Goal: Transaction & Acquisition: Book appointment/travel/reservation

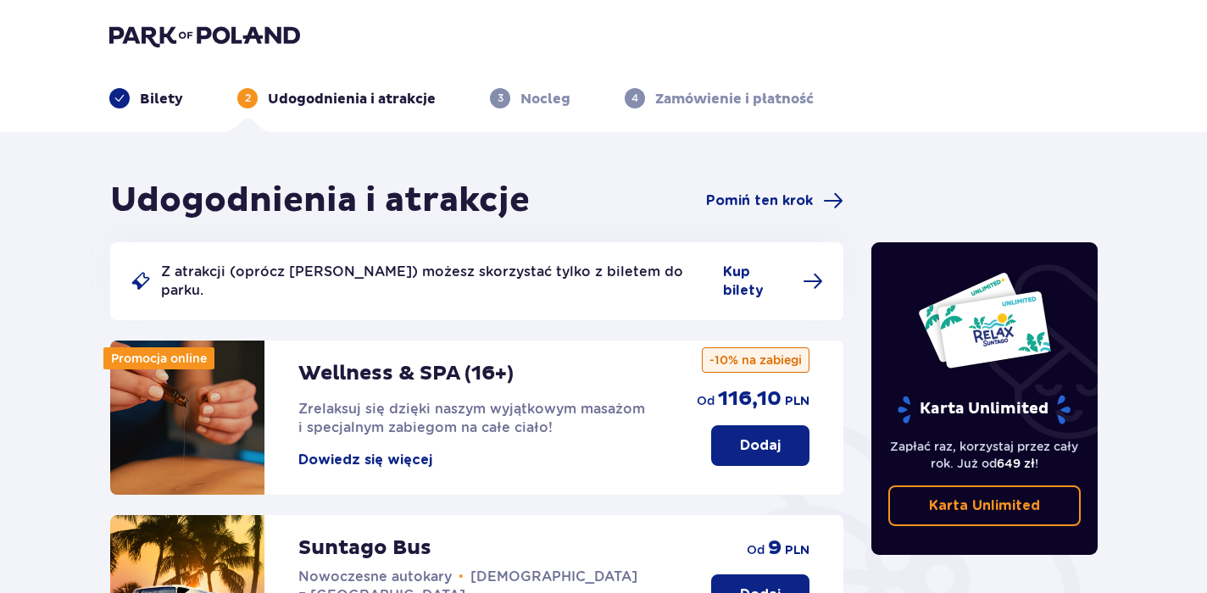
click at [161, 97] on p "Bilety" at bounding box center [161, 99] width 43 height 19
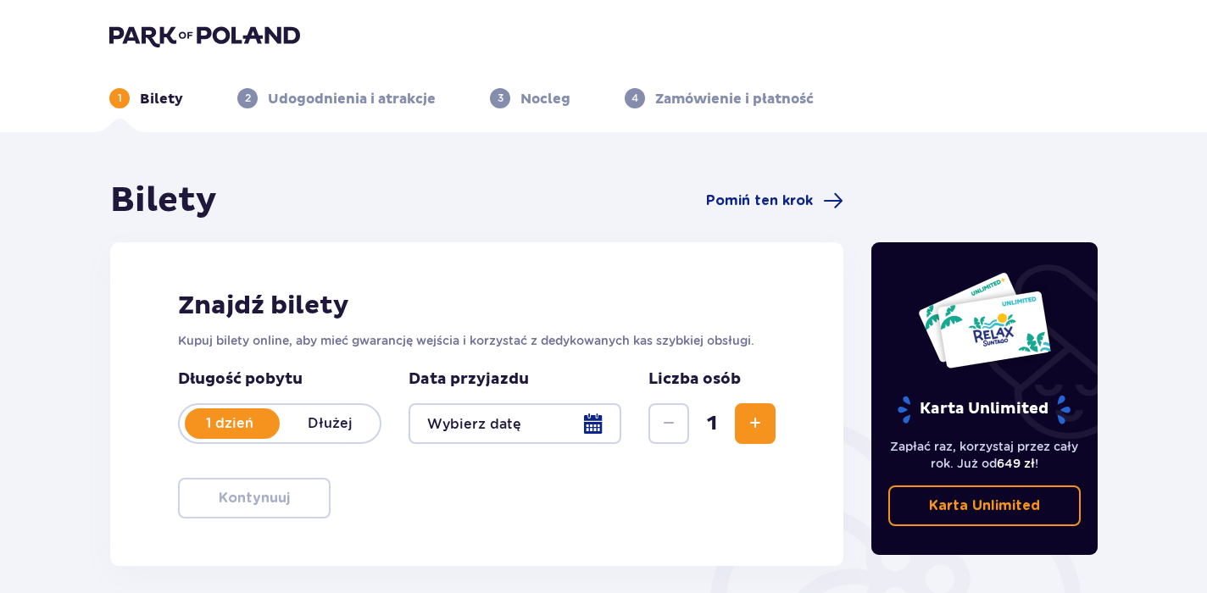
click at [767, 429] on button "Zwiększ" at bounding box center [755, 424] width 41 height 41
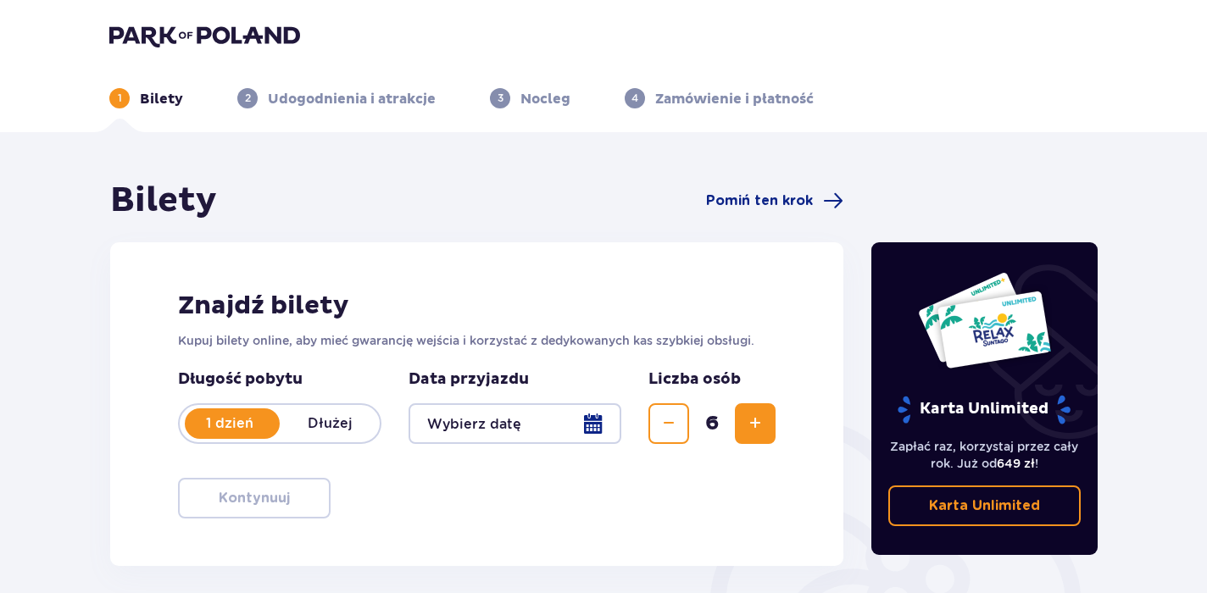
click at [767, 429] on button "Zwiększ" at bounding box center [755, 424] width 41 height 41
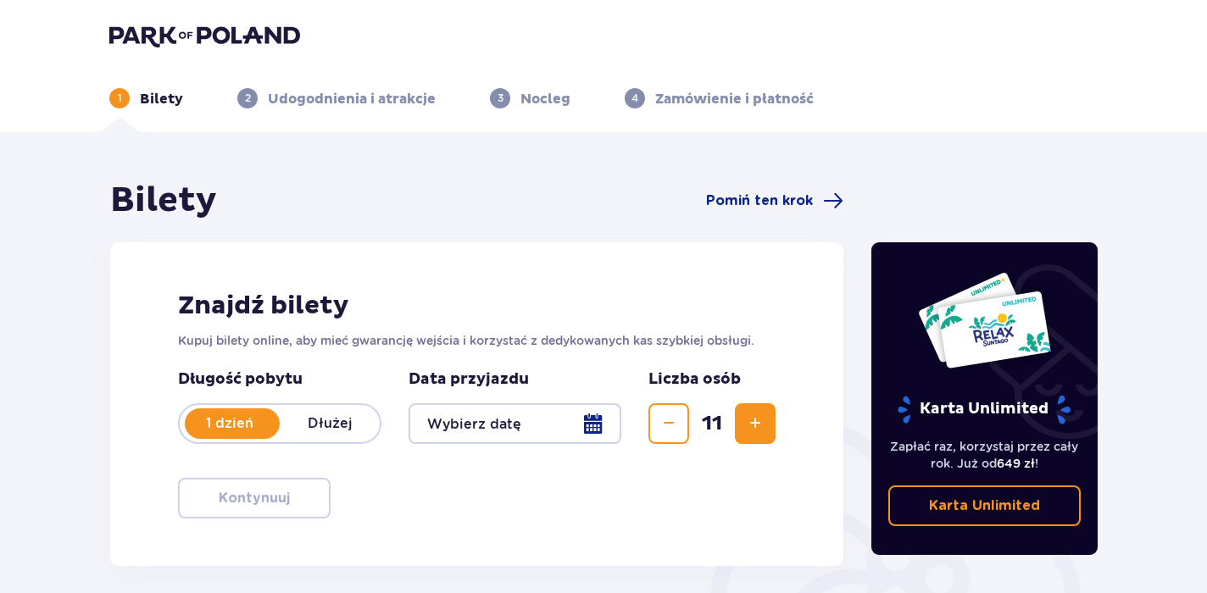
click at [767, 429] on button "Zwiększ" at bounding box center [755, 424] width 41 height 41
click at [585, 419] on div at bounding box center [515, 424] width 213 height 41
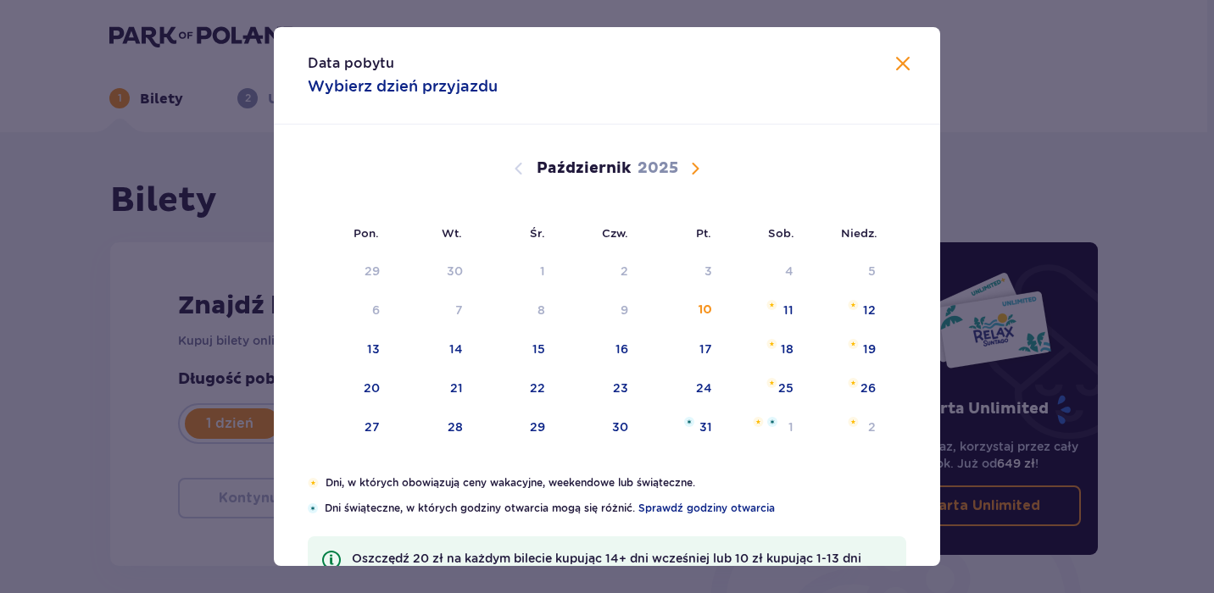
click at [687, 174] on span "Następny miesiąc" at bounding box center [695, 169] width 20 height 20
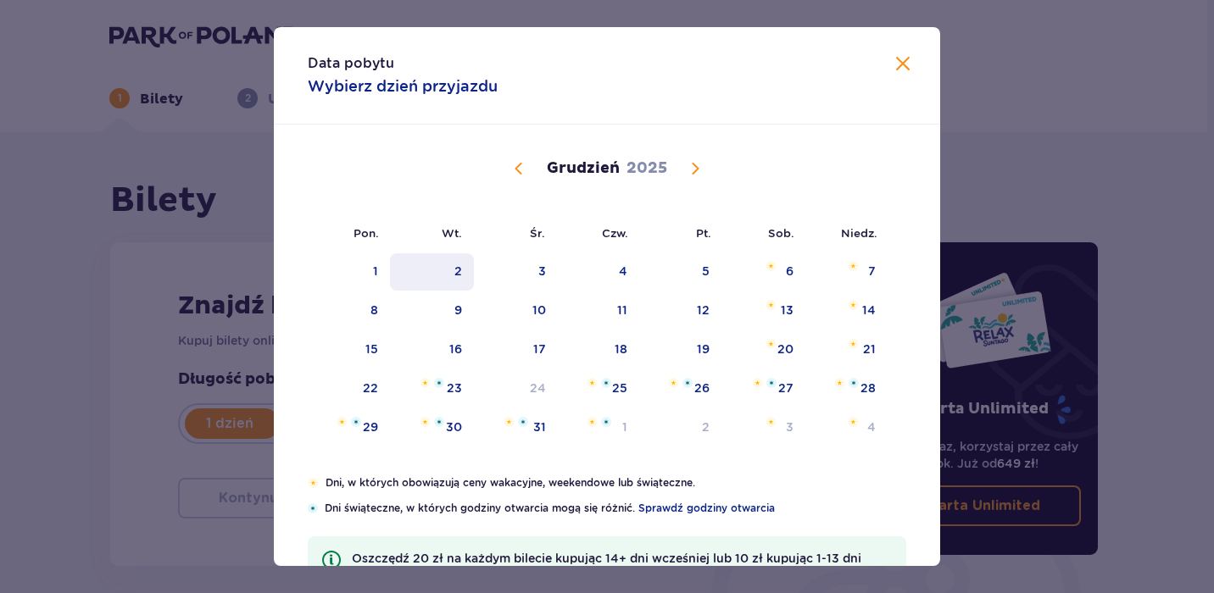
click at [455, 257] on div "2" at bounding box center [432, 271] width 84 height 37
type input "[DATE]"
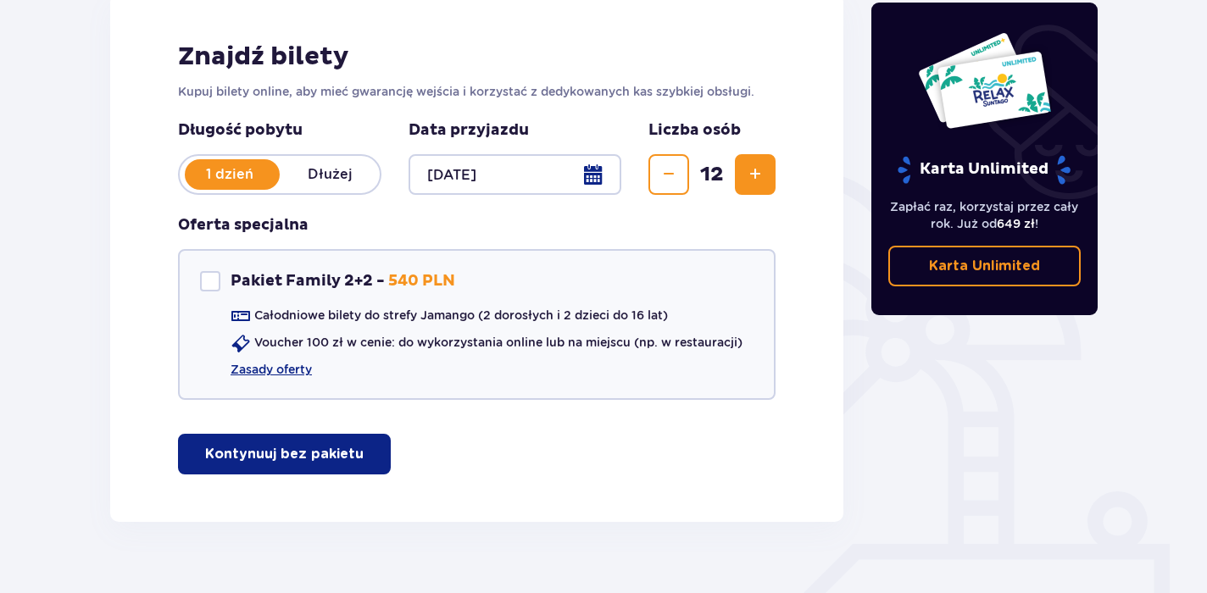
scroll to position [249, 0]
click at [307, 449] on p "Kontynuuj bez pakietu" at bounding box center [284, 454] width 159 height 19
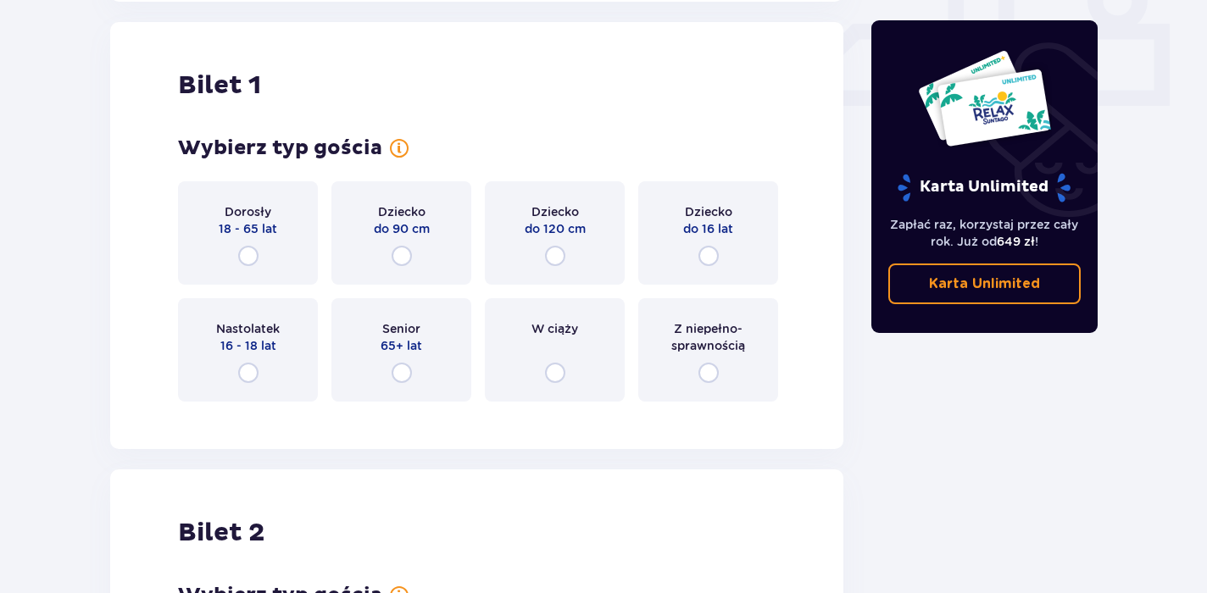
scroll to position [771, 0]
click at [251, 256] on input "radio" at bounding box center [248, 254] width 20 height 20
radio input "true"
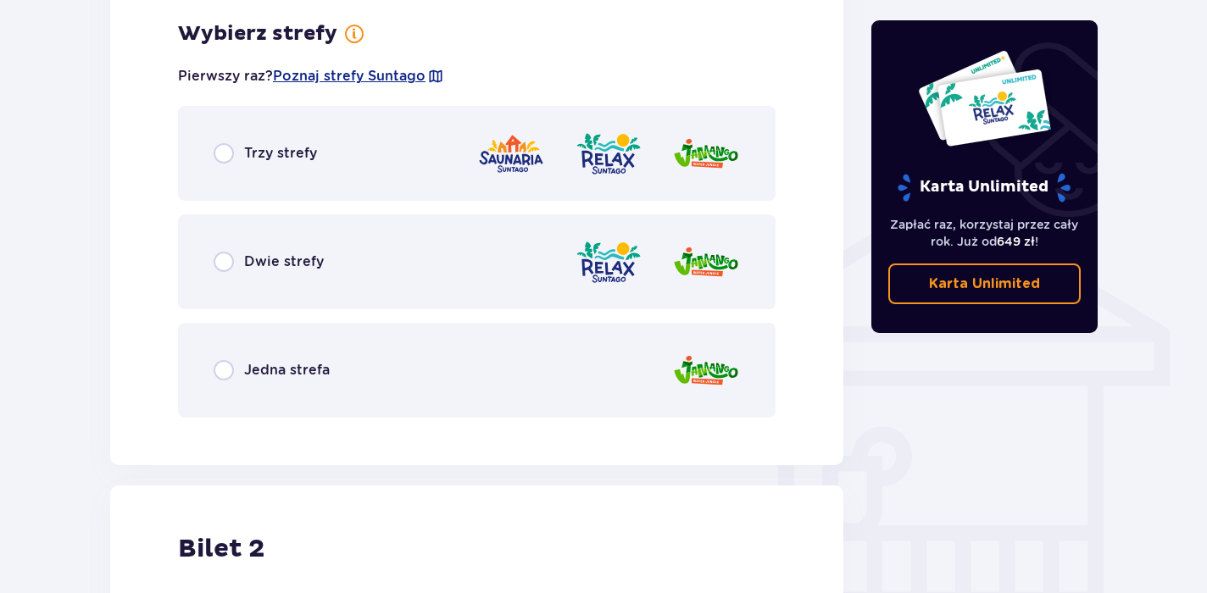
scroll to position [1185, 0]
click at [231, 159] on input "radio" at bounding box center [224, 152] width 20 height 20
radio input "true"
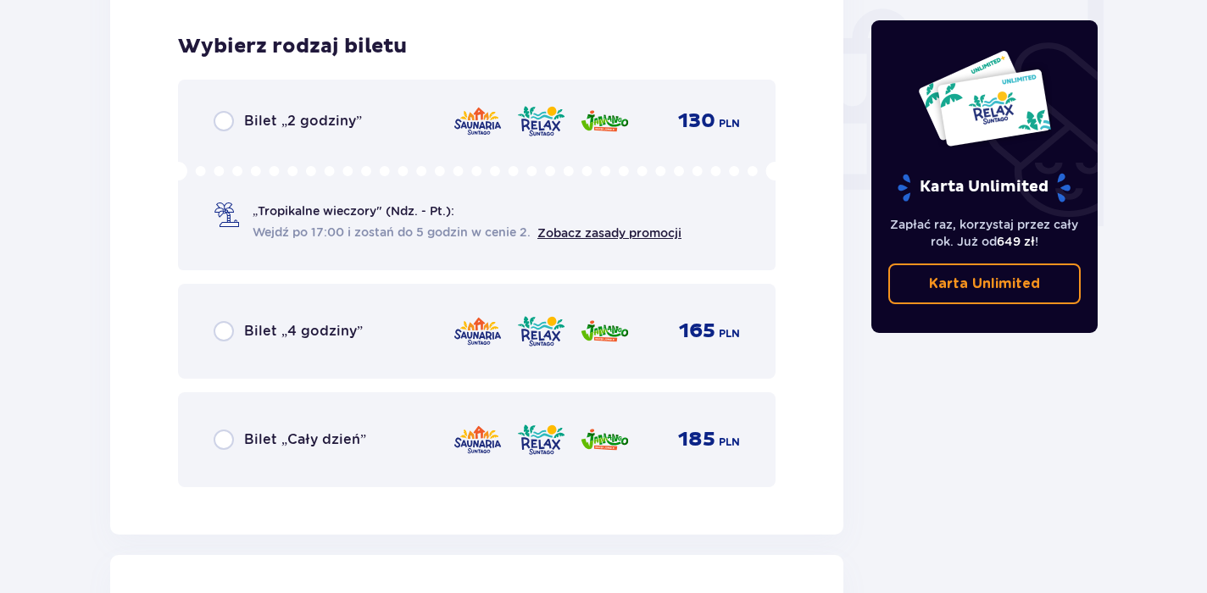
scroll to position [1616, 0]
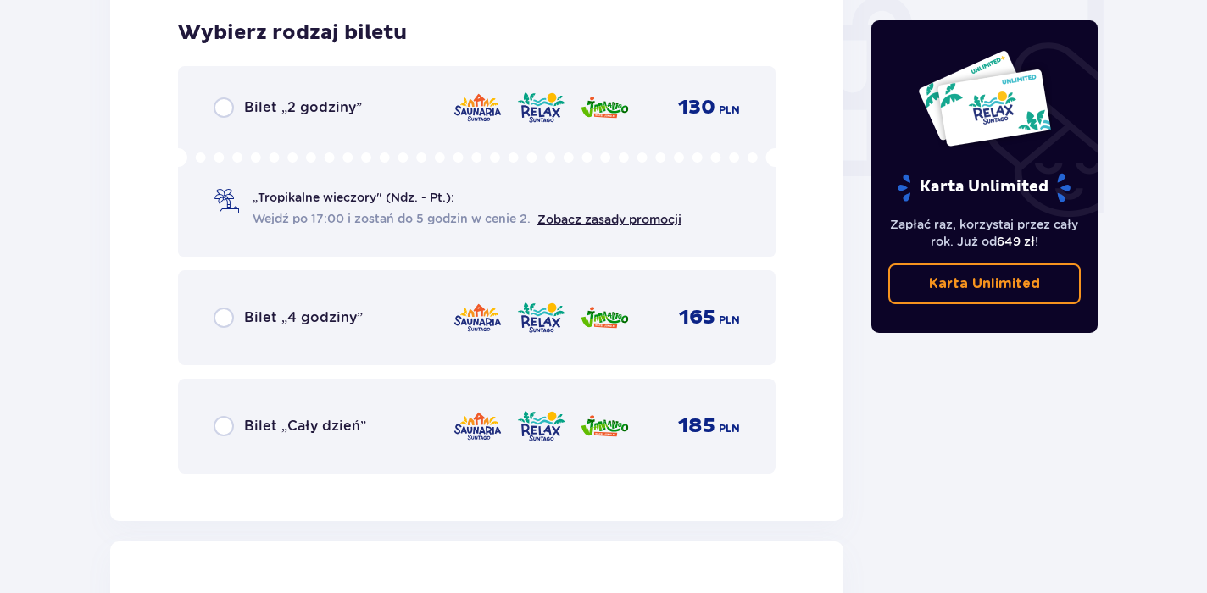
click at [222, 414] on div "Bilet „Cały dzień” 185 PLN" at bounding box center [477, 427] width 526 height 36
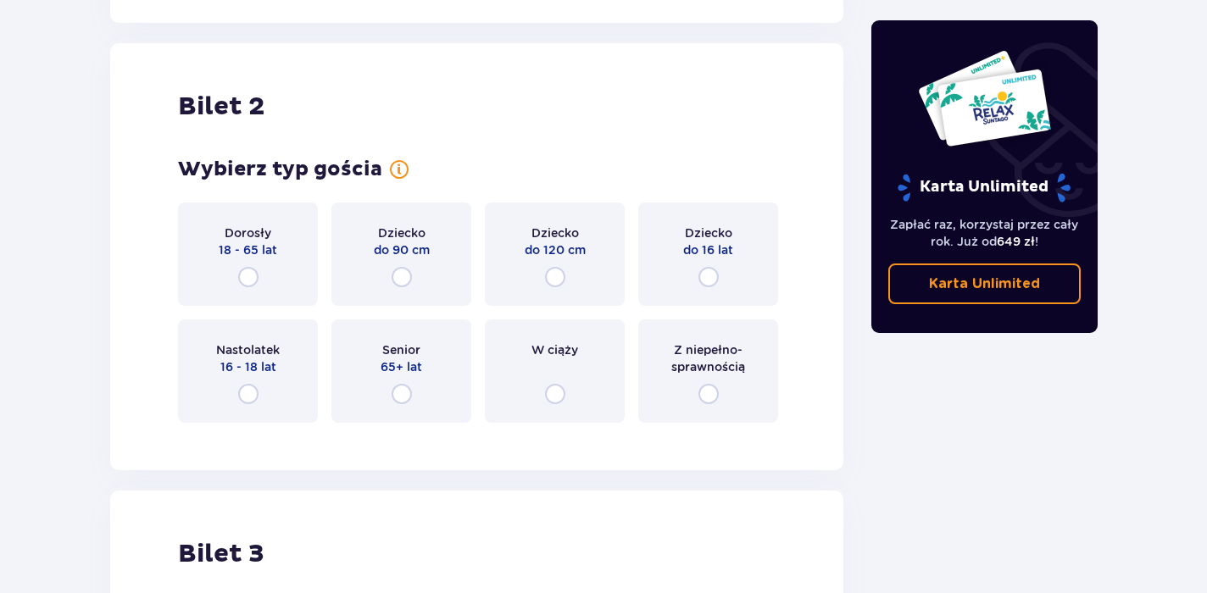
scroll to position [2137, 0]
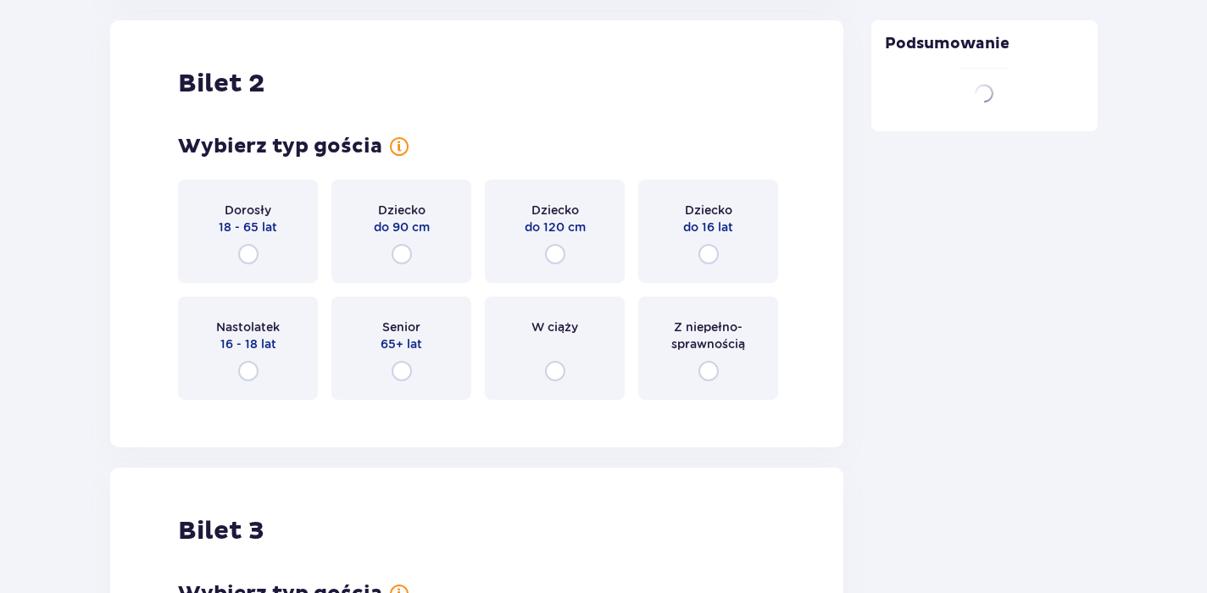
click at [253, 248] on input "radio" at bounding box center [248, 254] width 20 height 20
radio input "true"
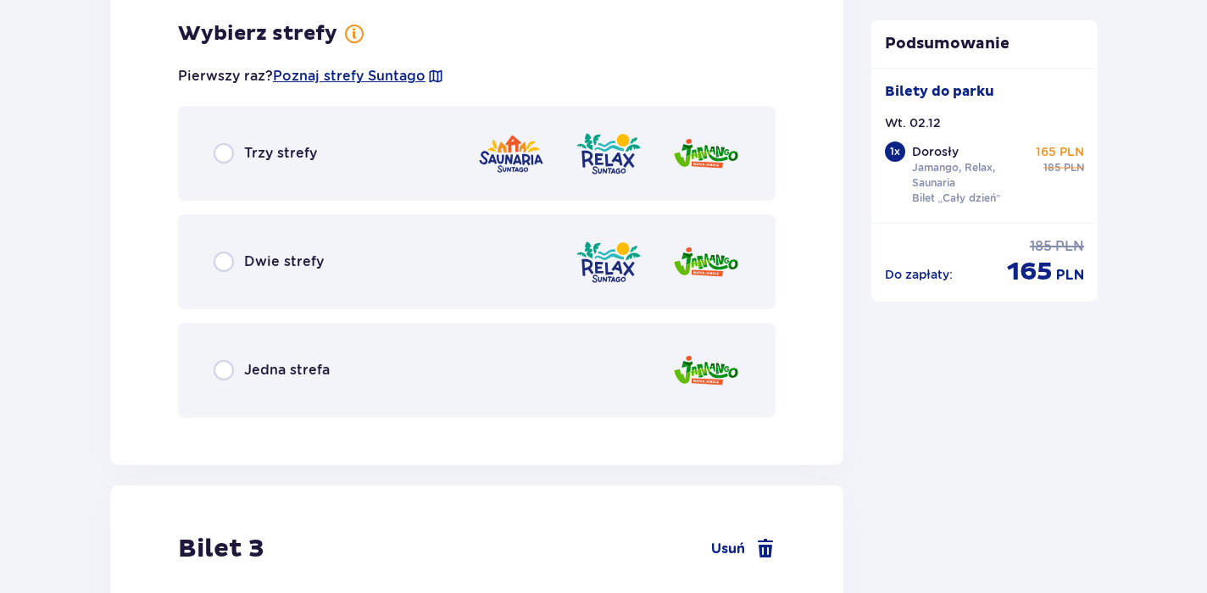
scroll to position [2551, 0]
click at [284, 139] on div "Trzy strefy" at bounding box center [477, 152] width 598 height 95
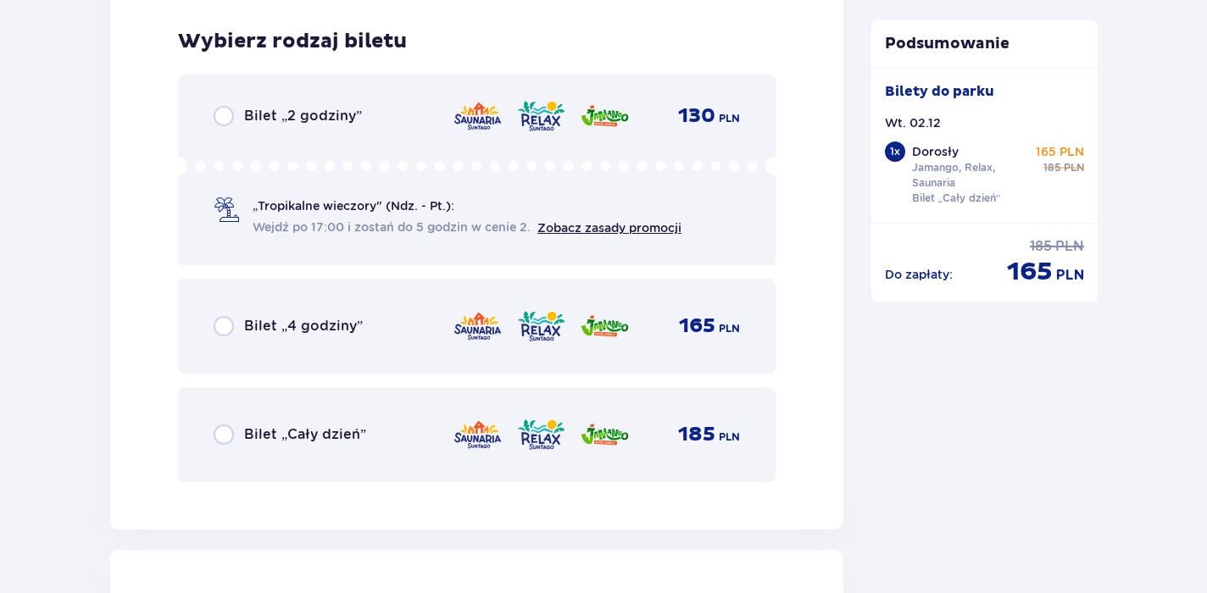
scroll to position [2981, 0]
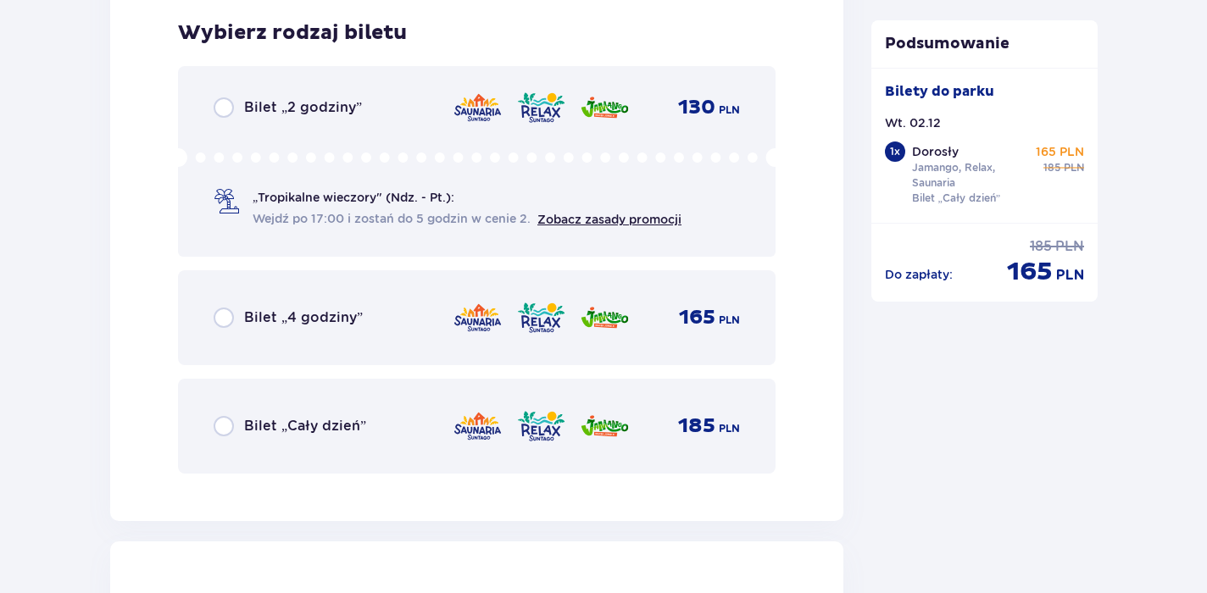
click at [275, 430] on span "Bilet „Cały dzień”" at bounding box center [305, 426] width 122 height 19
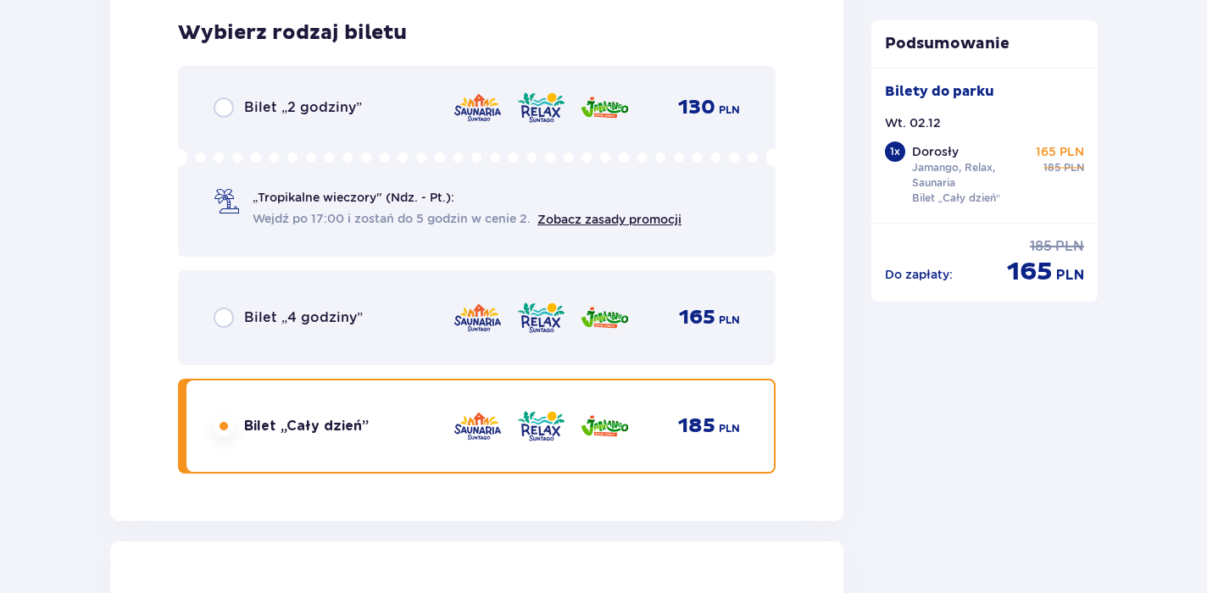
scroll to position [3390, 0]
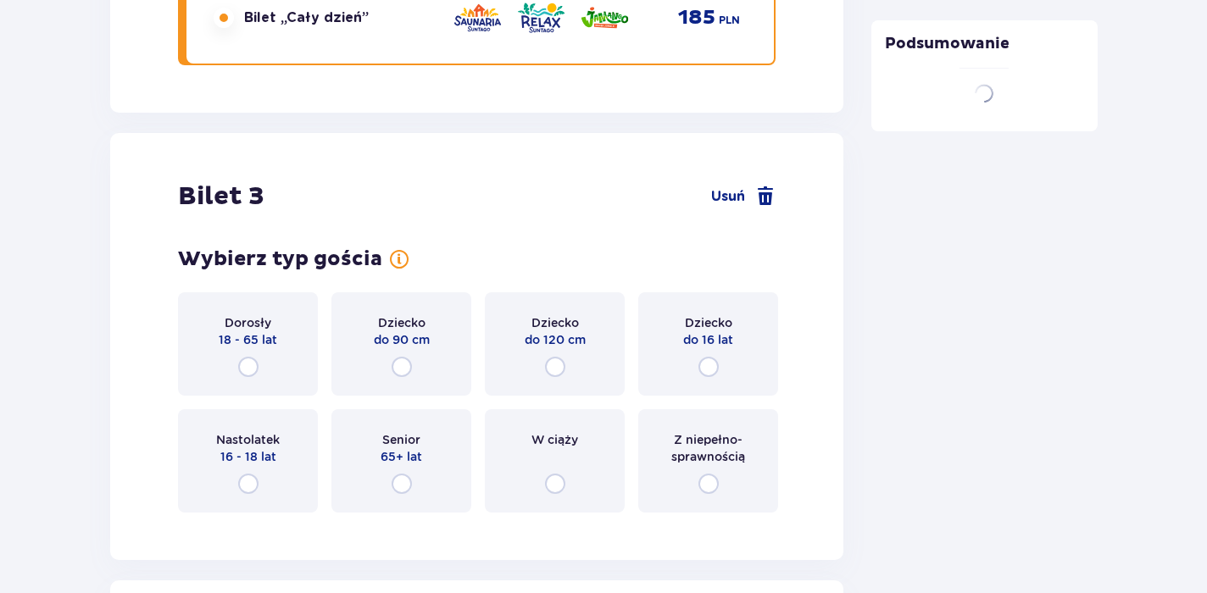
click at [261, 292] on div "Dorosły 18 - 65 lat" at bounding box center [248, 343] width 140 height 103
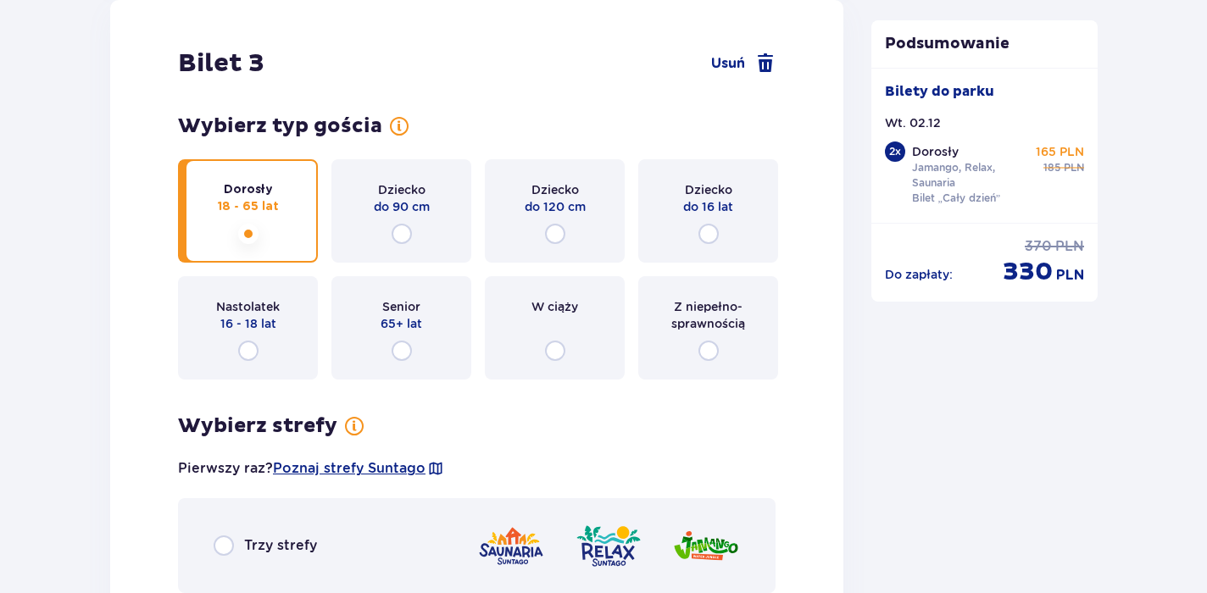
click at [248, 305] on div "Wybierz typ gościa dla biletu o numerze 3 Dorosły 18 - 65 lat Dziecko do 90 cm …" at bounding box center [477, 462] width 598 height 697
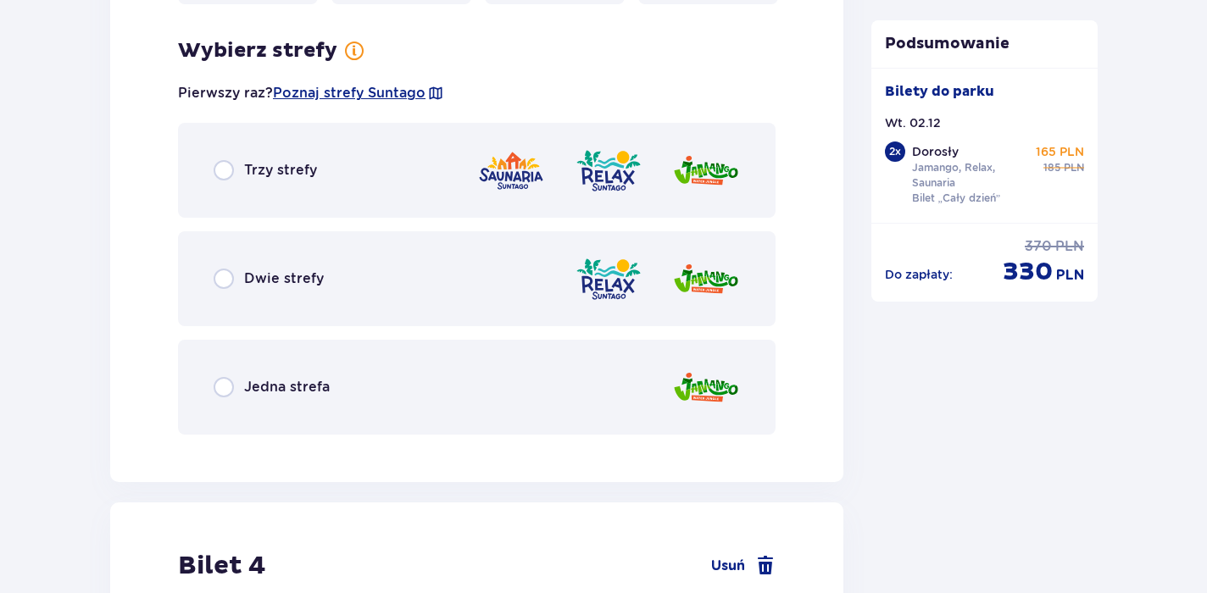
scroll to position [3916, 0]
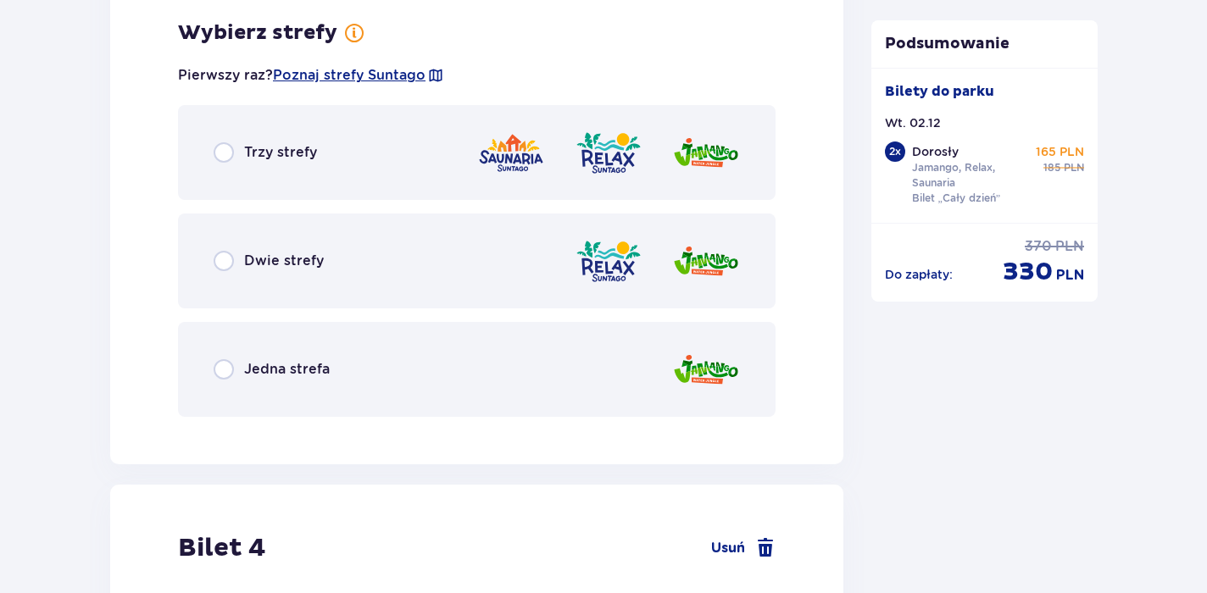
click at [265, 159] on span "Trzy strefy" at bounding box center [280, 152] width 73 height 19
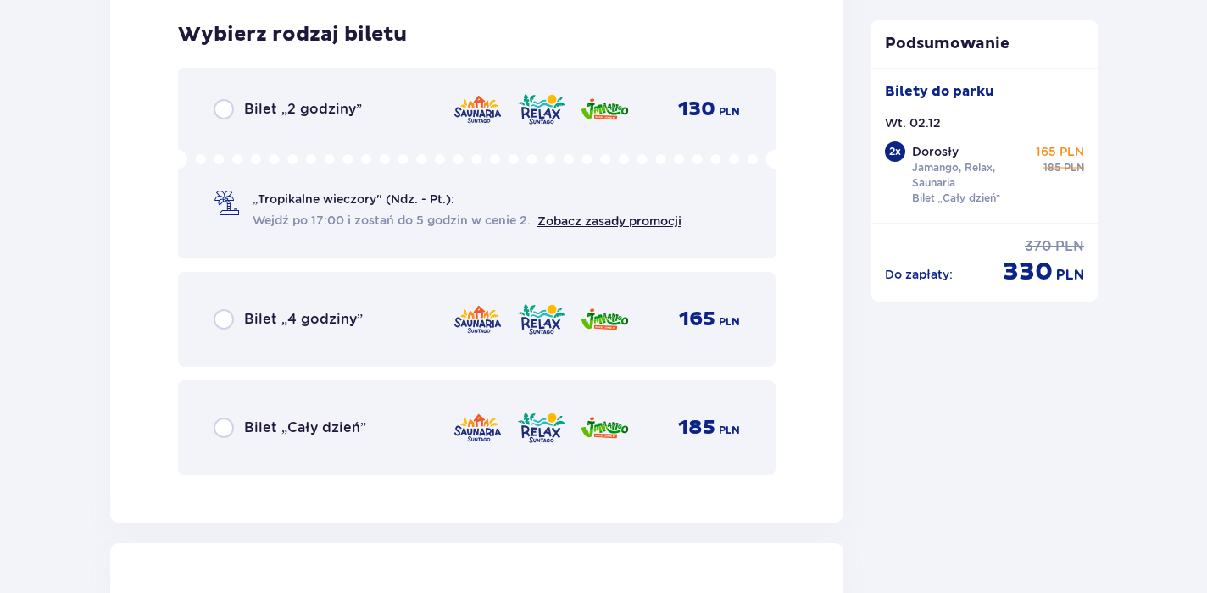
scroll to position [4347, 0]
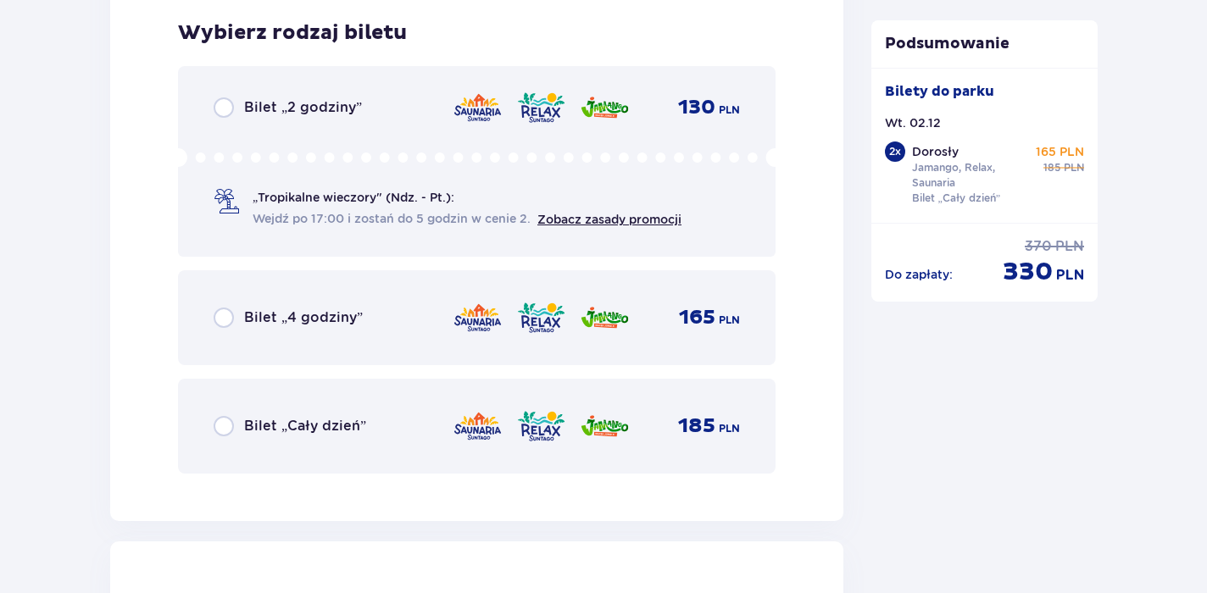
click at [290, 433] on span "Bilet „Cały dzień”" at bounding box center [305, 426] width 122 height 19
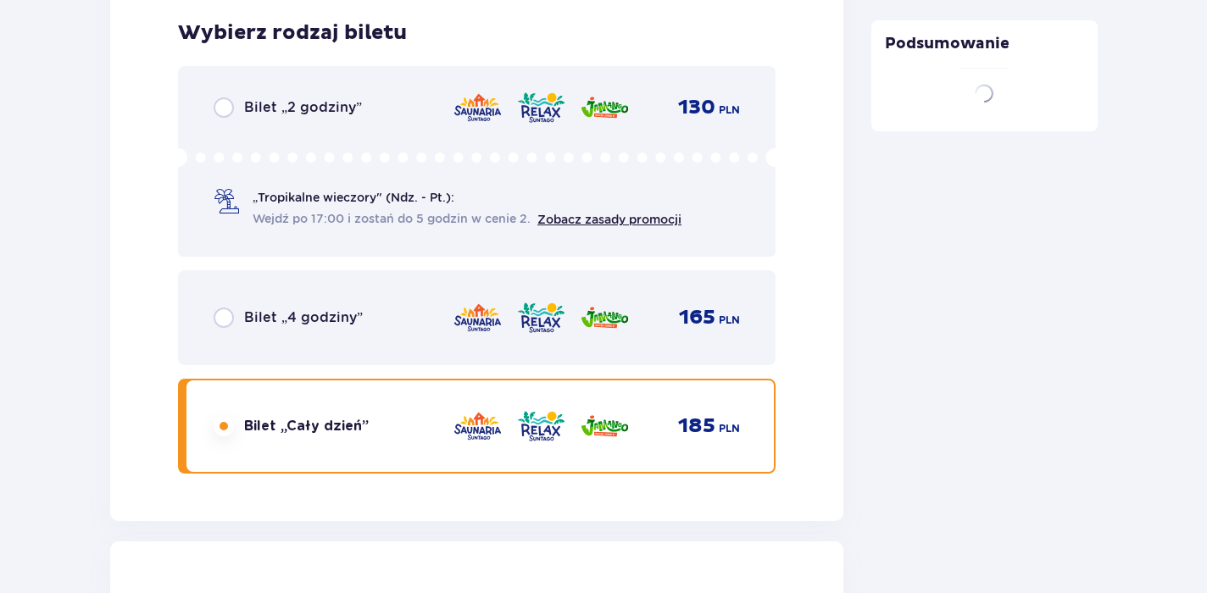
scroll to position [4648, 0]
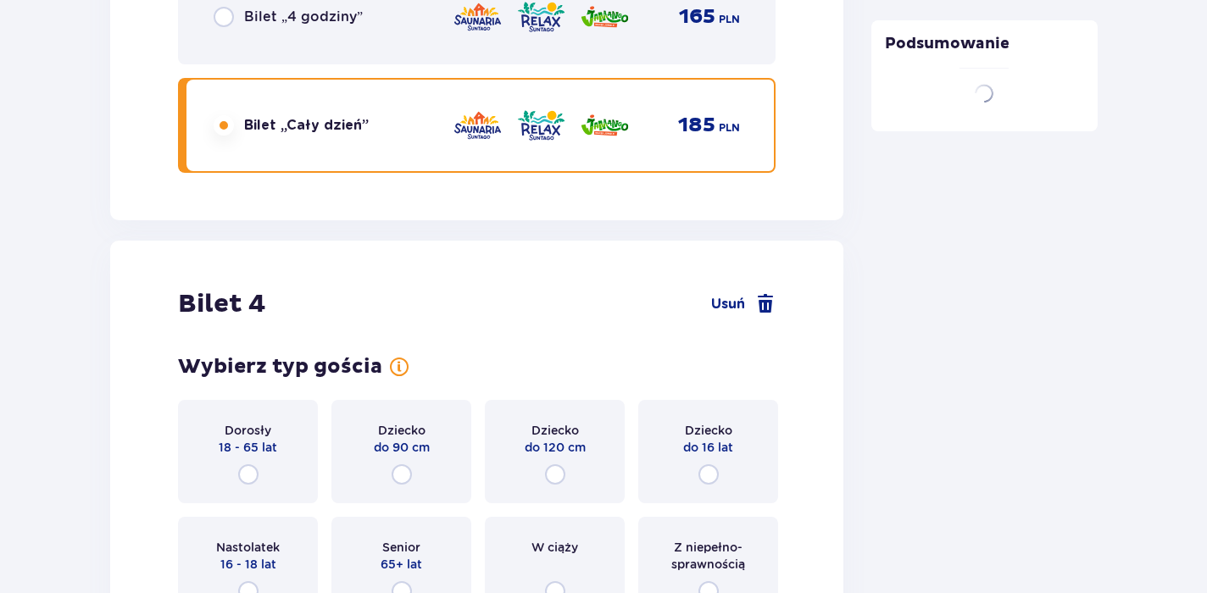
click at [253, 465] on input "radio" at bounding box center [248, 475] width 20 height 20
radio input "true"
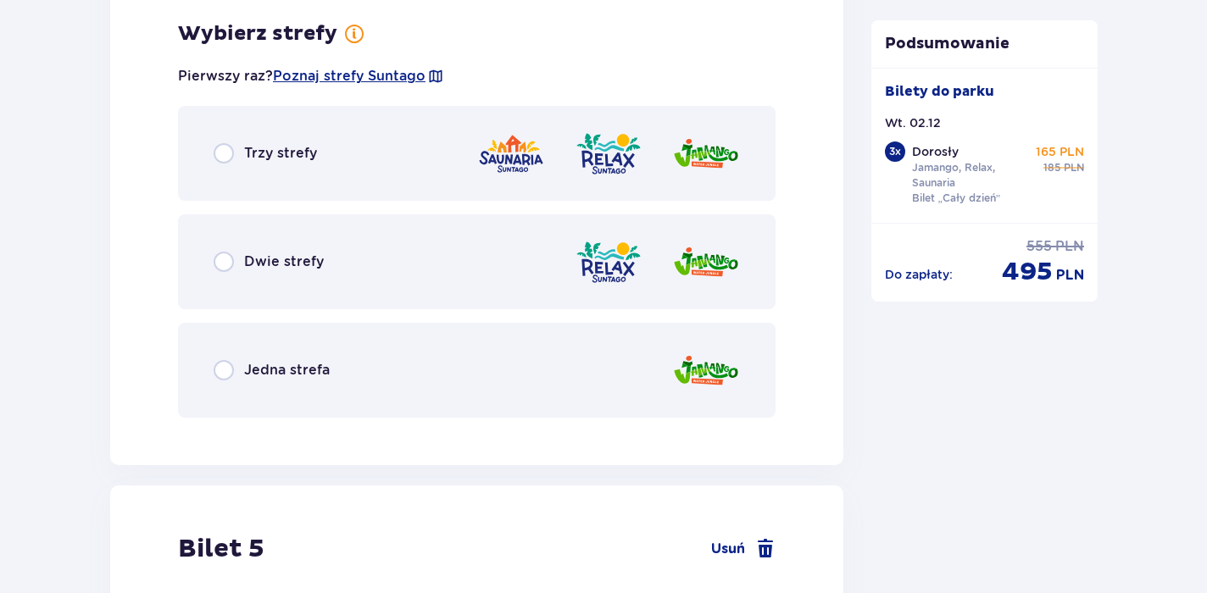
scroll to position [5282, 0]
click at [276, 164] on div "Trzy strefy" at bounding box center [477, 152] width 598 height 95
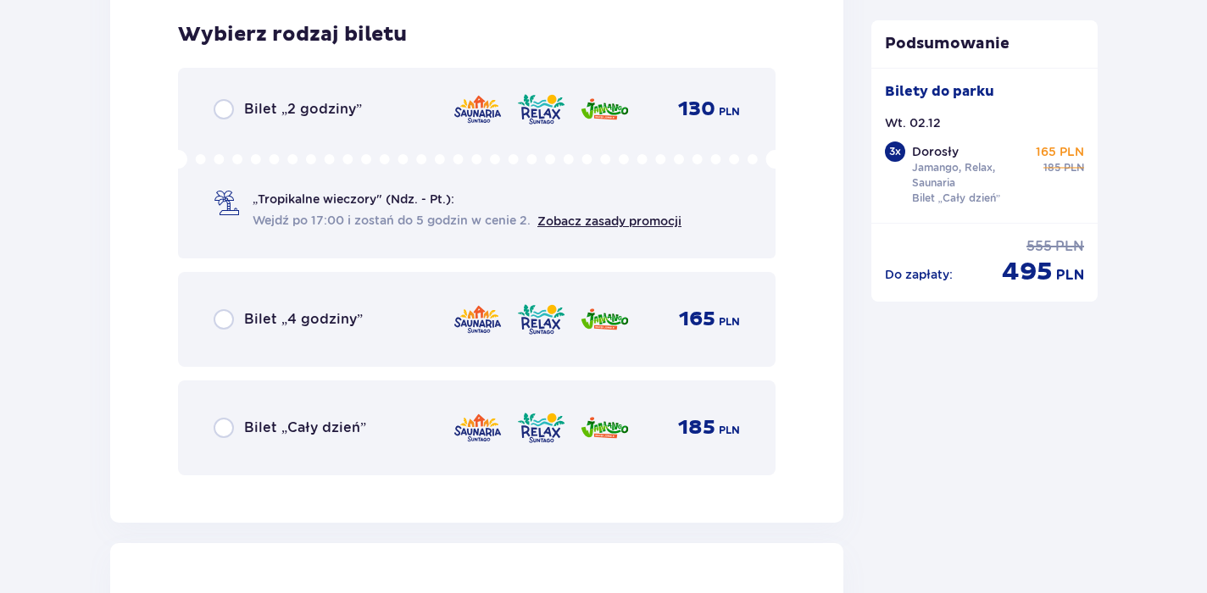
scroll to position [5713, 0]
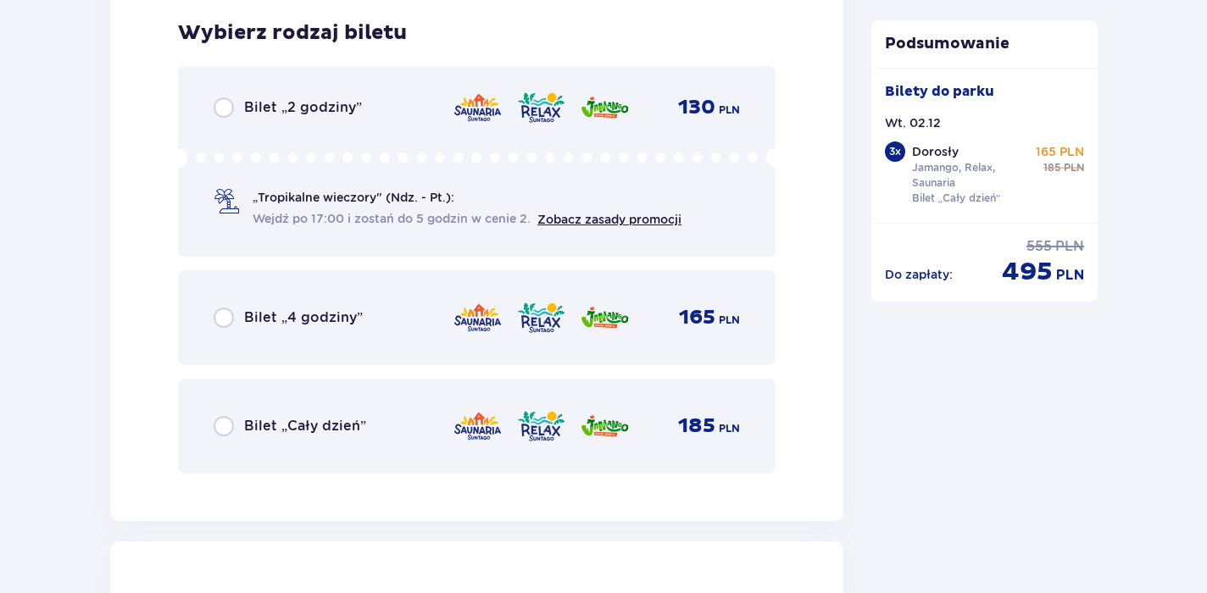
click at [287, 428] on span "Bilet „Cały dzień”" at bounding box center [305, 426] width 122 height 19
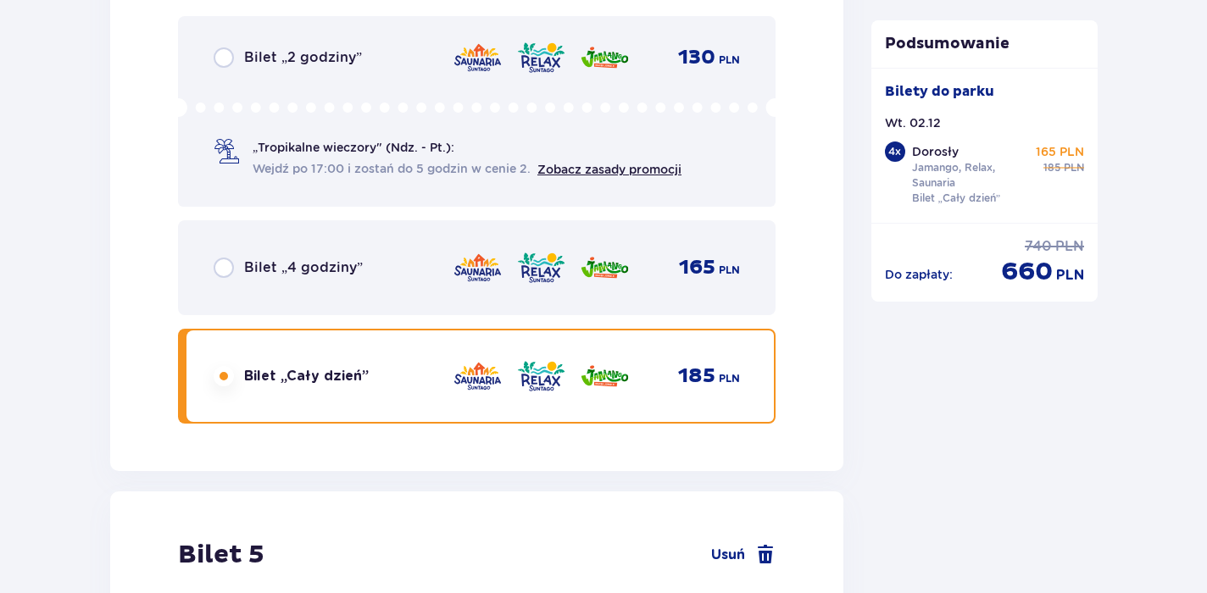
scroll to position [6234, 0]
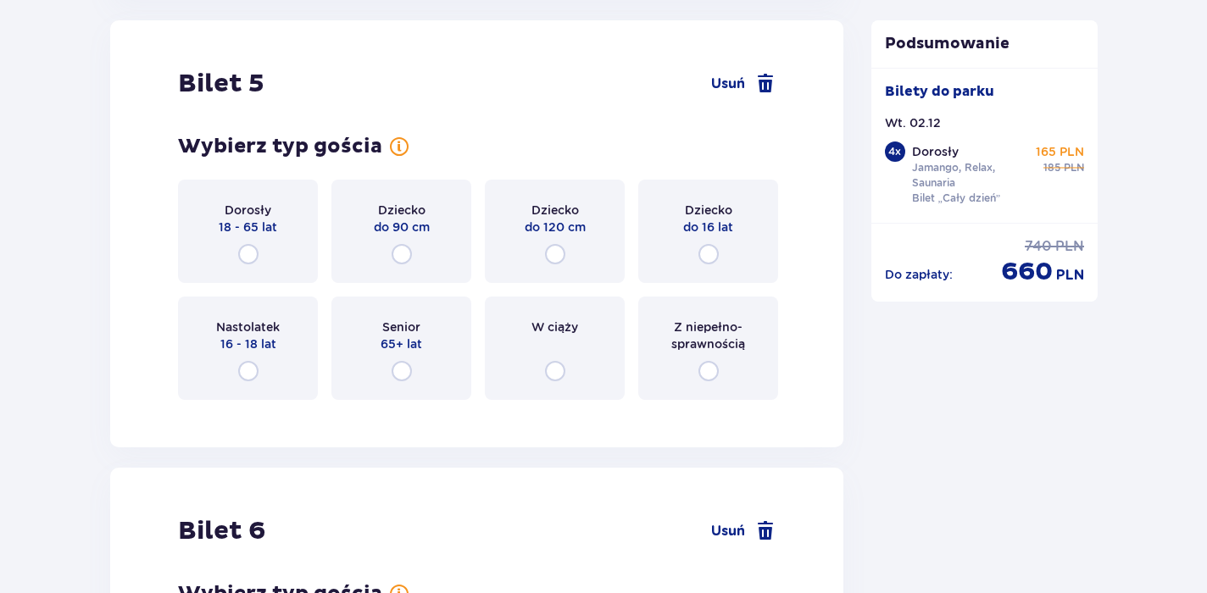
click at [264, 255] on div "Dorosły 18 - 65 lat" at bounding box center [248, 231] width 140 height 103
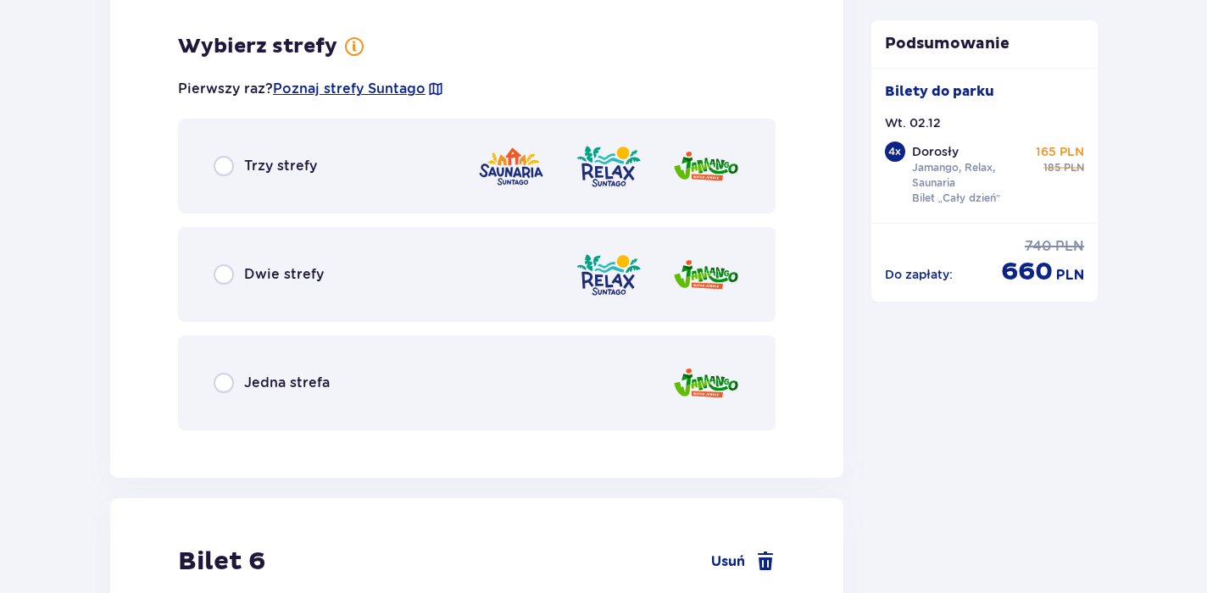
scroll to position [6648, 0]
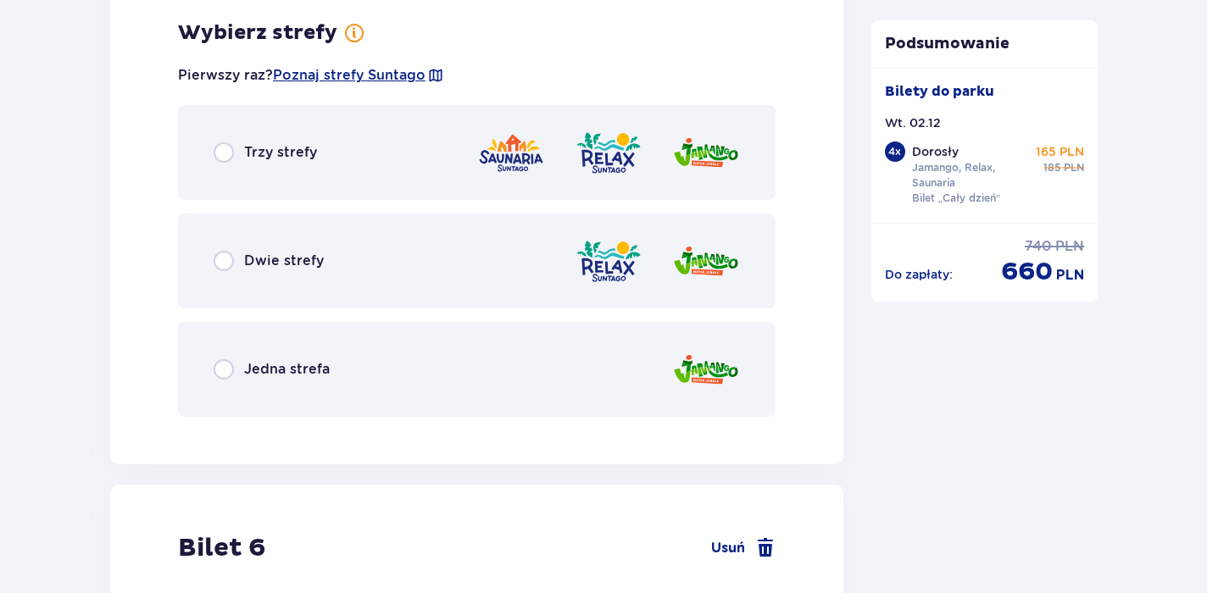
click at [283, 159] on span "Trzy strefy" at bounding box center [280, 152] width 73 height 19
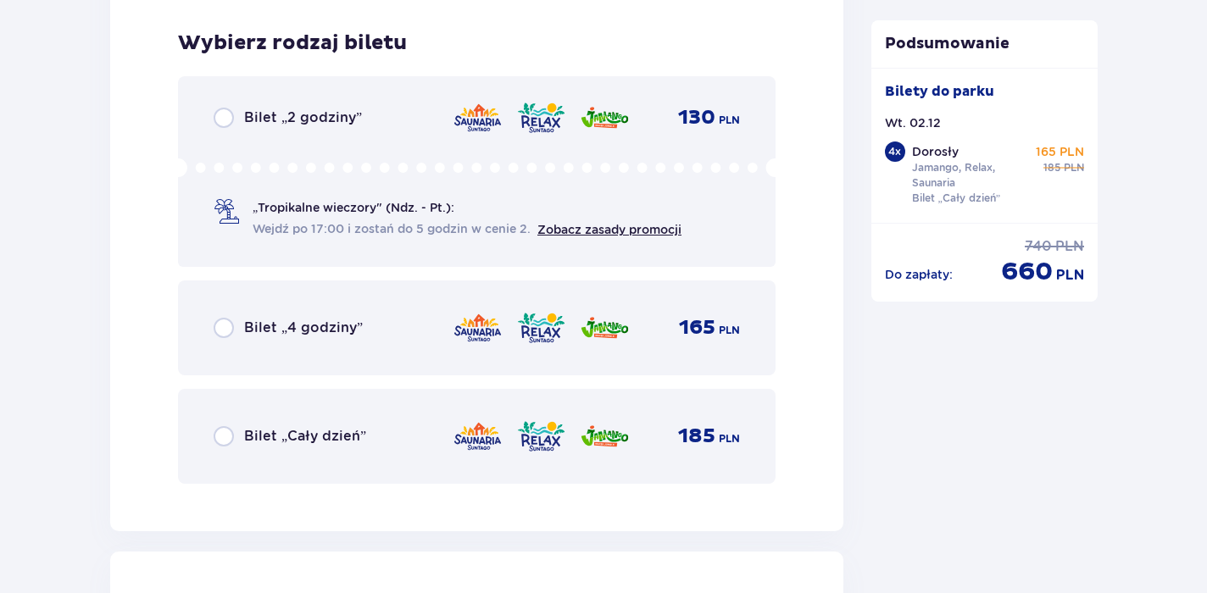
scroll to position [7078, 0]
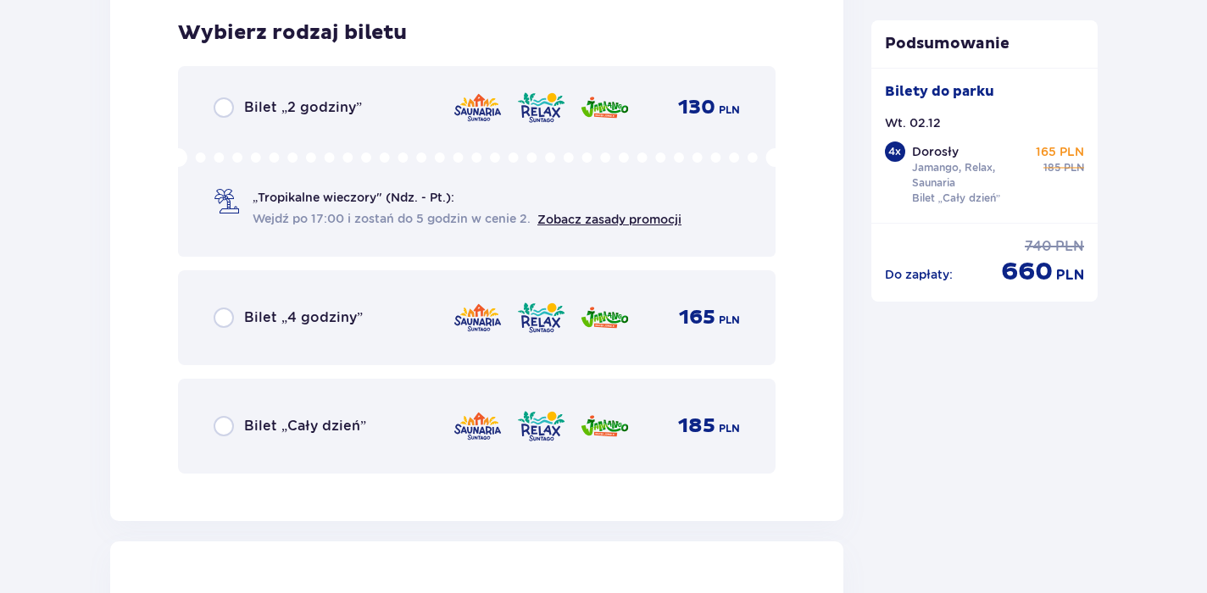
click at [332, 422] on span "Bilet „Cały dzień”" at bounding box center [305, 426] width 122 height 19
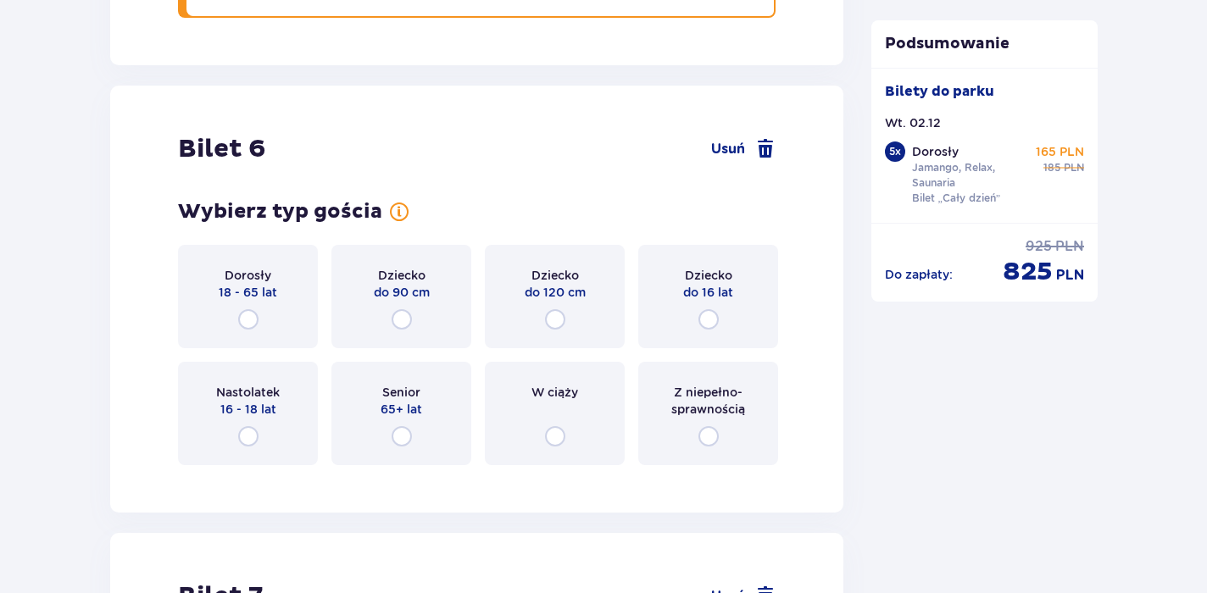
scroll to position [7600, 0]
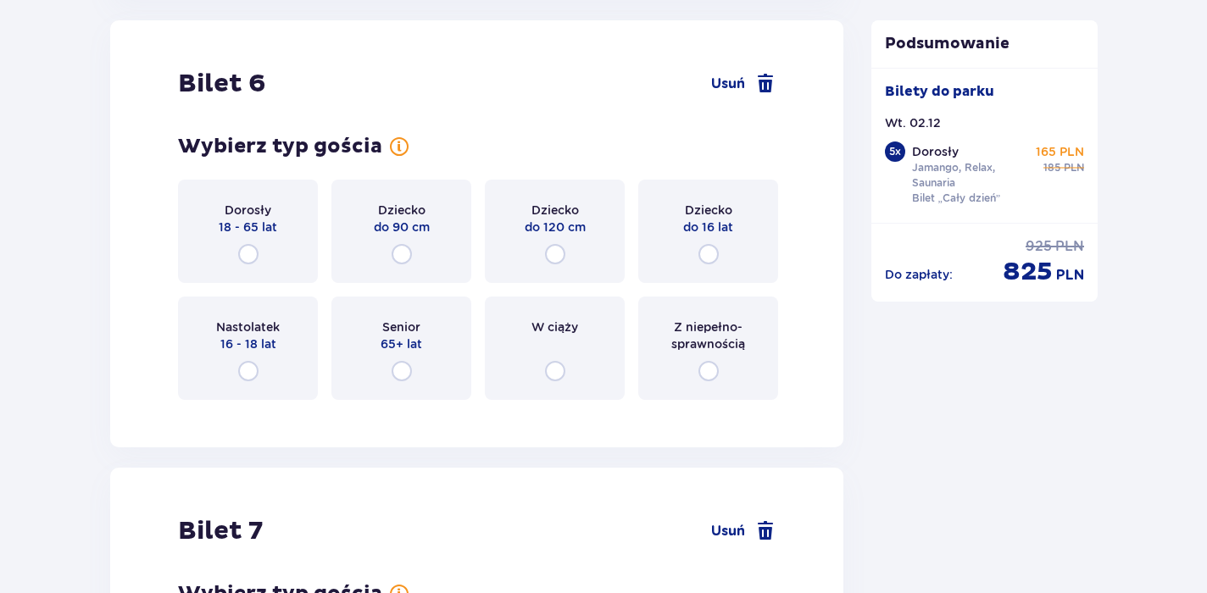
click at [252, 240] on div "Dorosły 18 - 65 lat" at bounding box center [248, 231] width 140 height 103
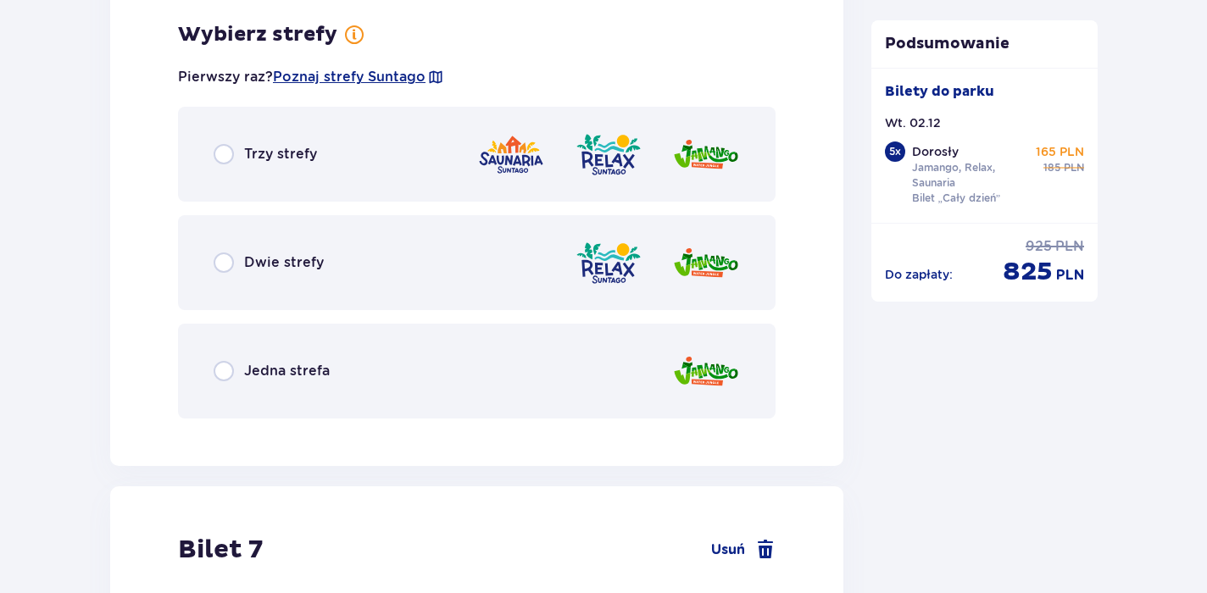
scroll to position [8013, 0]
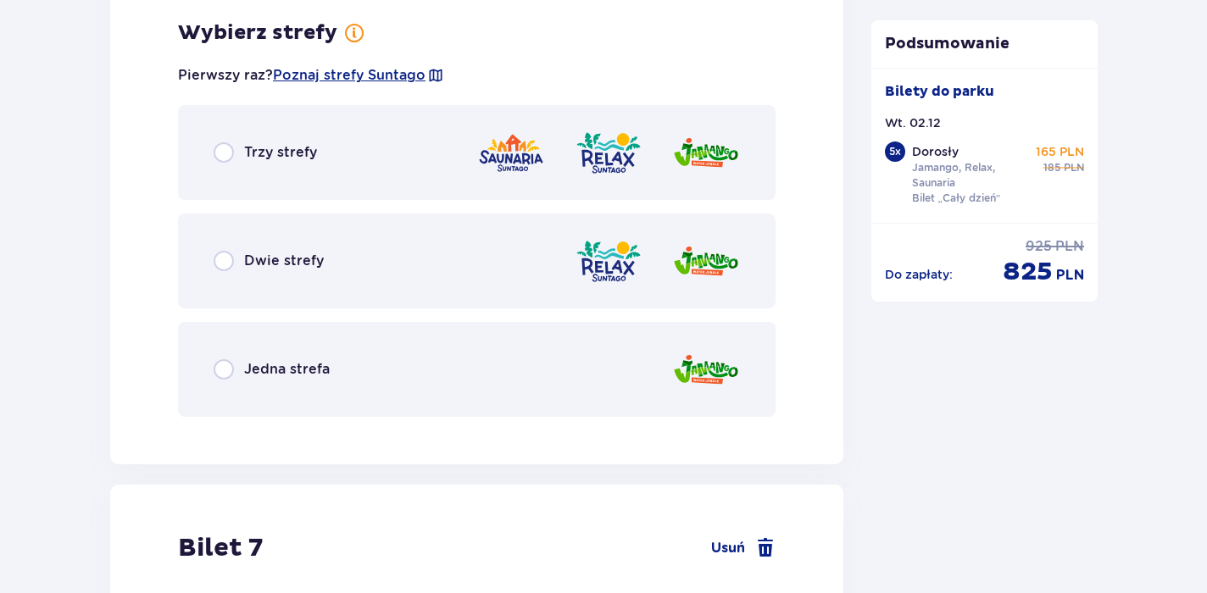
click at [268, 153] on span "Trzy strefy" at bounding box center [280, 152] width 73 height 19
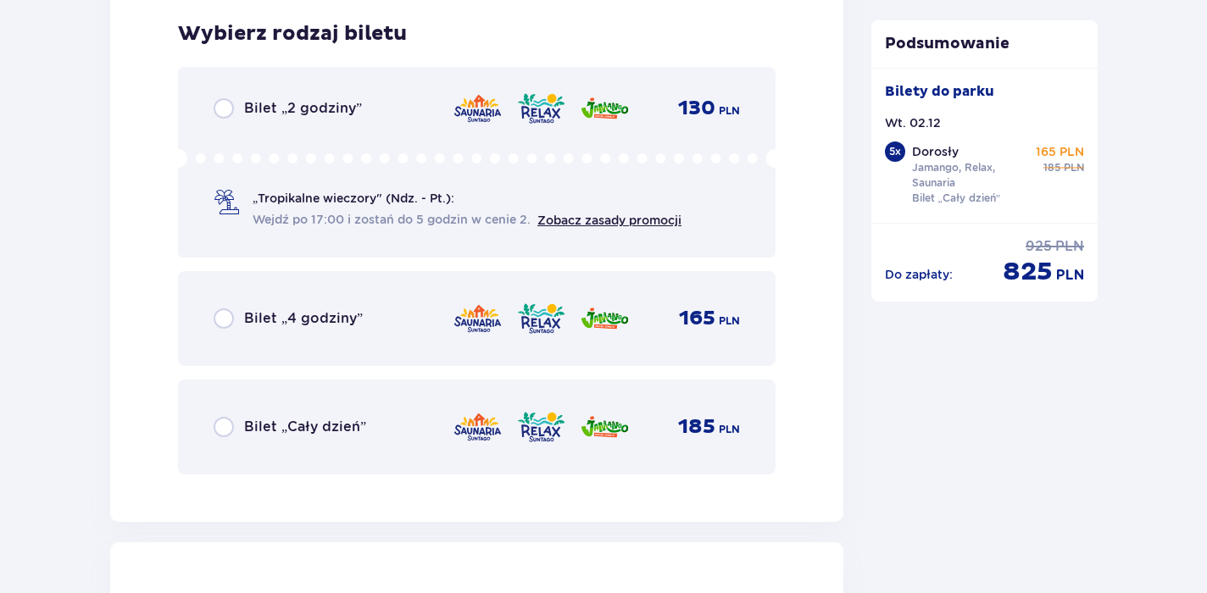
scroll to position [8444, 0]
click at [278, 437] on div "Bilet „Cały dzień” 185 PLN" at bounding box center [477, 427] width 526 height 36
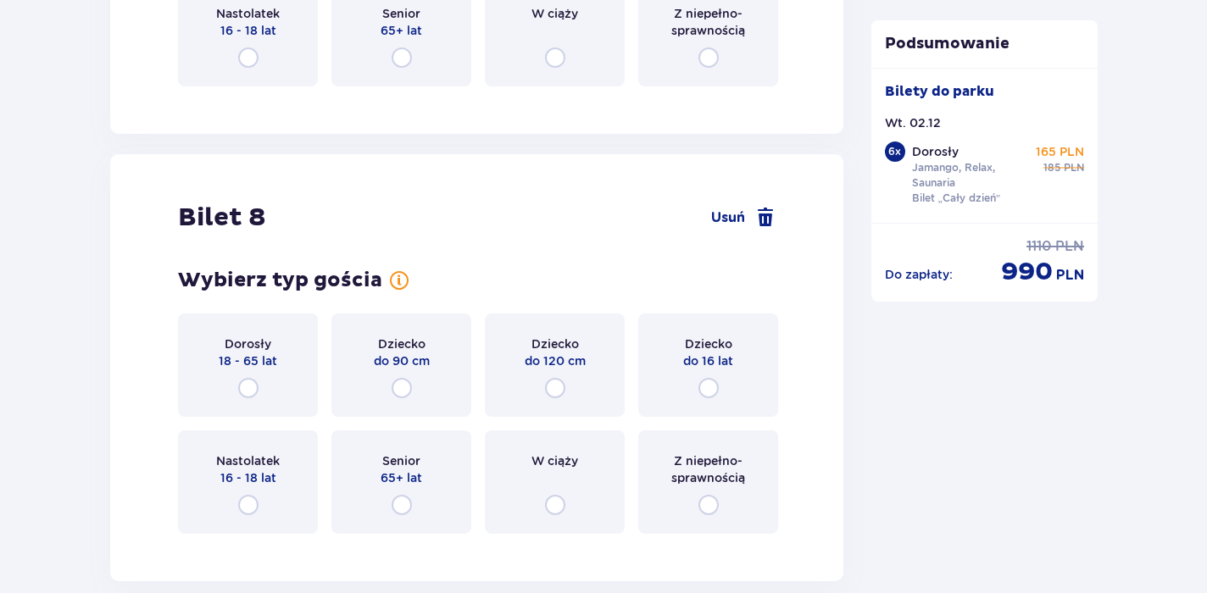
scroll to position [9246, 0]
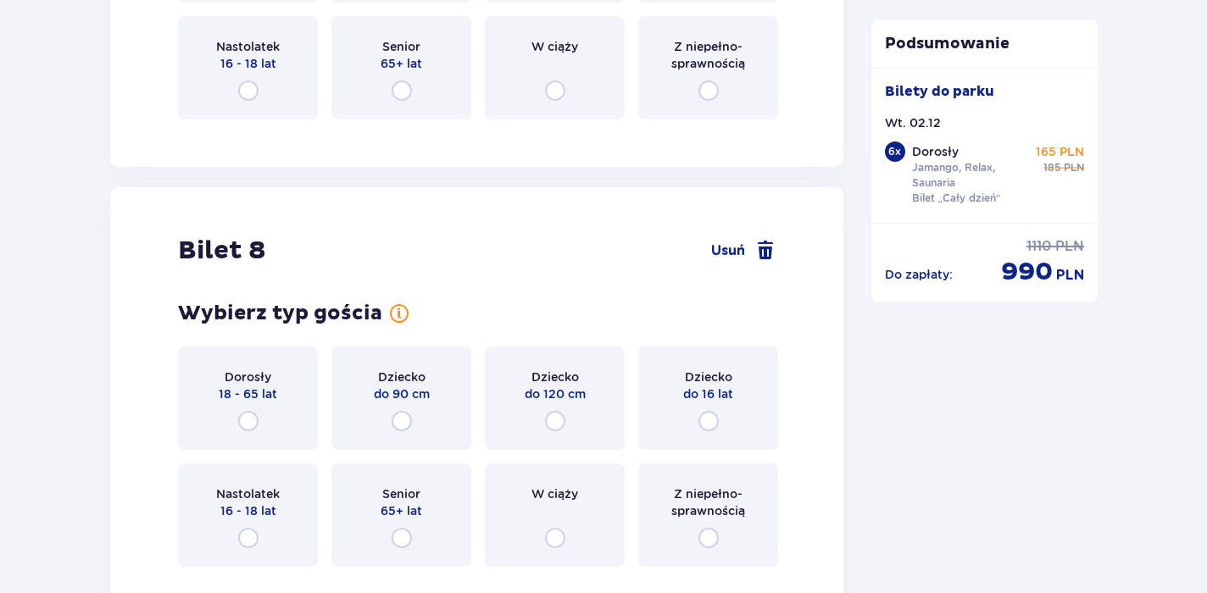
click at [248, 418] on input "radio" at bounding box center [248, 421] width 20 height 20
radio input "true"
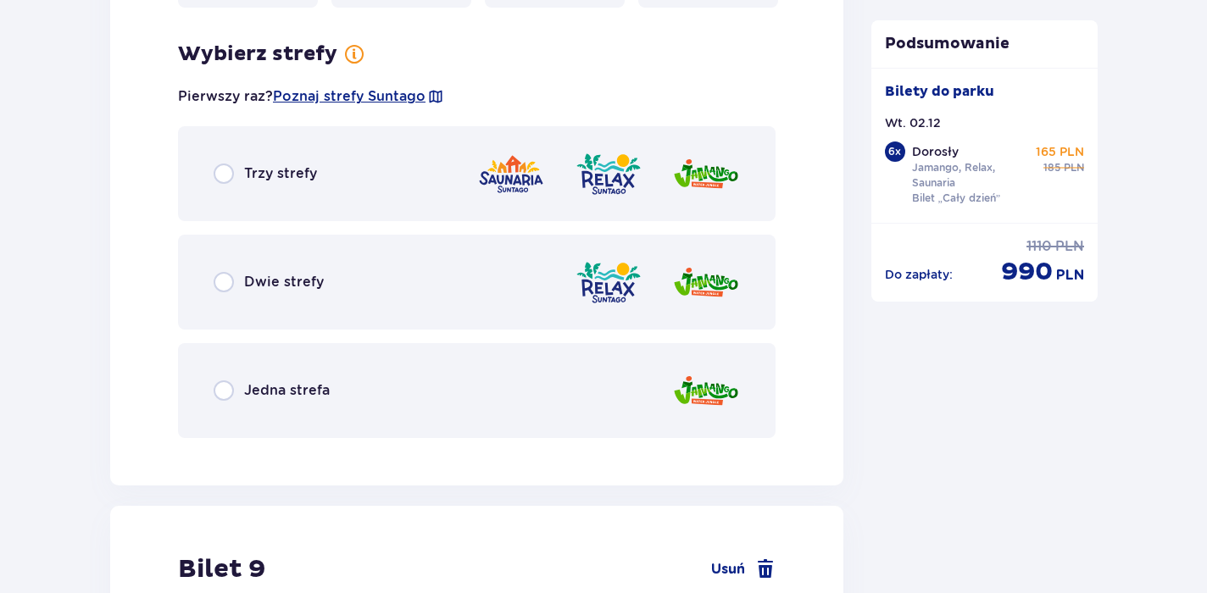
scroll to position [9827, 0]
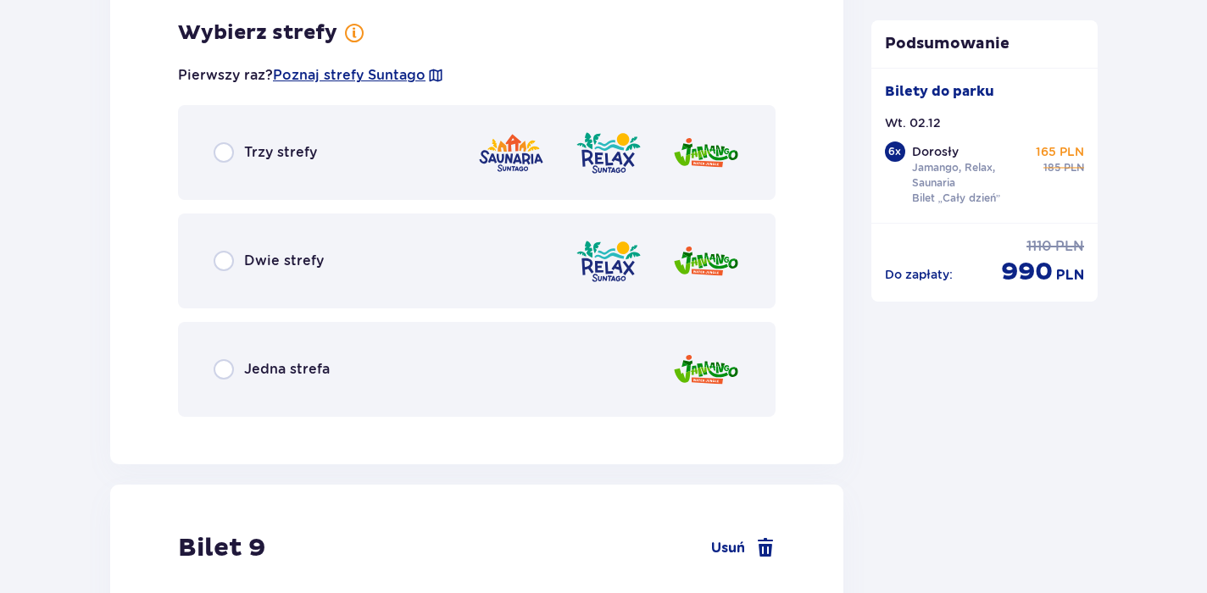
click at [260, 158] on span "Trzy strefy" at bounding box center [280, 152] width 73 height 19
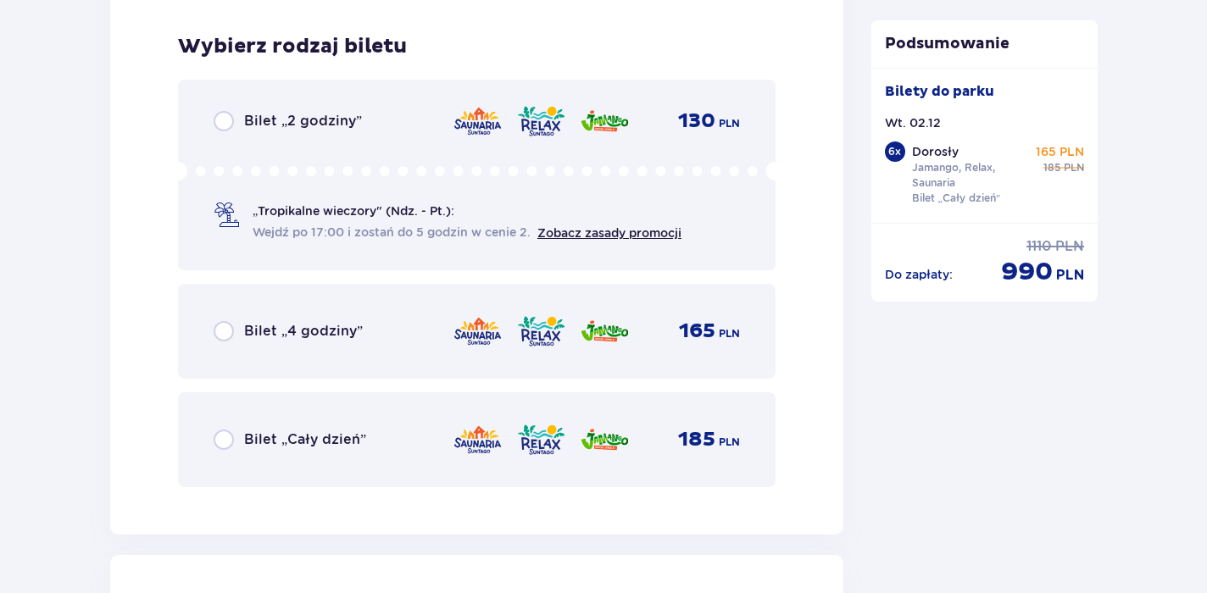
scroll to position [10257, 0]
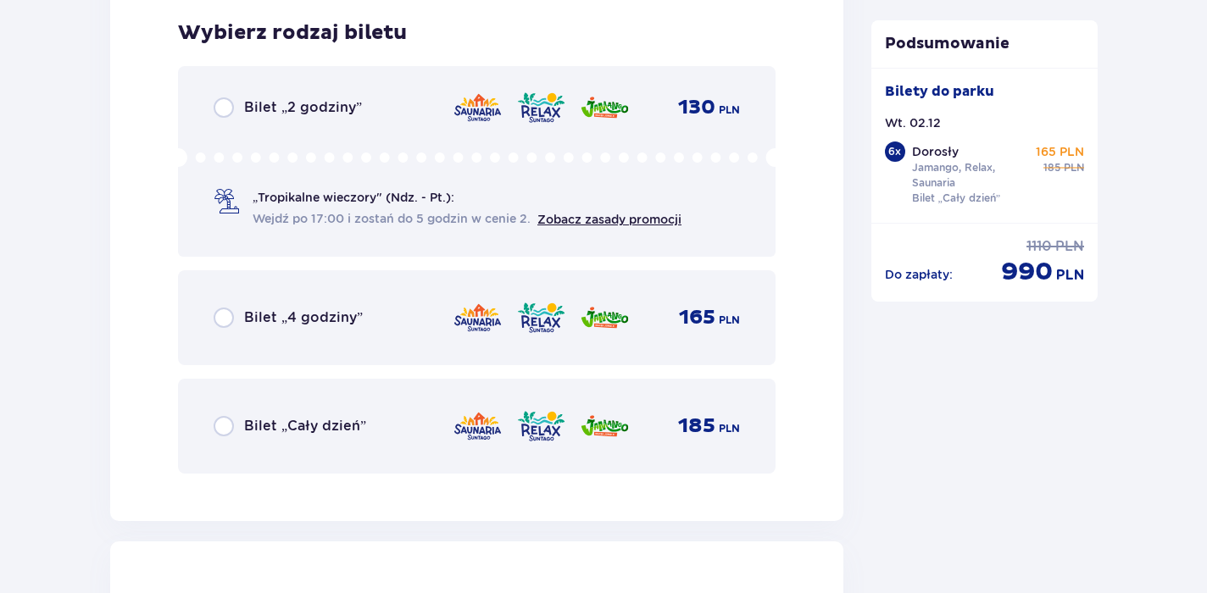
click at [308, 437] on div "Bilet „Cały dzień” 185 PLN" at bounding box center [477, 427] width 526 height 36
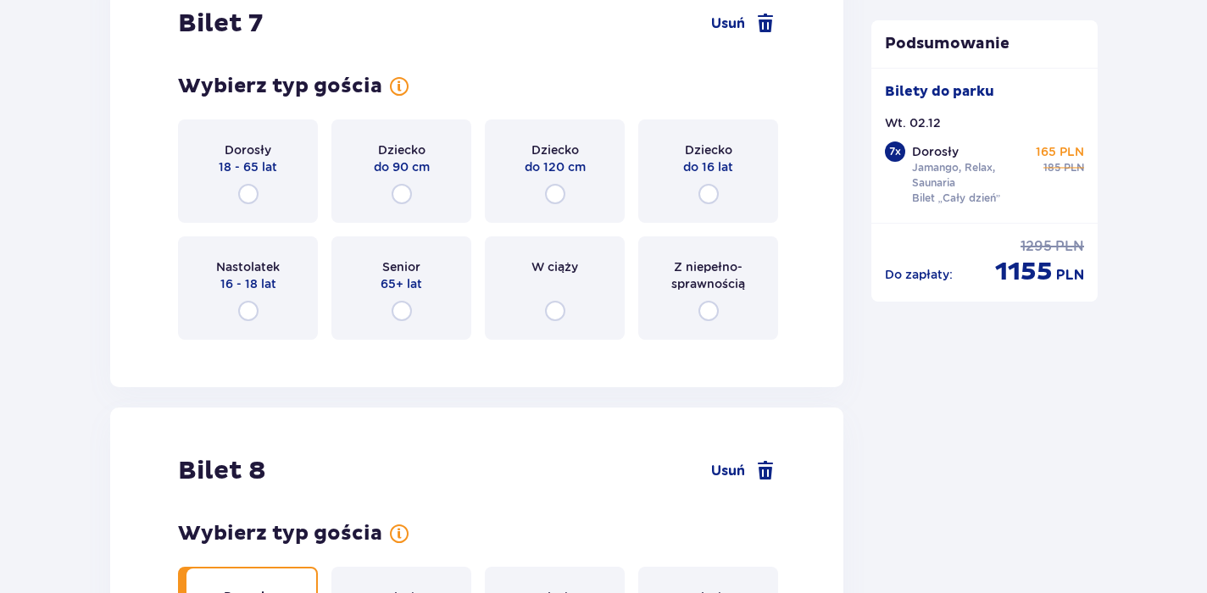
scroll to position [9053, 0]
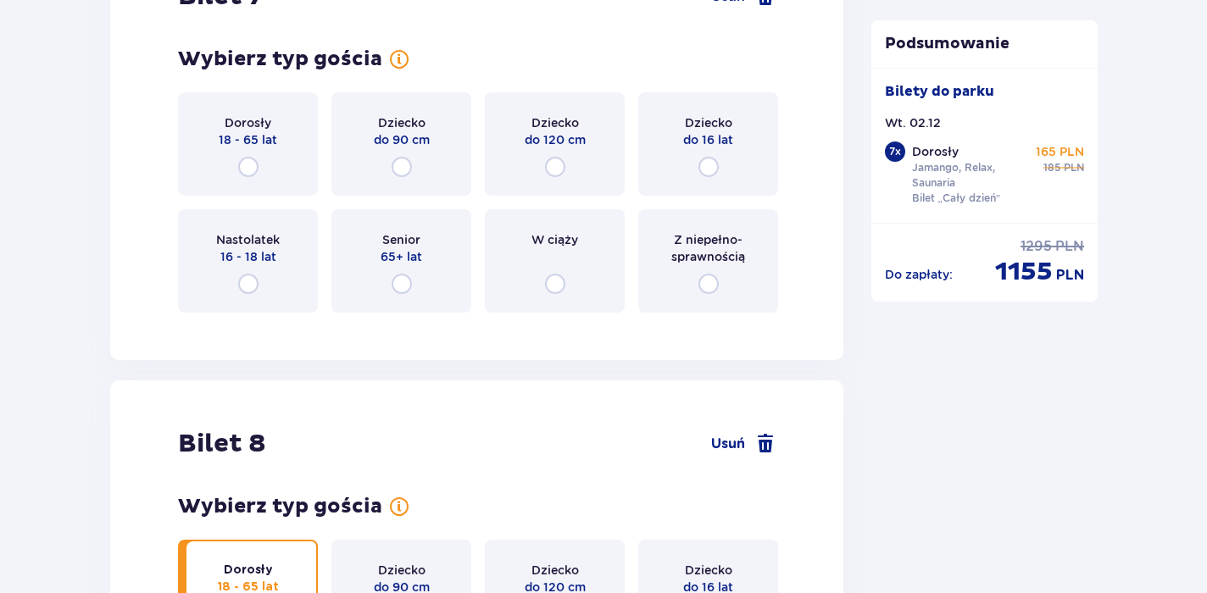
click at [258, 164] on input "radio" at bounding box center [248, 167] width 20 height 20
radio input "true"
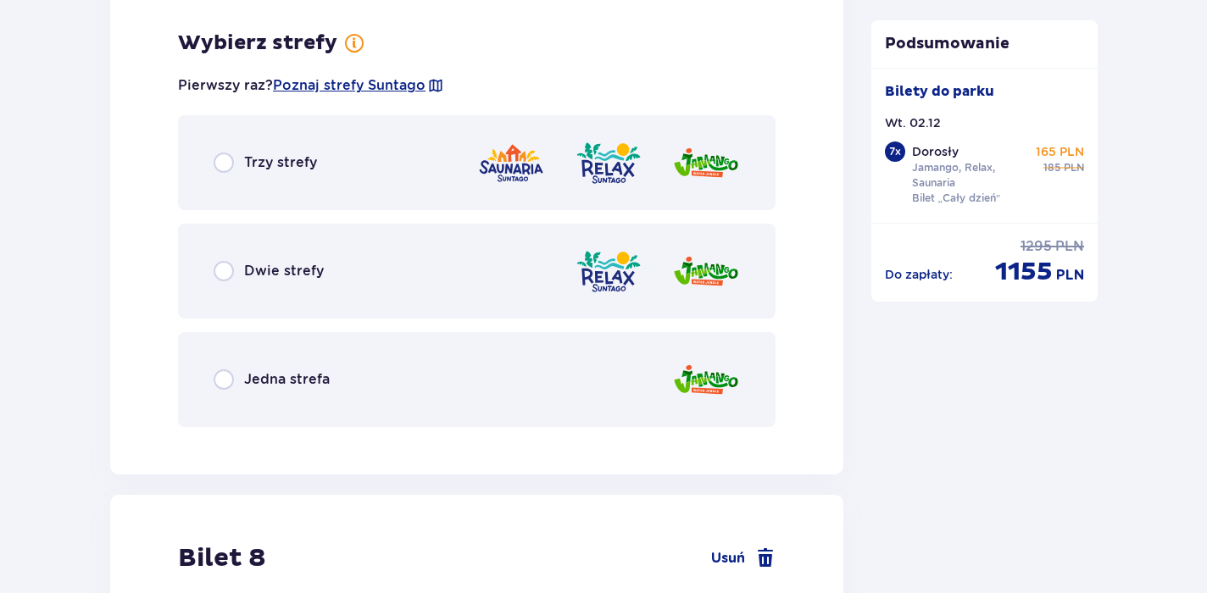
scroll to position [9379, 0]
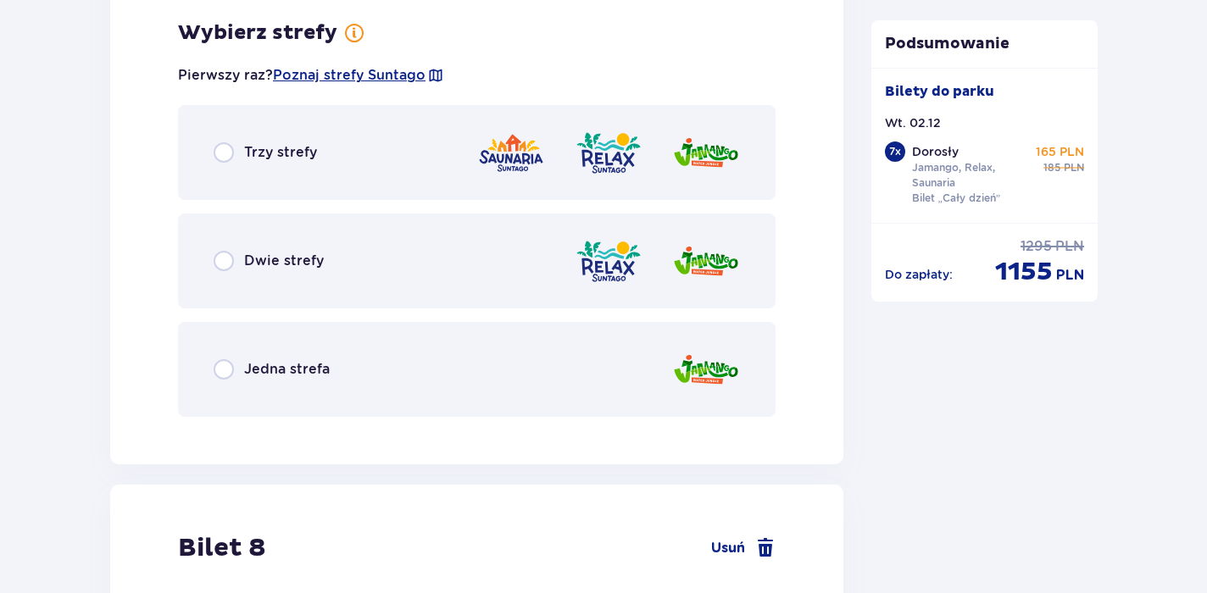
click at [261, 169] on div "Trzy strefy" at bounding box center [477, 152] width 598 height 95
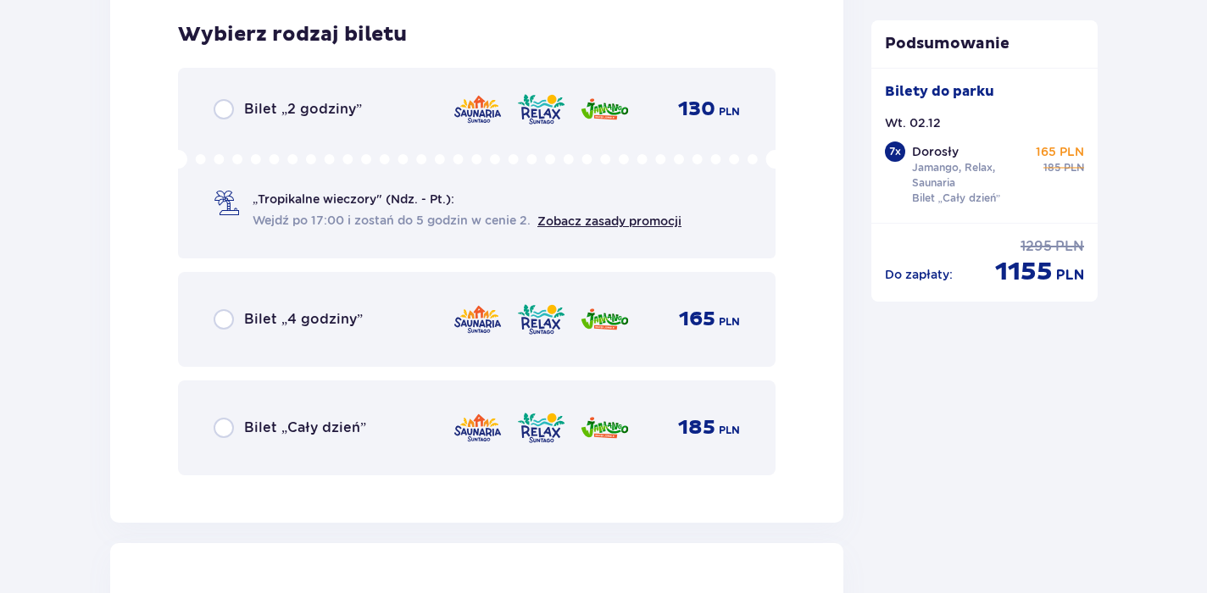
scroll to position [9810, 0]
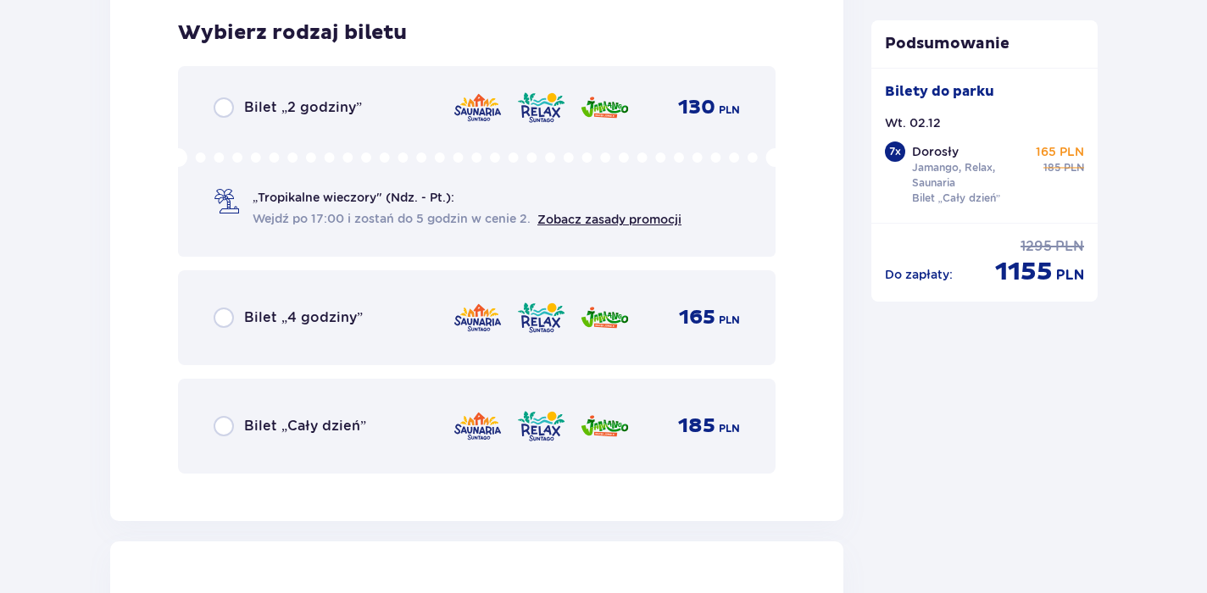
click at [282, 435] on span "Bilet „Cały dzień”" at bounding box center [305, 426] width 122 height 19
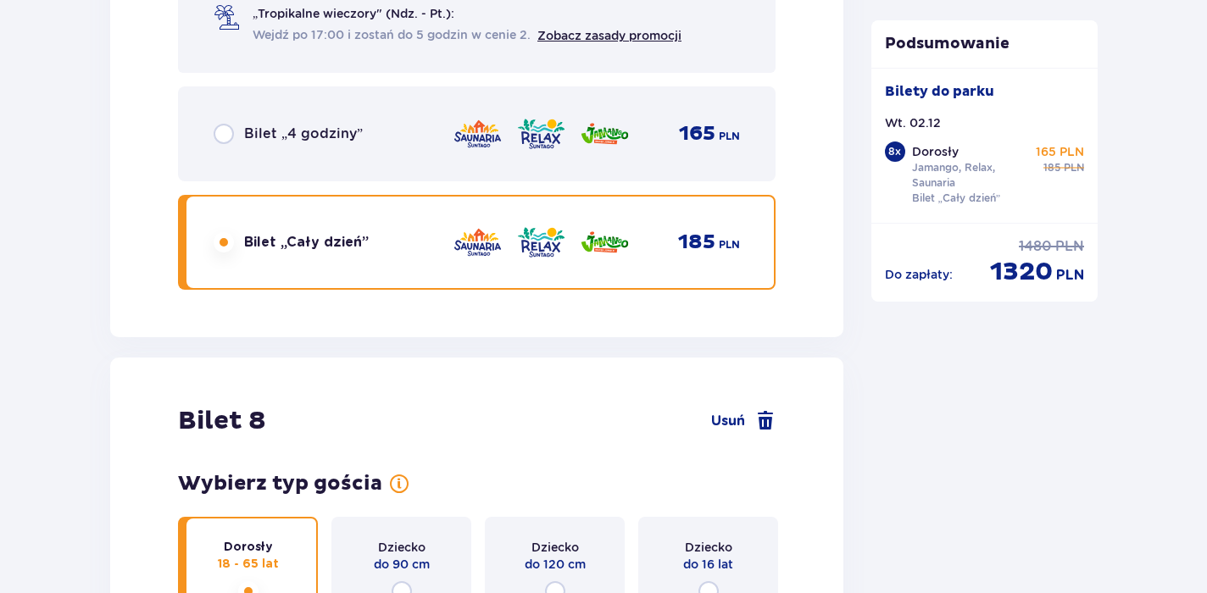
scroll to position [11697, 0]
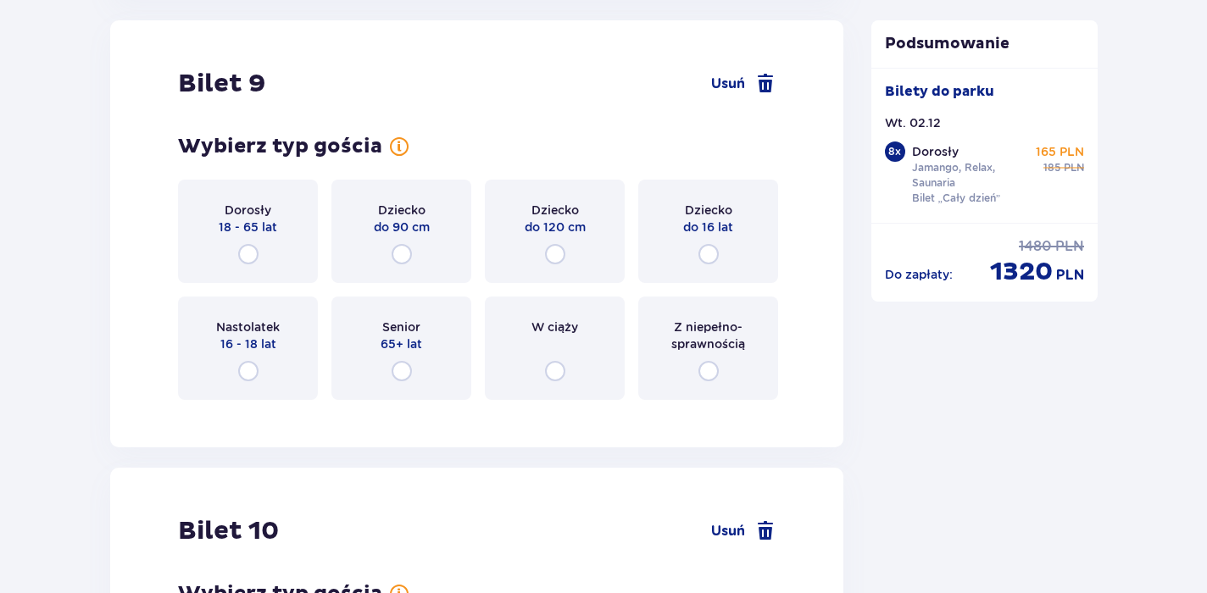
click at [254, 245] on input "radio" at bounding box center [248, 254] width 20 height 20
radio input "true"
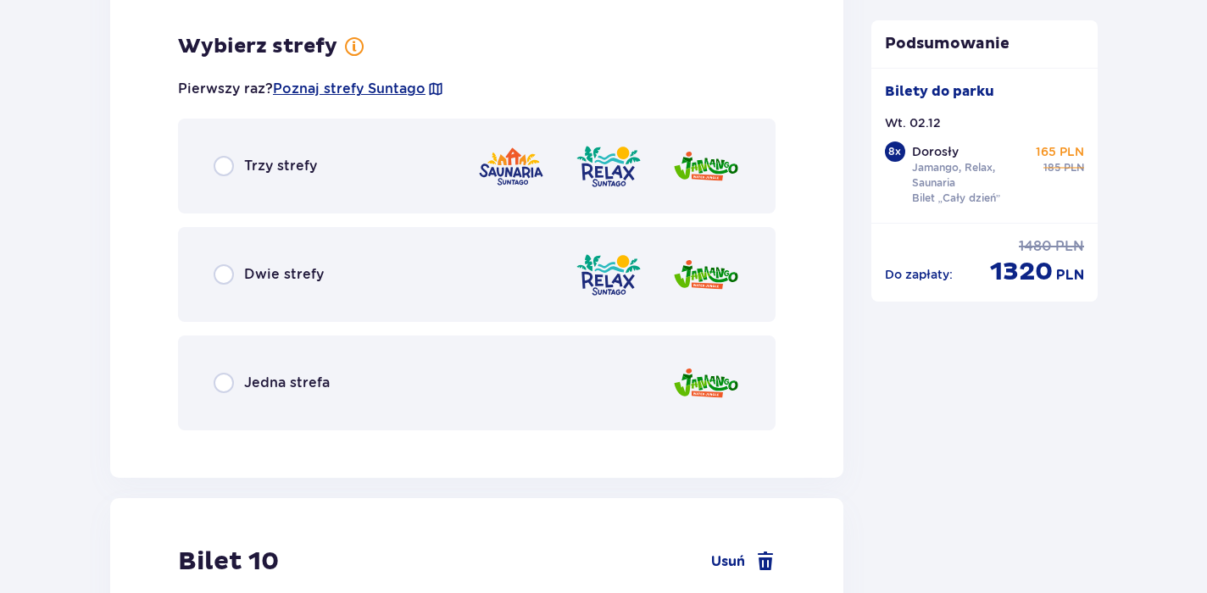
scroll to position [12110, 0]
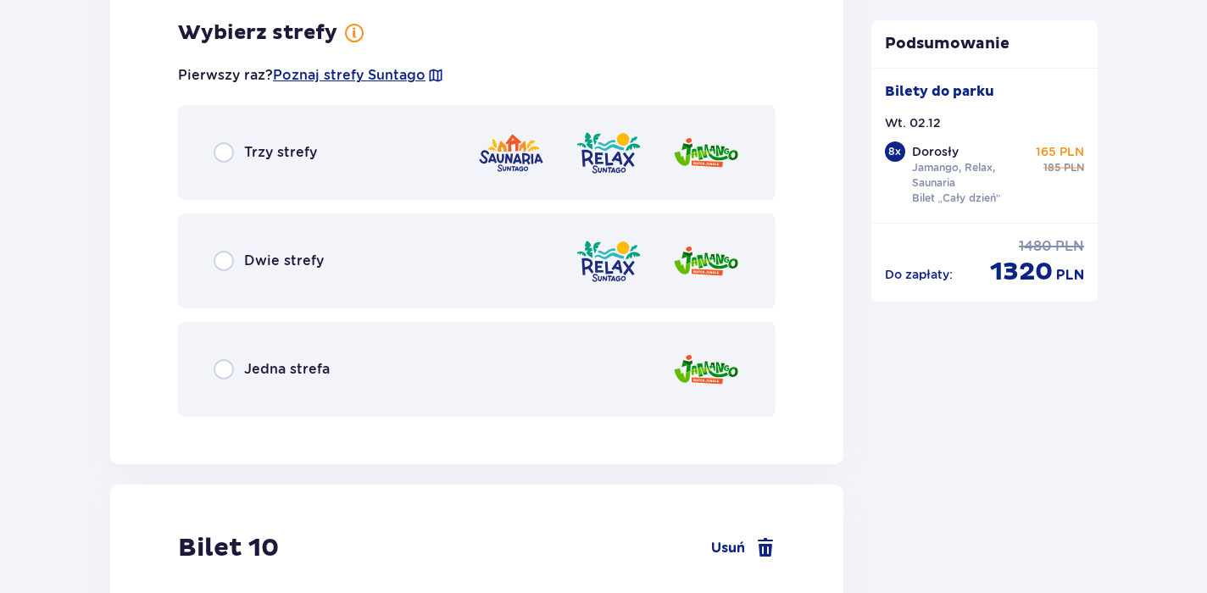
click at [239, 147] on div "Trzy strefy" at bounding box center [265, 152] width 103 height 20
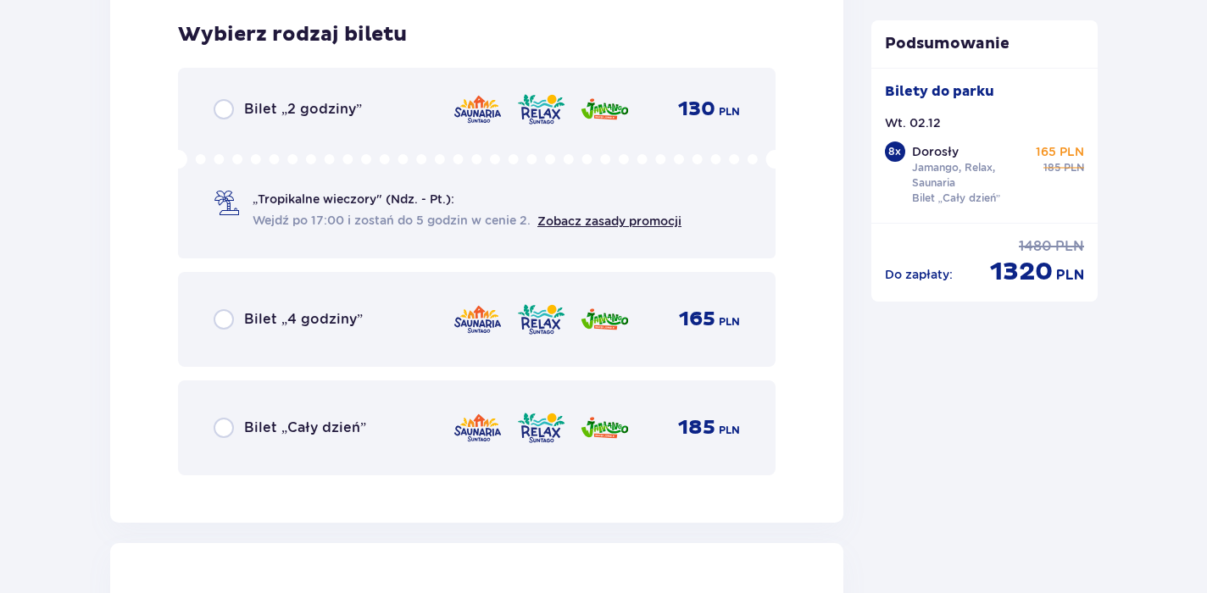
scroll to position [12541, 0]
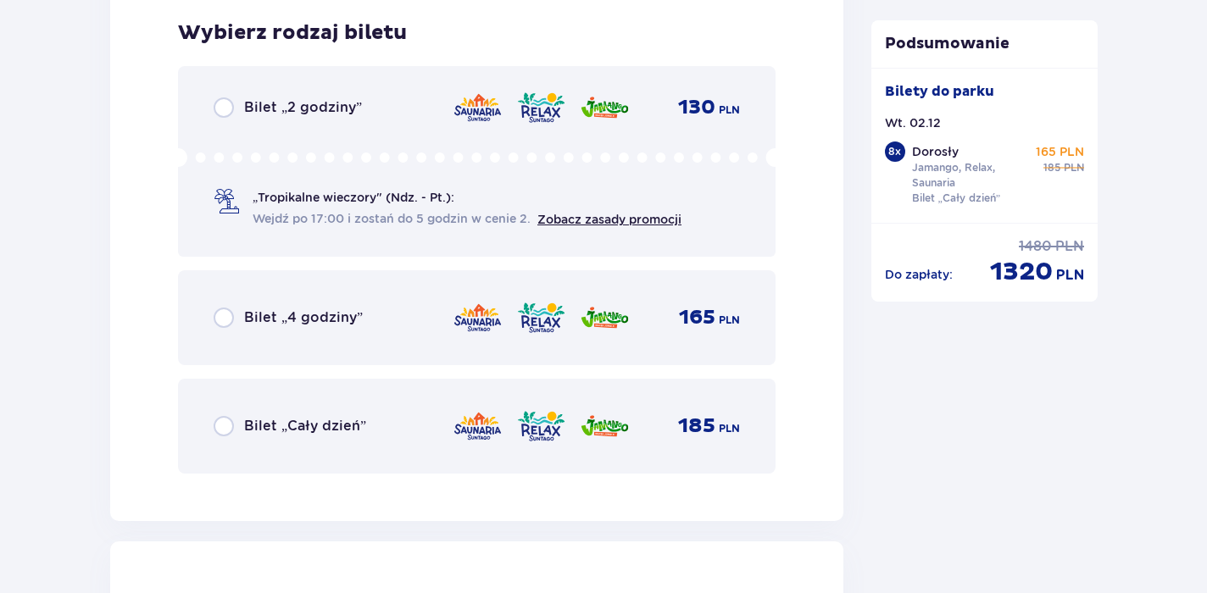
click at [303, 422] on span "Bilet „Cały dzień”" at bounding box center [305, 426] width 122 height 19
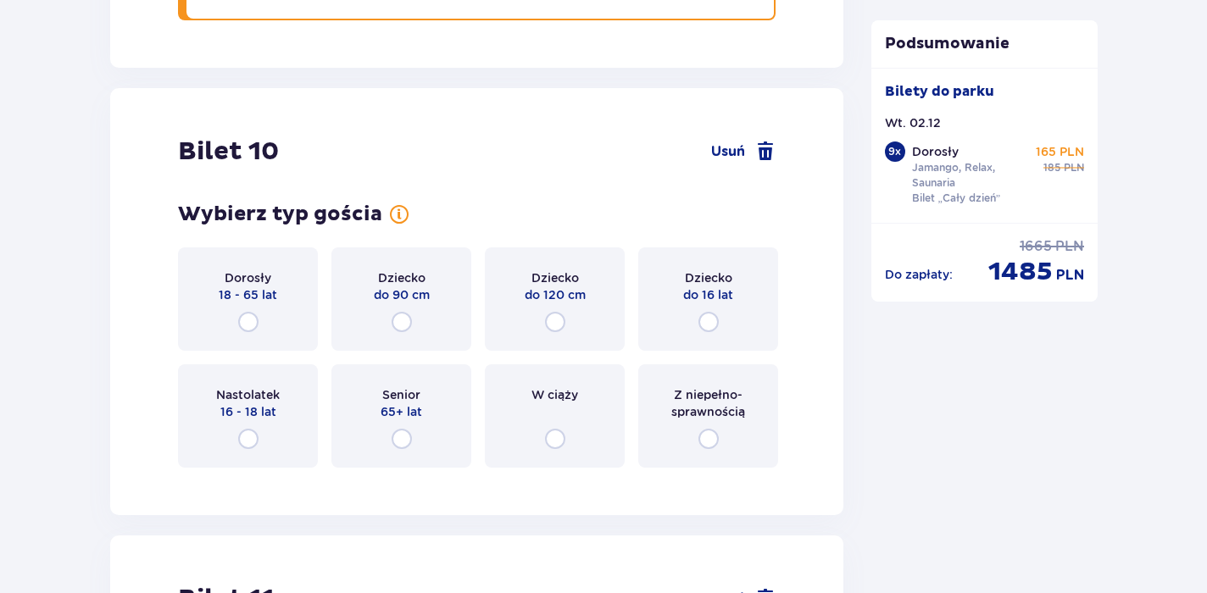
scroll to position [13015, 0]
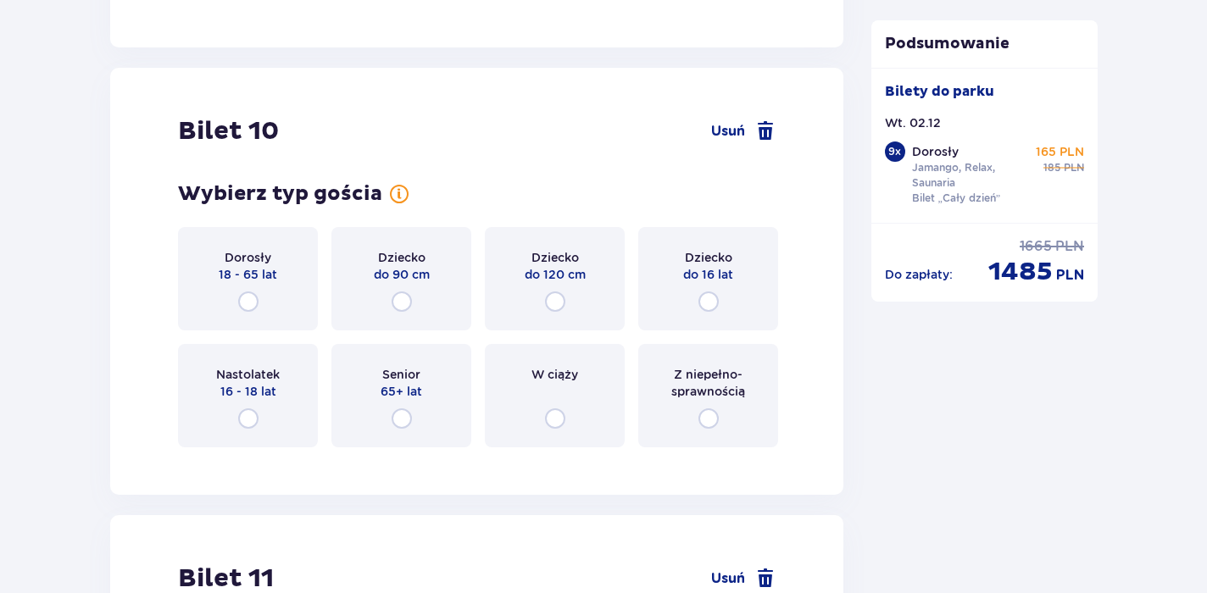
click at [248, 310] on input "radio" at bounding box center [248, 302] width 20 height 20
radio input "true"
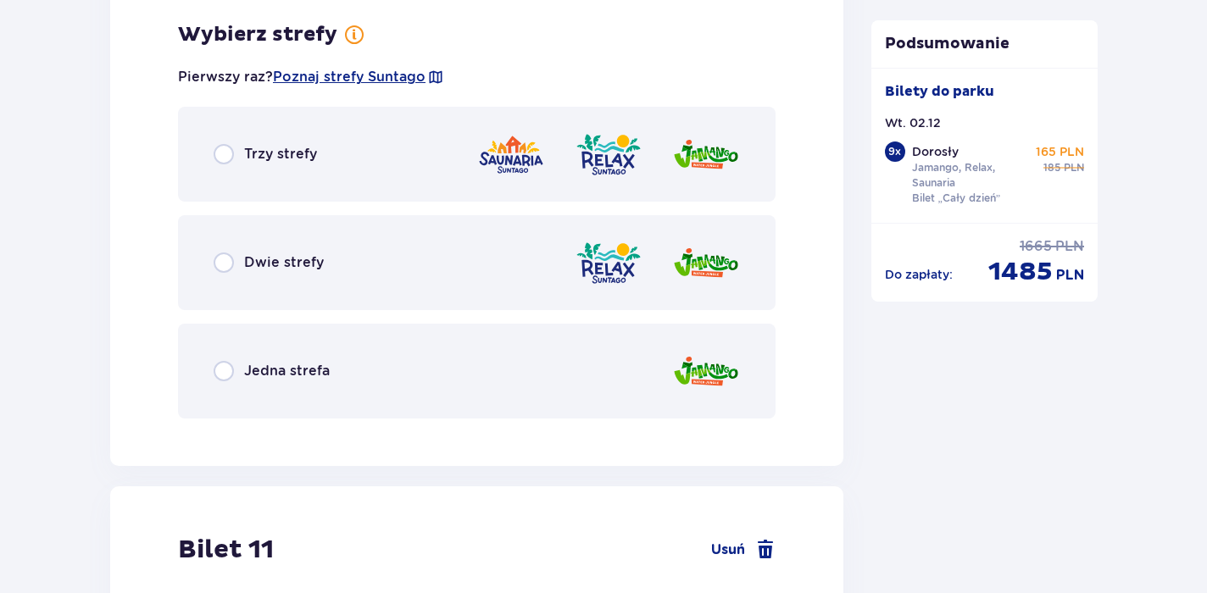
scroll to position [13476, 0]
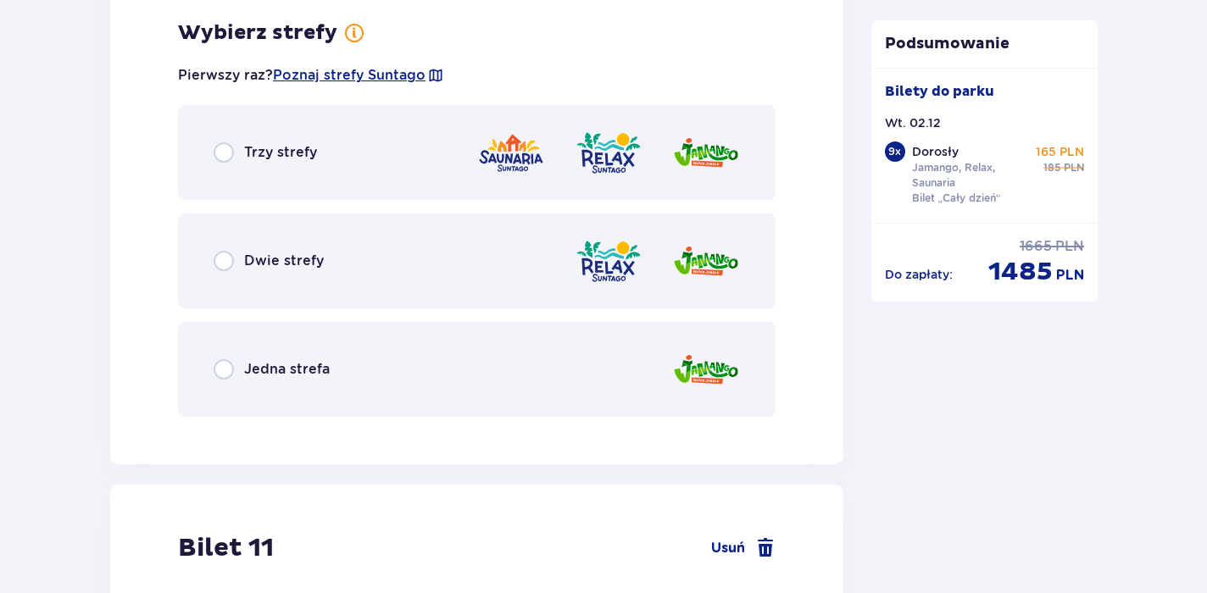
click at [291, 162] on div "Trzy strefy" at bounding box center [265, 152] width 103 height 20
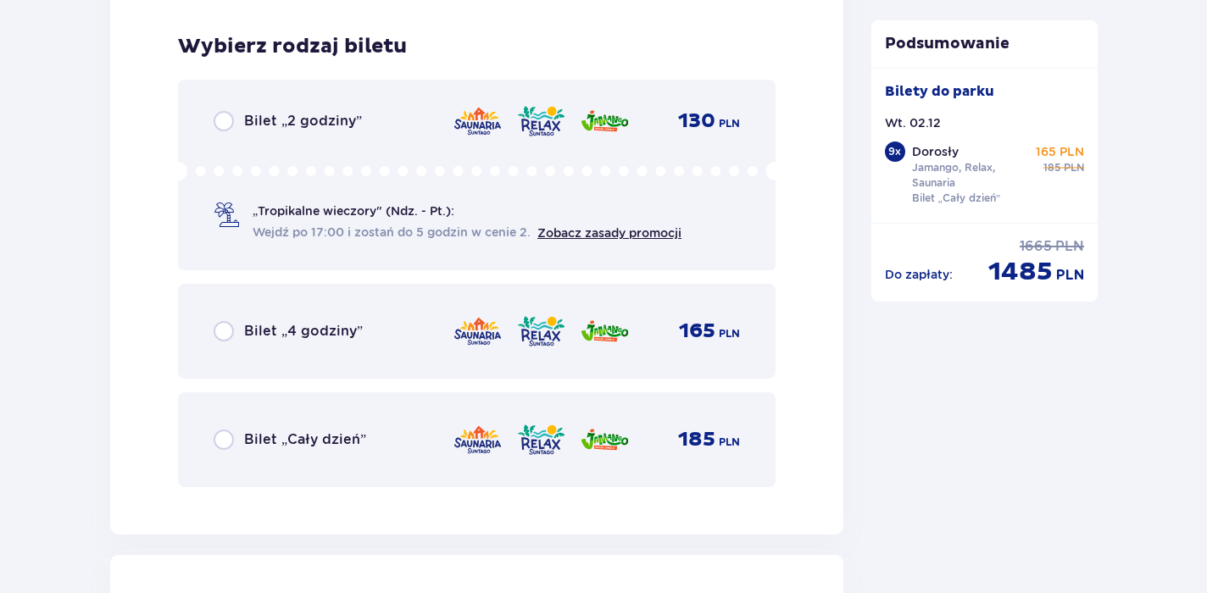
scroll to position [13907, 0]
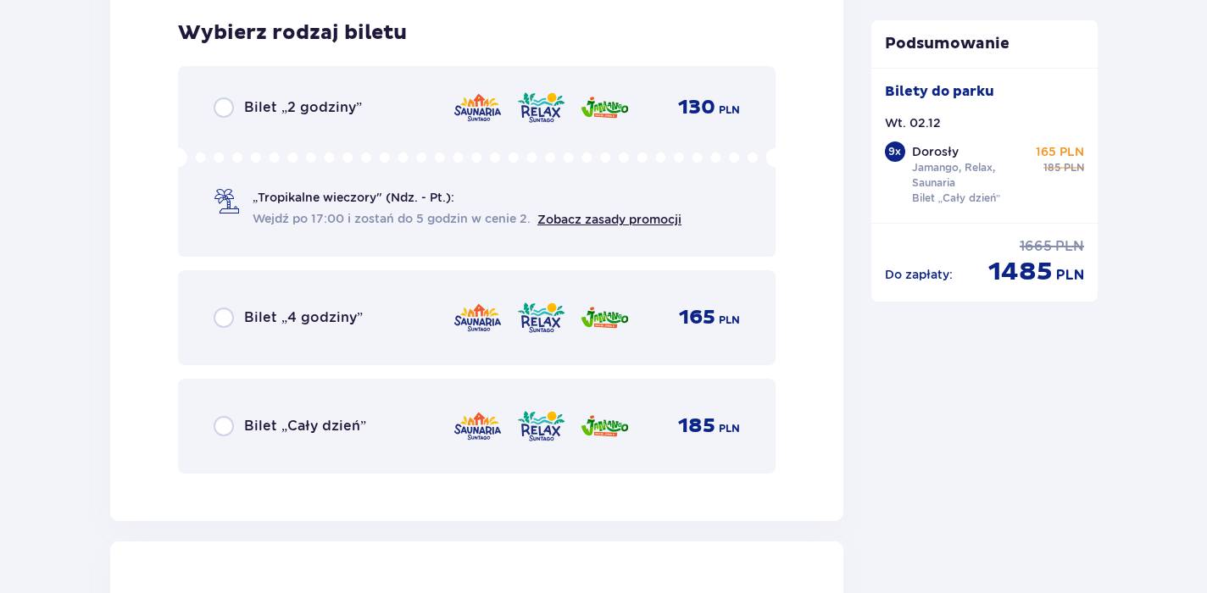
click at [308, 422] on span "Bilet „Cały dzień”" at bounding box center [305, 426] width 122 height 19
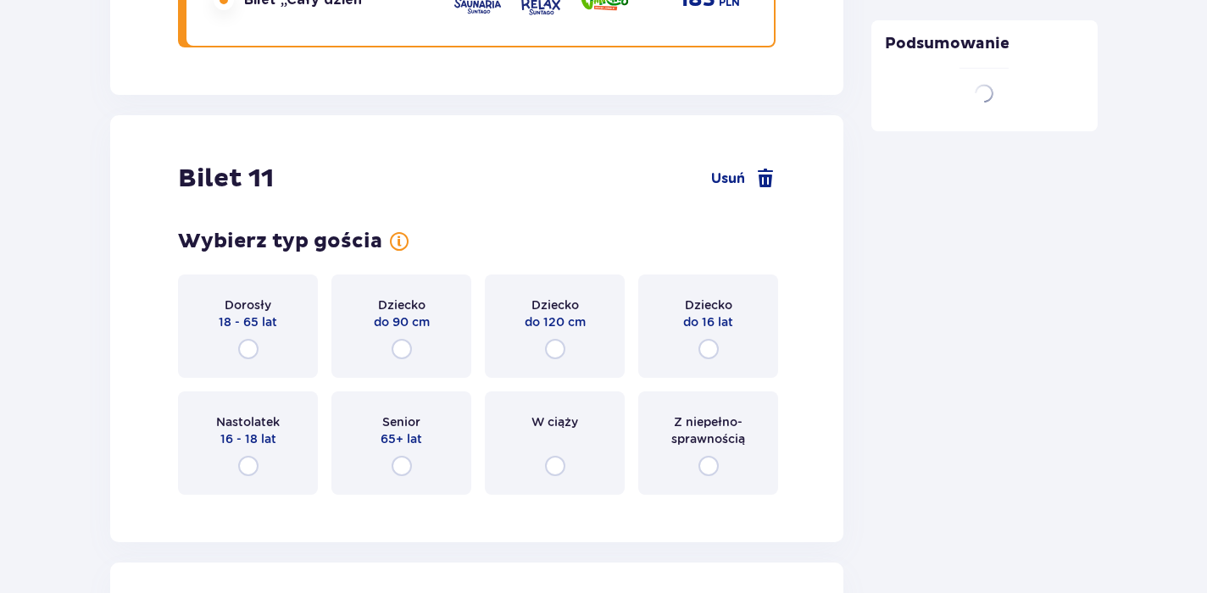
scroll to position [14402, 0]
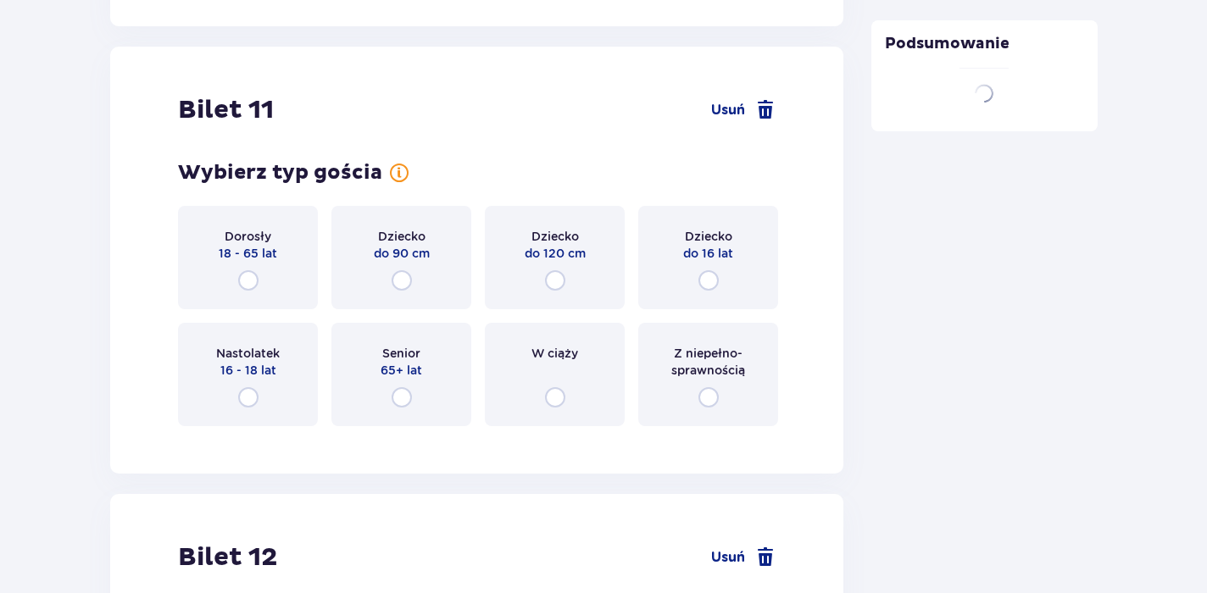
click at [250, 270] on input "radio" at bounding box center [248, 280] width 20 height 20
radio input "true"
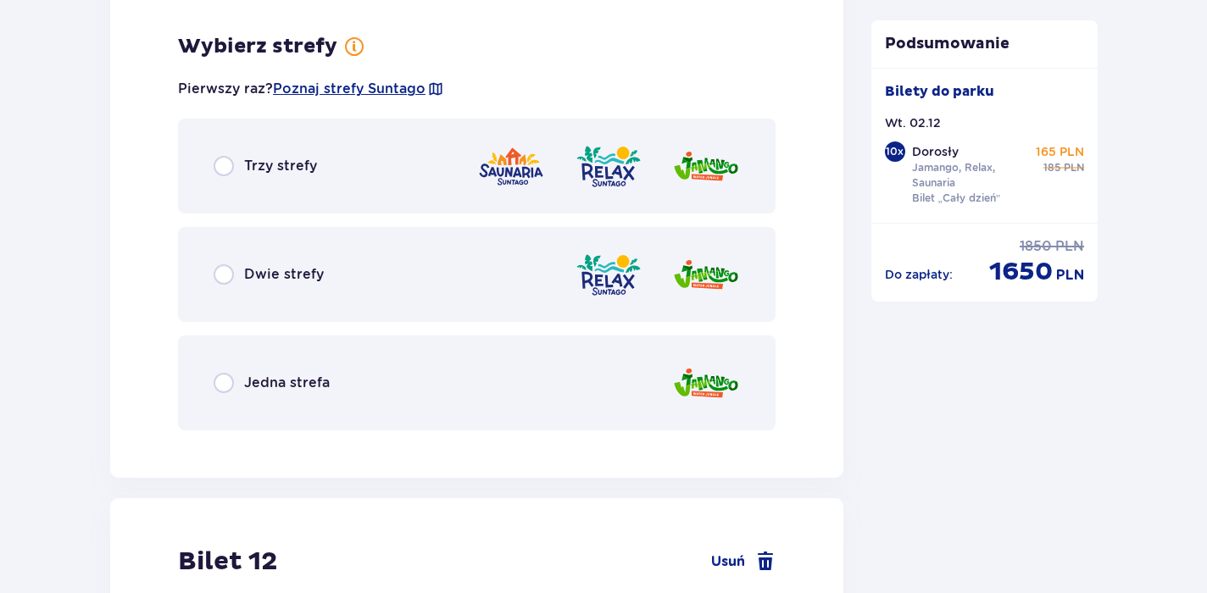
scroll to position [14842, 0]
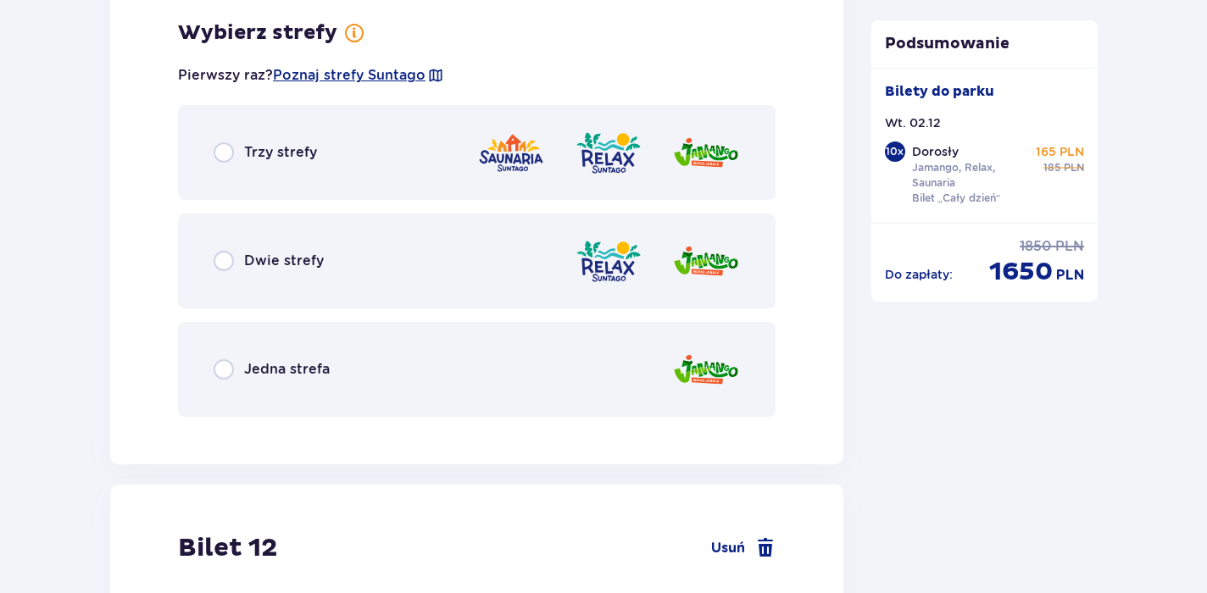
click at [256, 157] on span "Trzy strefy" at bounding box center [280, 152] width 73 height 19
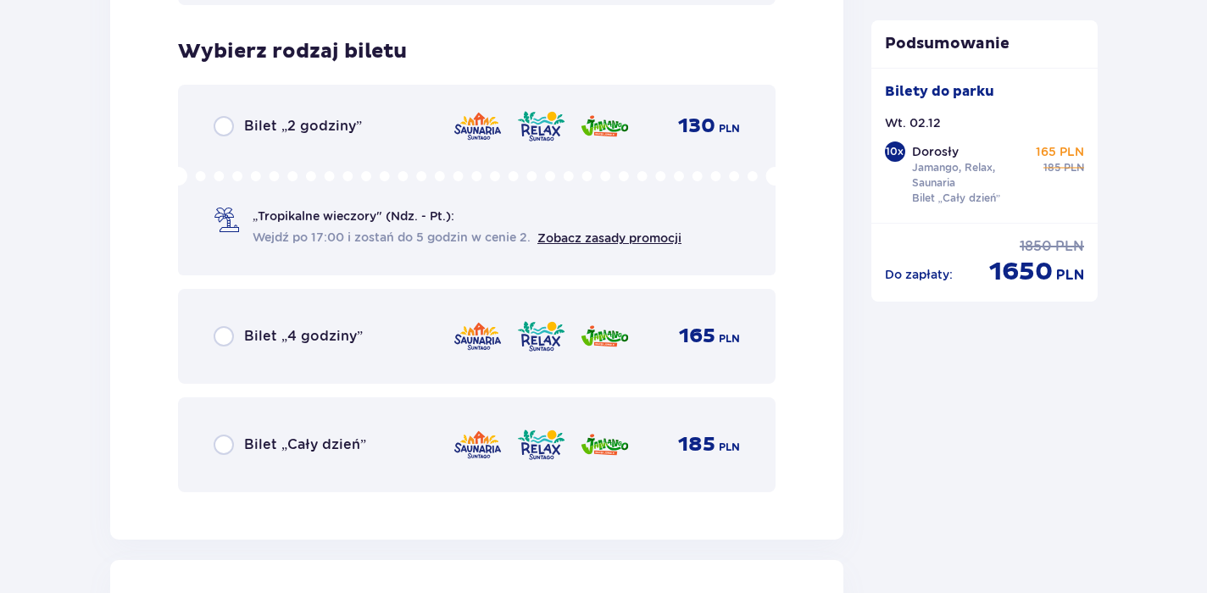
scroll to position [15272, 0]
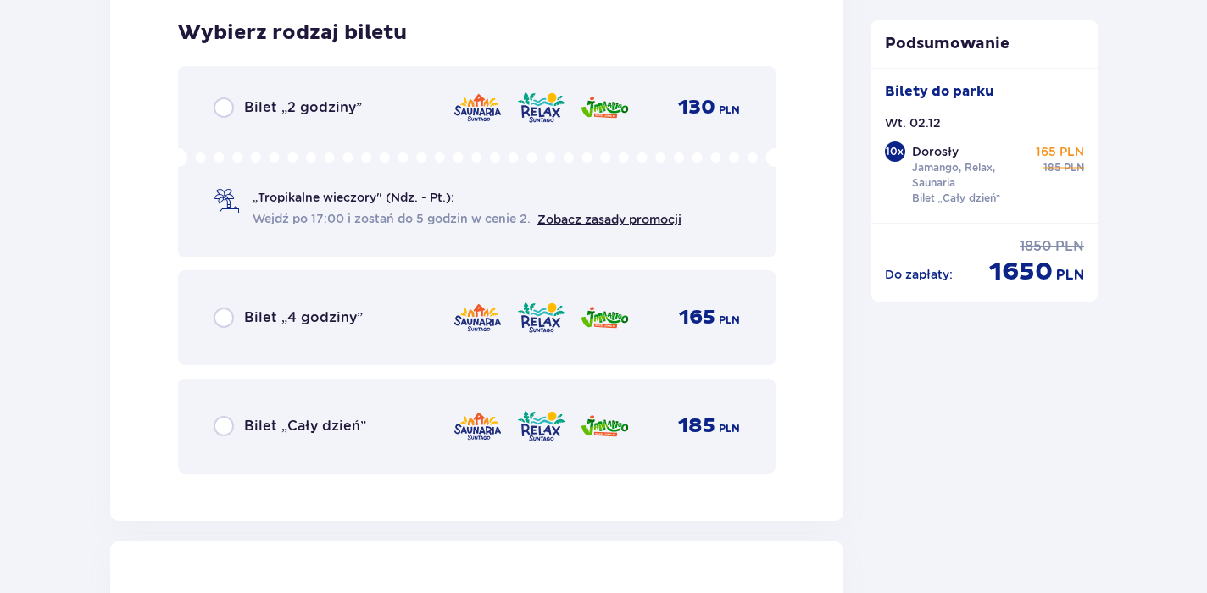
click at [342, 423] on span "Bilet „Cały dzień”" at bounding box center [305, 426] width 122 height 19
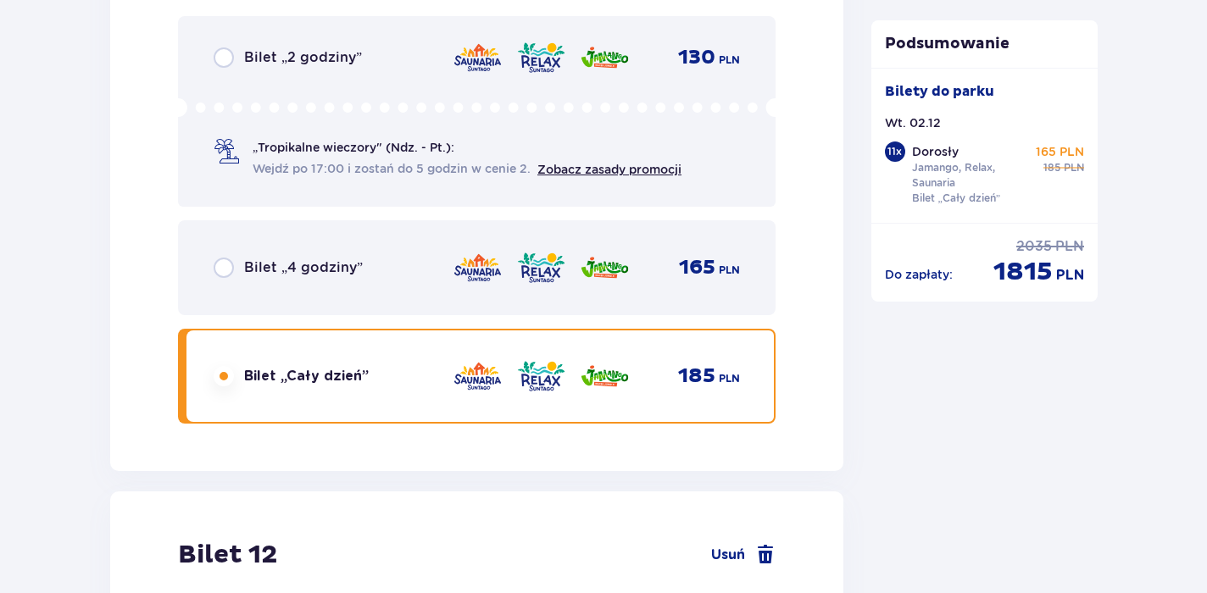
scroll to position [15713, 0]
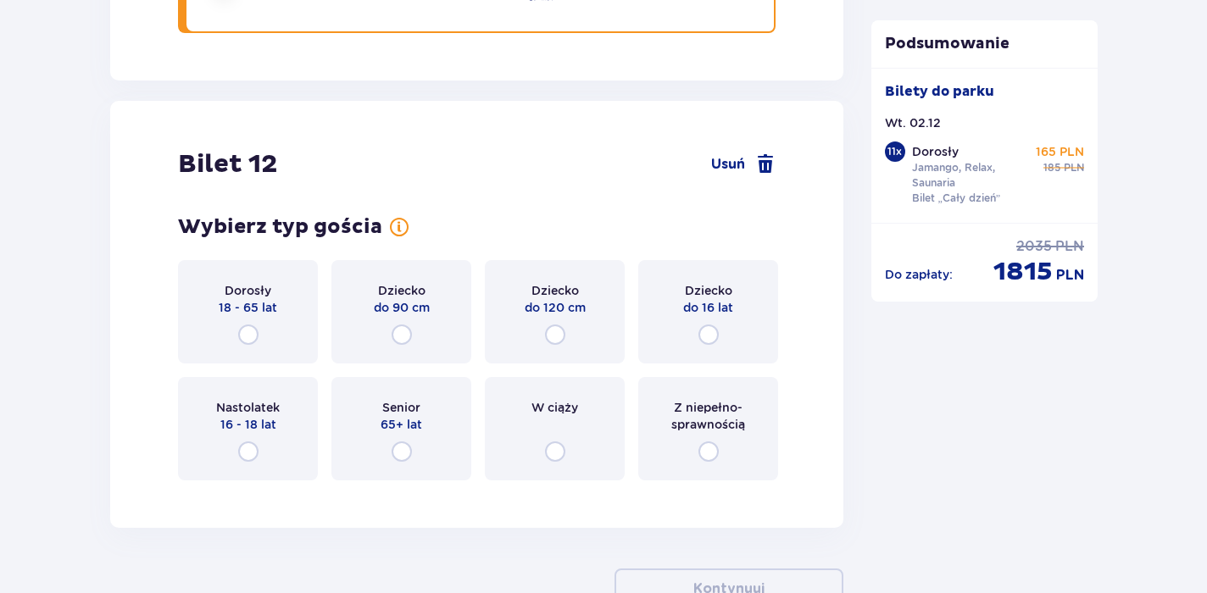
click at [259, 330] on div "Dorosły 18 - 65 lat" at bounding box center [248, 311] width 140 height 103
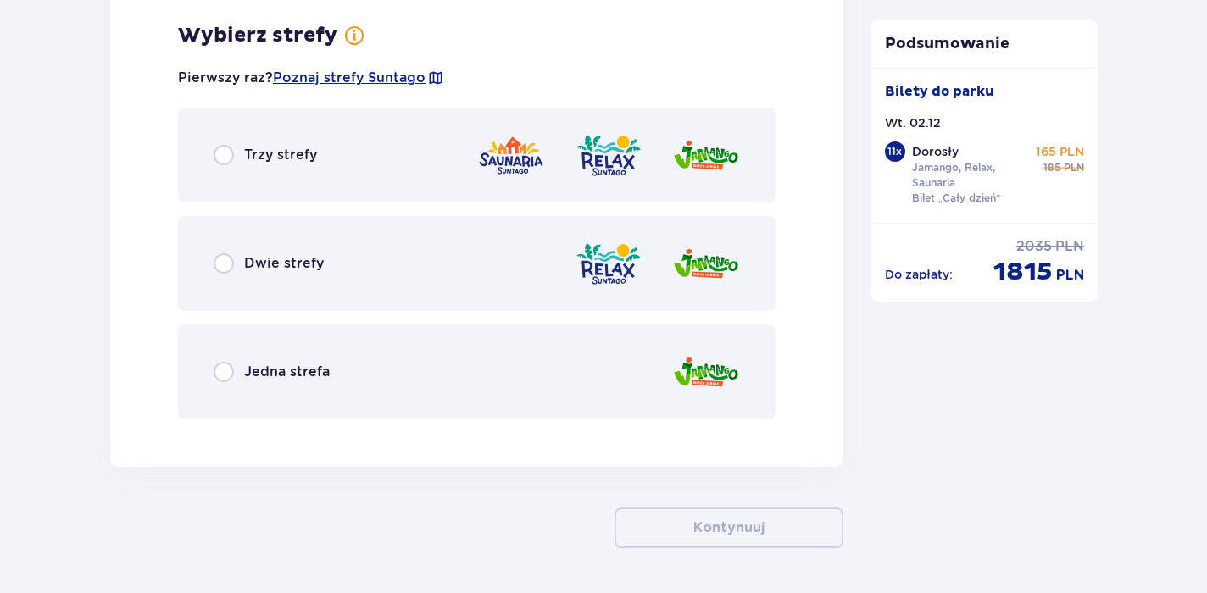
scroll to position [16207, 0]
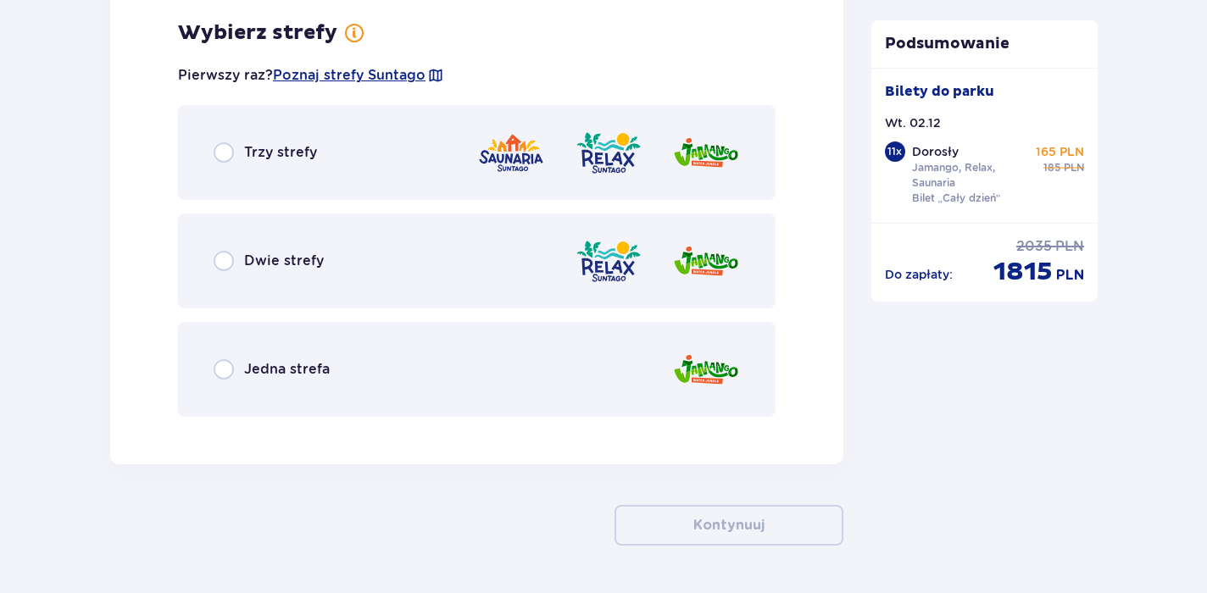
click at [281, 166] on div "Trzy strefy" at bounding box center [477, 152] width 598 height 95
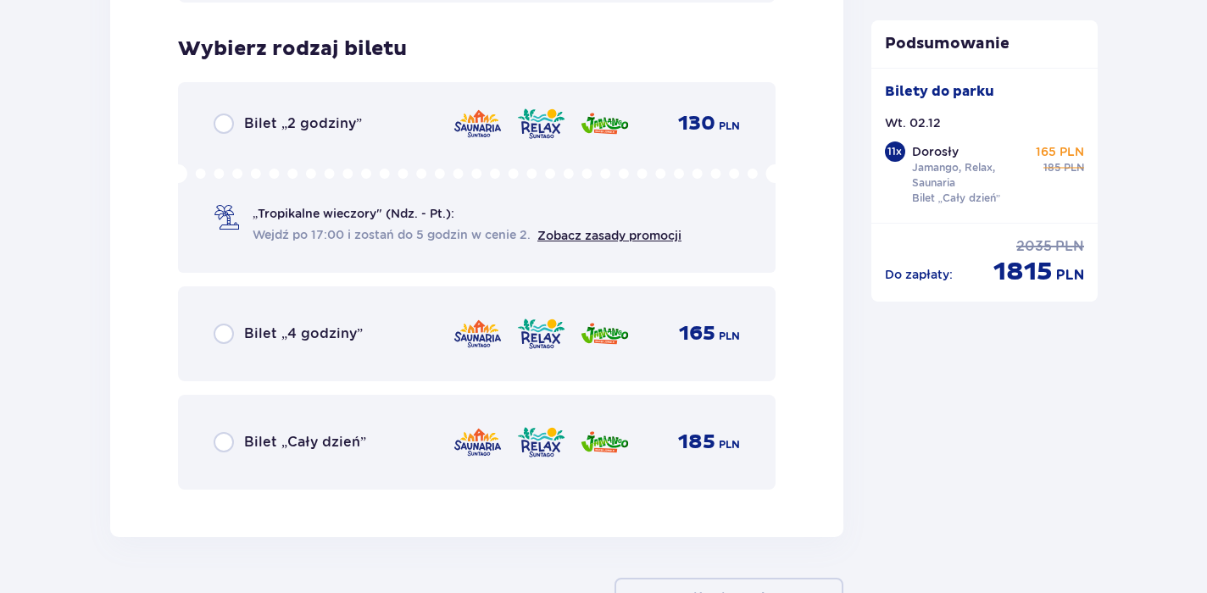
scroll to position [16638, 0]
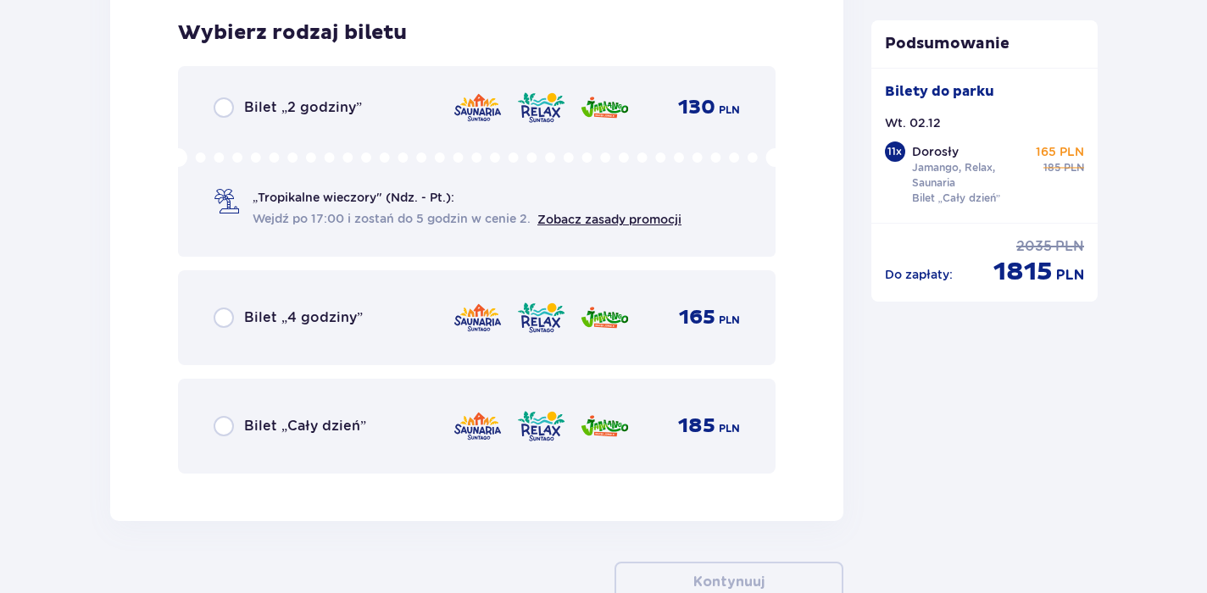
click at [303, 424] on span "Bilet „Cały dzień”" at bounding box center [305, 426] width 122 height 19
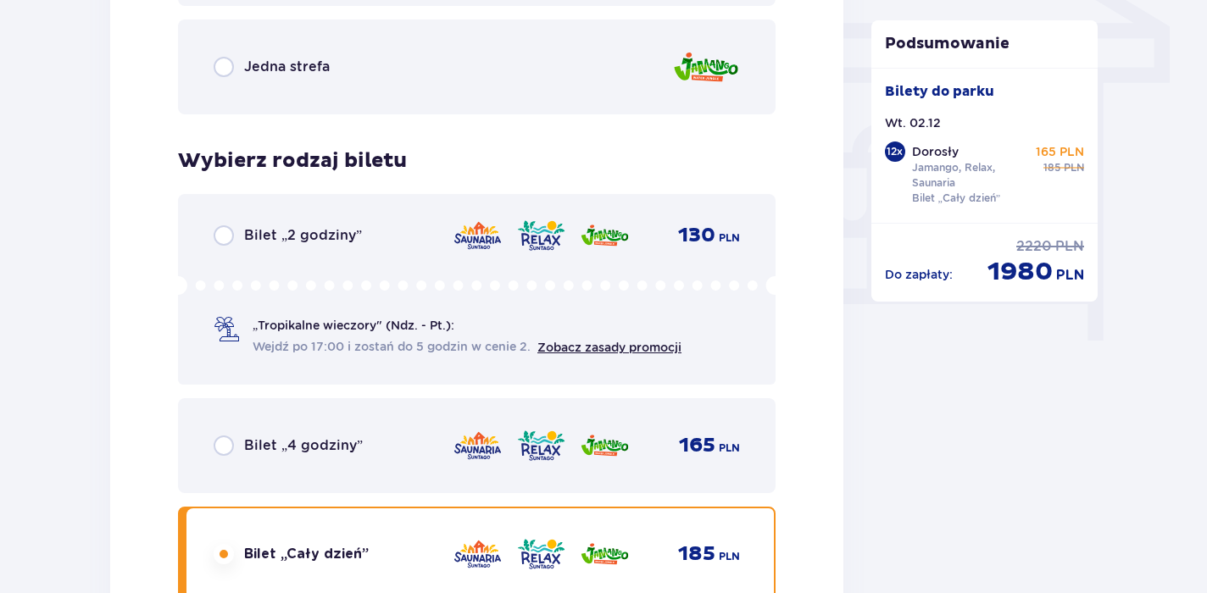
scroll to position [0, 0]
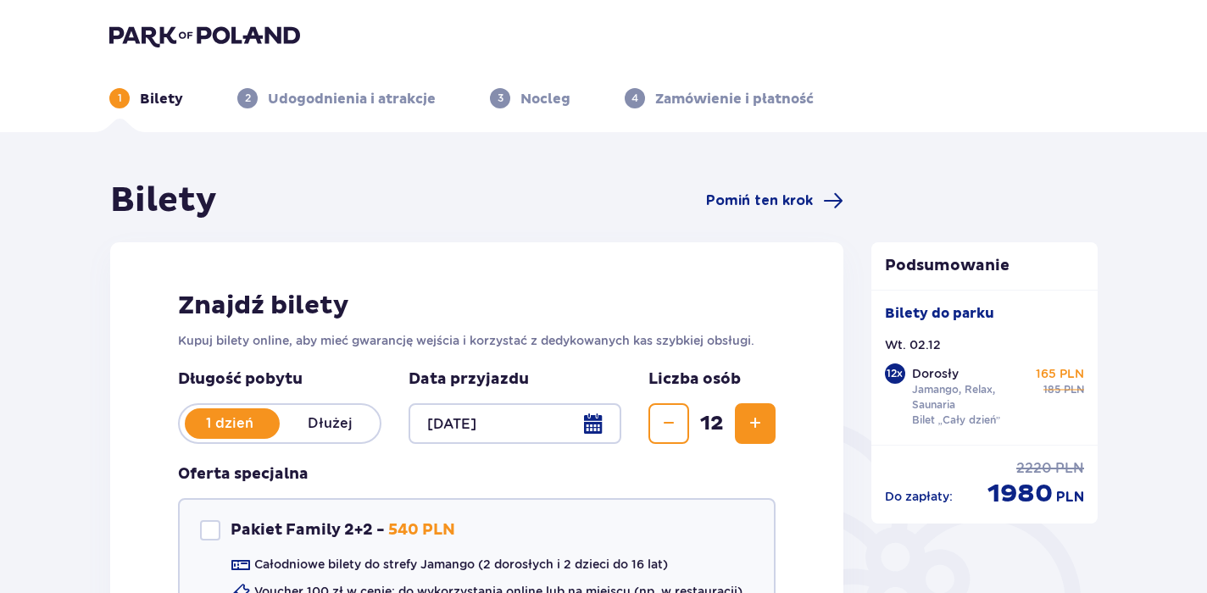
click at [361, 103] on p "Udogodnienia i atrakcje" at bounding box center [352, 99] width 168 height 19
click at [512, 97] on div "3 Nocleg" at bounding box center [530, 98] width 81 height 20
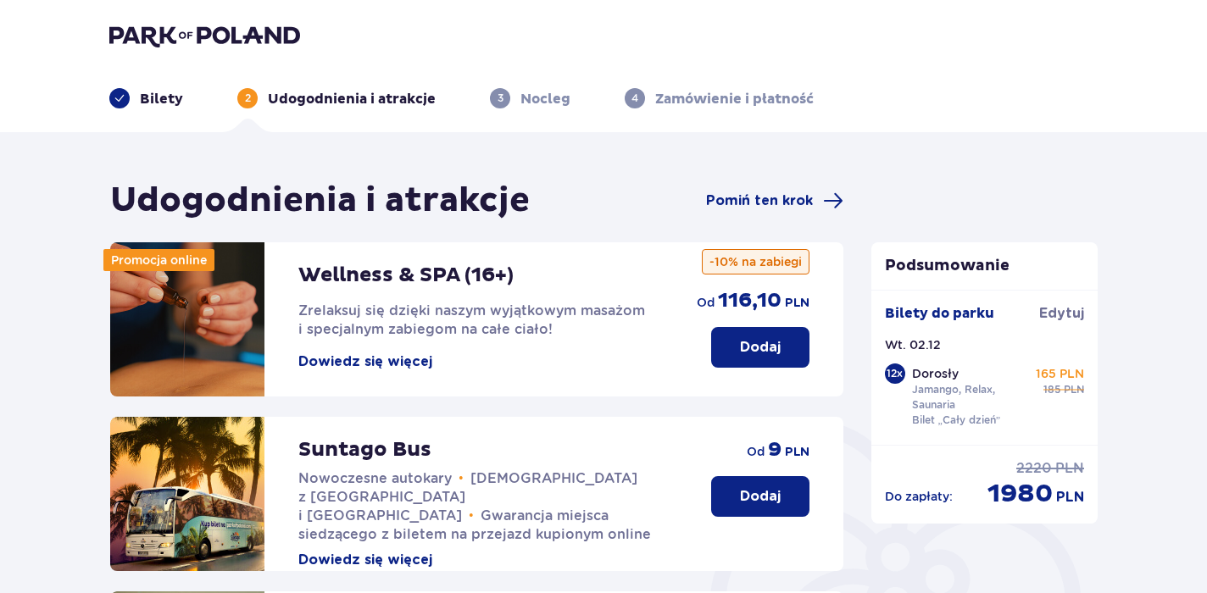
click at [543, 105] on p "Nocleg" at bounding box center [545, 99] width 50 height 19
click at [764, 203] on span "Pomiń ten krok" at bounding box center [759, 201] width 107 height 19
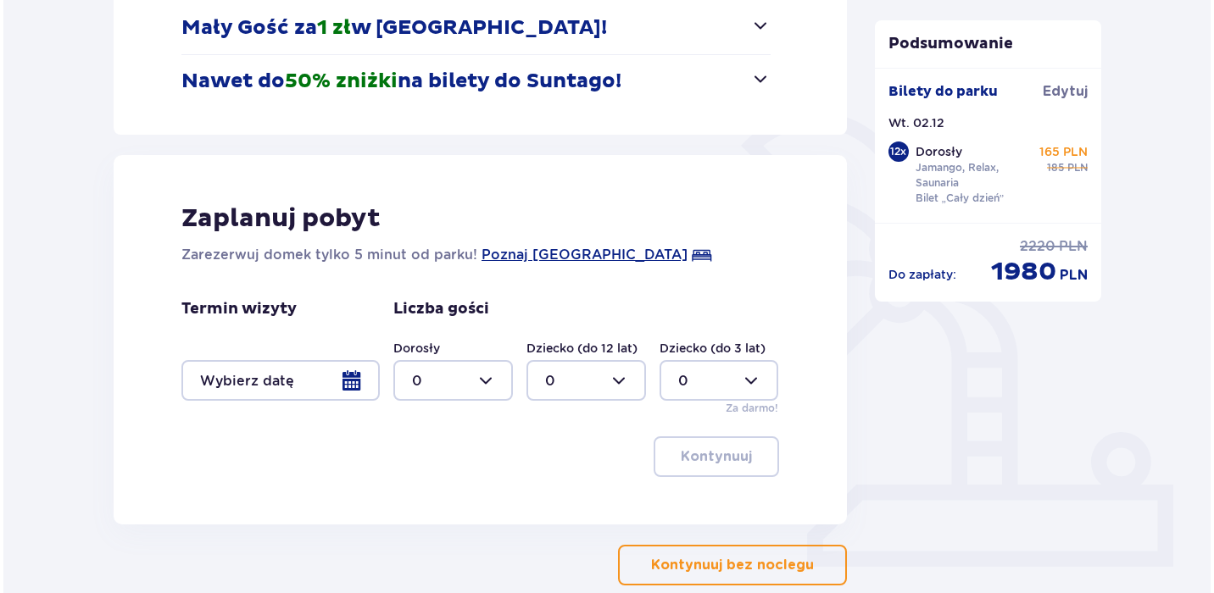
scroll to position [319, 0]
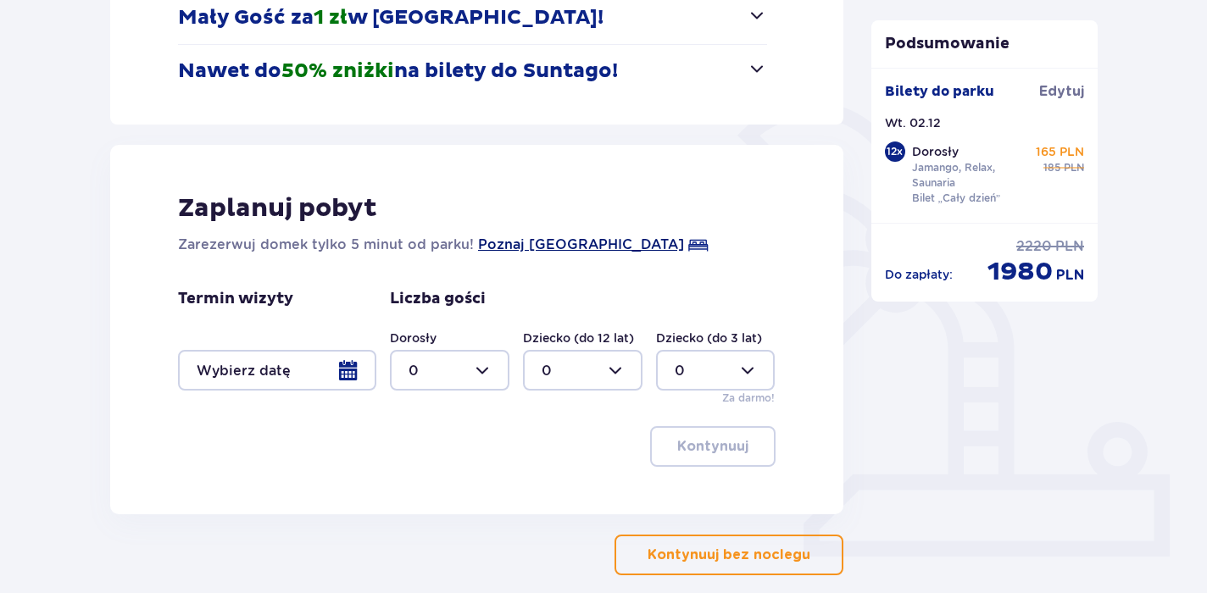
click at [566, 249] on span "Poznaj [GEOGRAPHIC_DATA]" at bounding box center [581, 245] width 206 height 20
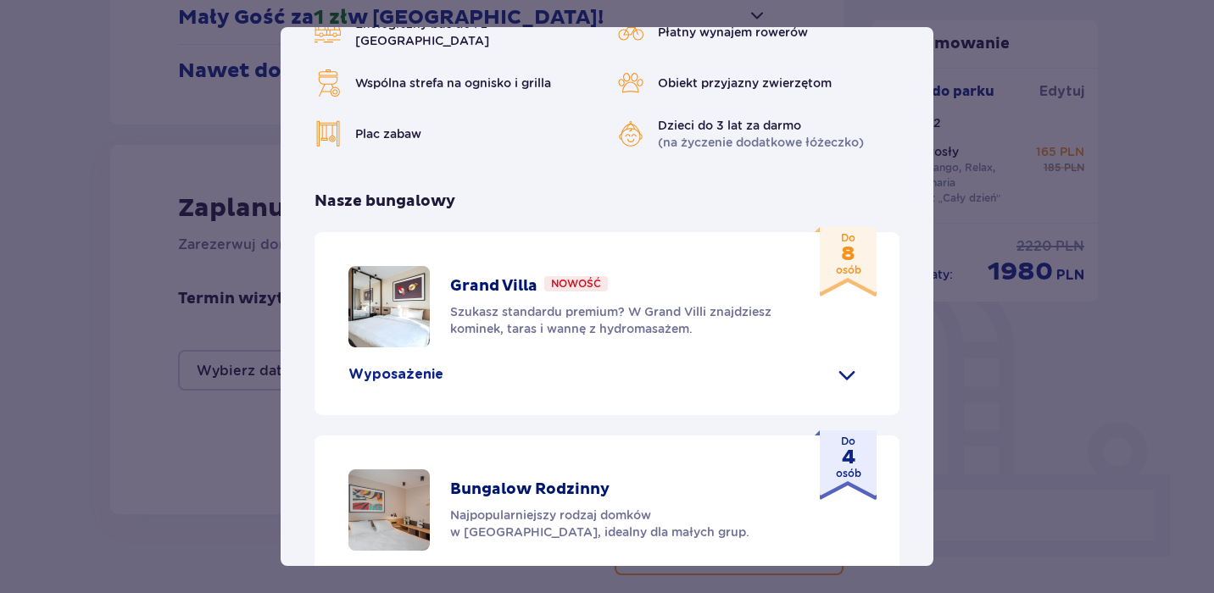
scroll to position [592, 0]
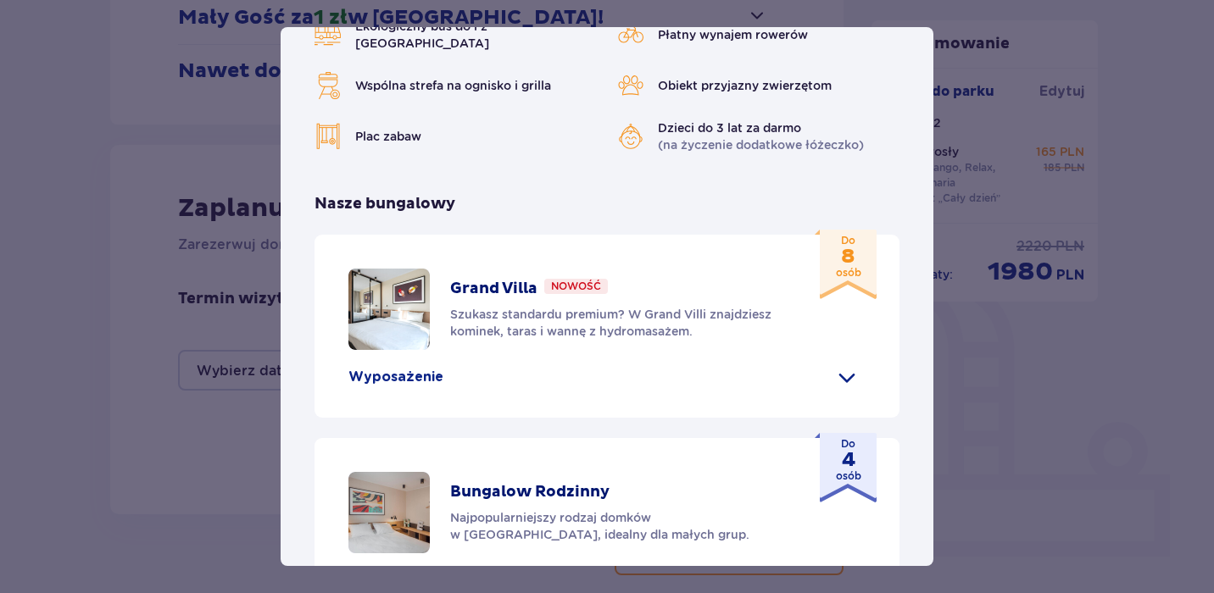
click at [843, 364] on span at bounding box center [846, 377] width 27 height 27
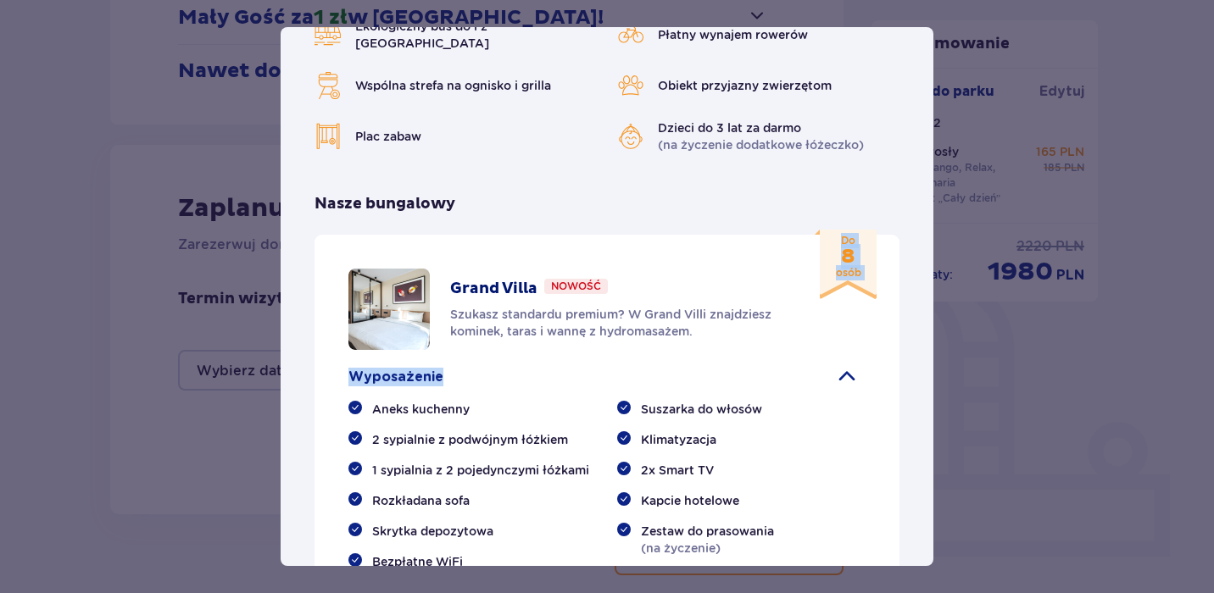
drag, startPoint x: 925, startPoint y: 300, endPoint x: 930, endPoint y: 331, distance: 30.9
click at [930, 331] on div "[GEOGRAPHIC_DATA] [GEOGRAPHIC_DATA] to idealne miejsce dla fanów dobrej zabawy …" at bounding box center [607, 296] width 653 height 539
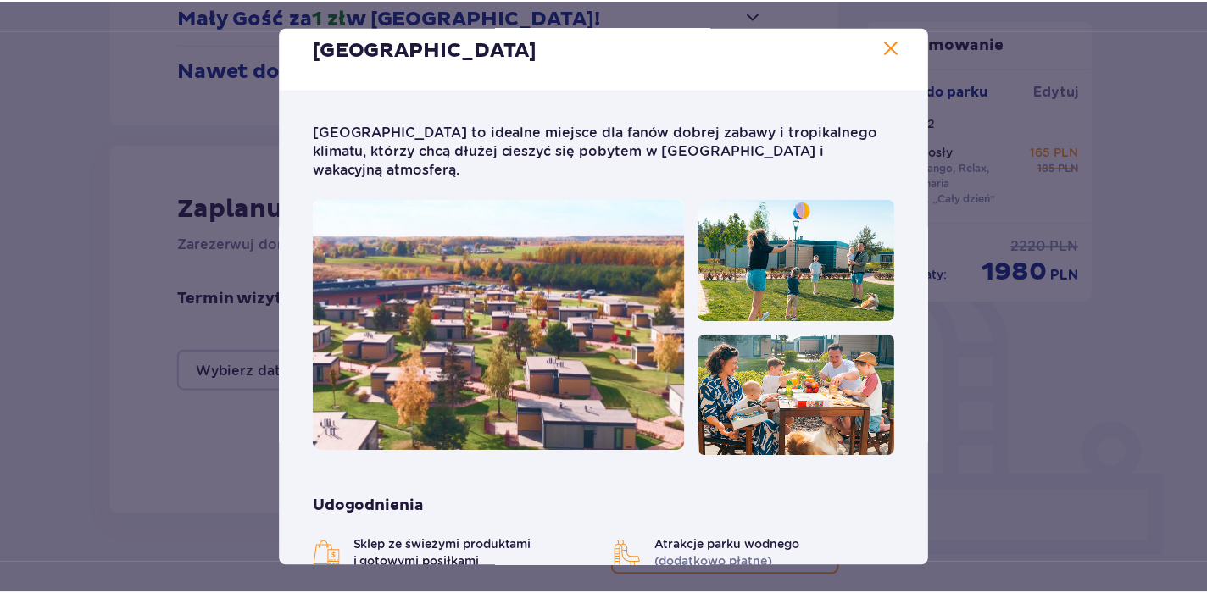
scroll to position [0, 0]
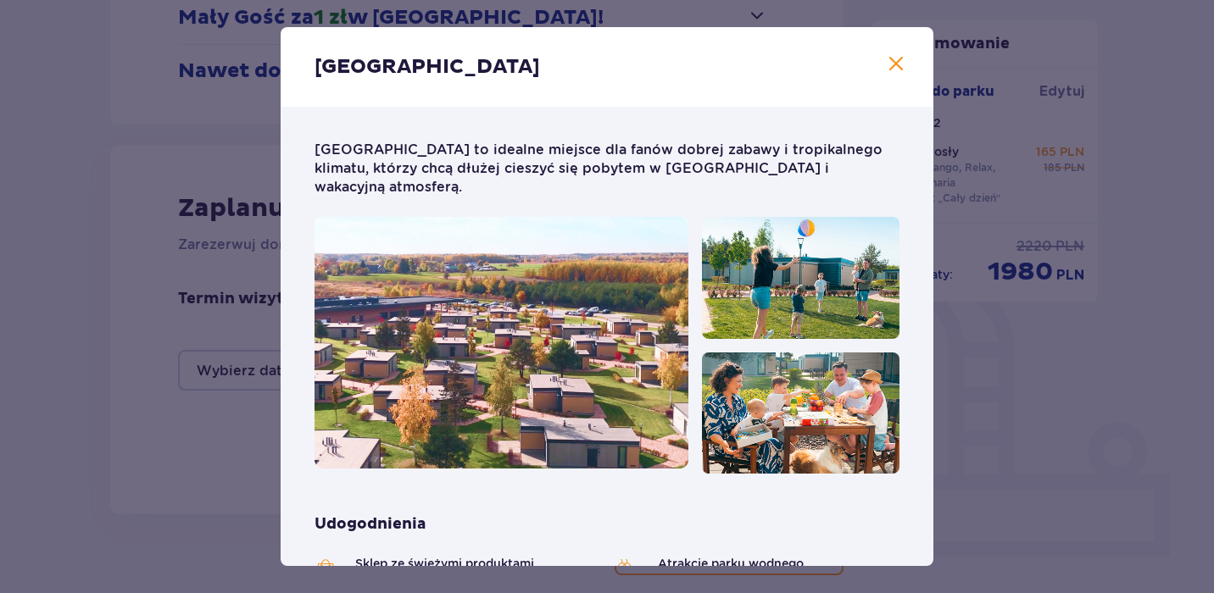
click at [899, 60] on span "Zamknij" at bounding box center [896, 64] width 20 height 20
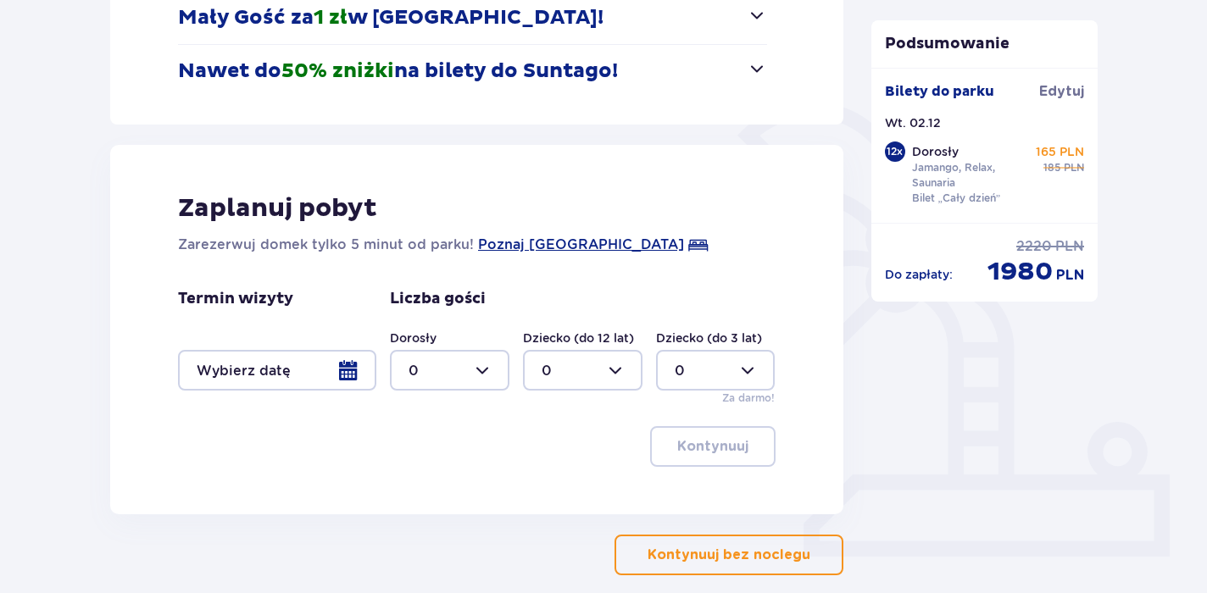
click at [472, 374] on div at bounding box center [450, 370] width 120 height 41
click at [424, 465] on div "12" at bounding box center [450, 462] width 82 height 19
type input "12"
click at [341, 370] on div at bounding box center [277, 370] width 198 height 41
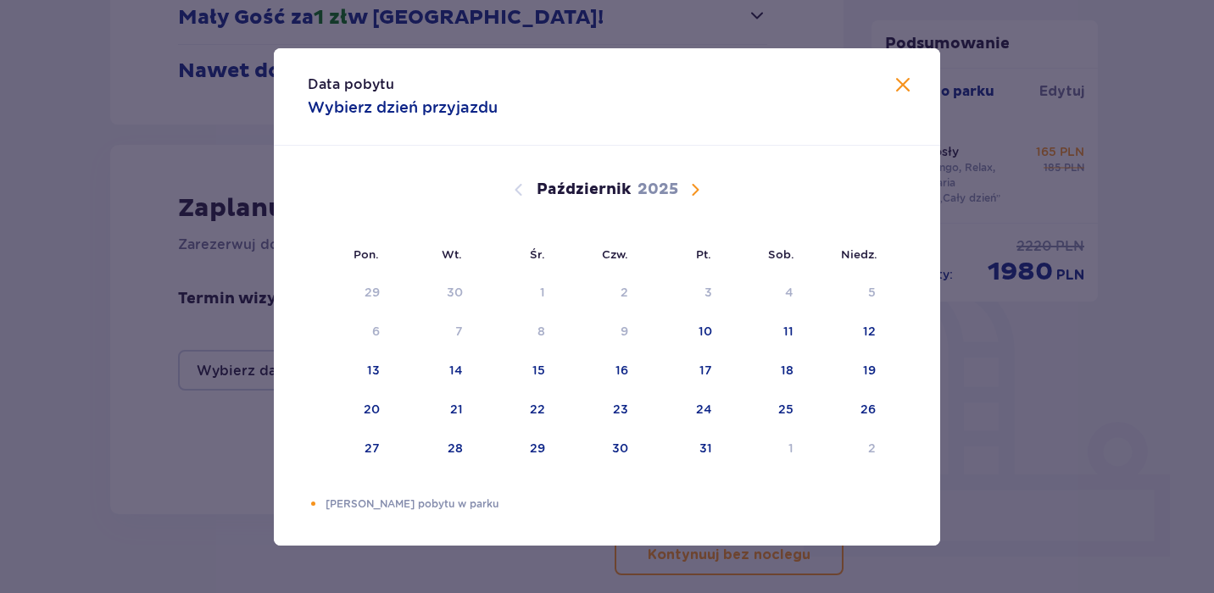
click at [699, 192] on span "Następny miesiąc" at bounding box center [695, 190] width 20 height 20
click at [449, 295] on div "2" at bounding box center [432, 293] width 84 height 37
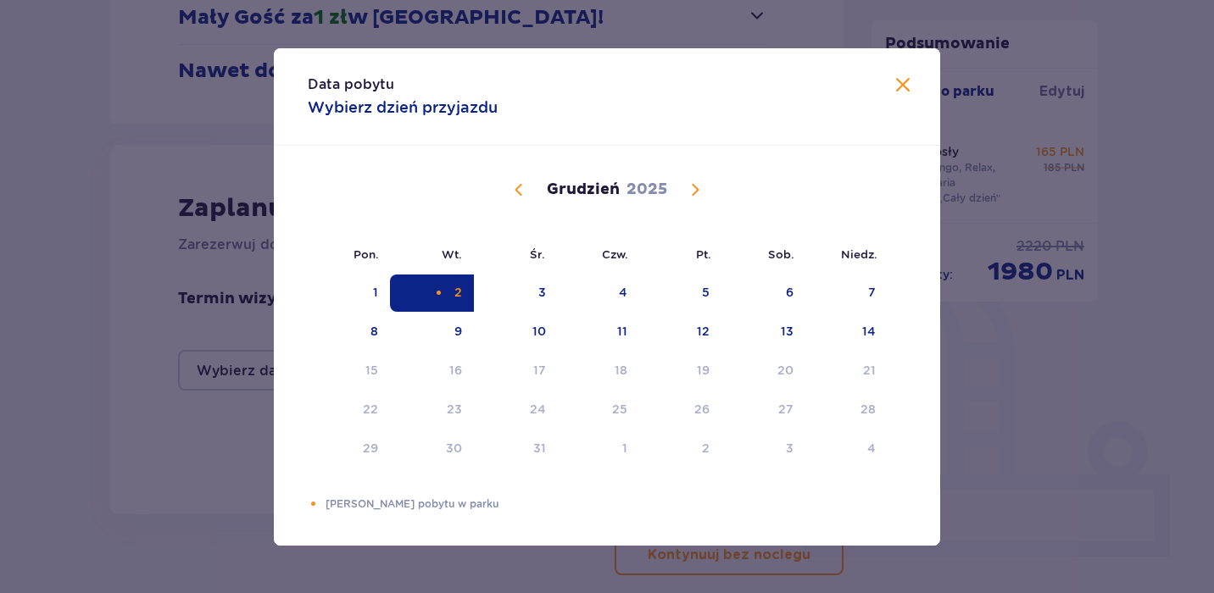
click at [898, 82] on span "Zamknij" at bounding box center [903, 85] width 20 height 20
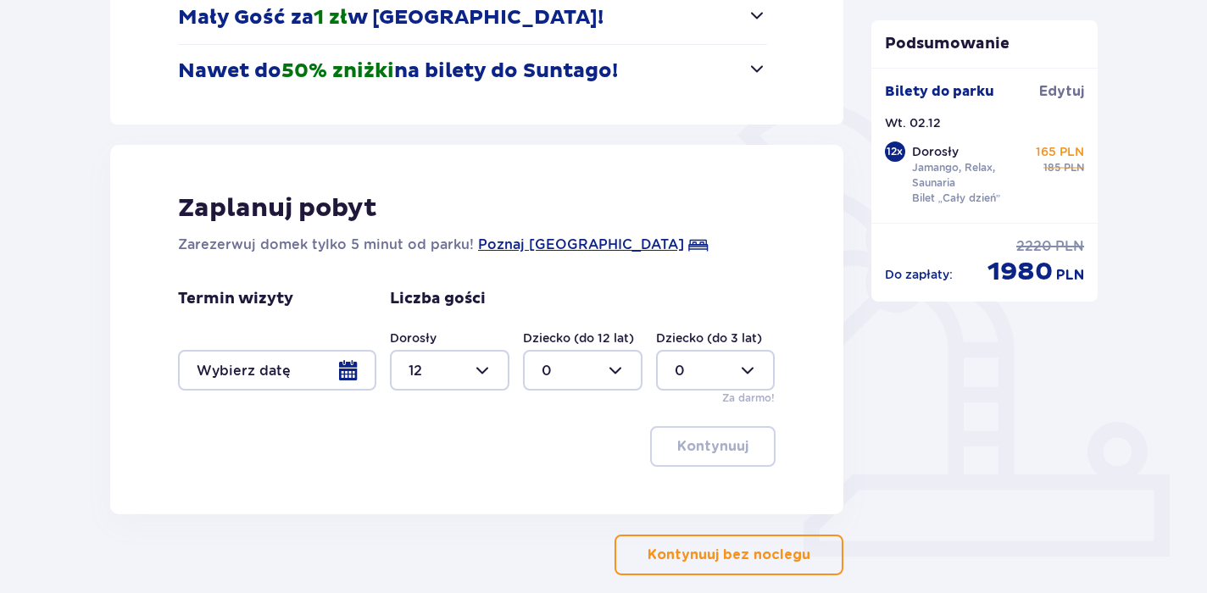
click at [359, 373] on div at bounding box center [277, 370] width 198 height 41
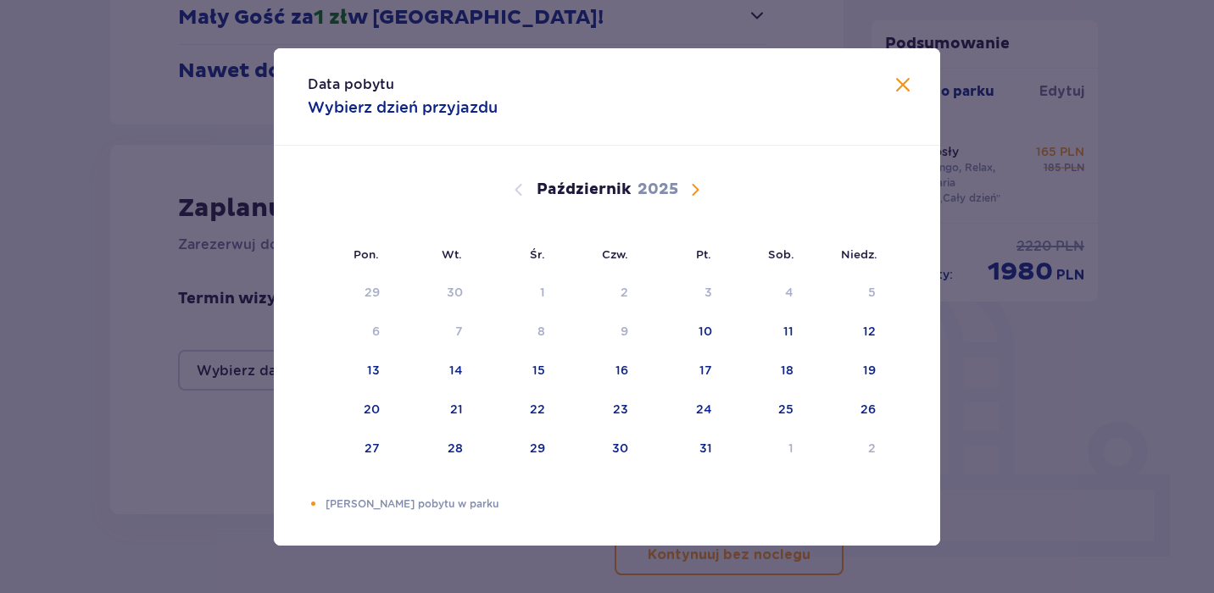
click at [697, 188] on span "Następny miesiąc" at bounding box center [695, 190] width 20 height 20
click at [446, 297] on div "2" at bounding box center [432, 293] width 84 height 37
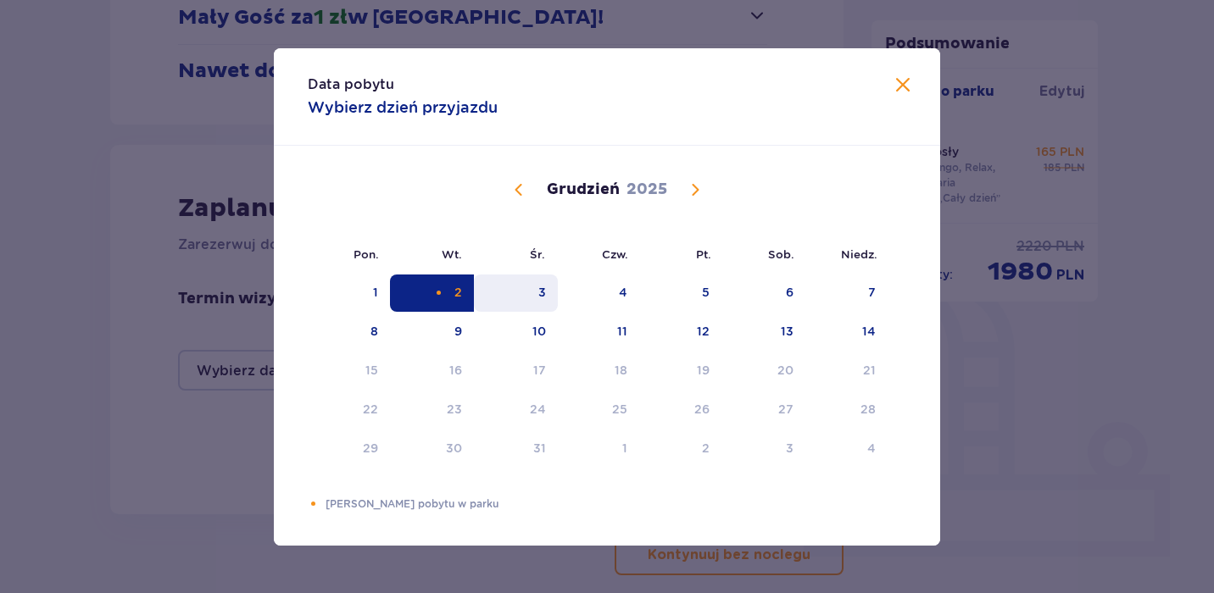
click at [515, 303] on div "3" at bounding box center [516, 293] width 84 height 37
type input "[DATE] - [DATE]"
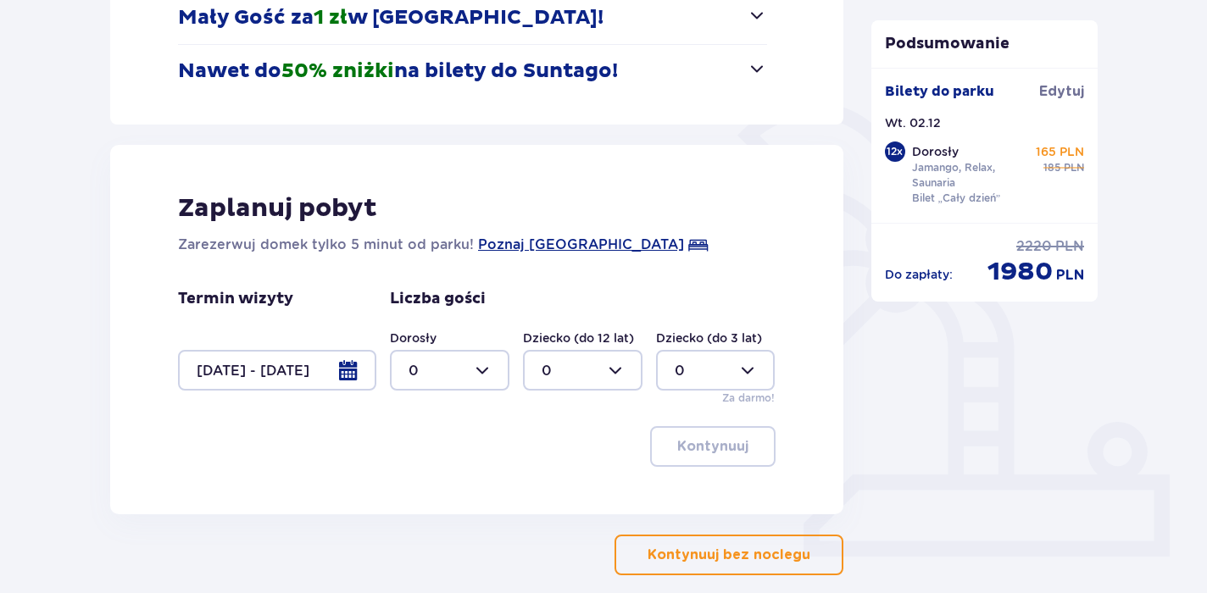
click at [480, 369] on div at bounding box center [450, 370] width 120 height 41
click at [426, 548] on div "12" at bounding box center [450, 554] width 82 height 19
type input "12"
click at [720, 444] on p "Kontynuuj" at bounding box center [712, 446] width 71 height 19
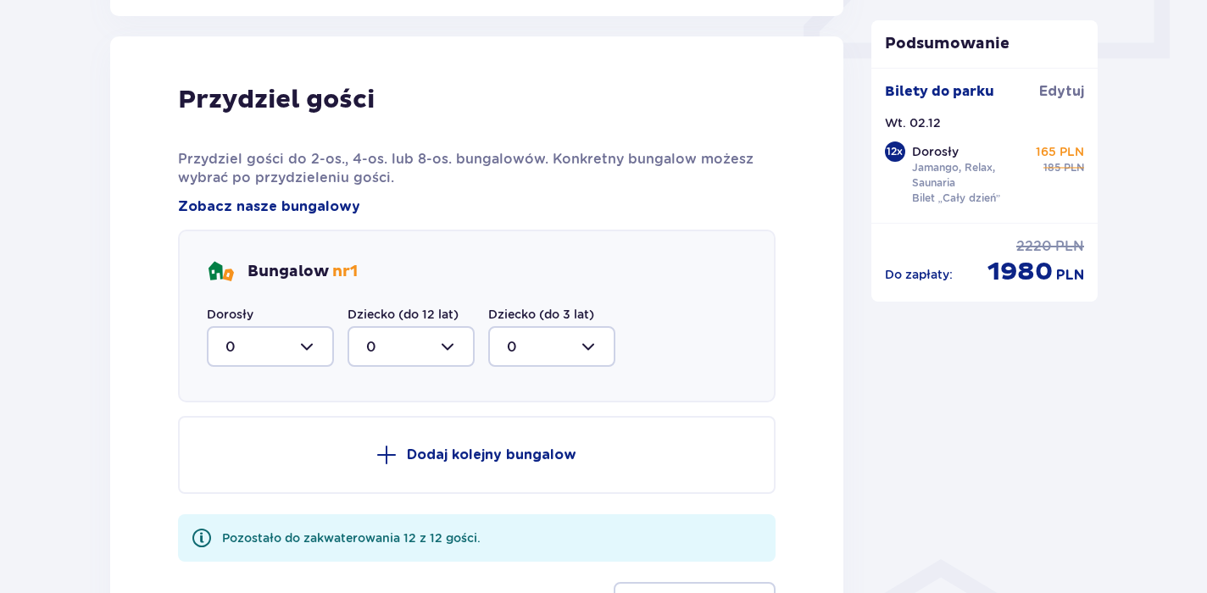
scroll to position [833, 0]
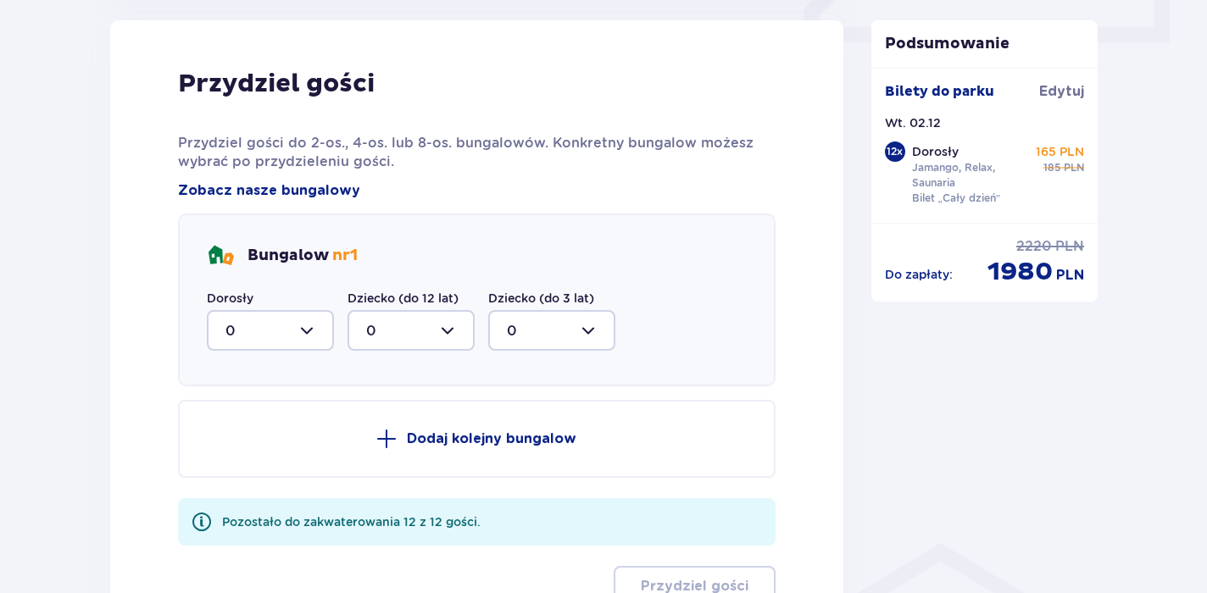
click at [309, 329] on div at bounding box center [270, 330] width 127 height 41
click at [243, 498] on div "8" at bounding box center [270, 496] width 90 height 19
type input "8"
click at [441, 345] on div at bounding box center [411, 330] width 127 height 41
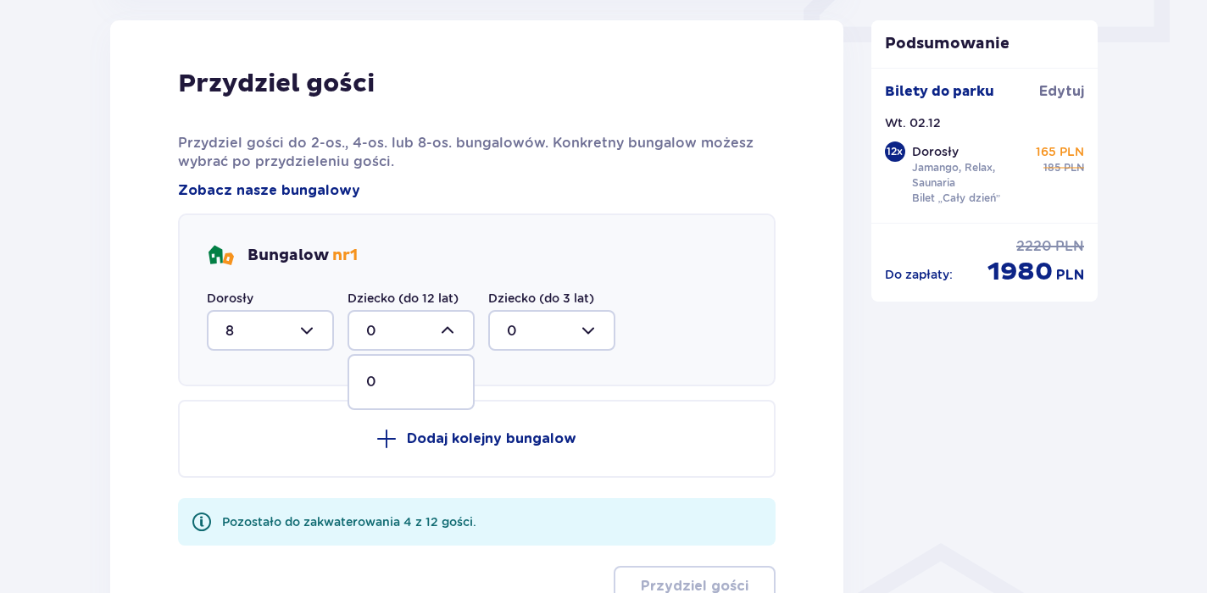
click at [569, 395] on div "Przydziel gości Przydziel gości do 2-os., 4-os. lub 8-os. bungalowów. Konkretny…" at bounding box center [477, 337] width 598 height 539
click at [508, 445] on p "Dodaj kolejny bungalow" at bounding box center [492, 439] width 170 height 19
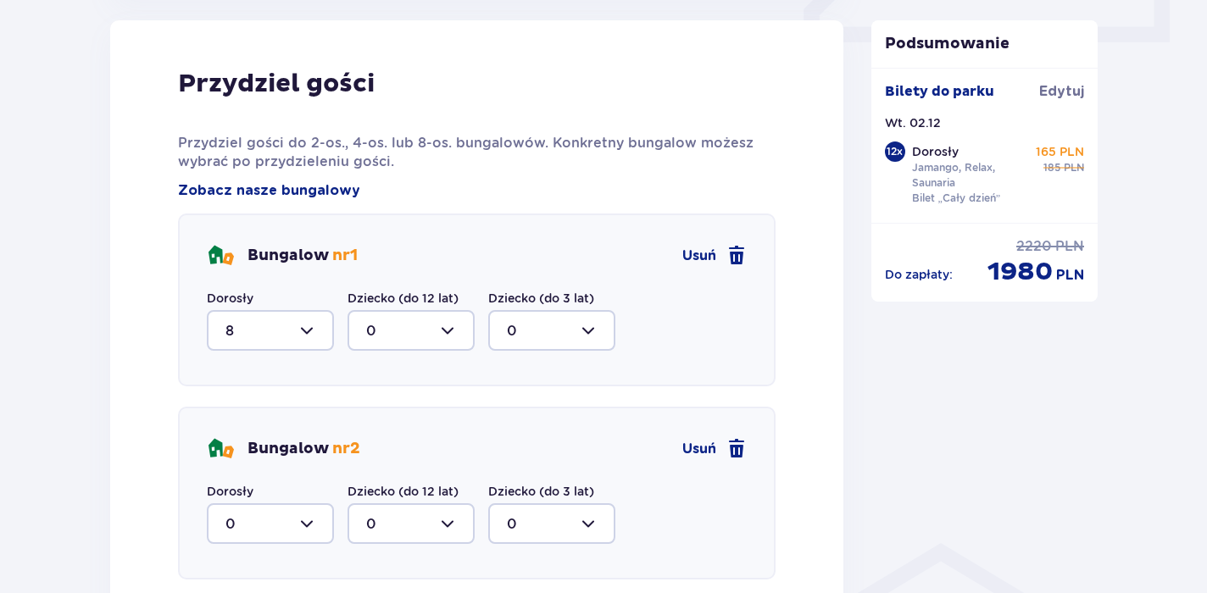
click at [314, 513] on div at bounding box center [270, 524] width 127 height 41
click at [280, 473] on div "4" at bounding box center [270, 472] width 90 height 19
type input "4"
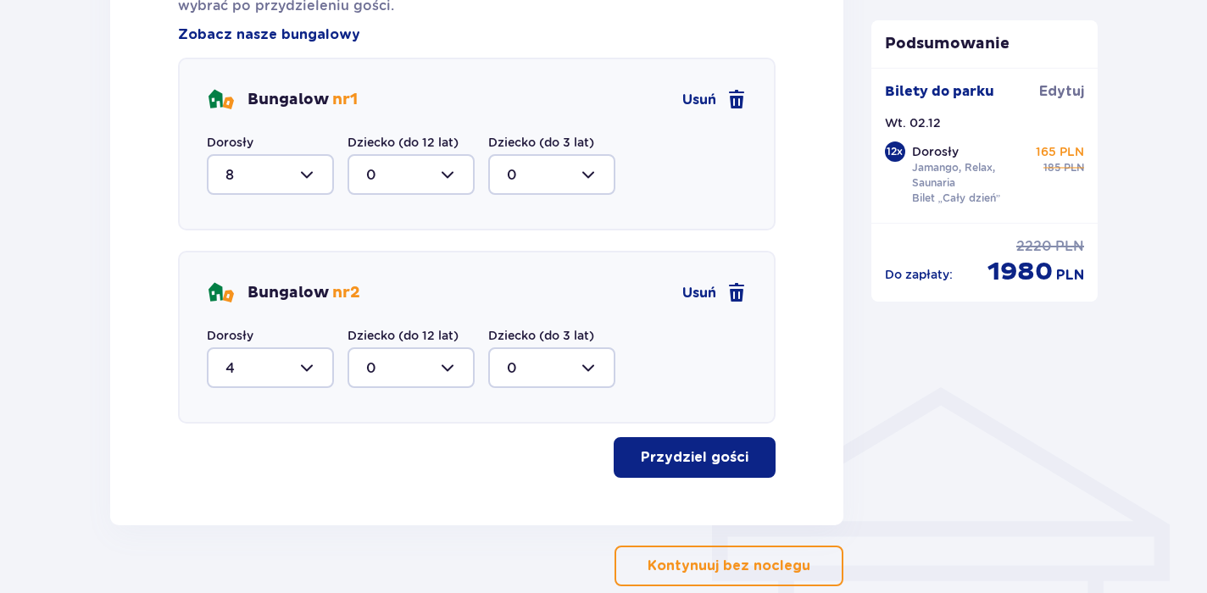
scroll to position [1049, 0]
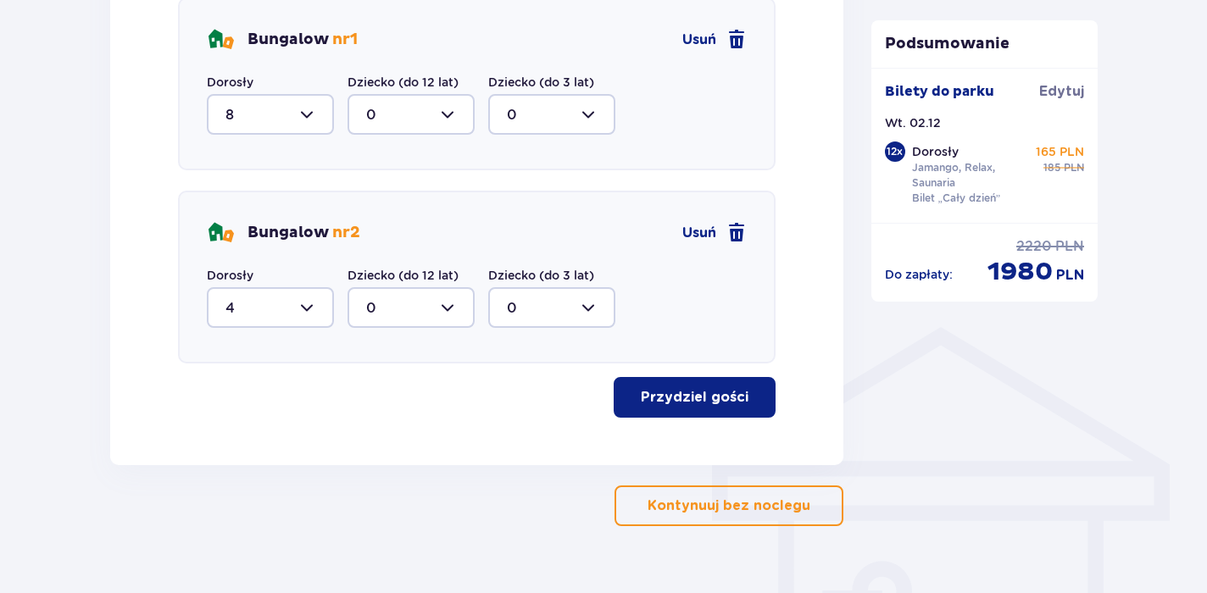
click at [721, 397] on p "Przydziel gości" at bounding box center [695, 397] width 108 height 19
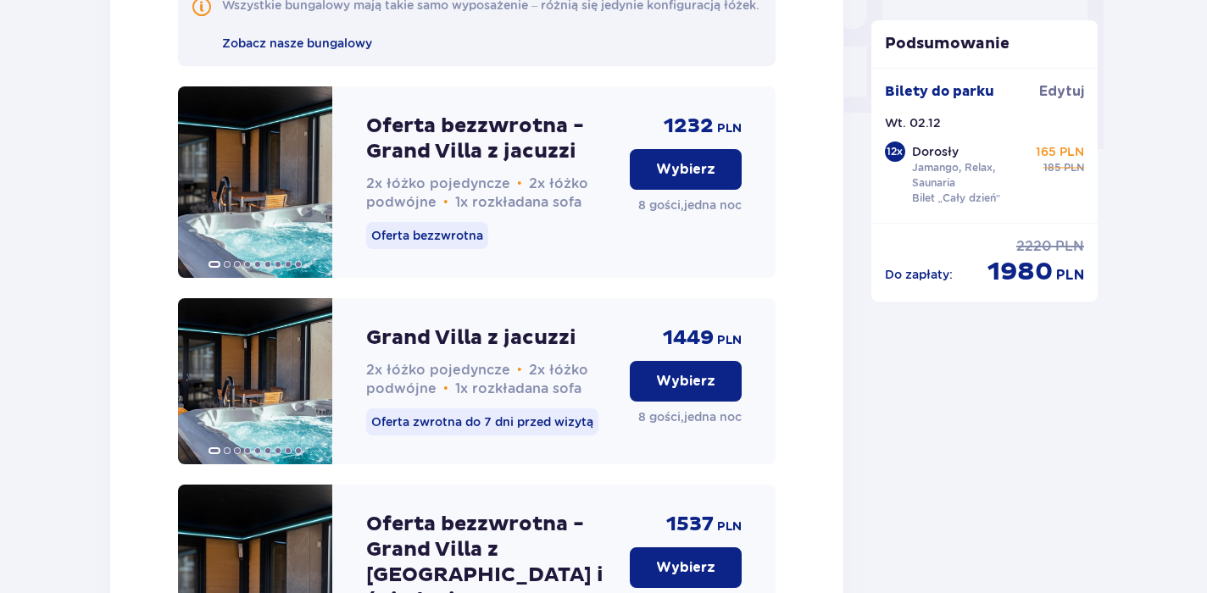
scroll to position [1704, 0]
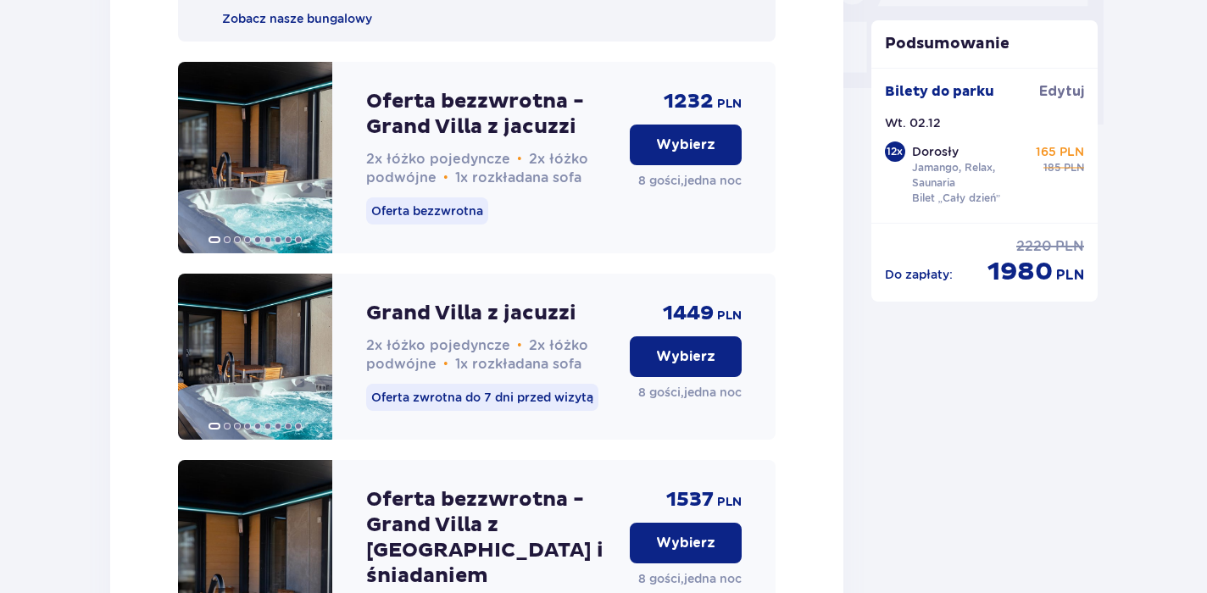
click at [688, 154] on p "Wybierz" at bounding box center [685, 145] width 59 height 19
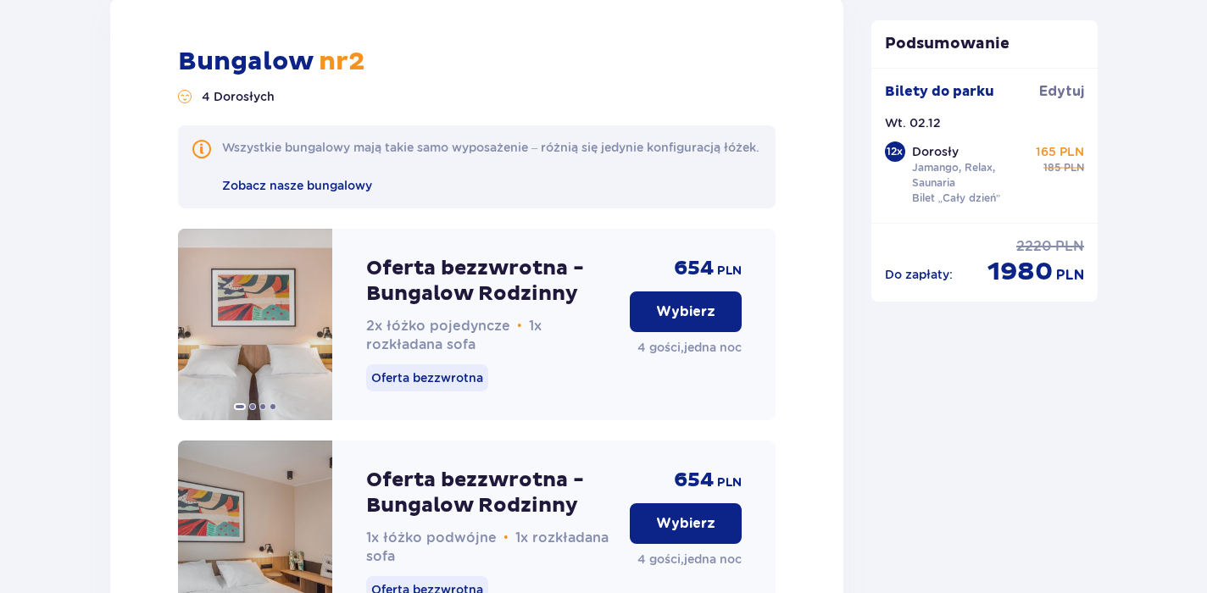
scroll to position [2706, 0]
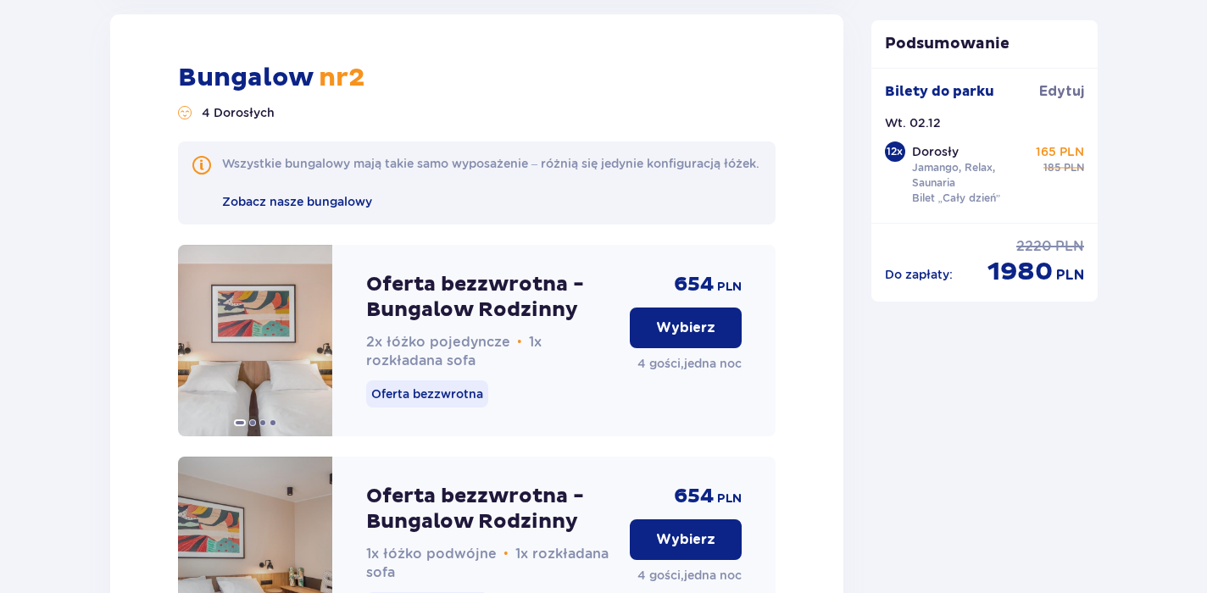
click at [711, 348] on button "Wybierz" at bounding box center [686, 328] width 112 height 41
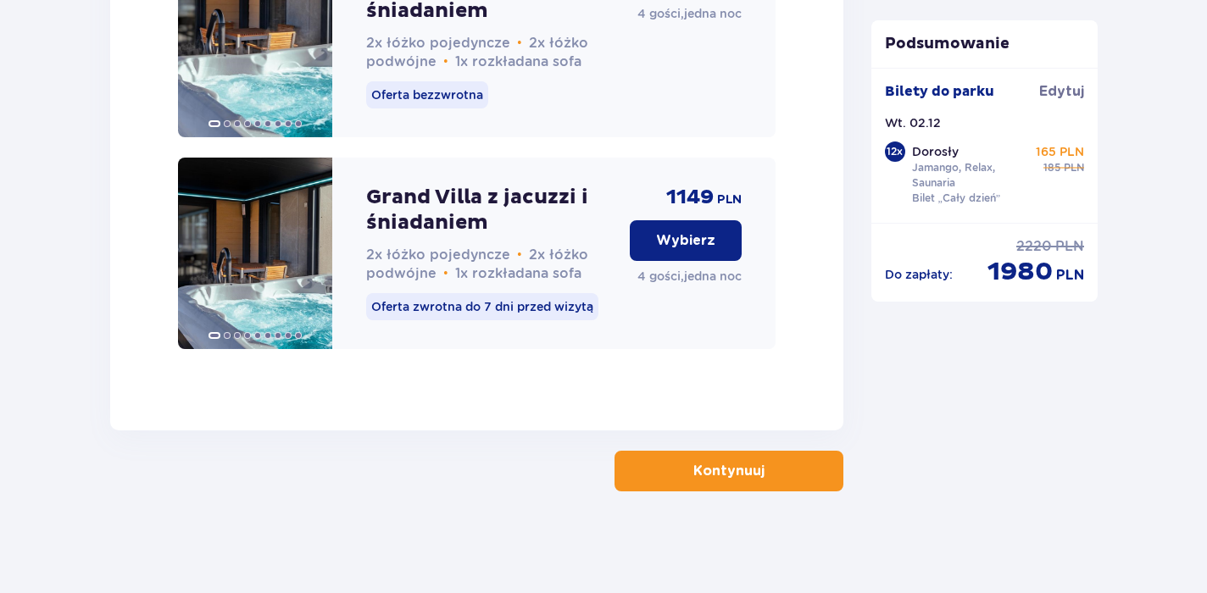
scroll to position [5153, 0]
click at [712, 470] on p "Kontynuuj" at bounding box center [728, 471] width 71 height 19
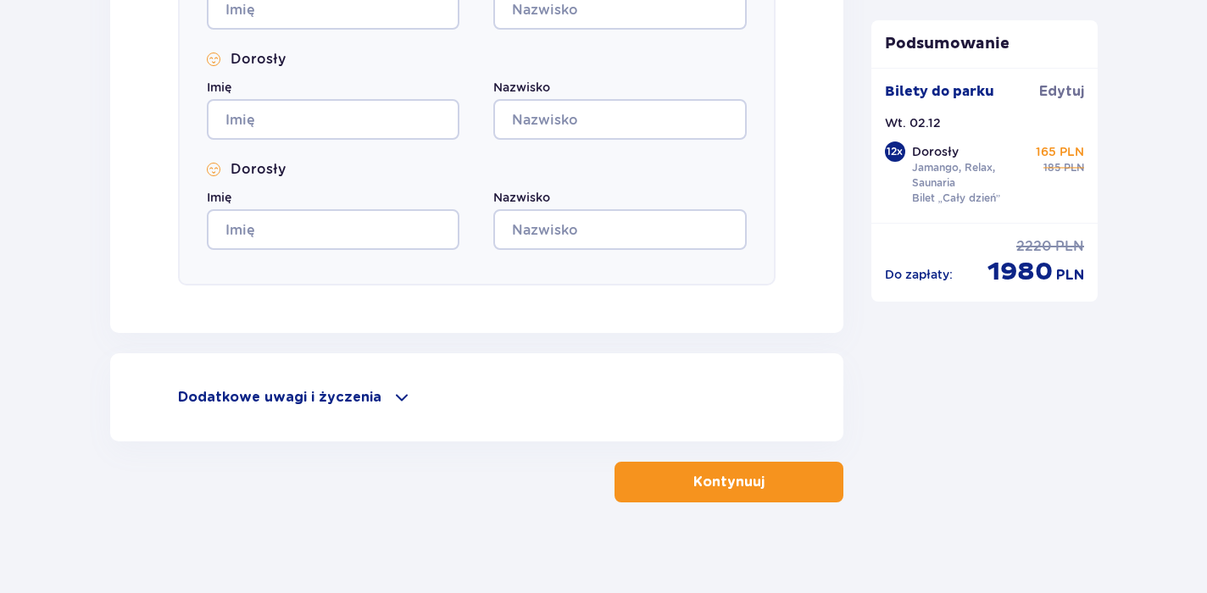
scroll to position [1950, 0]
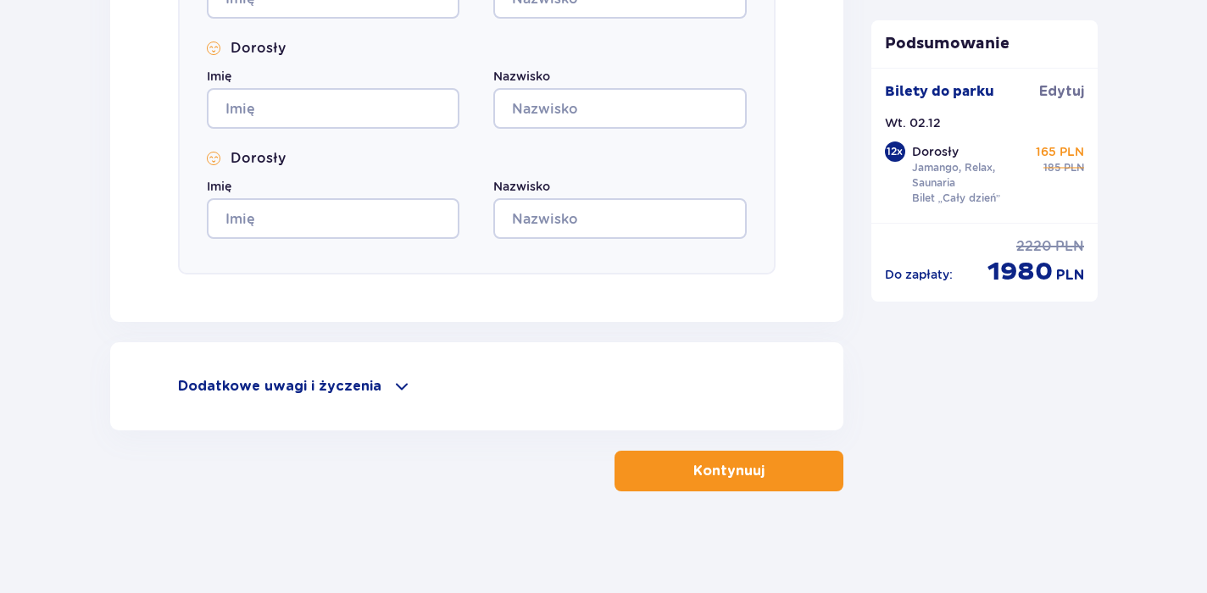
click at [383, 382] on div "Dodatkowe uwagi i życzenia" at bounding box center [477, 386] width 598 height 20
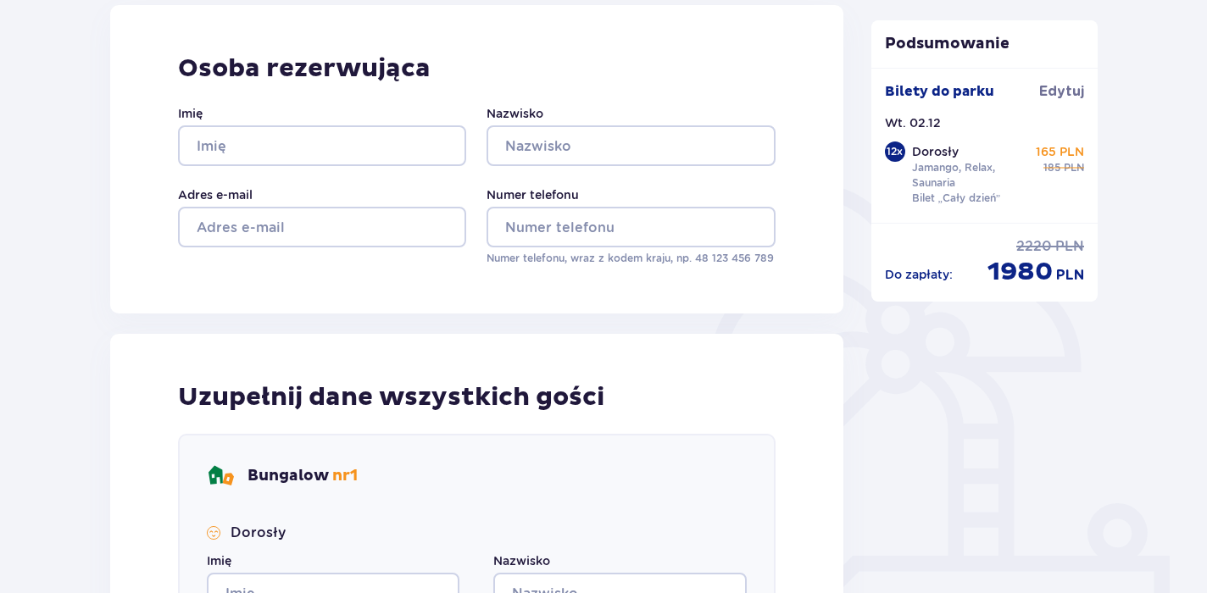
scroll to position [0, 0]
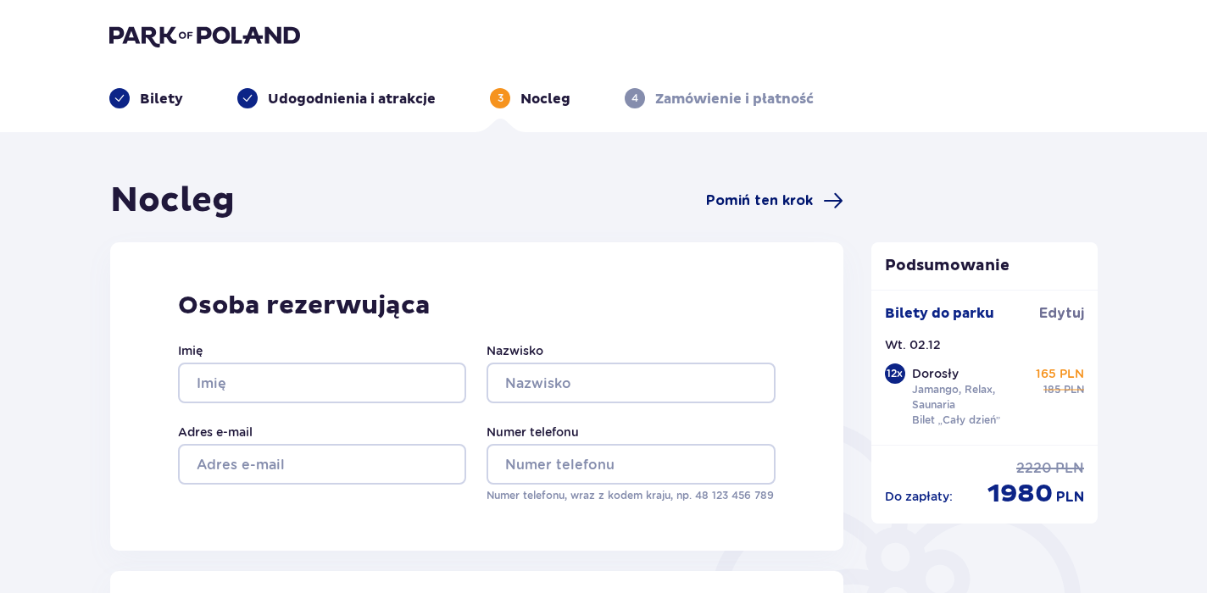
click at [782, 200] on span "Pomiń ten krok" at bounding box center [759, 201] width 107 height 19
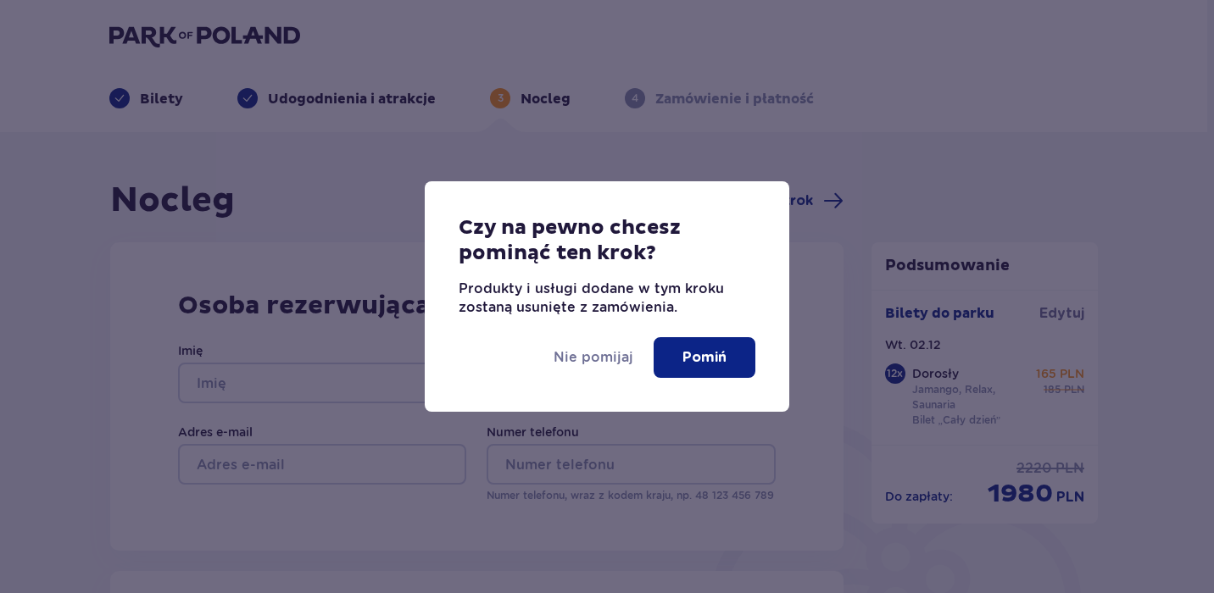
click at [702, 359] on p "Pomiń" at bounding box center [704, 357] width 44 height 19
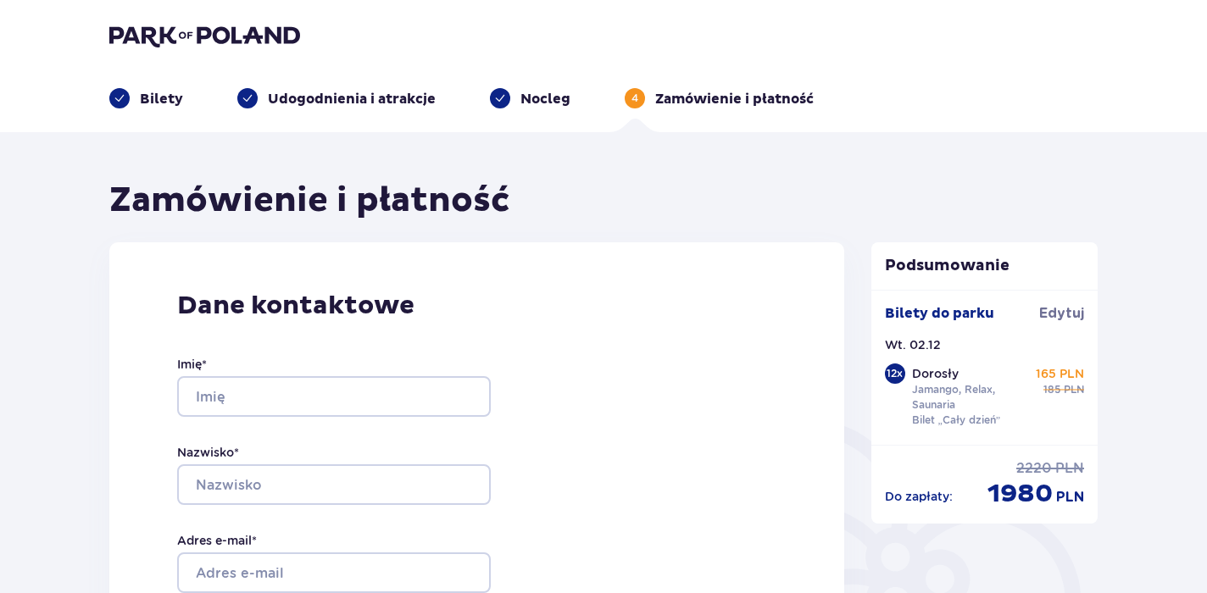
click at [528, 92] on p "Nocleg" at bounding box center [545, 99] width 50 height 19
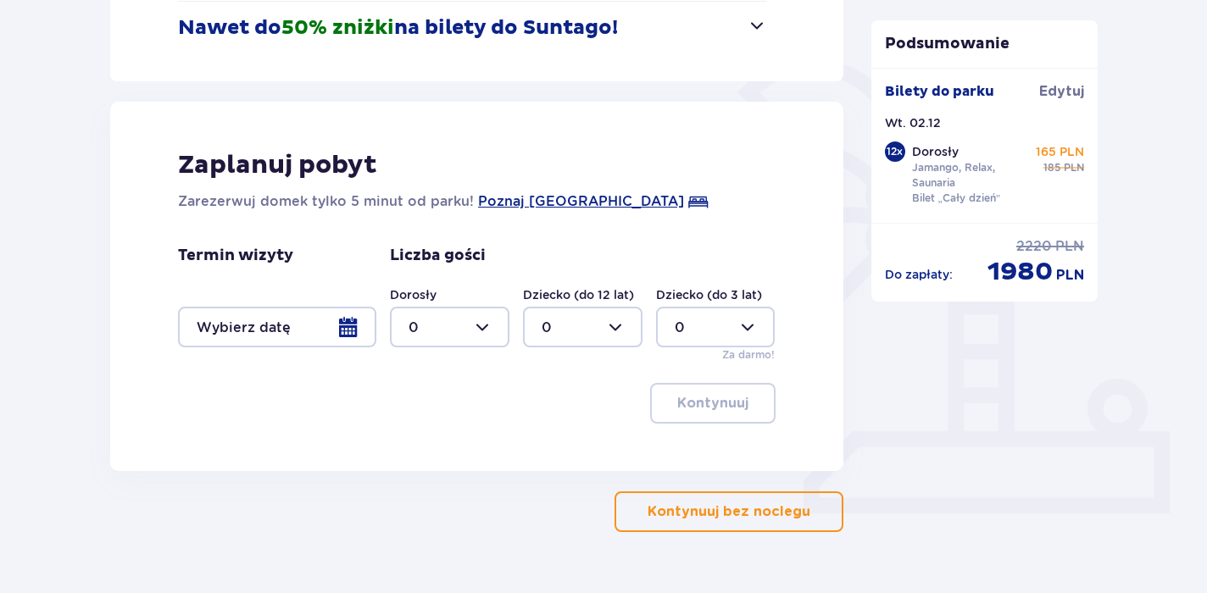
scroll to position [403, 0]
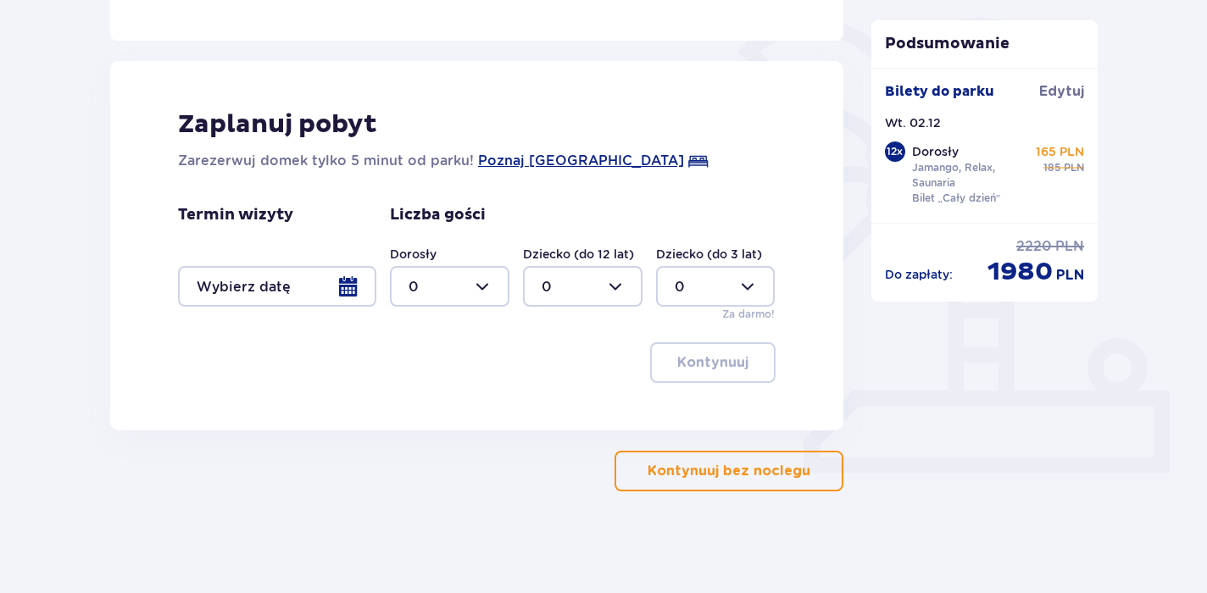
click at [349, 283] on div at bounding box center [277, 286] width 198 height 41
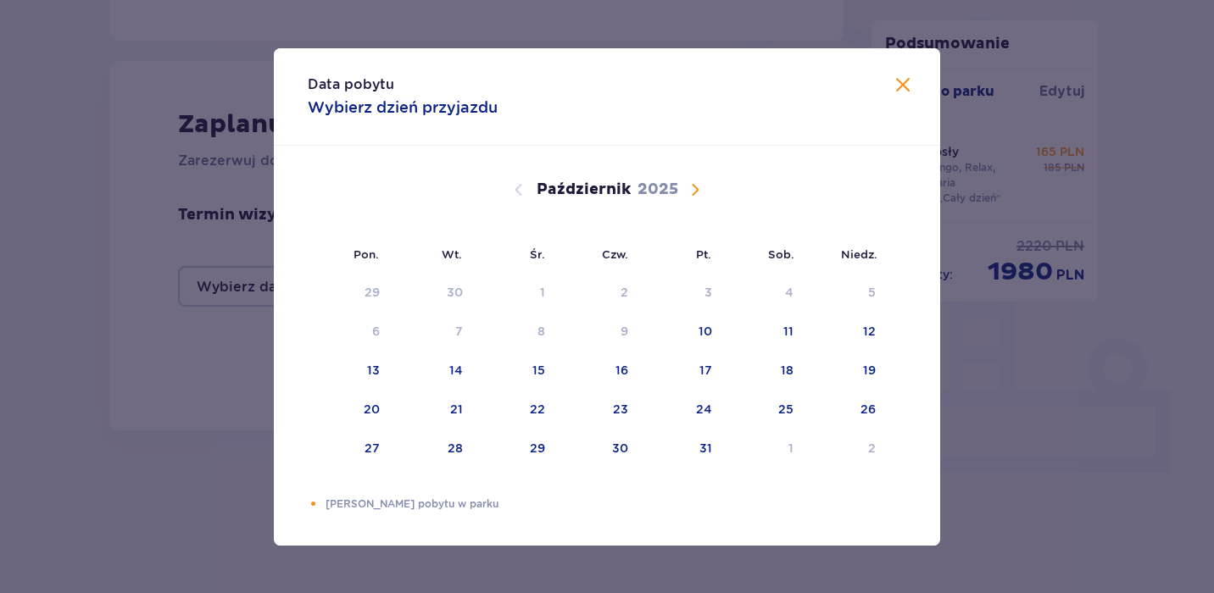
click at [708, 193] on div "[DATE]" at bounding box center [606, 190] width 561 height 20
click at [702, 193] on span "Następny miesiąc" at bounding box center [695, 190] width 20 height 20
click at [454, 287] on div "2" at bounding box center [432, 293] width 84 height 37
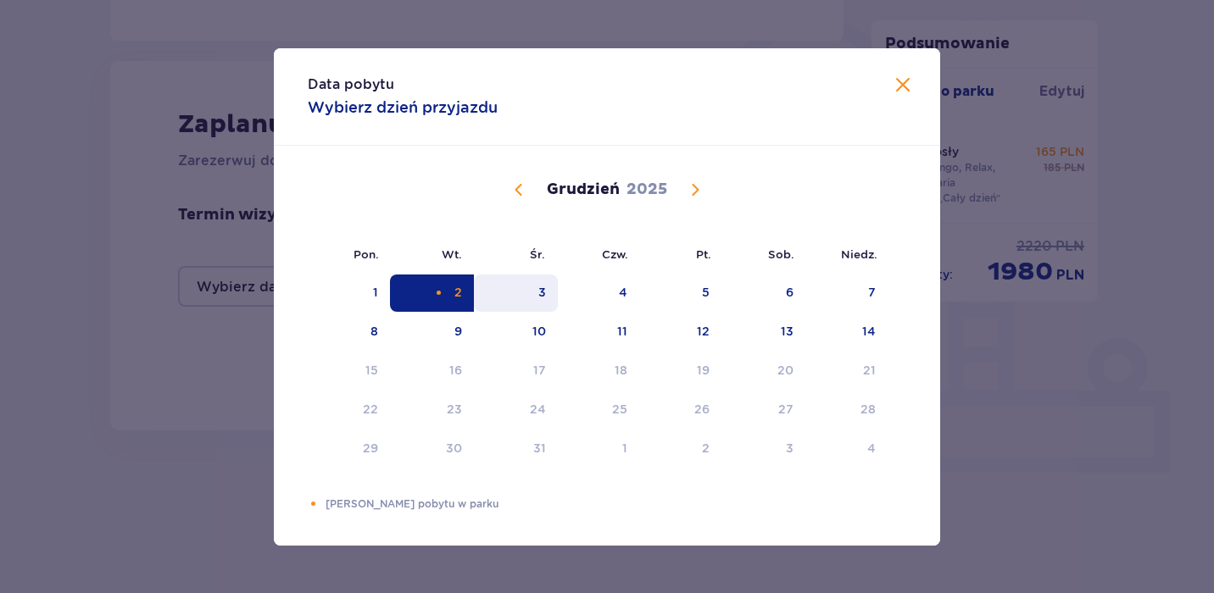
click at [535, 291] on div "3" at bounding box center [516, 293] width 84 height 37
type input "[DATE] - [DATE]"
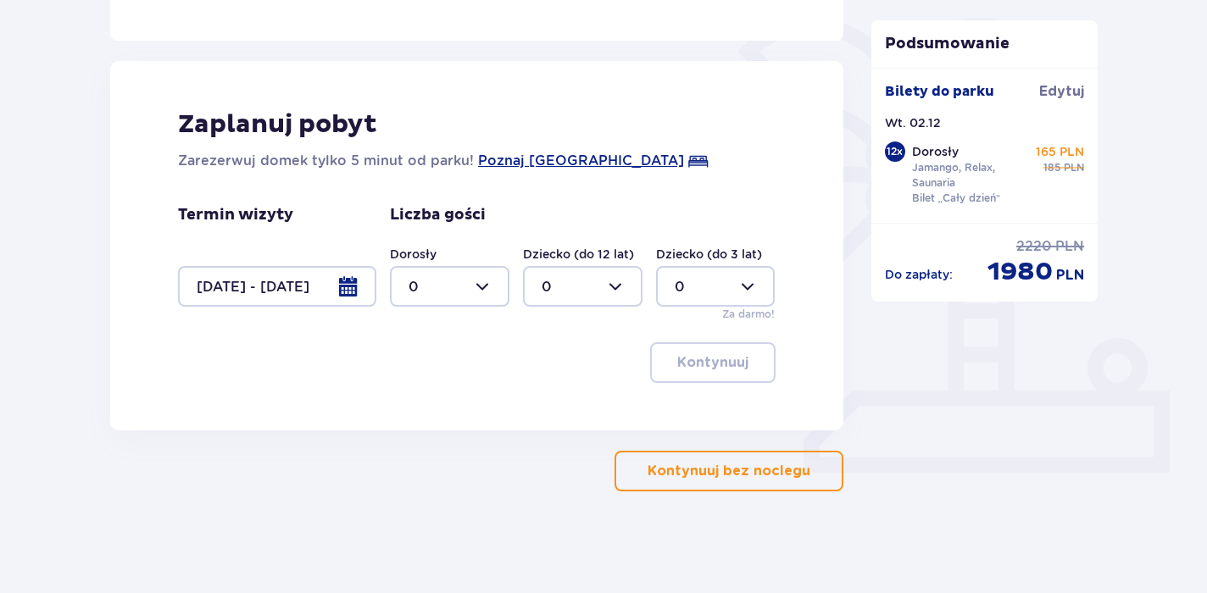
click at [480, 291] on div at bounding box center [450, 286] width 120 height 41
click at [417, 321] on p "12" at bounding box center [416, 318] width 14 height 19
type input "12"
click at [737, 372] on button "Kontynuuj" at bounding box center [712, 362] width 125 height 41
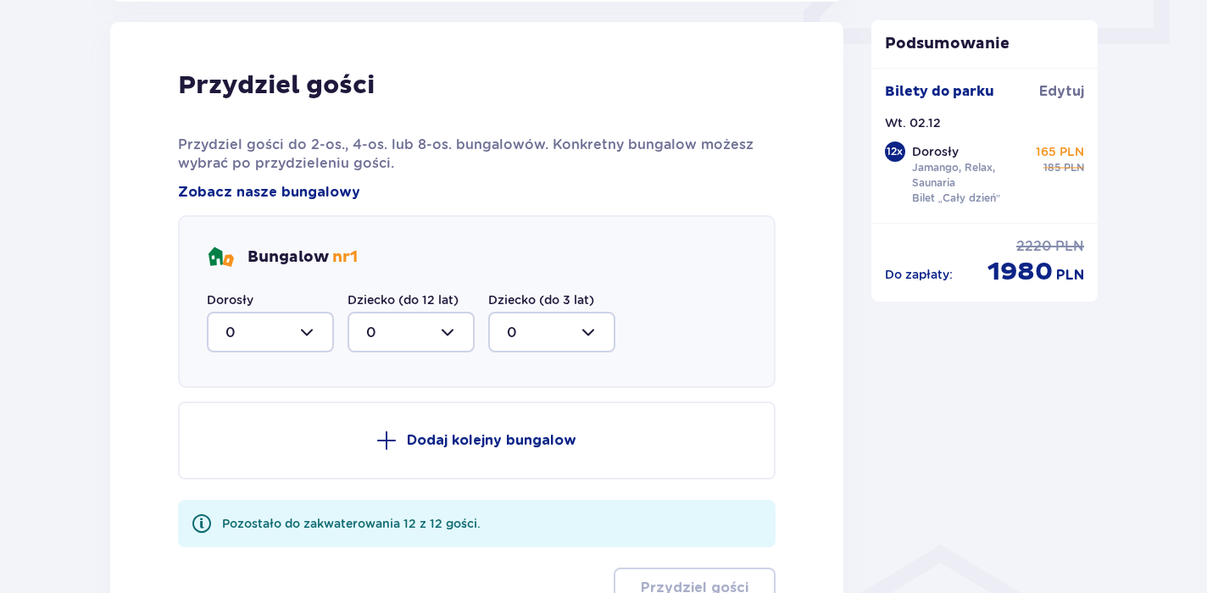
scroll to position [833, 0]
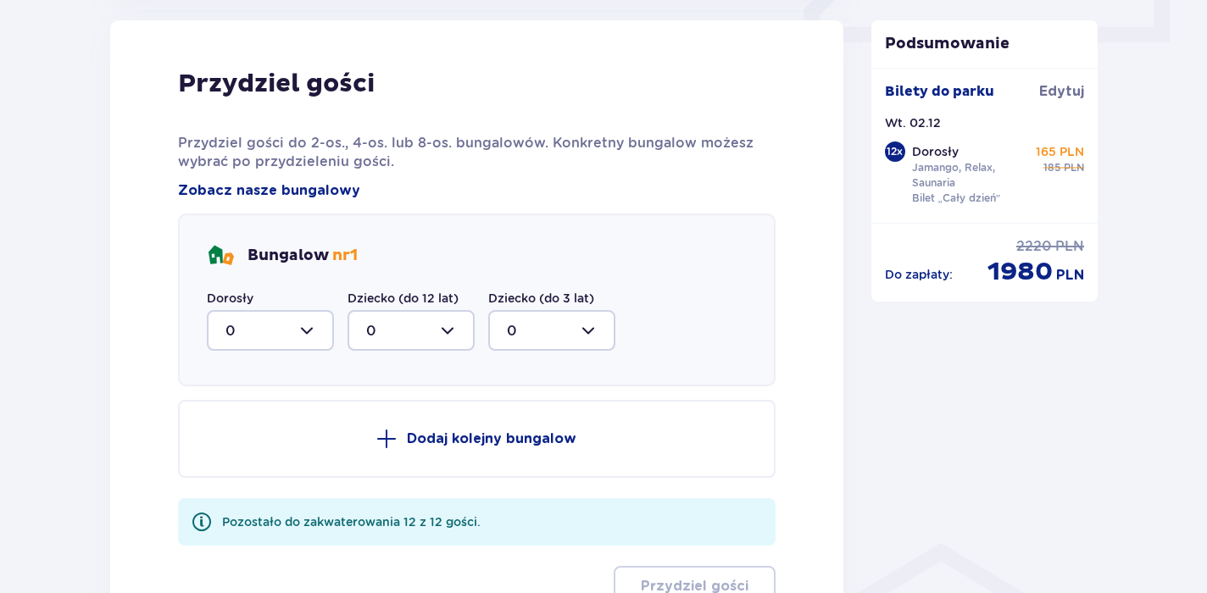
click at [275, 337] on div at bounding box center [270, 330] width 127 height 41
click at [253, 488] on div "8" at bounding box center [270, 496] width 90 height 19
type input "8"
click at [480, 441] on p "Dodaj kolejny bungalow" at bounding box center [492, 439] width 170 height 19
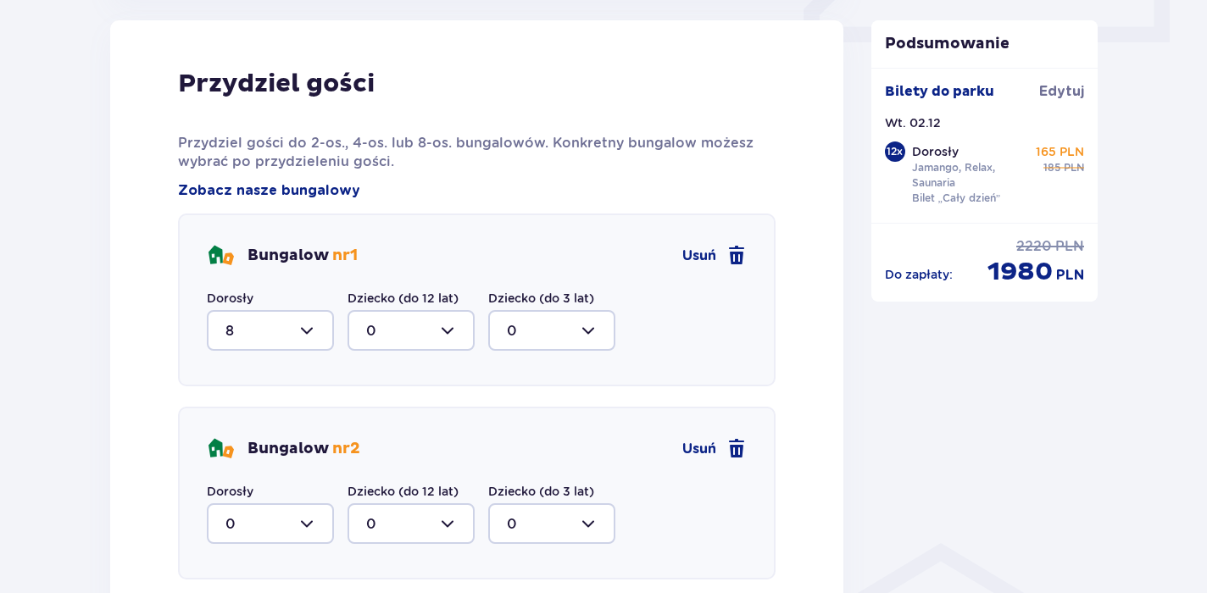
click at [292, 532] on div at bounding box center [270, 524] width 127 height 41
click at [276, 472] on div "4" at bounding box center [270, 472] width 90 height 19
type input "4"
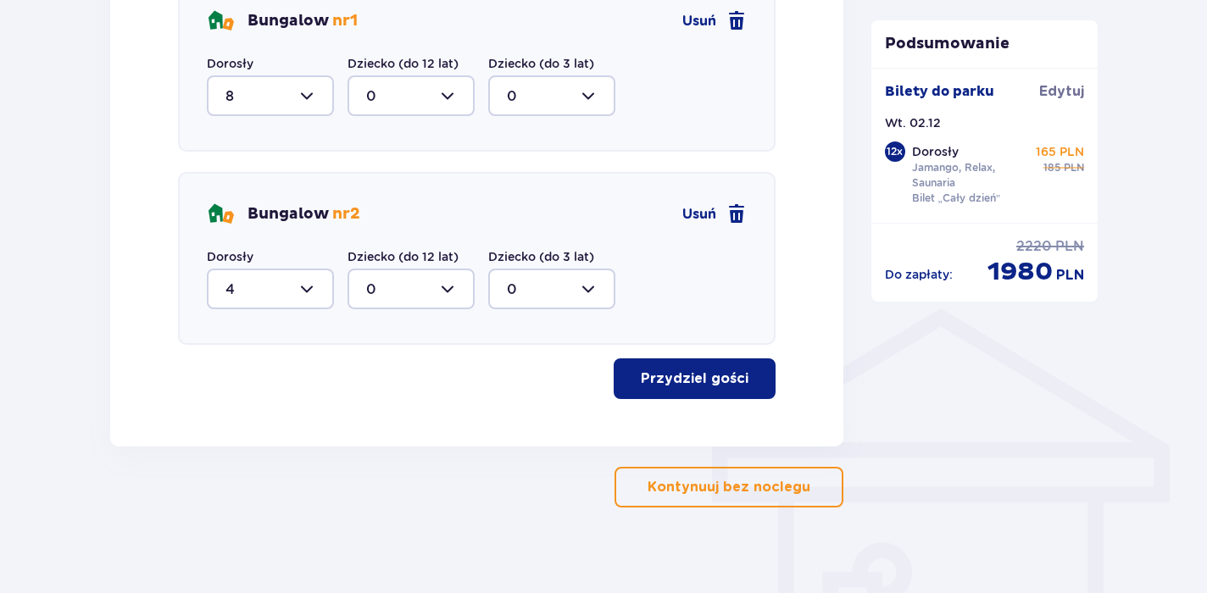
scroll to position [1084, 0]
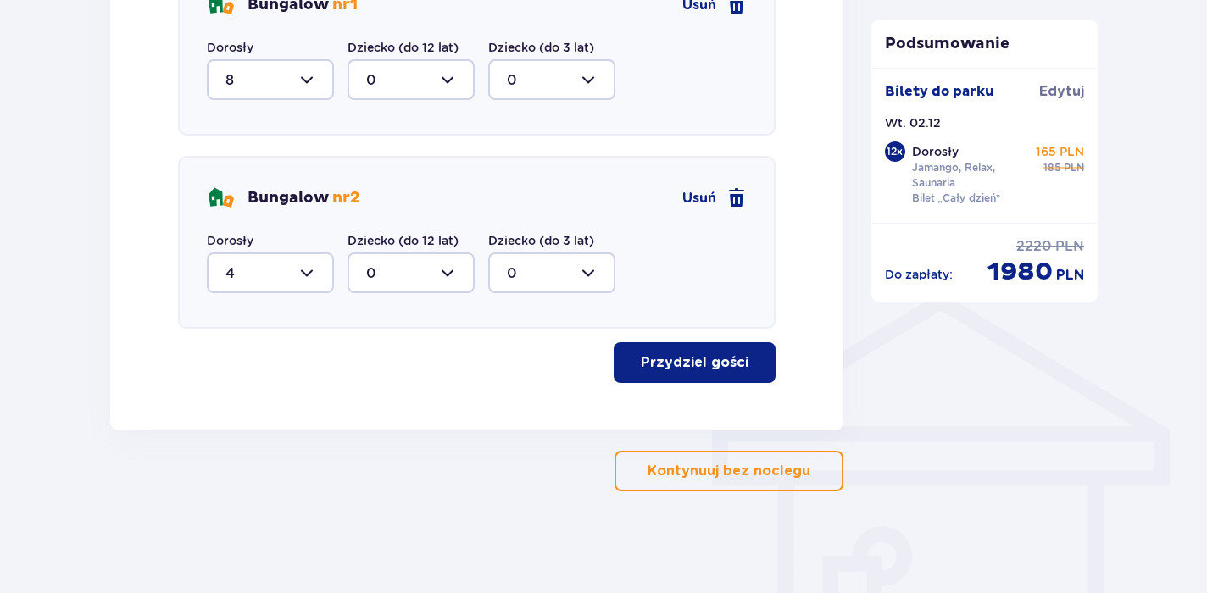
click at [740, 363] on button "Przydziel gości" at bounding box center [695, 362] width 162 height 41
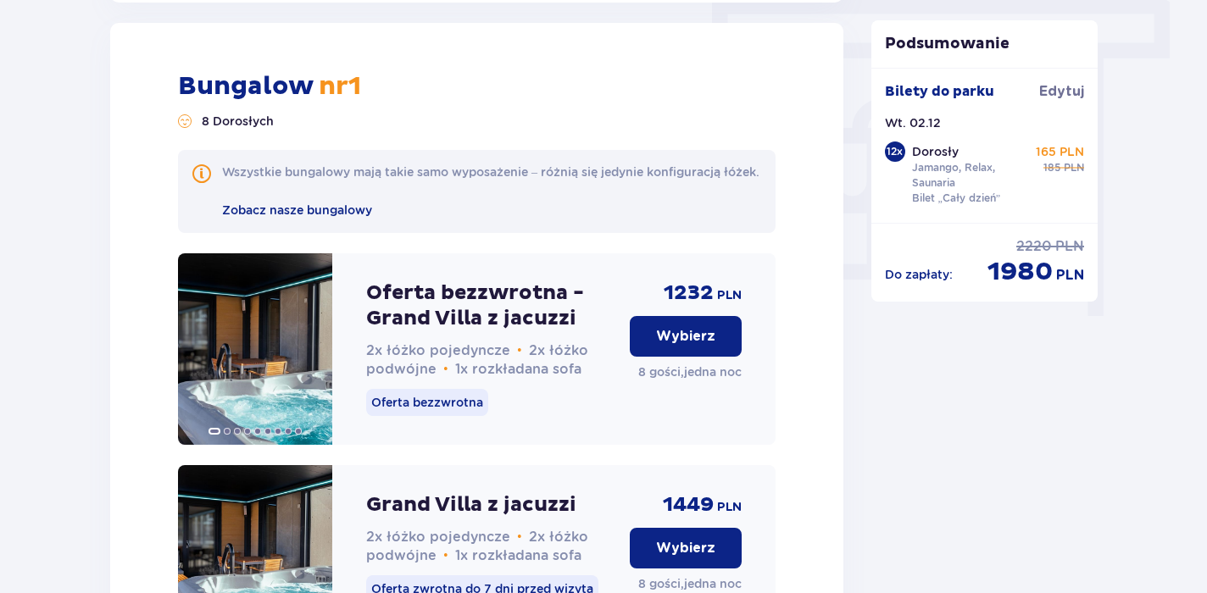
scroll to position [1515, 0]
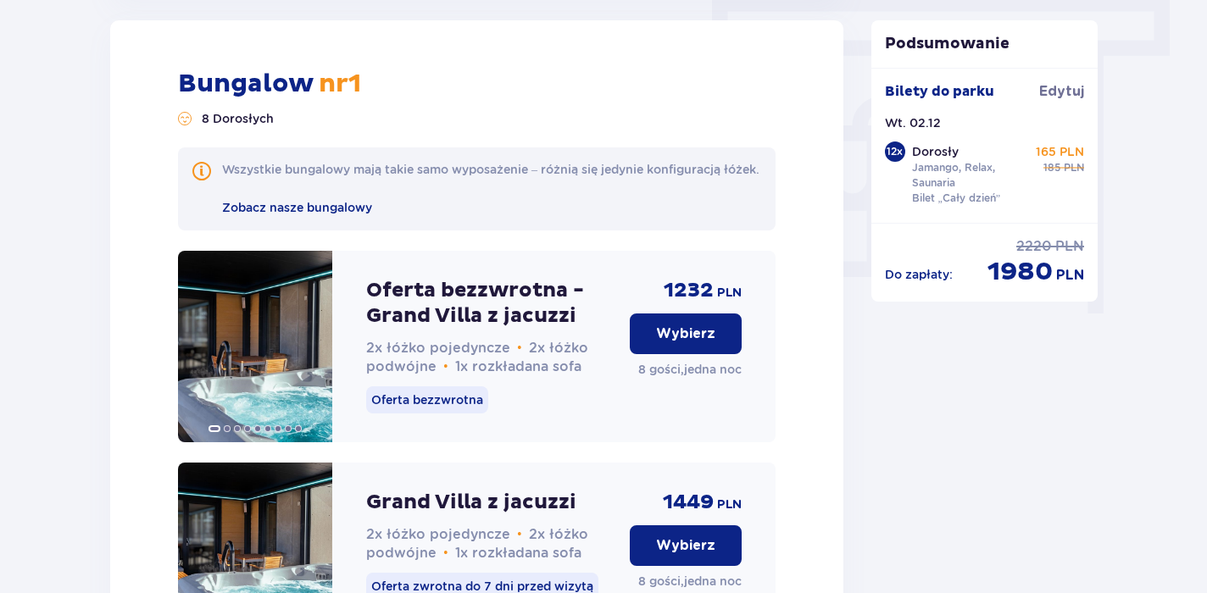
click at [675, 354] on button "Wybierz" at bounding box center [686, 334] width 112 height 41
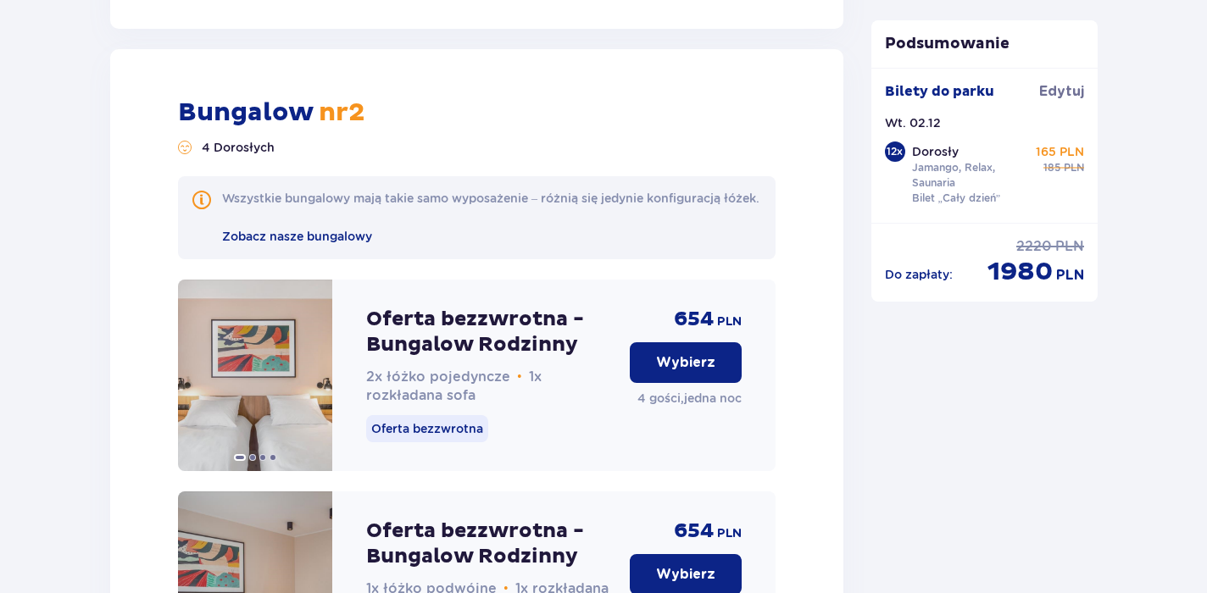
scroll to position [2698, 0]
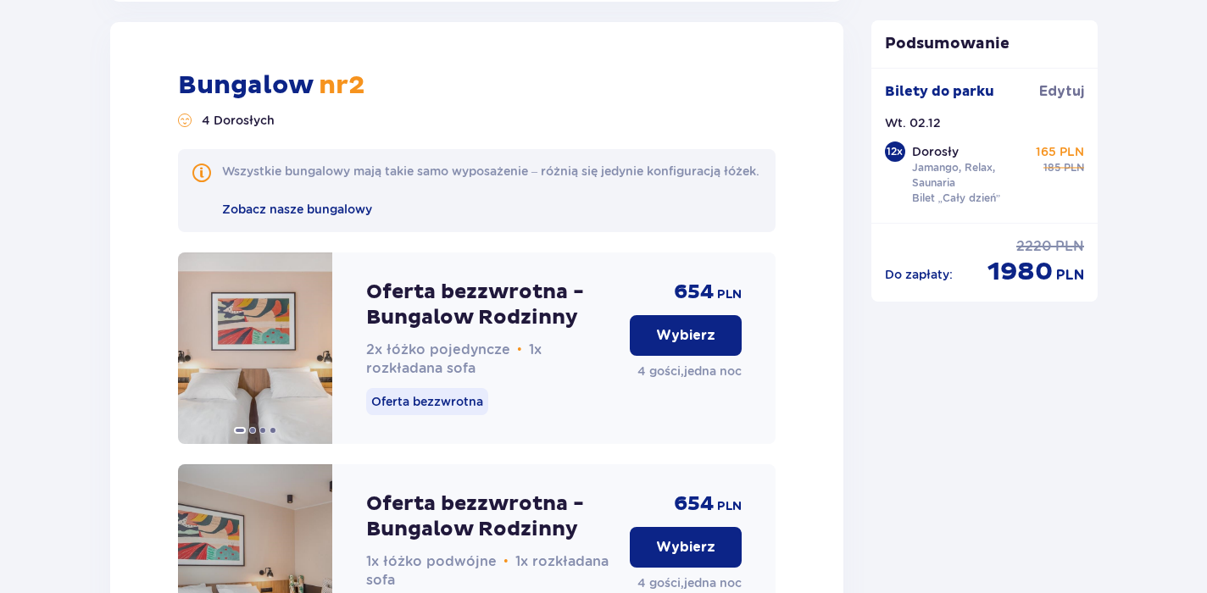
click at [677, 345] on p "Wybierz" at bounding box center [685, 335] width 59 height 19
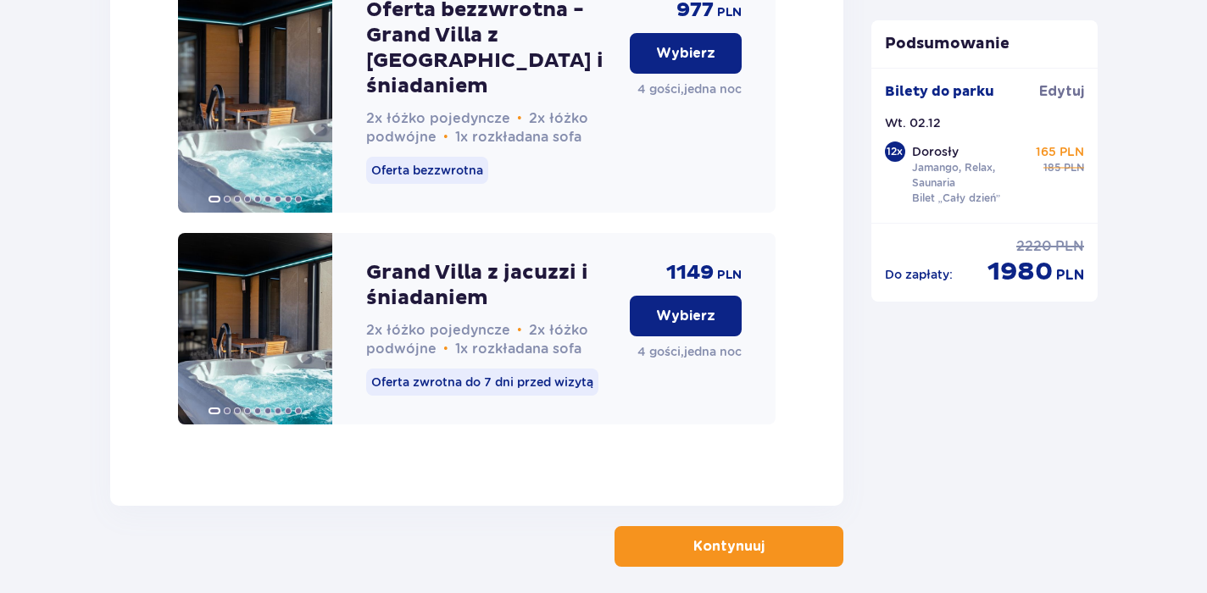
scroll to position [5153, 0]
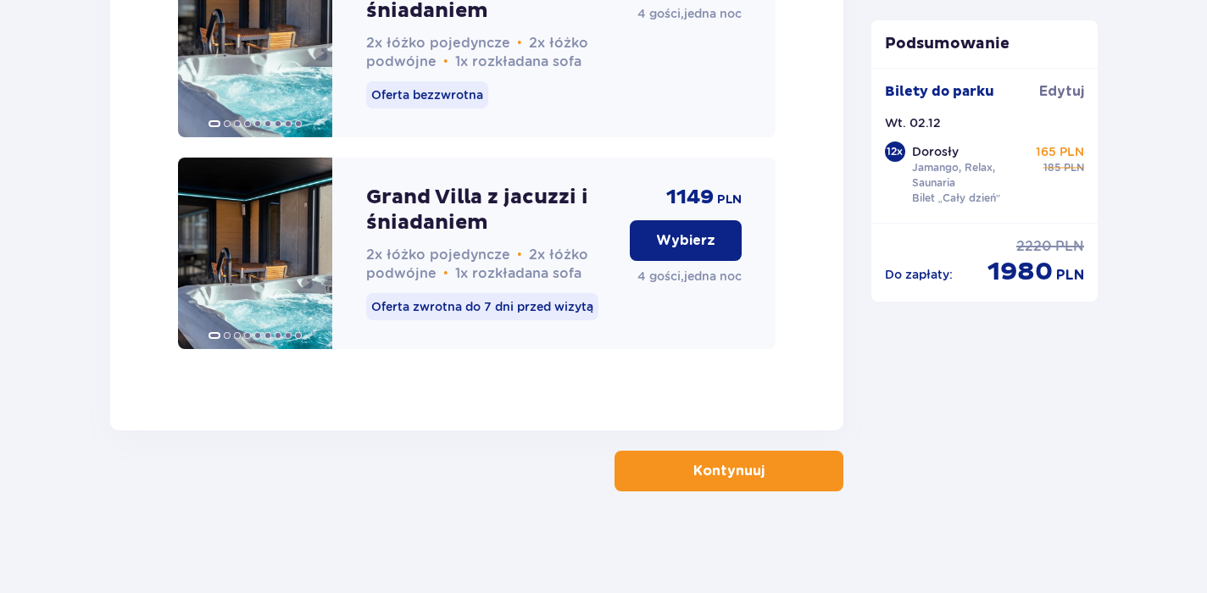
click at [765, 476] on span "button" at bounding box center [768, 471] width 20 height 20
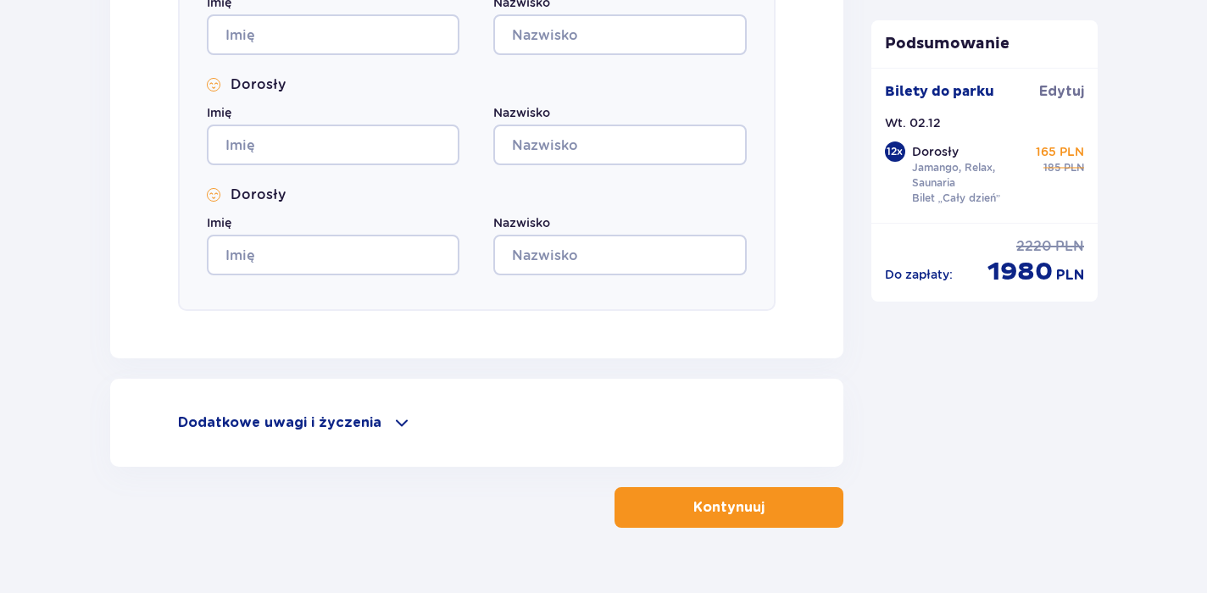
scroll to position [1950, 0]
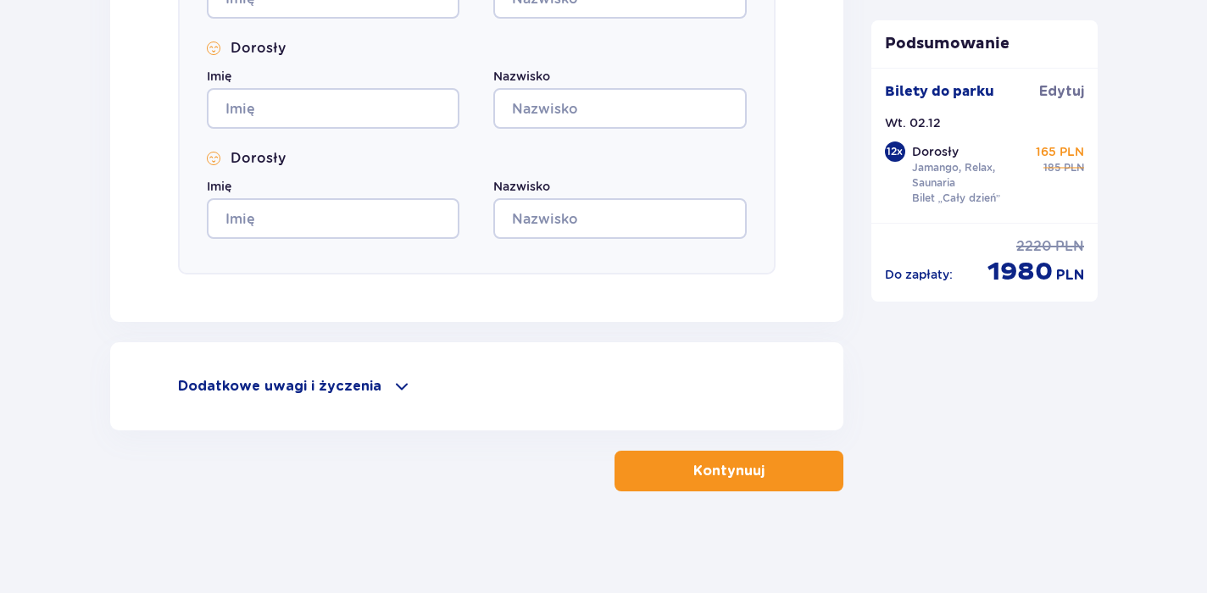
click at [767, 481] on span "button" at bounding box center [768, 471] width 20 height 20
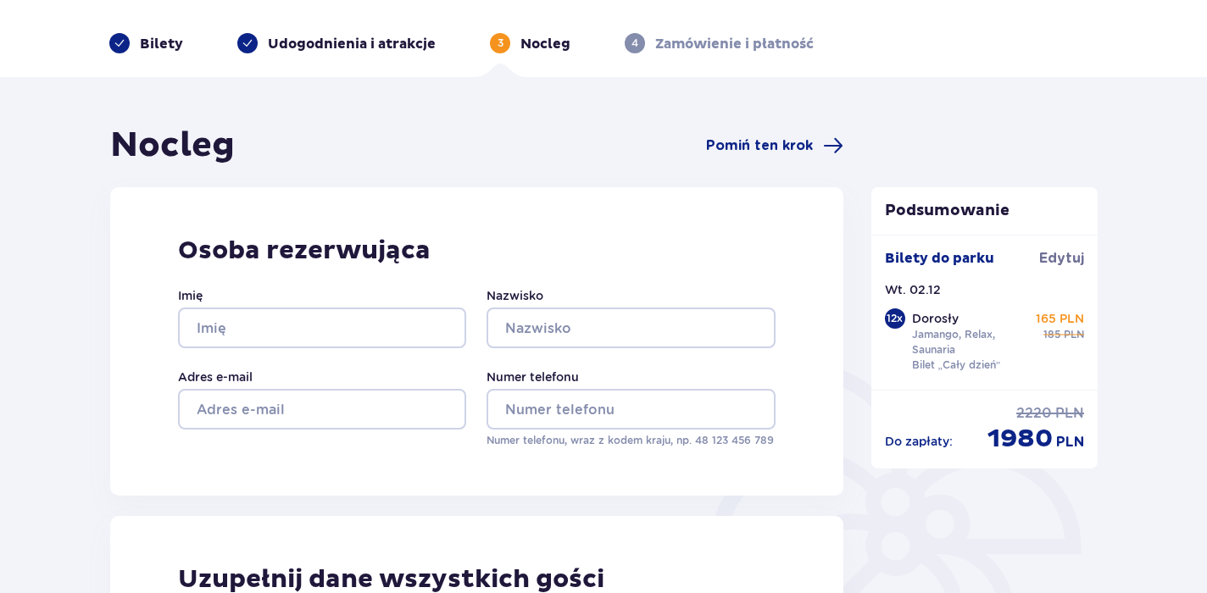
scroll to position [0, 0]
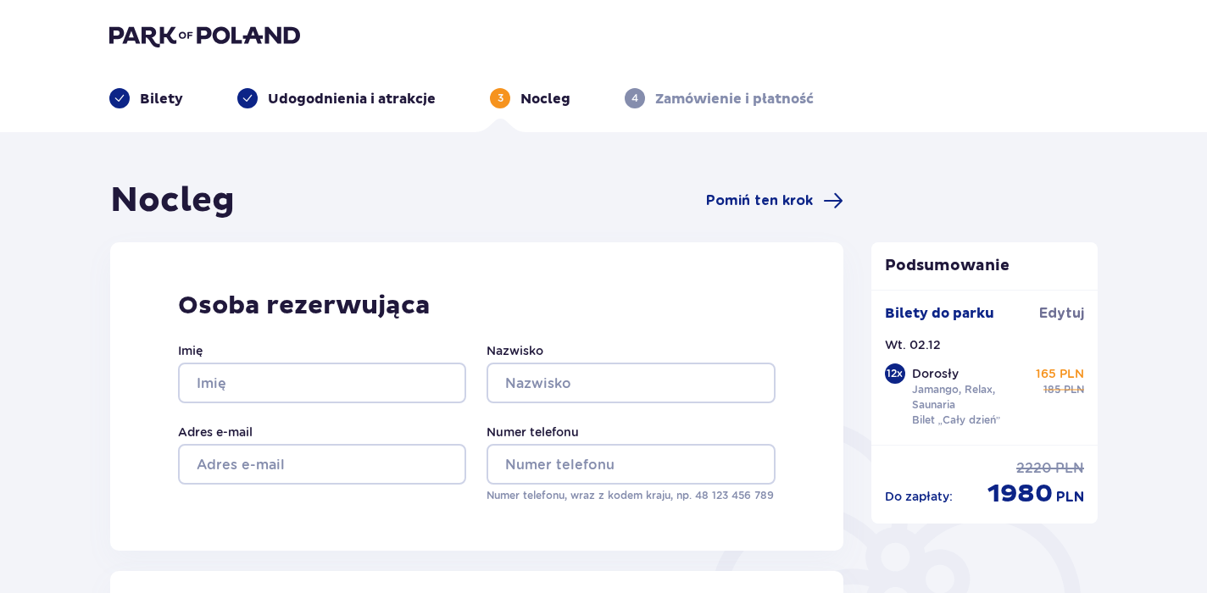
click at [151, 102] on p "Bilety" at bounding box center [161, 99] width 43 height 19
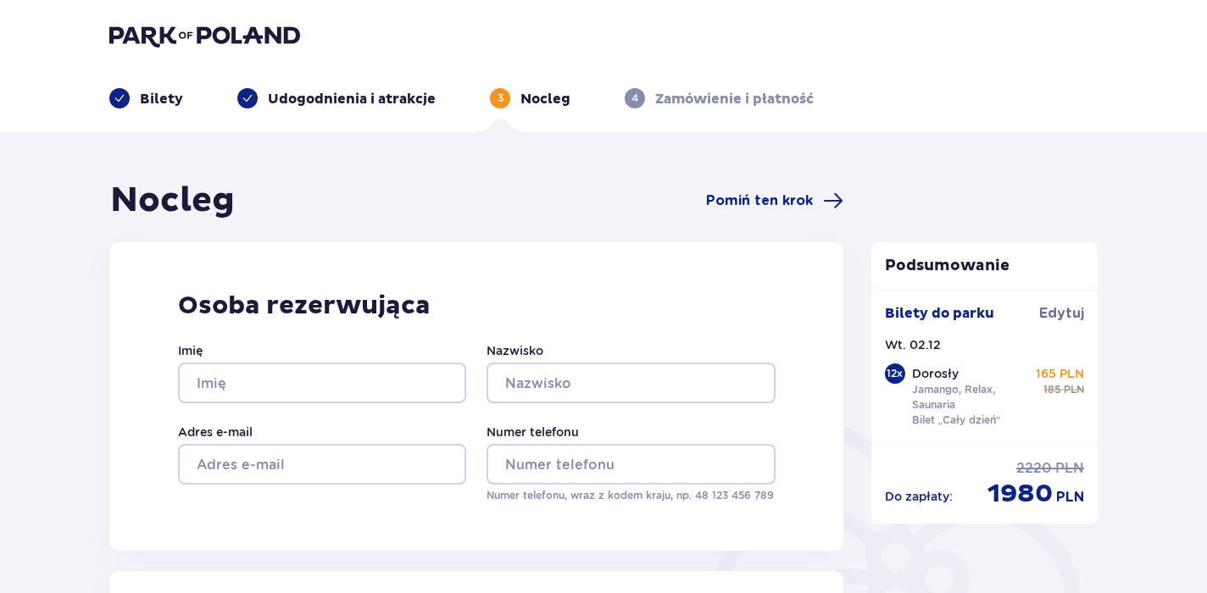
click at [514, 264] on div "Osoba rezerwująca Imię Nazwisko Adres e-mail Numer telefonu Numer telefonu, wra…" at bounding box center [476, 396] width 733 height 309
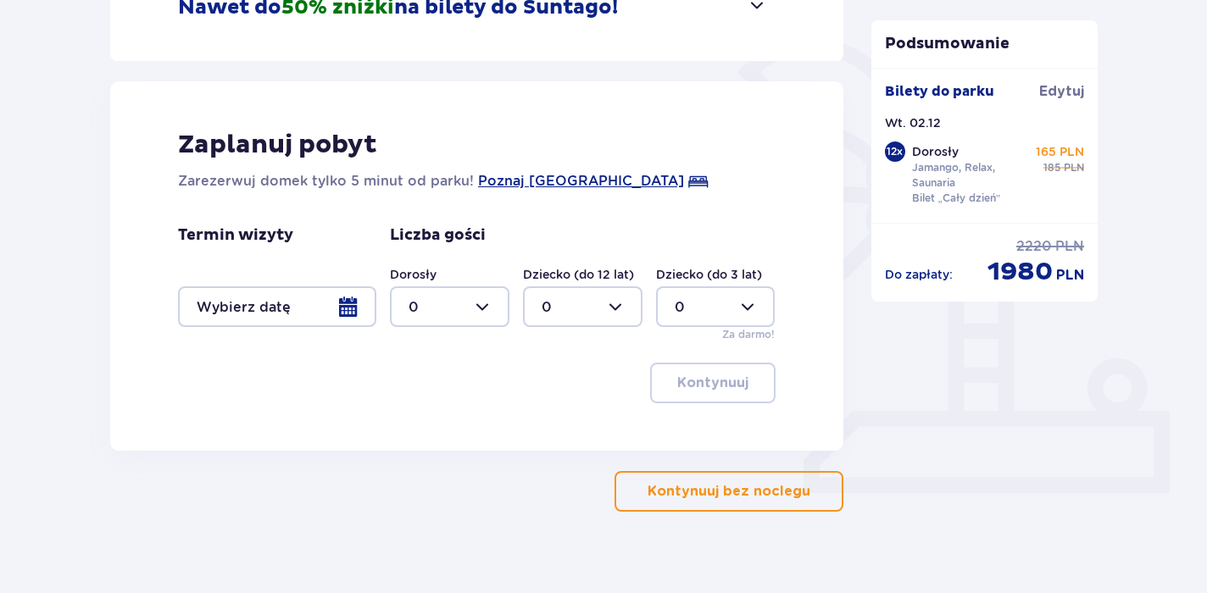
scroll to position [403, 0]
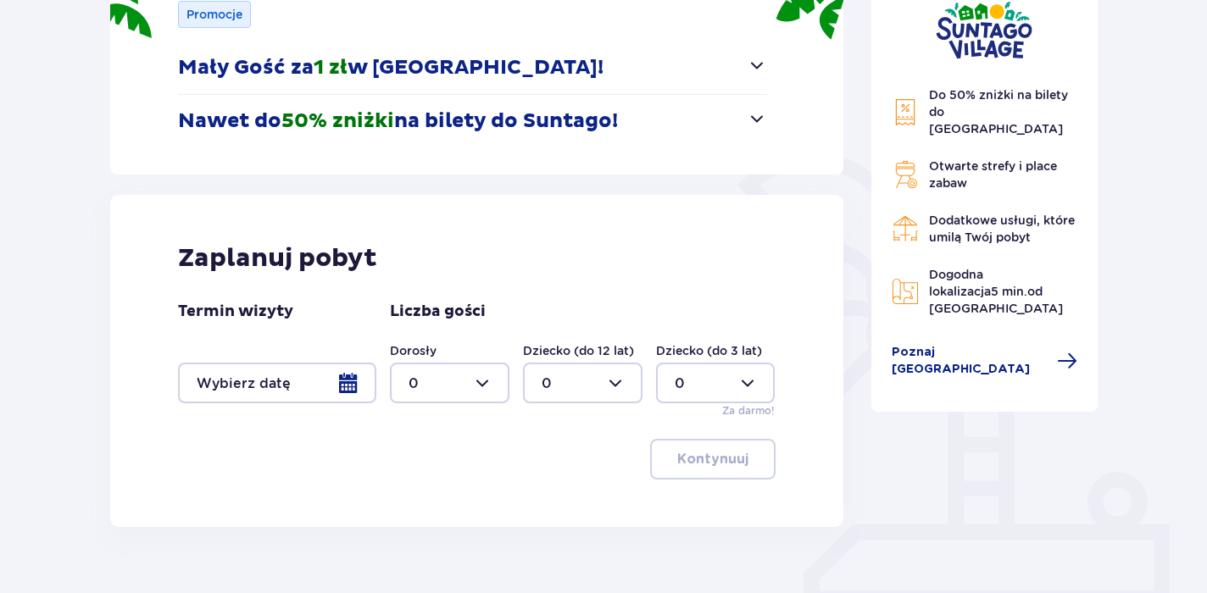
scroll to position [272, 0]
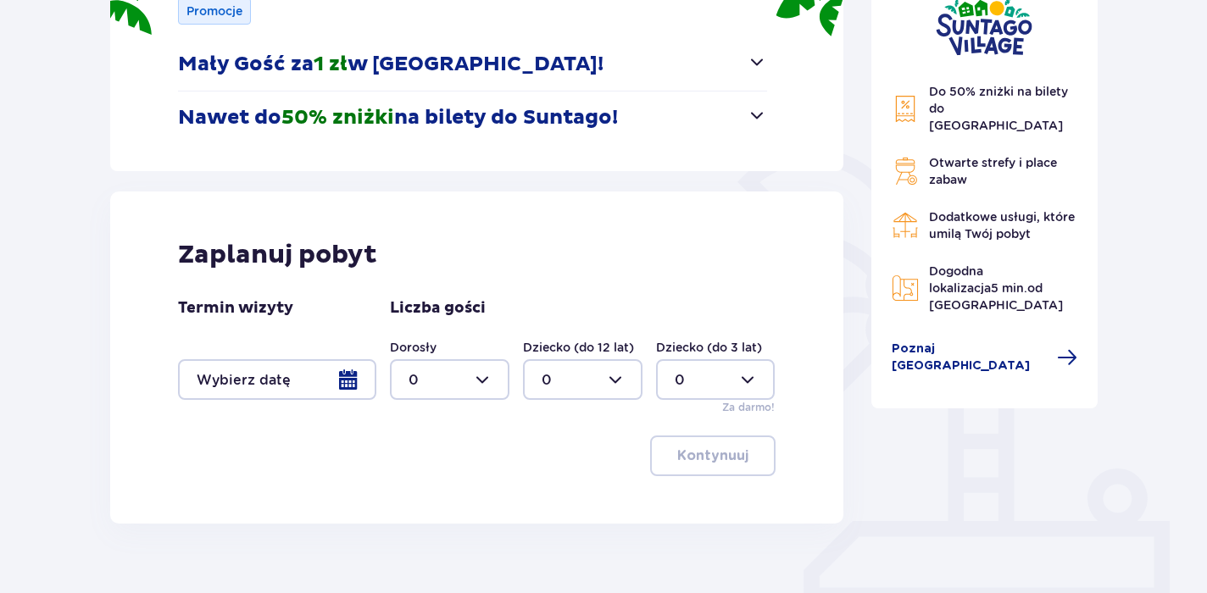
click at [347, 381] on div at bounding box center [277, 379] width 198 height 41
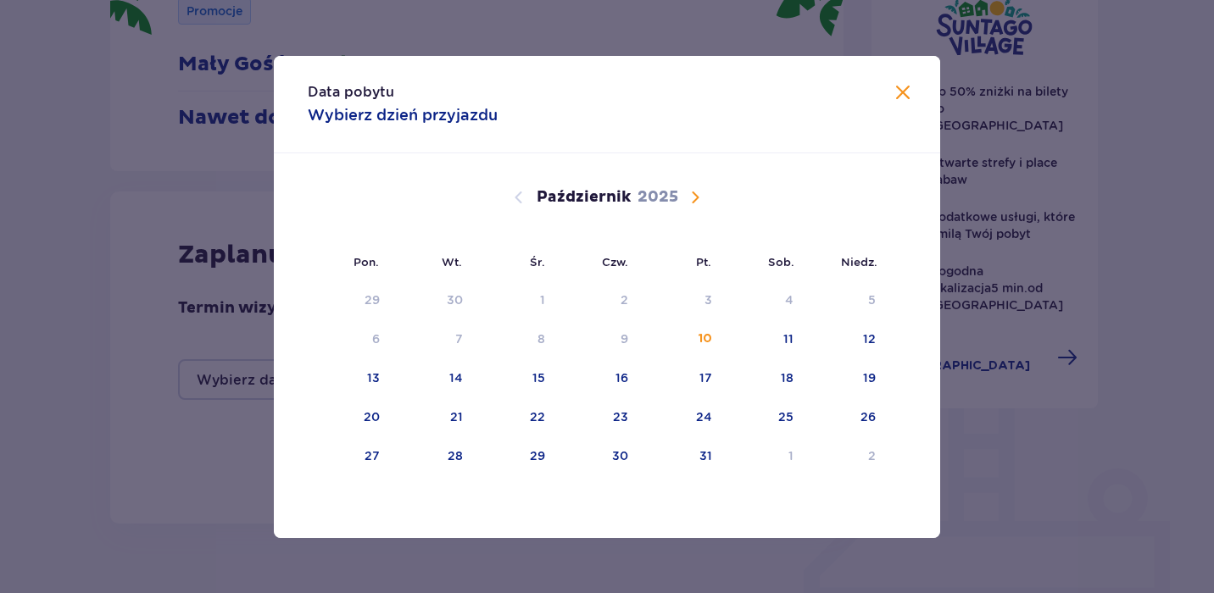
click at [693, 198] on span "Następny miesiąc" at bounding box center [695, 197] width 20 height 20
click at [691, 192] on span "Następny miesiąc" at bounding box center [695, 197] width 20 height 20
click at [458, 311] on div "2" at bounding box center [432, 300] width 84 height 37
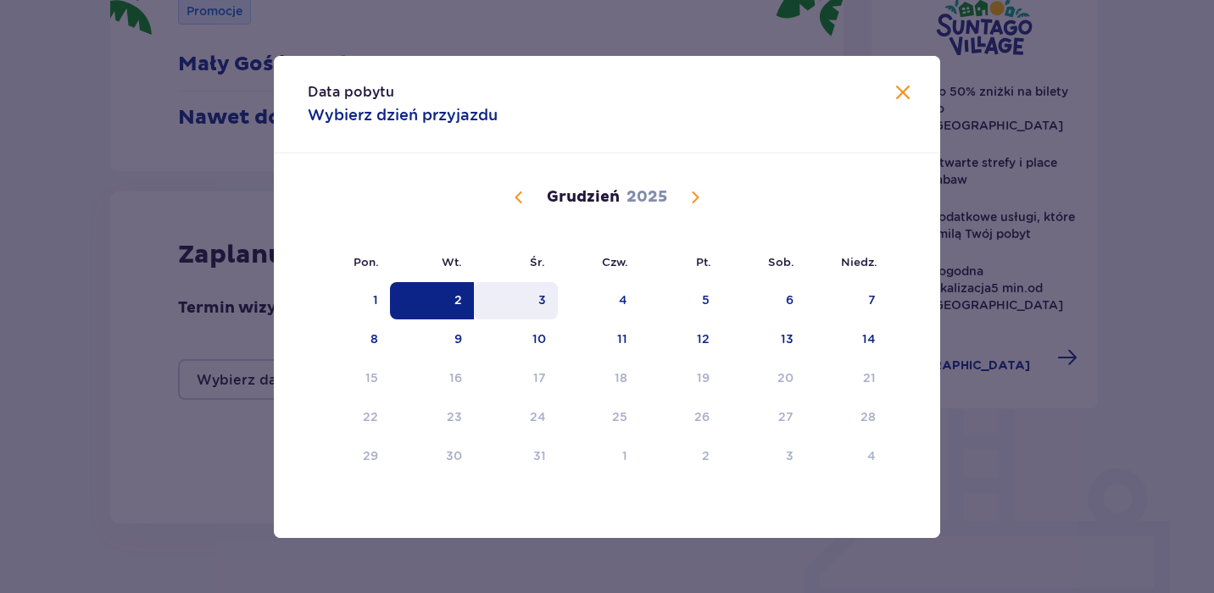
click at [518, 309] on div "3" at bounding box center [516, 300] width 84 height 37
type input "[DATE] - [DATE]"
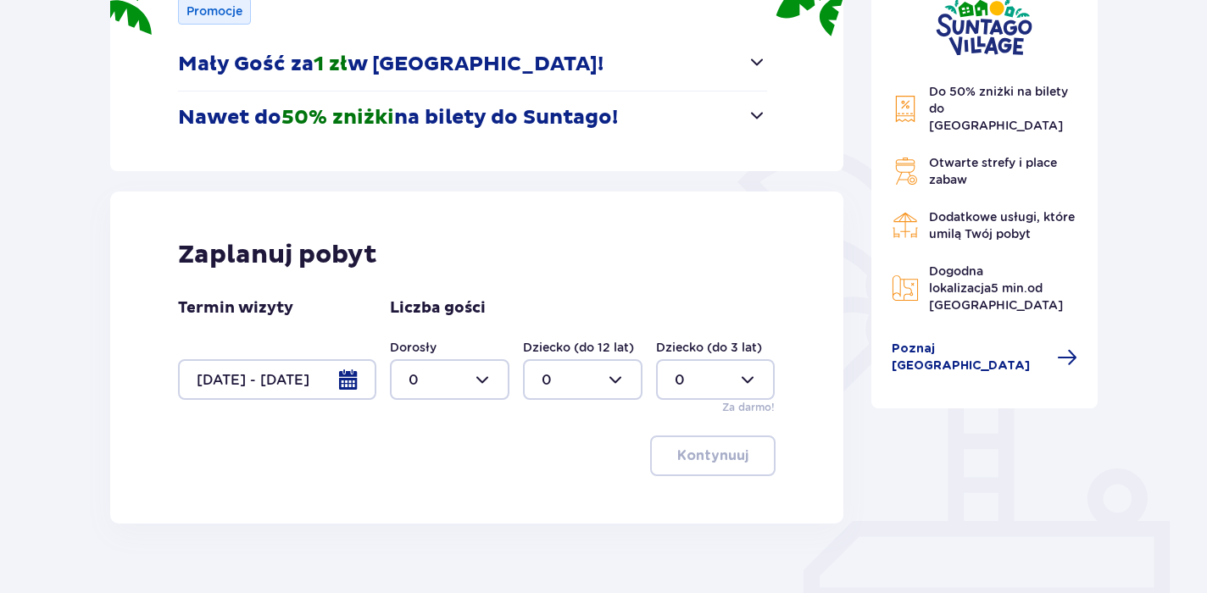
click at [464, 381] on div at bounding box center [450, 379] width 120 height 41
click at [435, 473] on div "12" at bounding box center [450, 473] width 82 height 19
type input "12"
click at [677, 461] on p "Kontynuuj" at bounding box center [712, 456] width 71 height 19
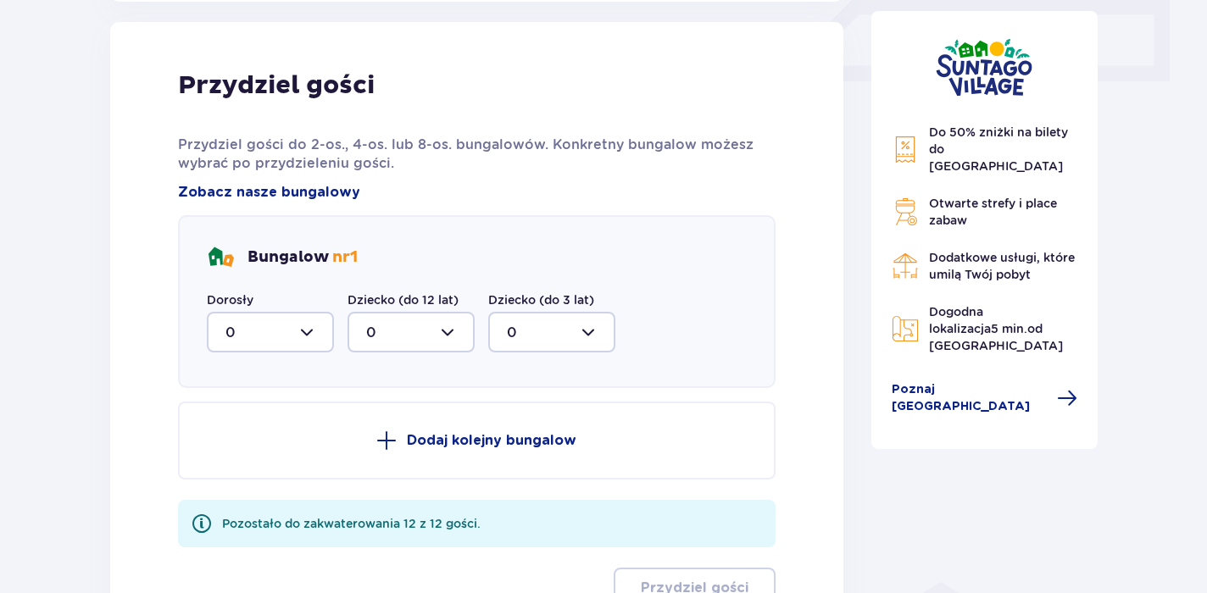
scroll to position [796, 0]
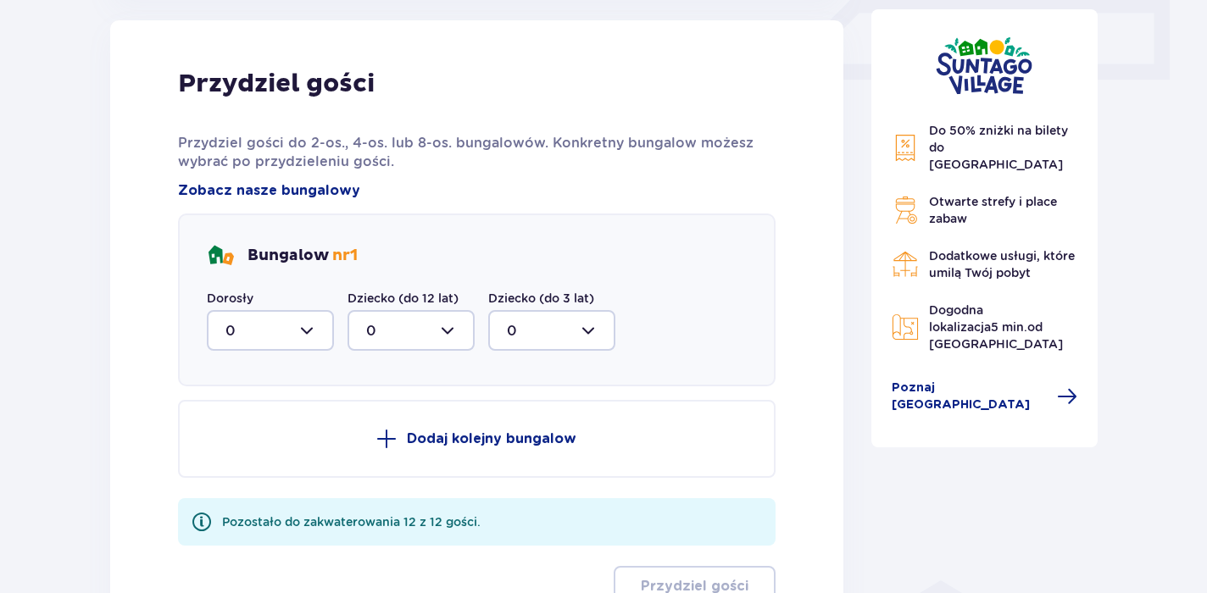
click at [300, 312] on div at bounding box center [270, 330] width 127 height 41
click at [275, 492] on div "8" at bounding box center [270, 496] width 90 height 19
type input "8"
click at [386, 430] on span at bounding box center [386, 439] width 20 height 20
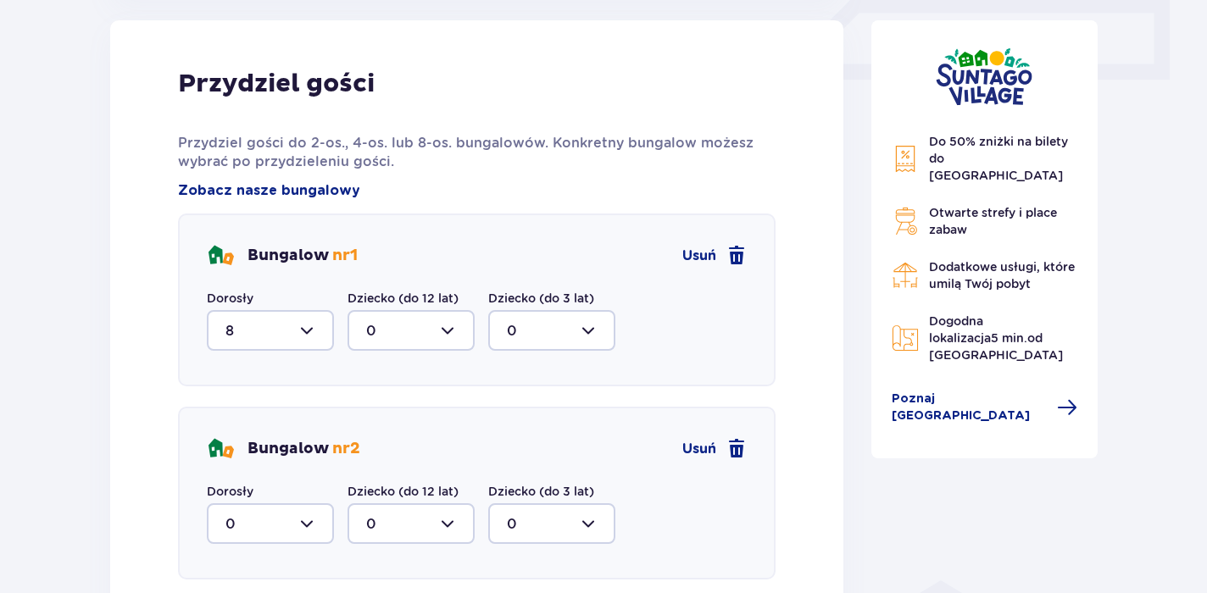
click at [309, 526] on div at bounding box center [270, 524] width 127 height 41
click at [297, 478] on div "4" at bounding box center [270, 472] width 90 height 19
type input "4"
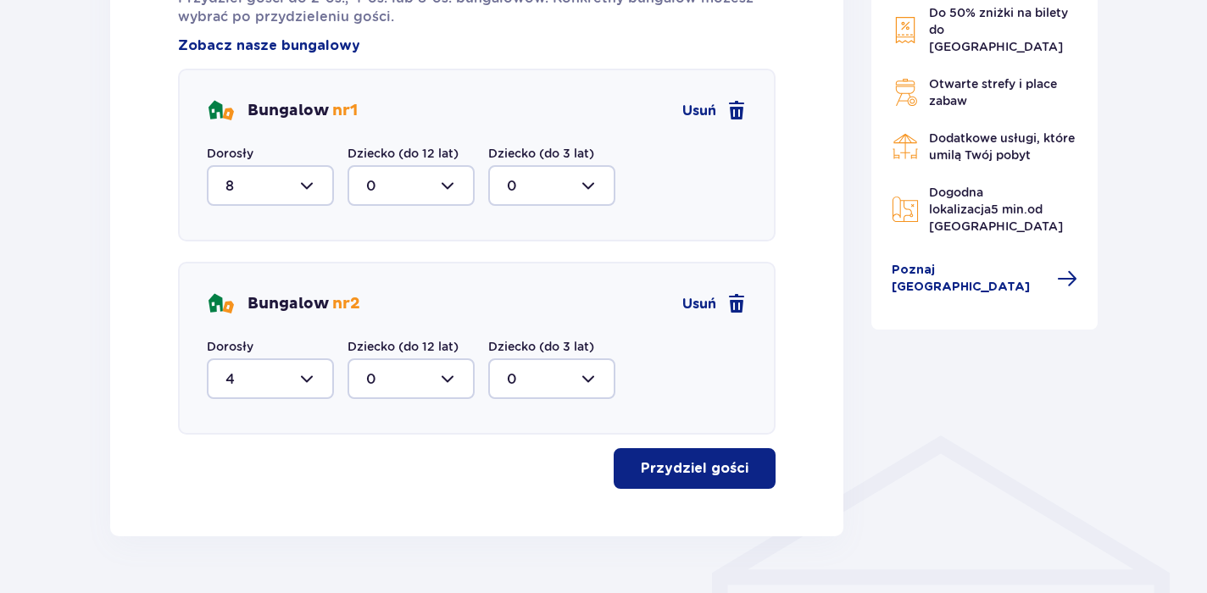
scroll to position [986, 0]
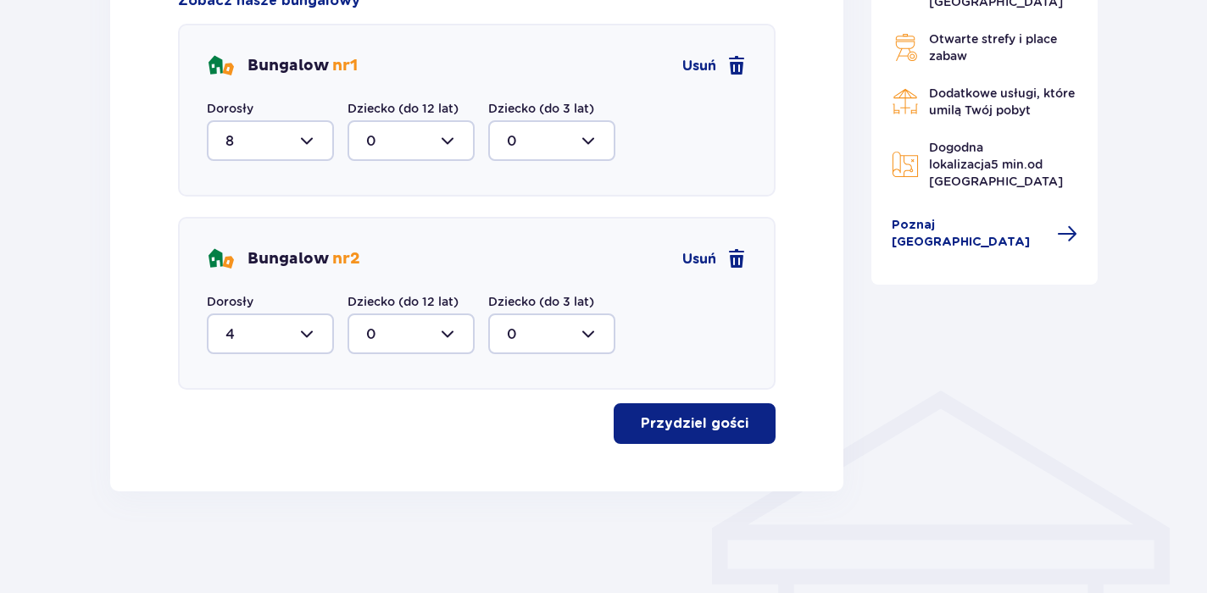
click at [726, 421] on p "Przydziel gości" at bounding box center [695, 424] width 108 height 19
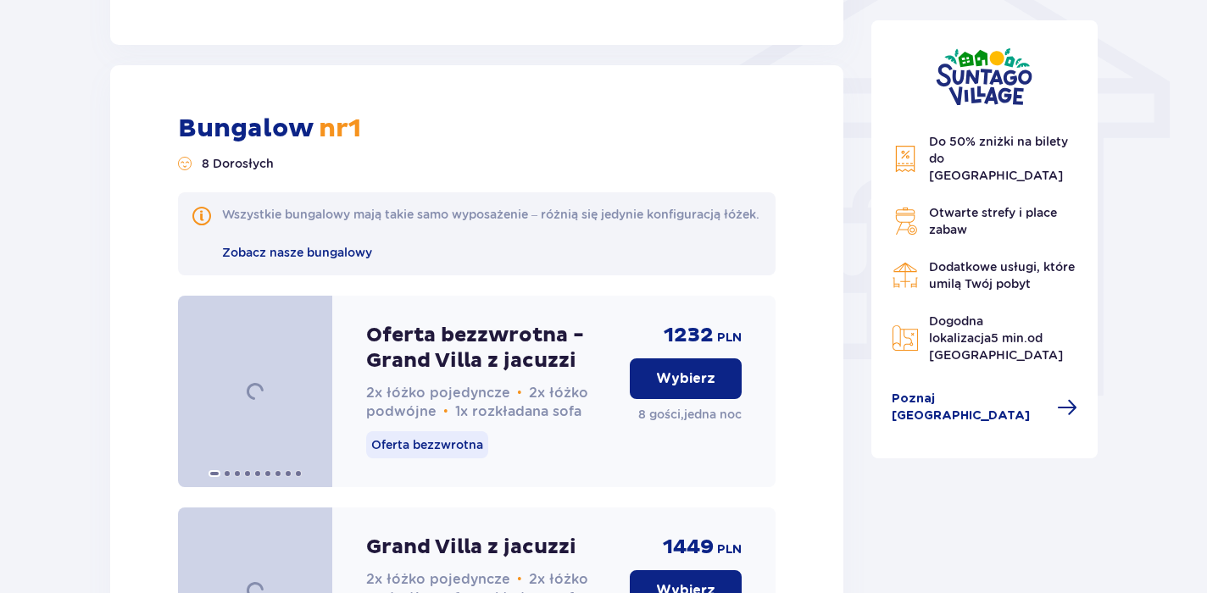
scroll to position [1478, 0]
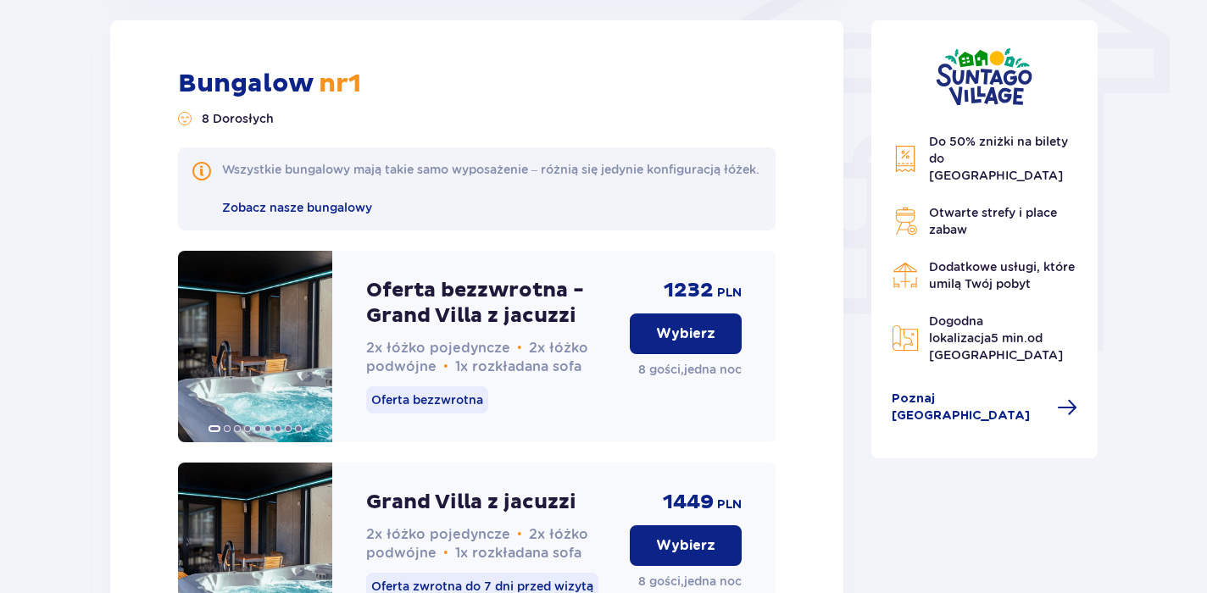
click at [715, 354] on button "Wybierz" at bounding box center [686, 334] width 112 height 41
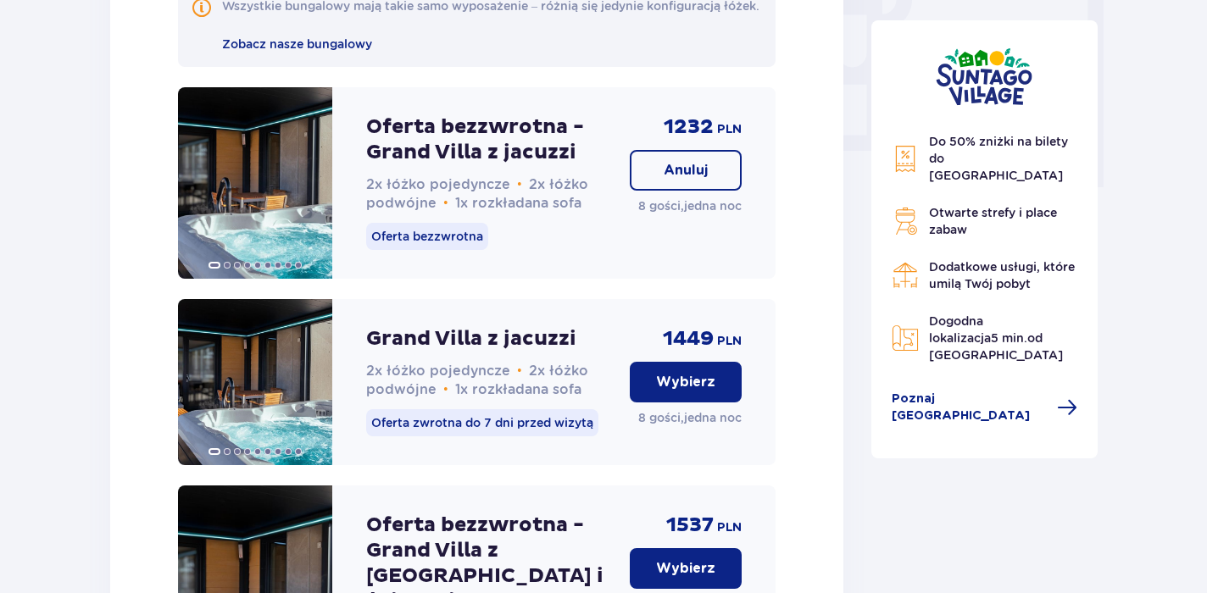
scroll to position [1617, 0]
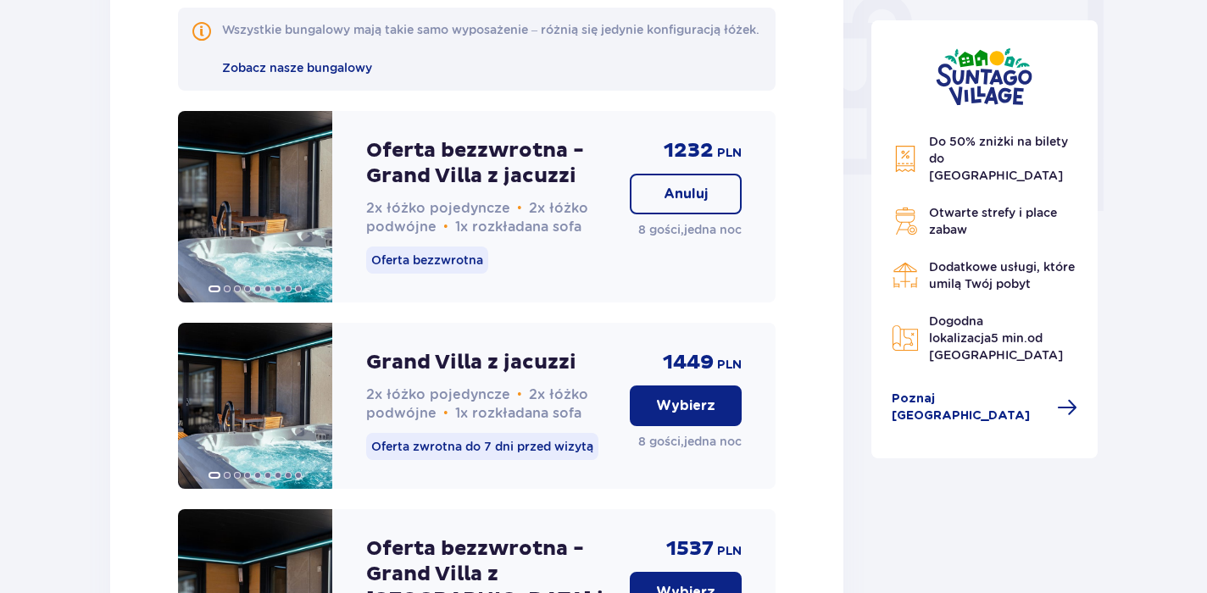
click at [503, 176] on p "Oferta bezzwrotna - Grand Villa z jacuzzi" at bounding box center [491, 163] width 250 height 51
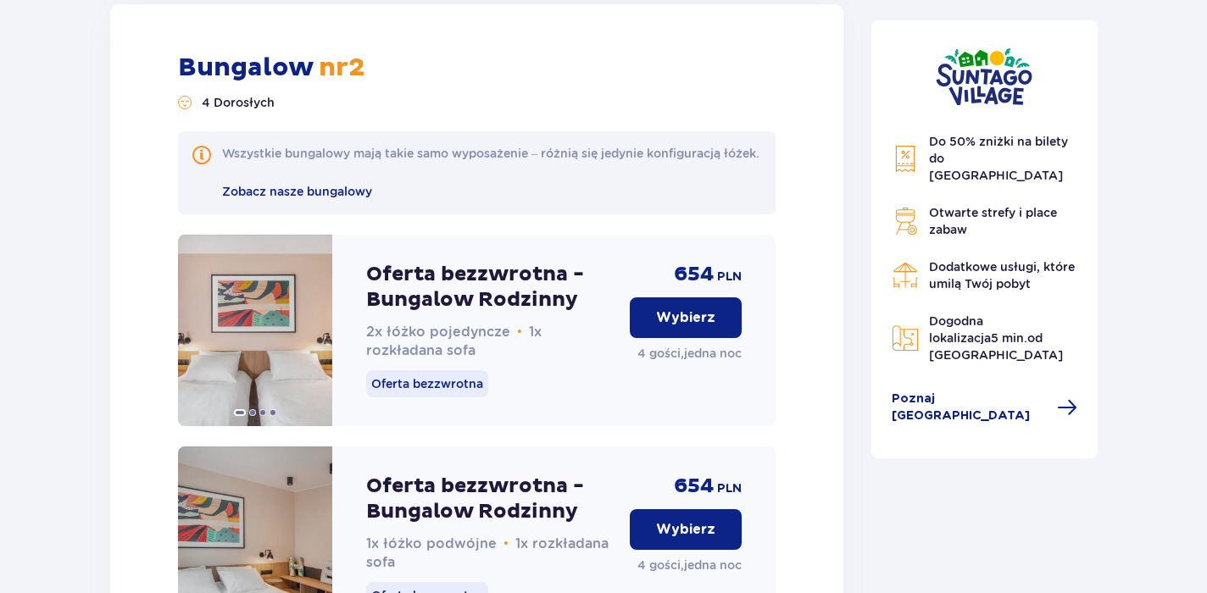
scroll to position [2691, 0]
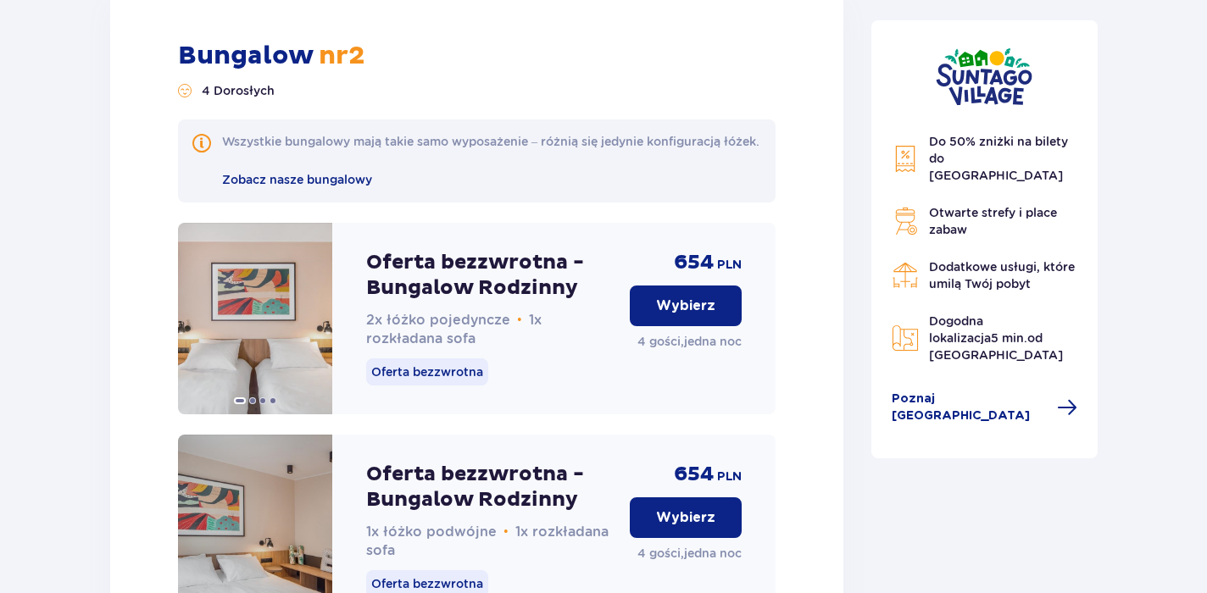
click at [677, 326] on button "Wybierz" at bounding box center [686, 306] width 112 height 41
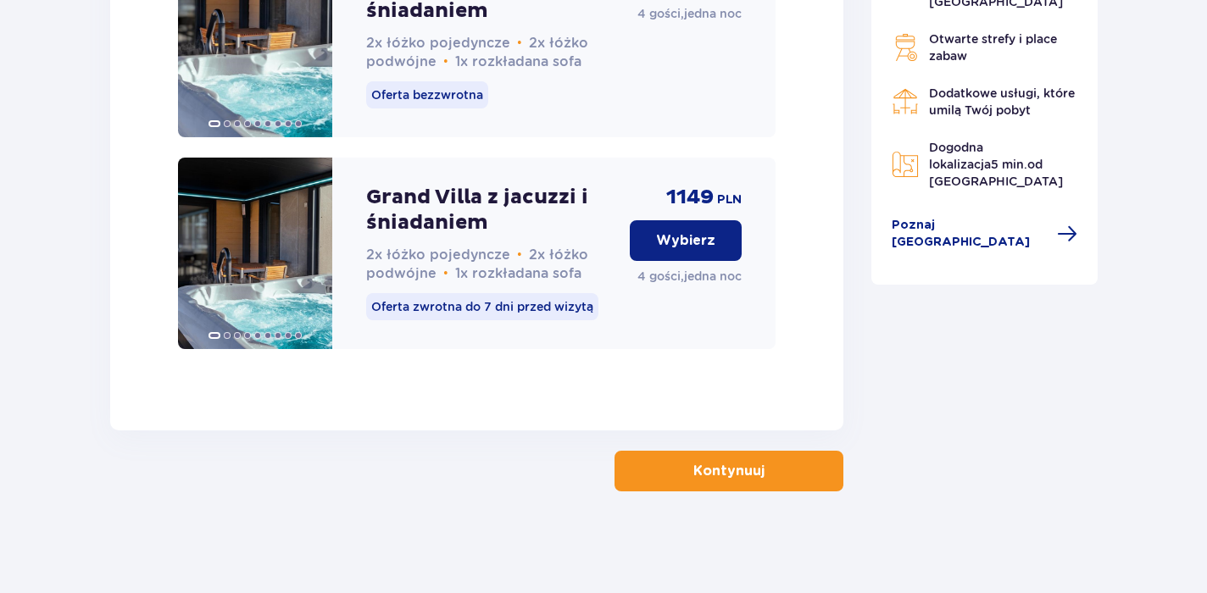
click at [759, 468] on span "button" at bounding box center [768, 471] width 20 height 20
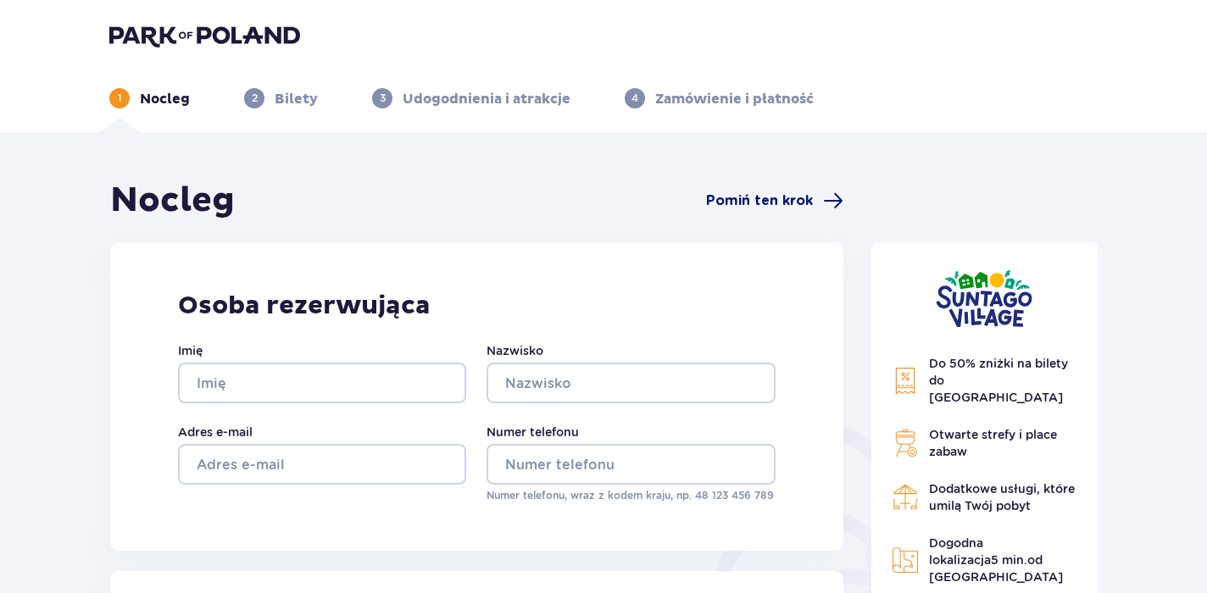
click at [758, 200] on span "Pomiń ten krok" at bounding box center [759, 201] width 107 height 19
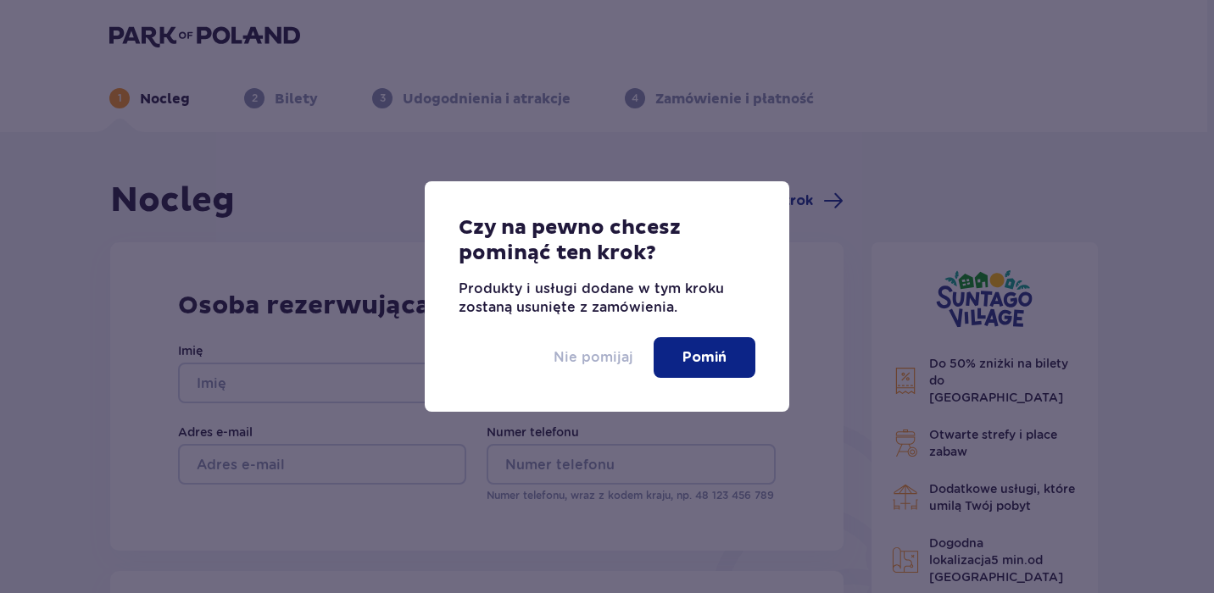
click at [594, 355] on p "Nie pomijaj" at bounding box center [594, 357] width 80 height 19
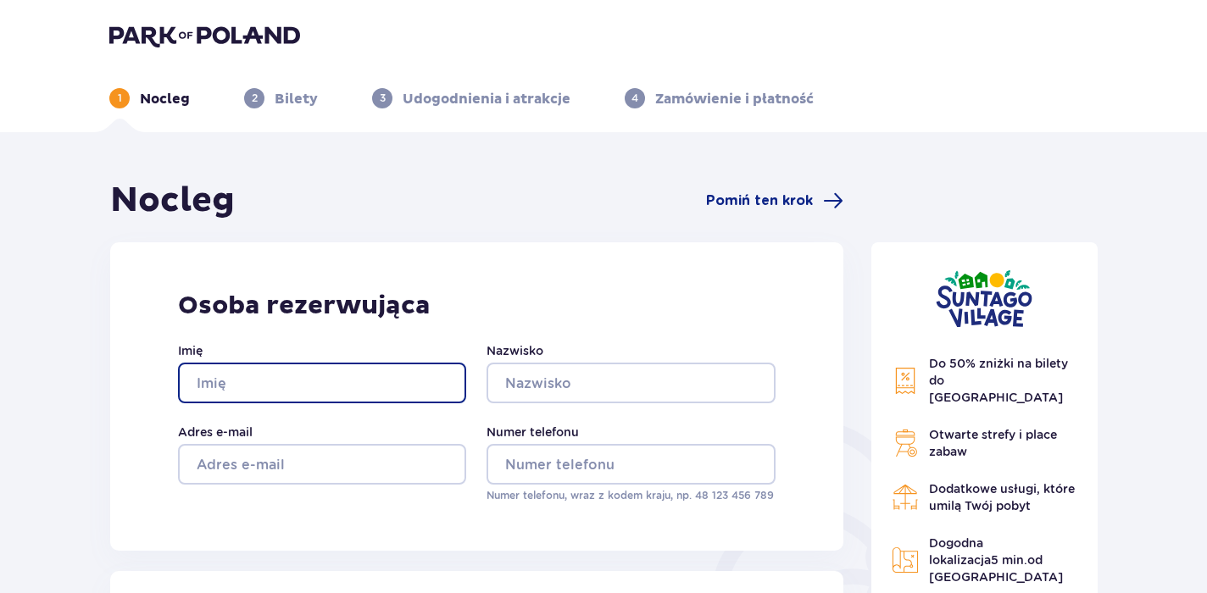
click at [411, 385] on input "Imię" at bounding box center [322, 383] width 288 height 41
type input "J"
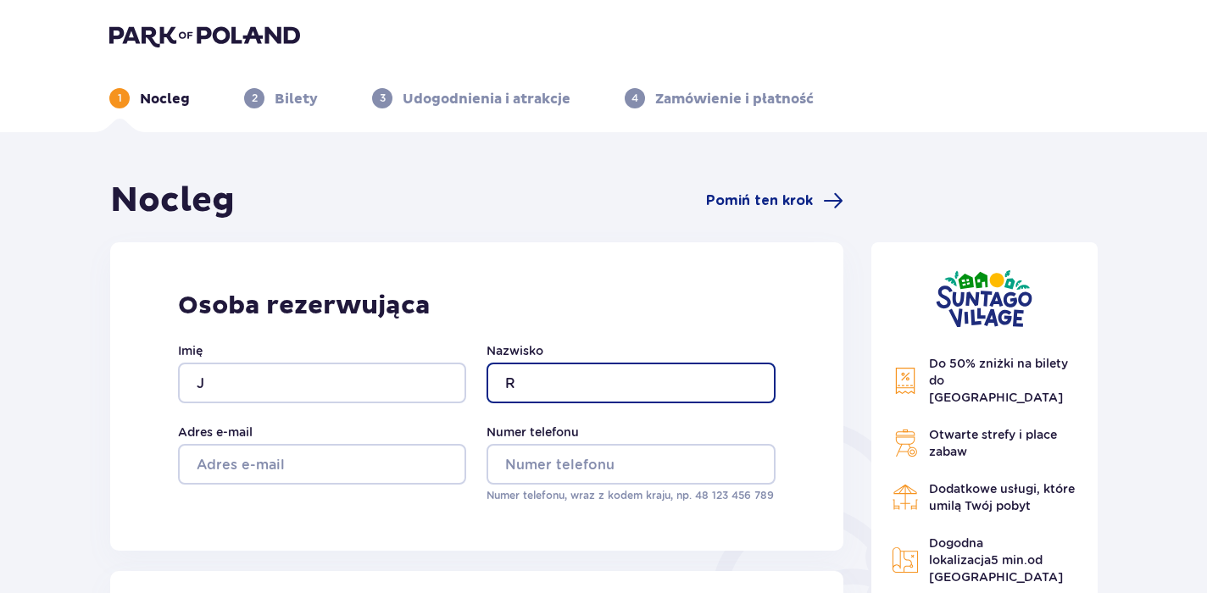
type input "R"
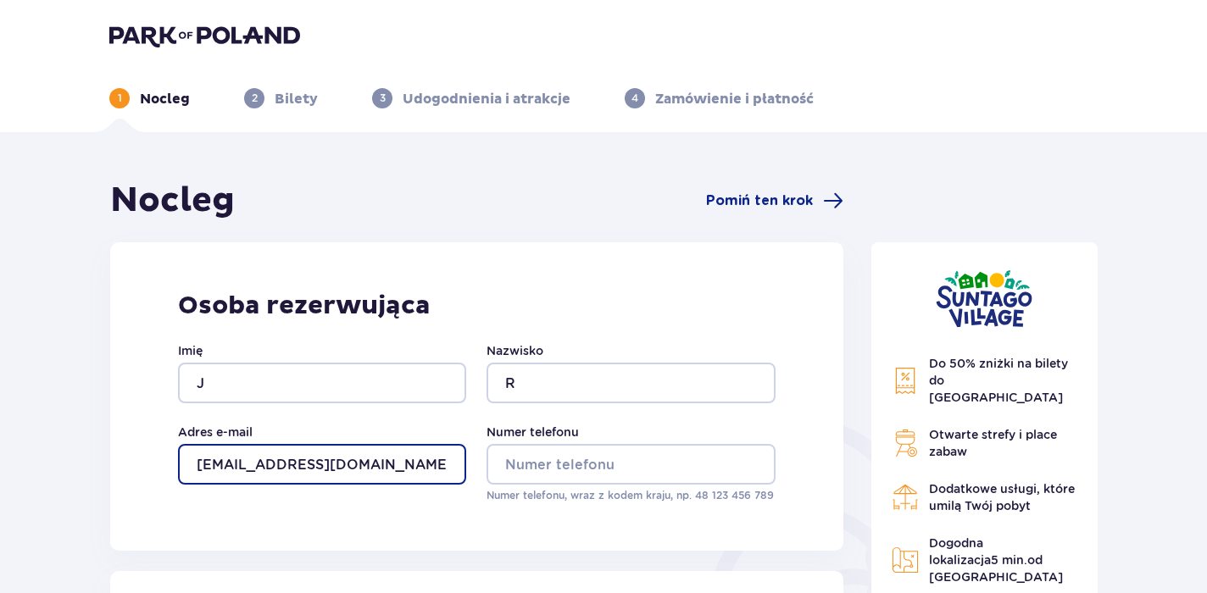
type input "justyna1991-1991@o2.pl"
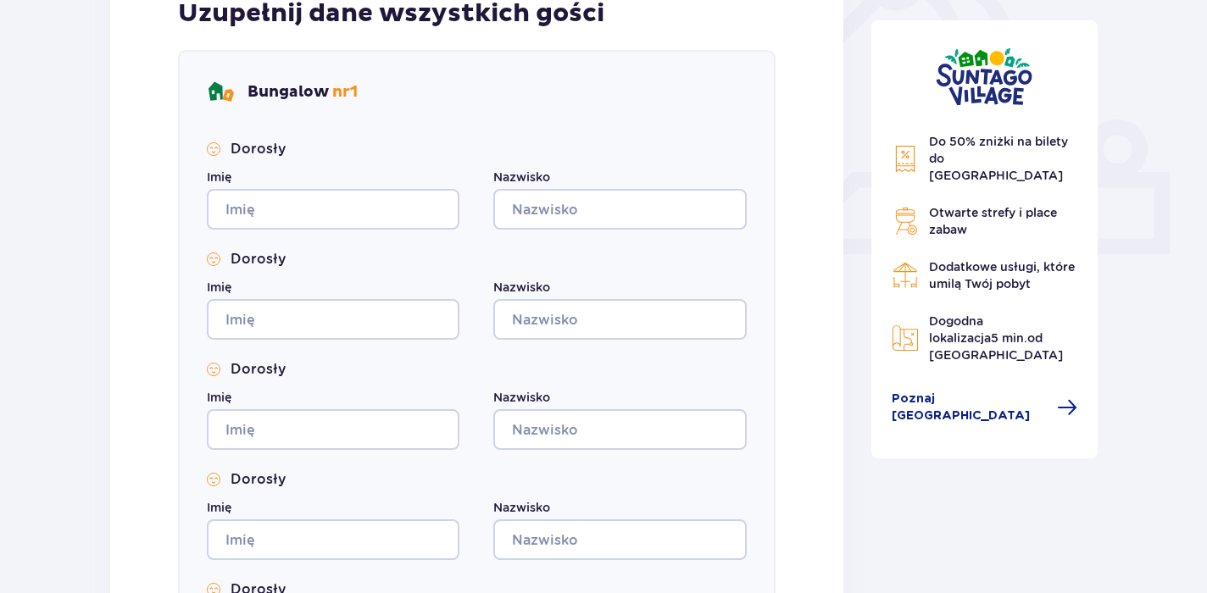
scroll to position [676, 0]
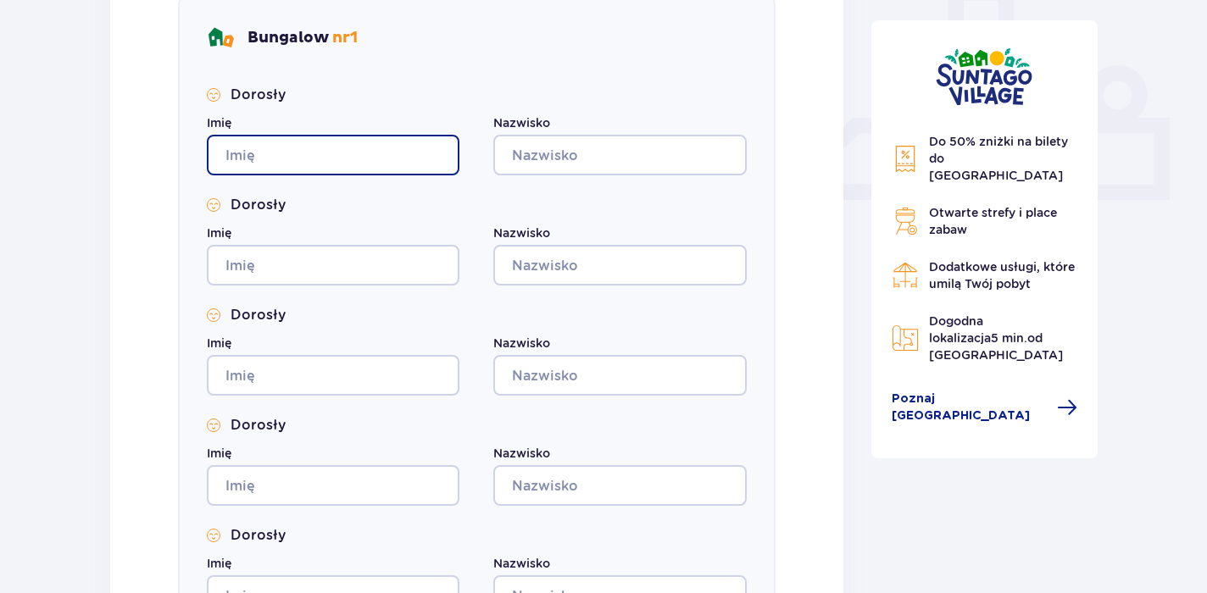
click at [281, 158] on input "Imię" at bounding box center [333, 155] width 253 height 41
type input "M"
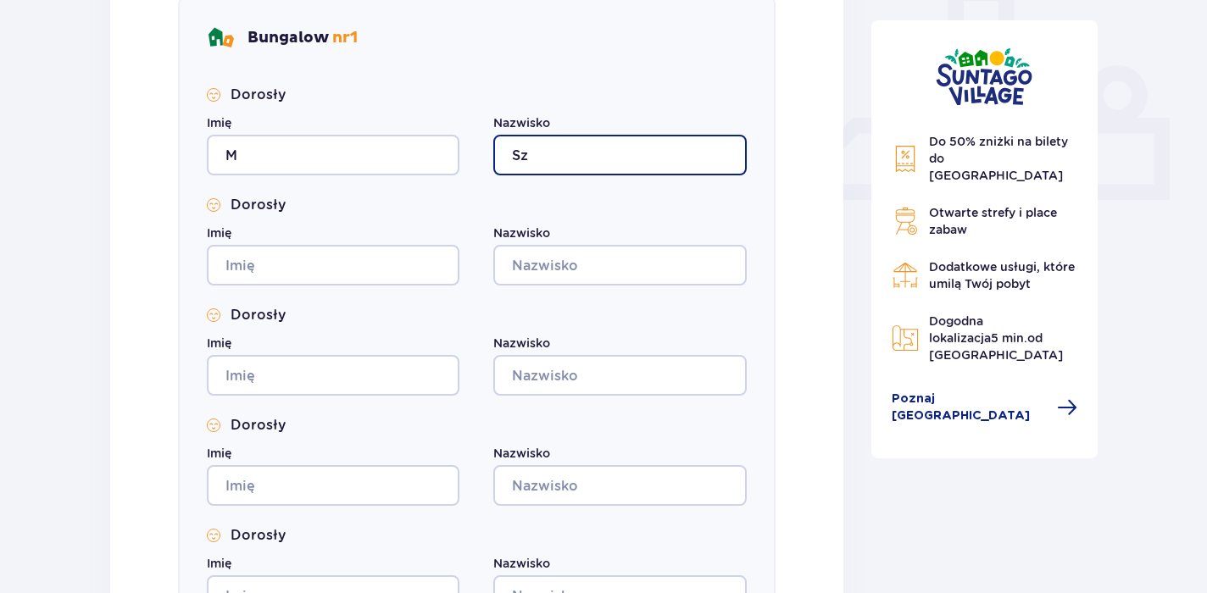
type input "Sz"
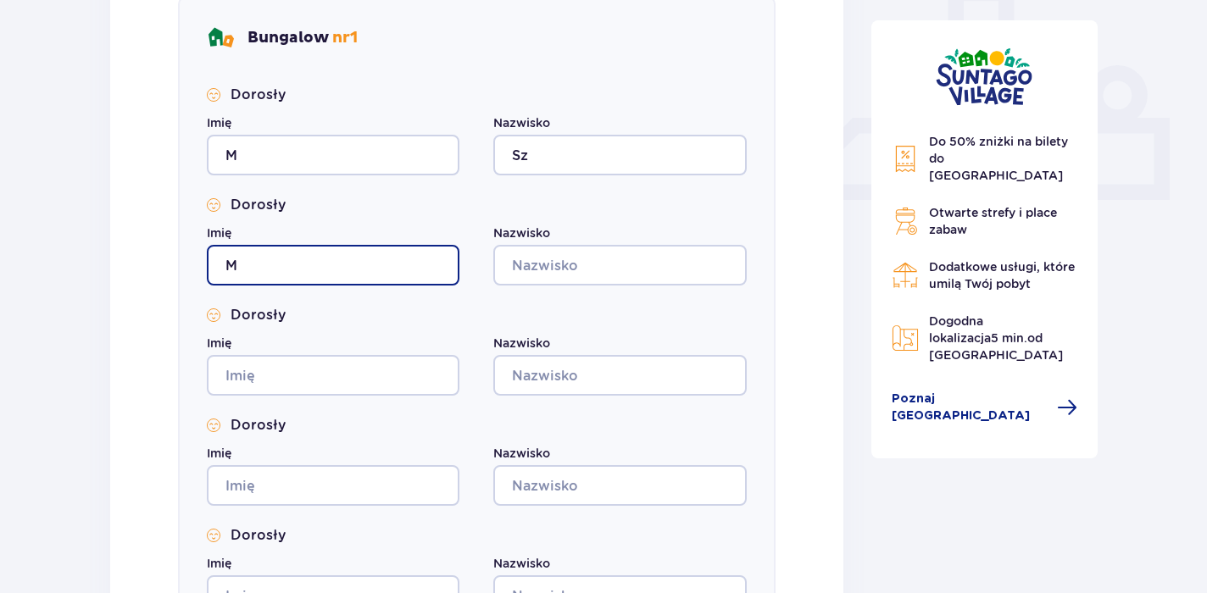
type input "M"
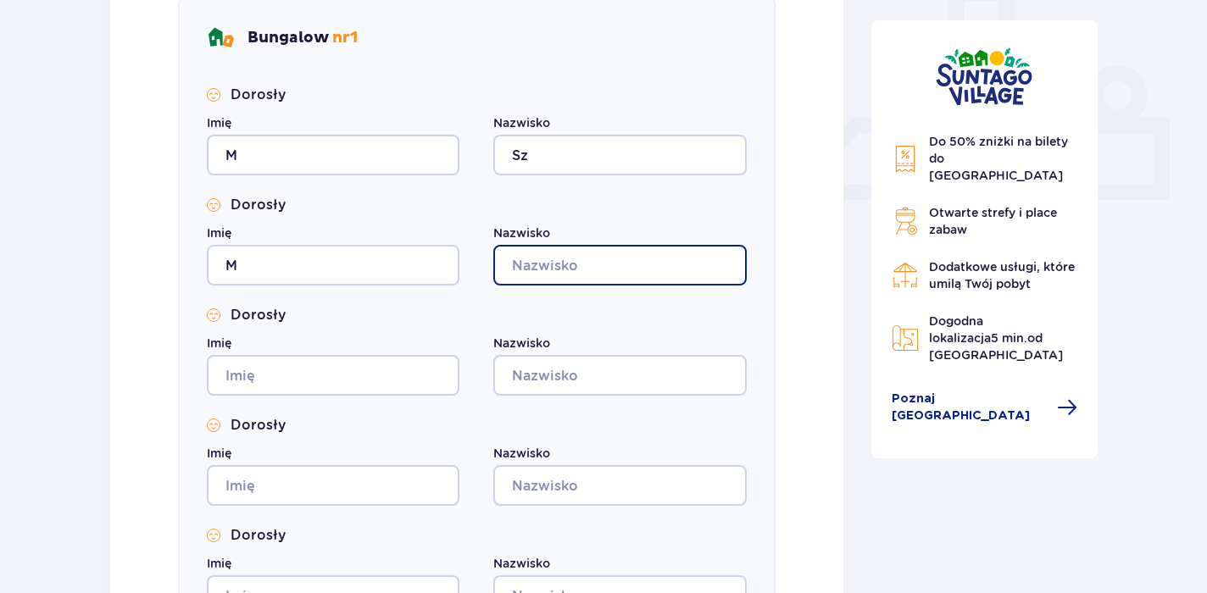
type input "R"
type input "M"
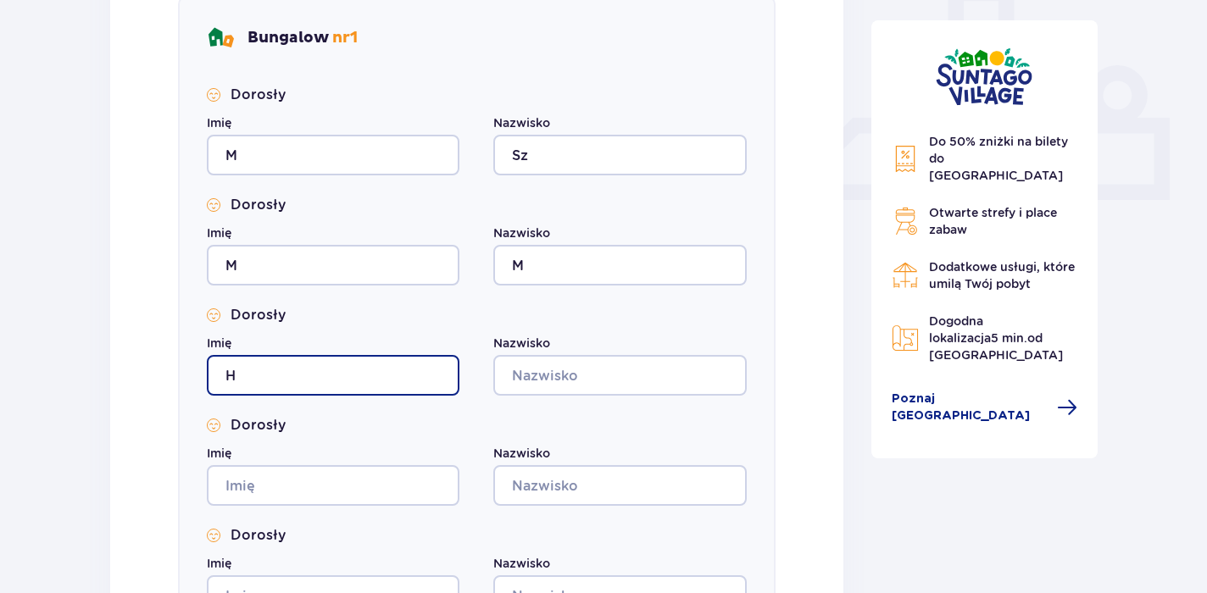
type input "H"
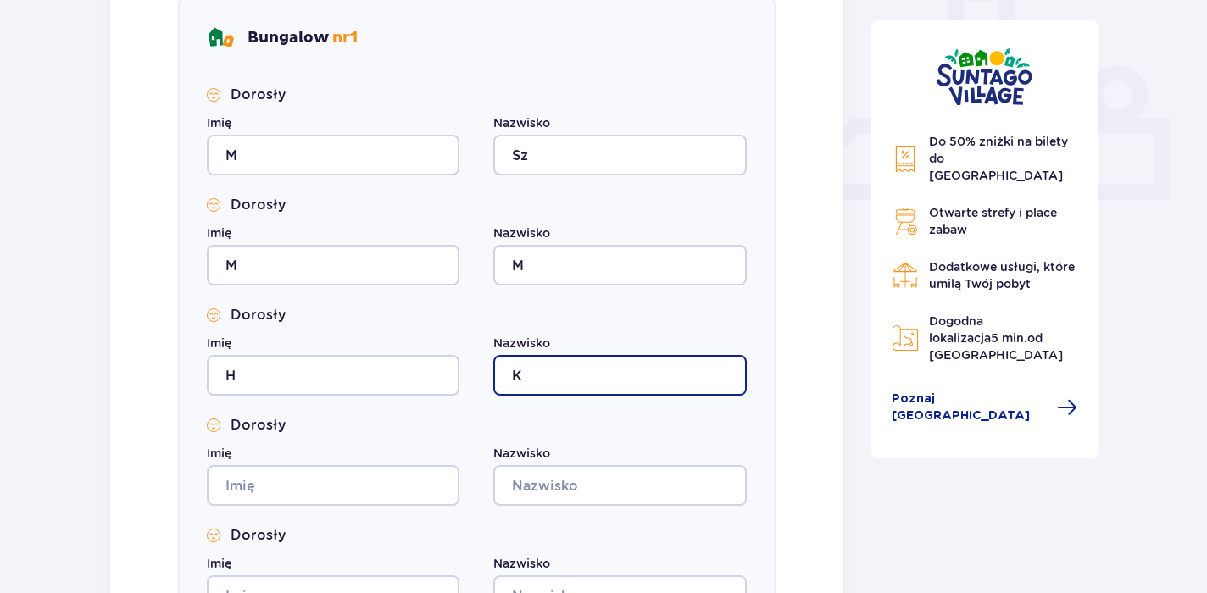
type input "K"
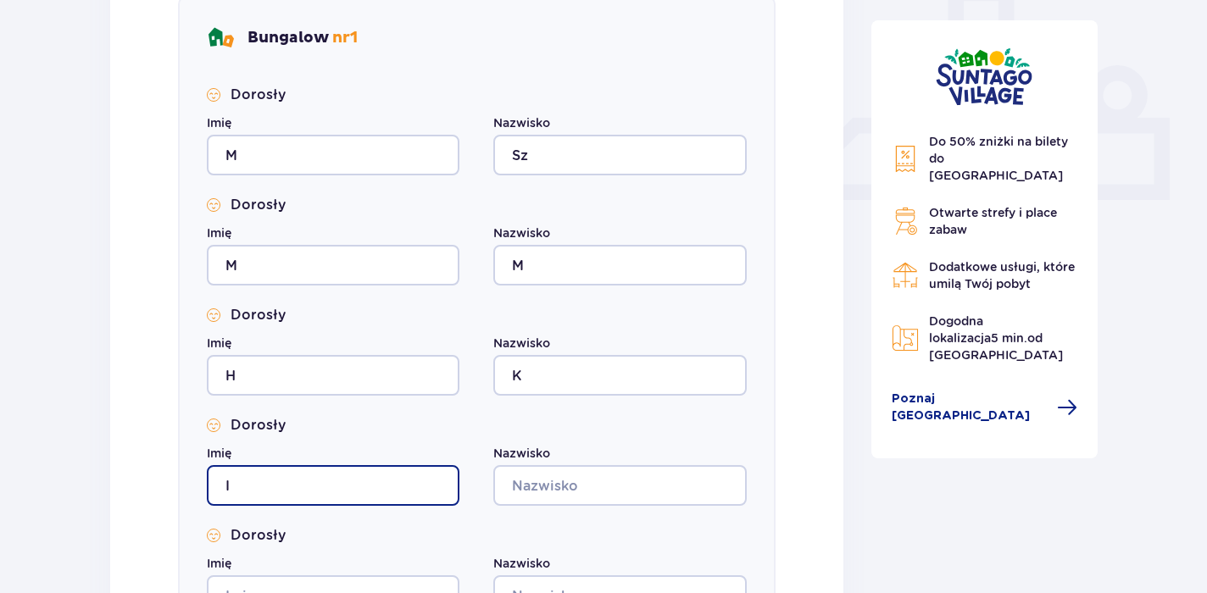
type input "I"
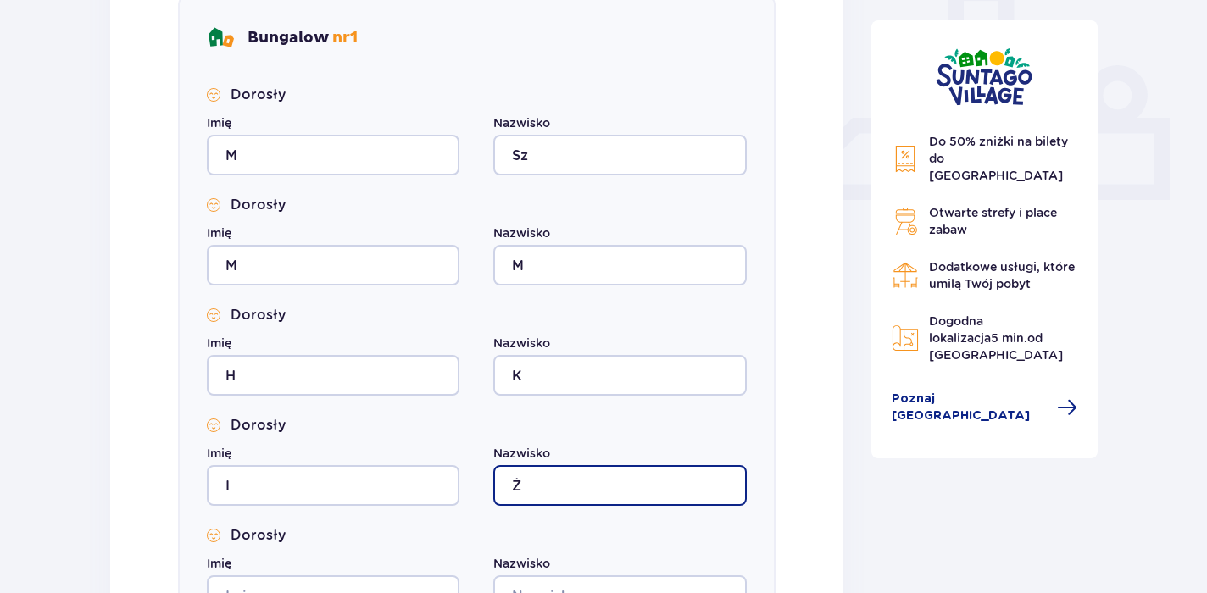
type input "Ż"
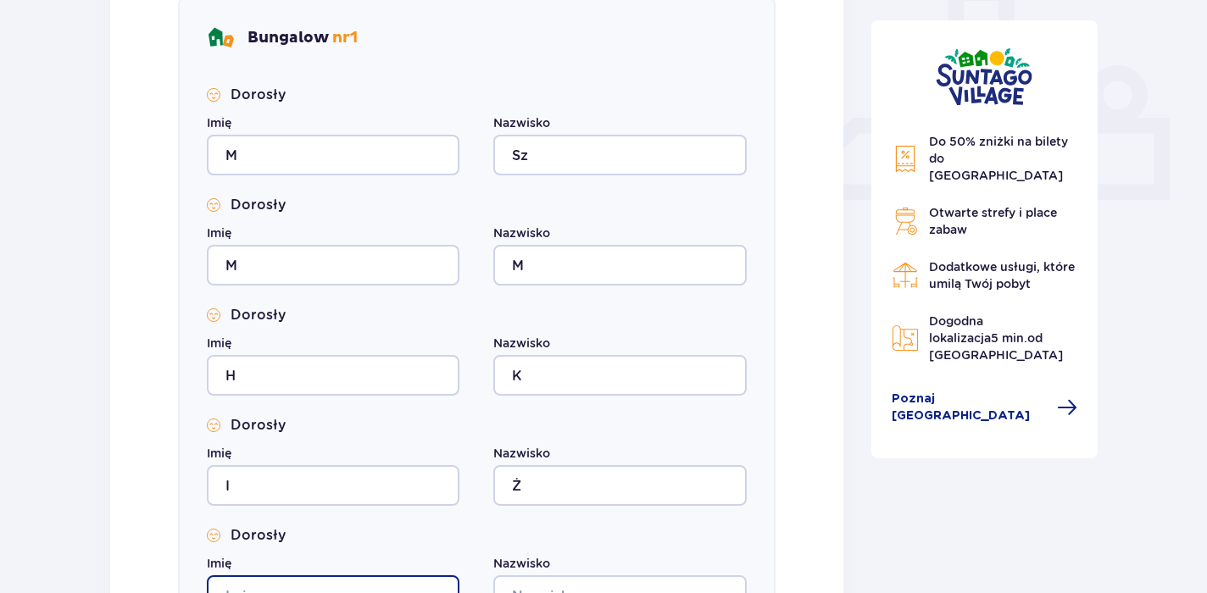
scroll to position [687, 0]
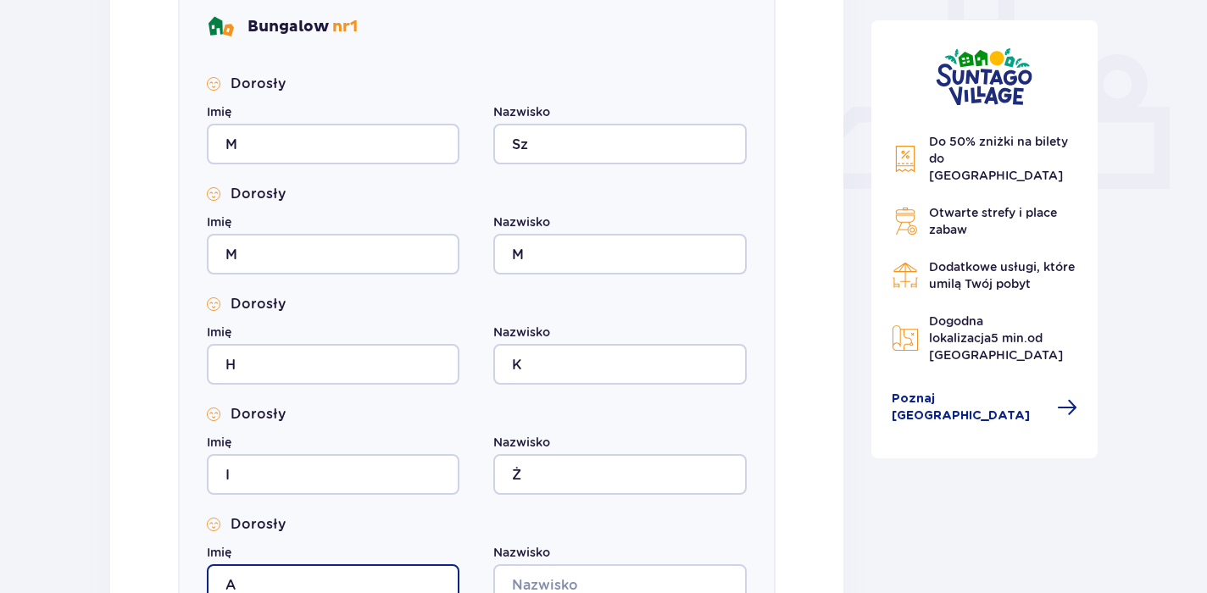
type input "A"
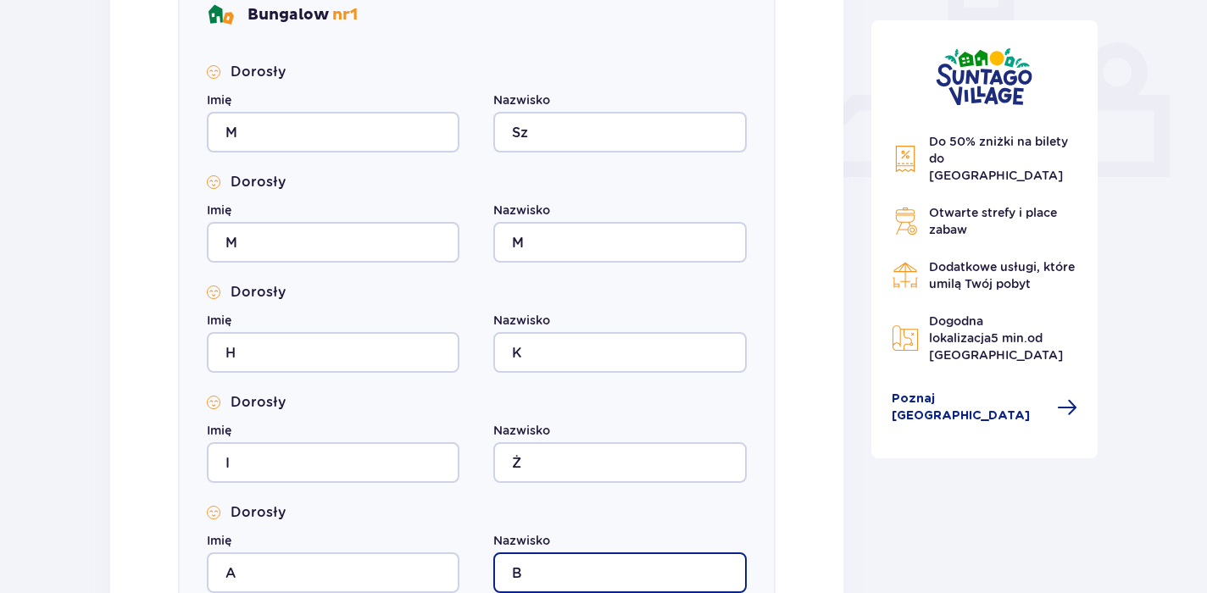
type input "B"
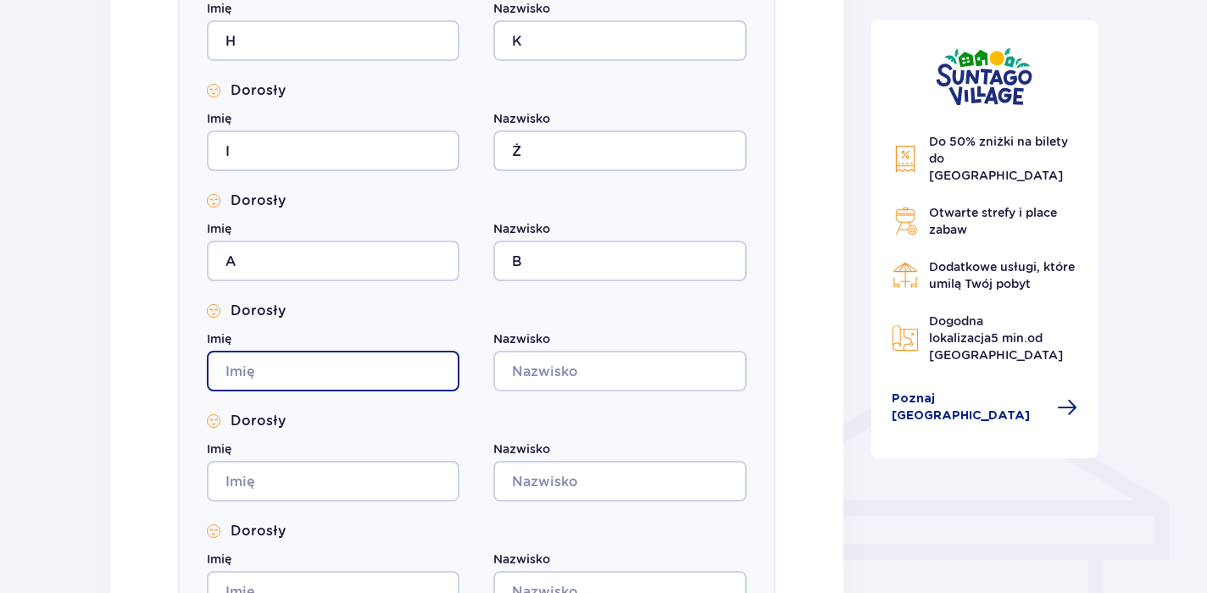
scroll to position [1085, 0]
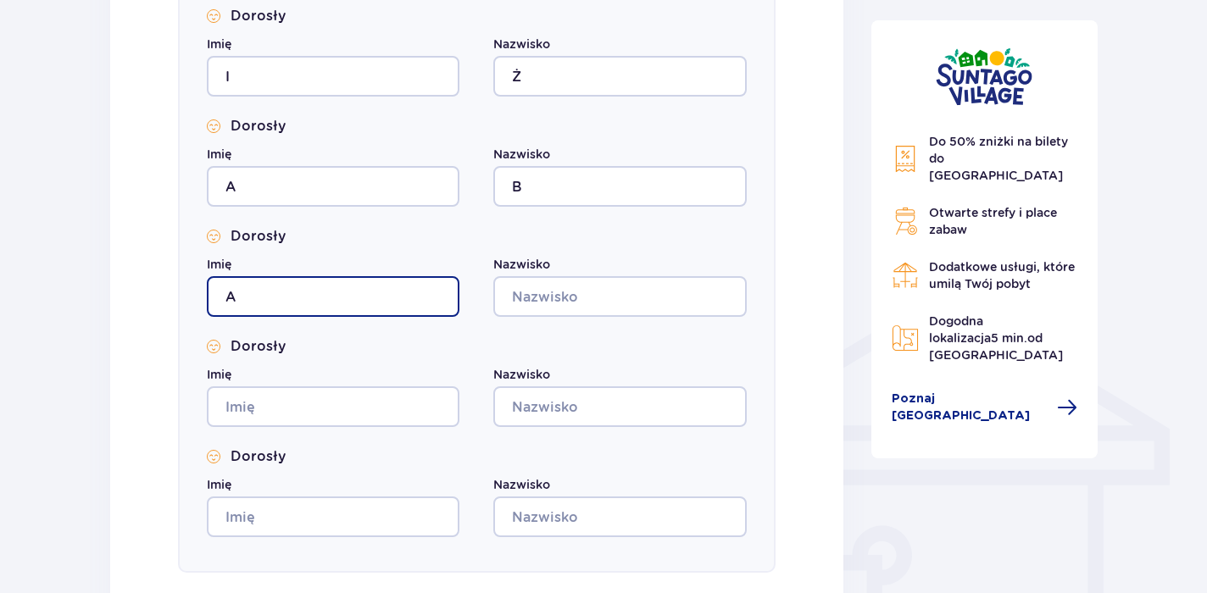
type input "A"
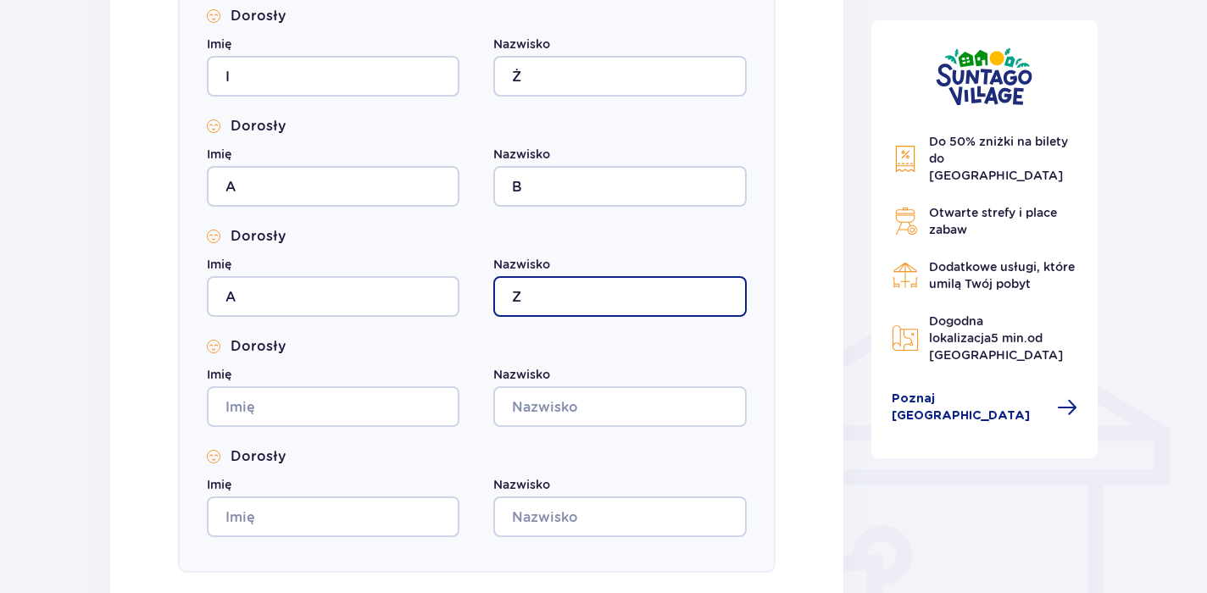
type input "Z"
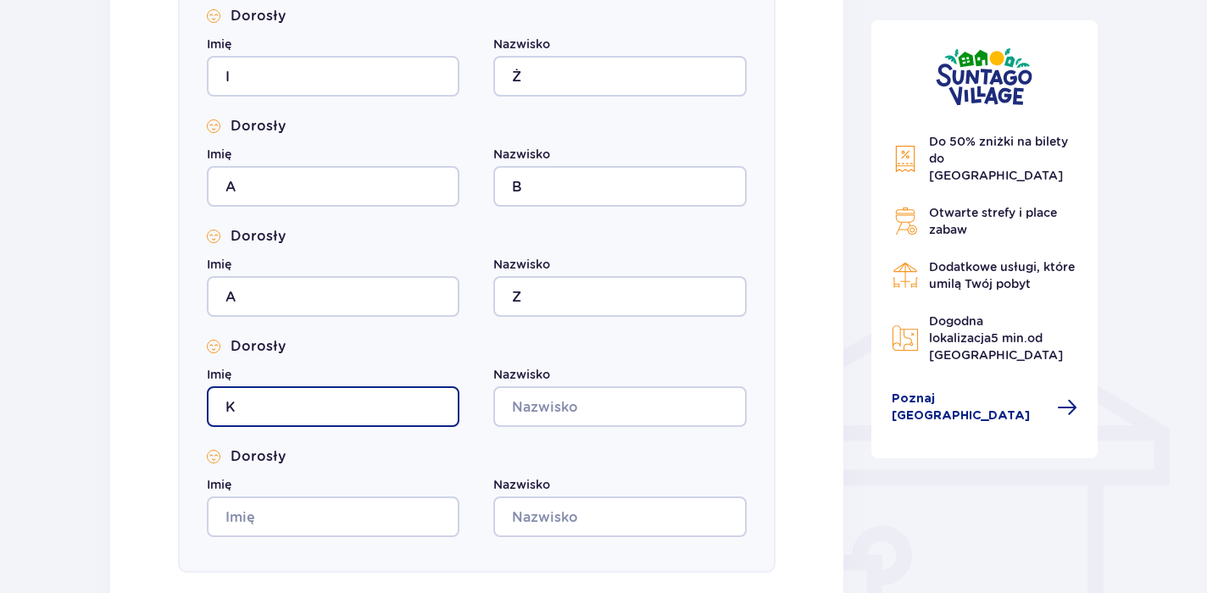
type input "K"
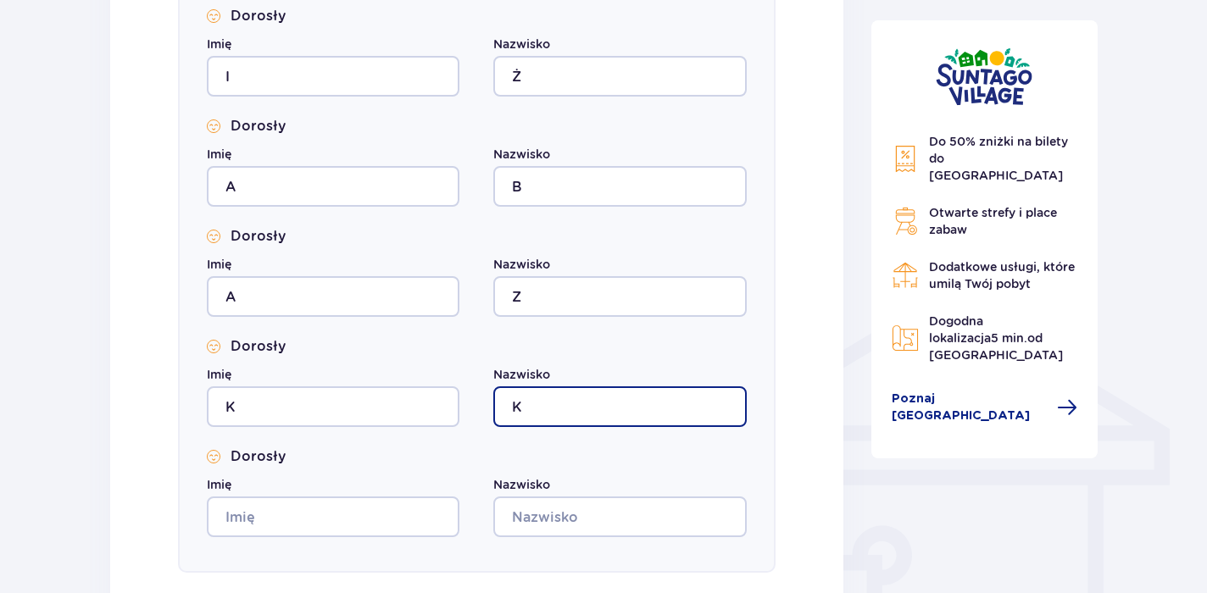
type input "K"
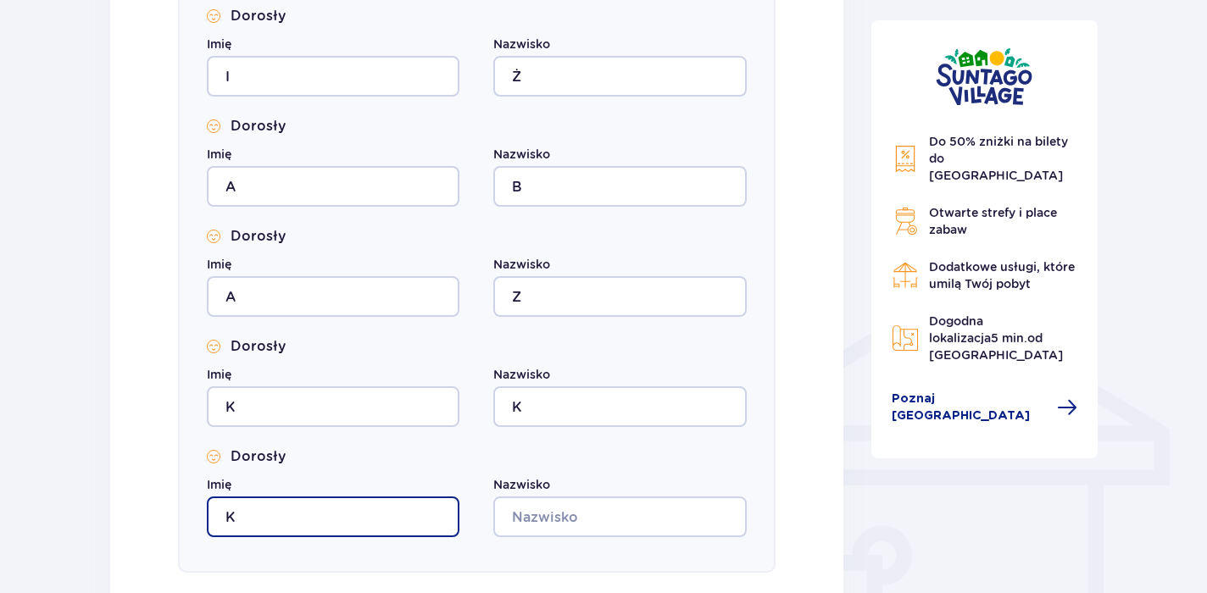
type input "K"
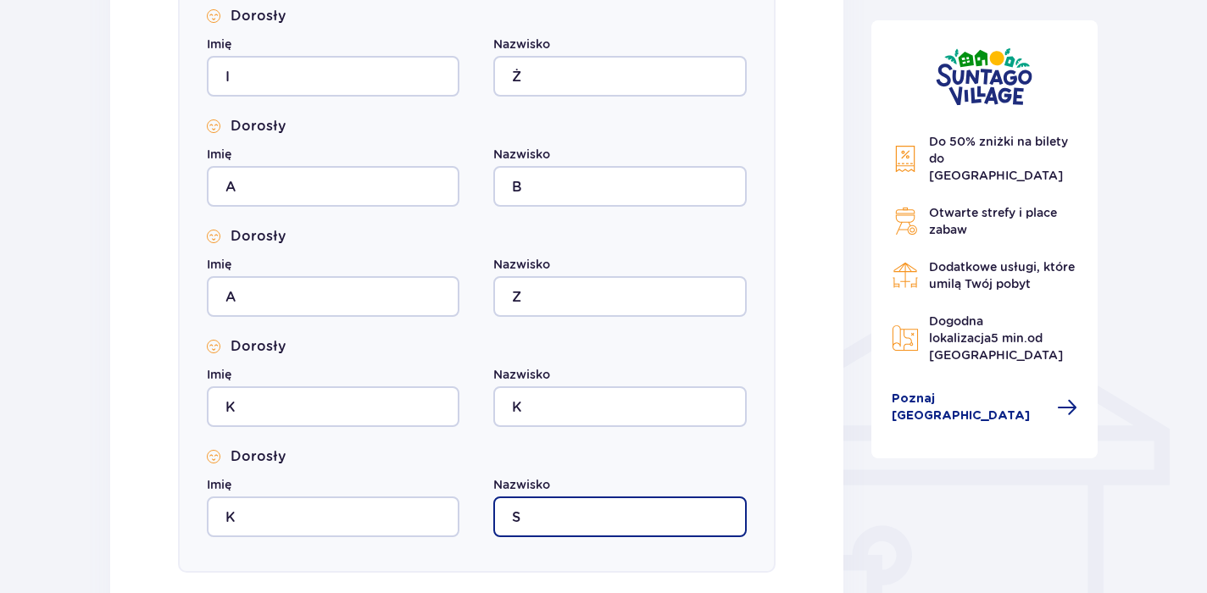
type input "S"
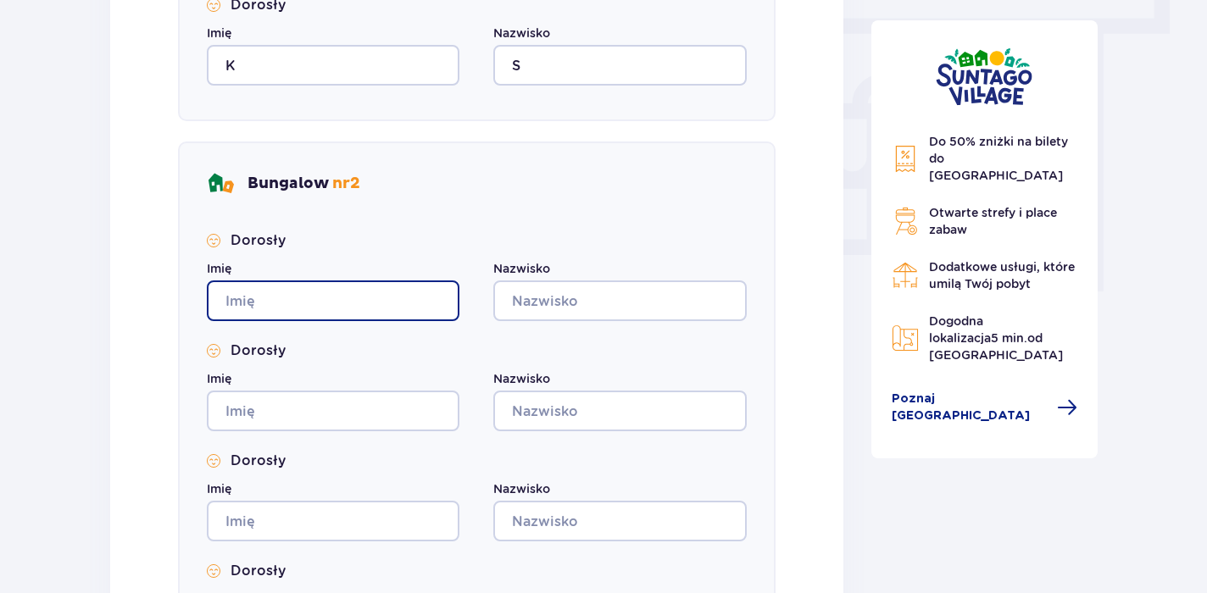
scroll to position [1541, 0]
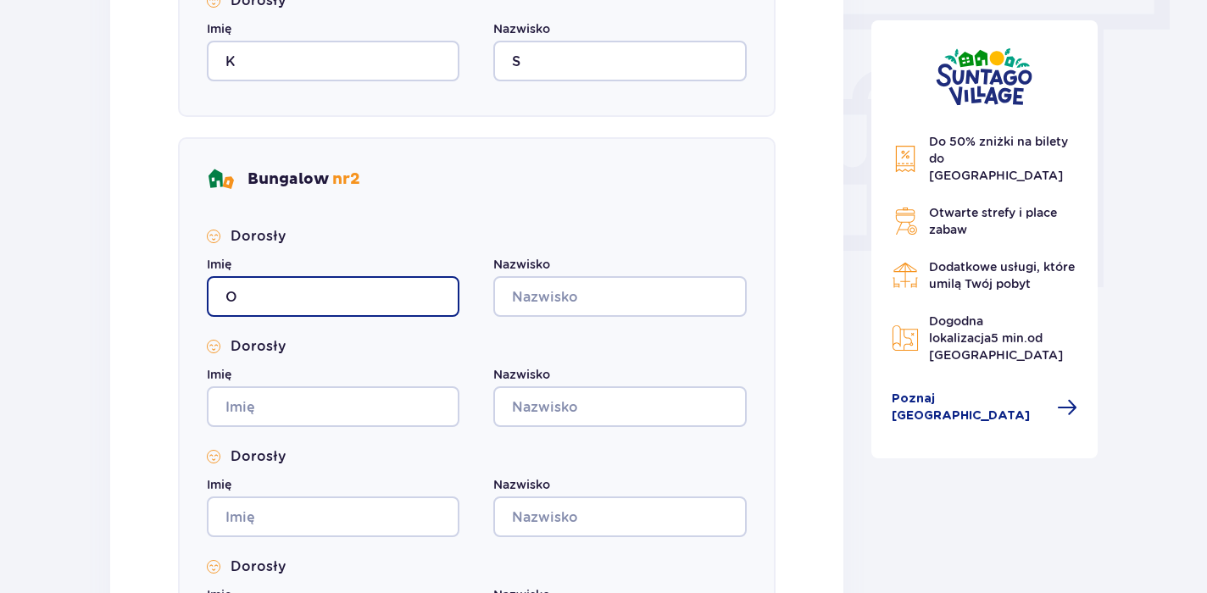
type input "O"
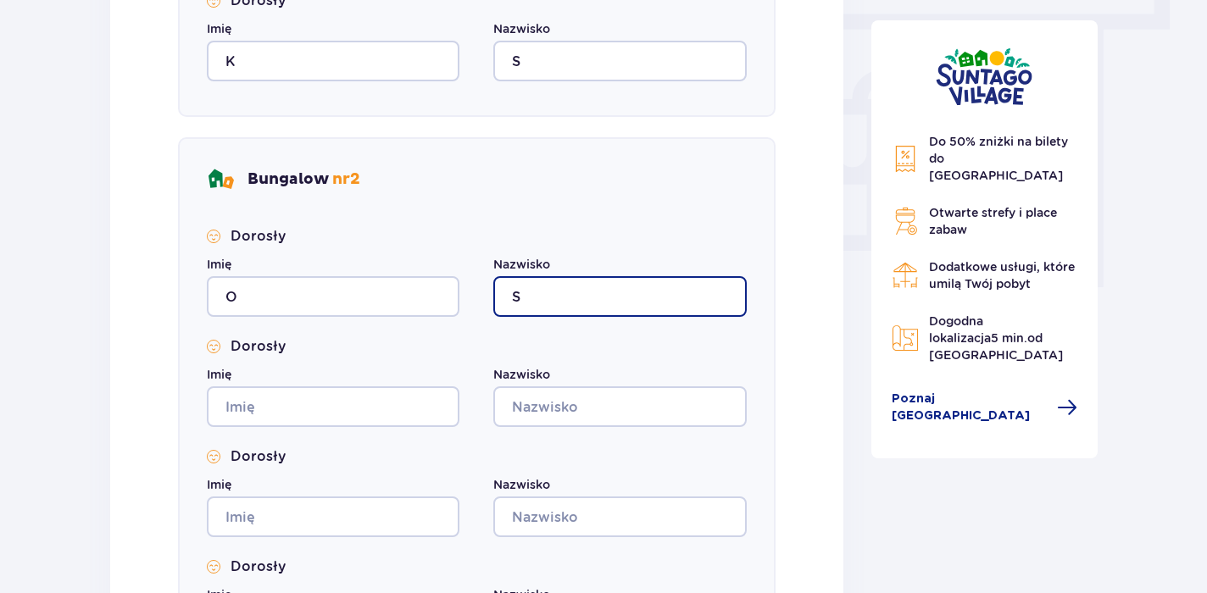
type input "S"
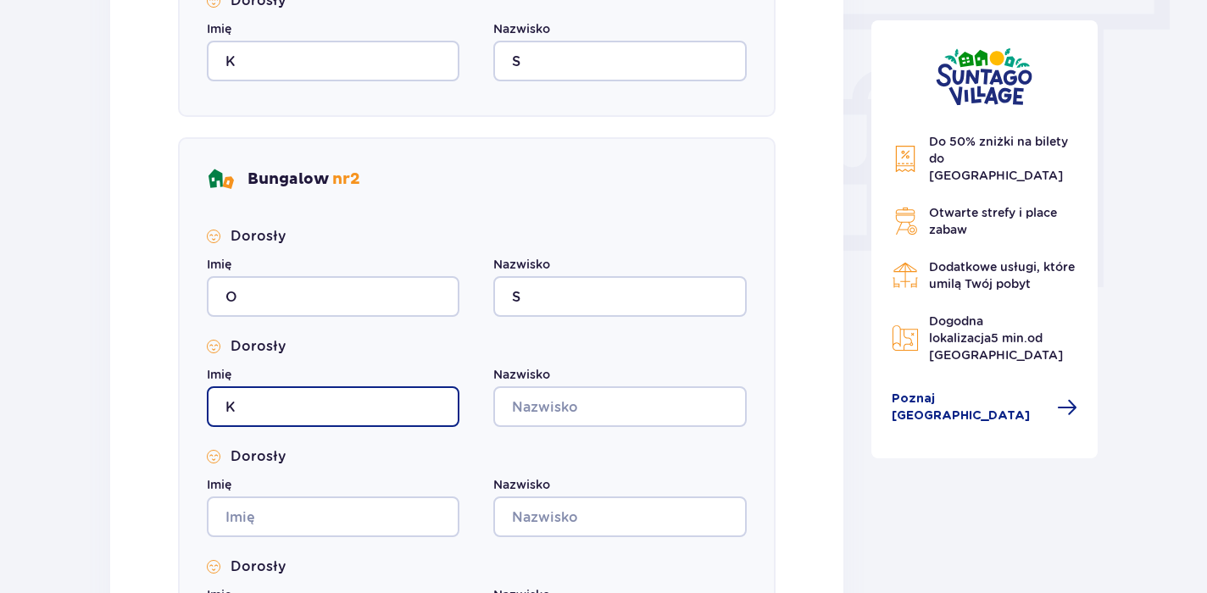
type input "K"
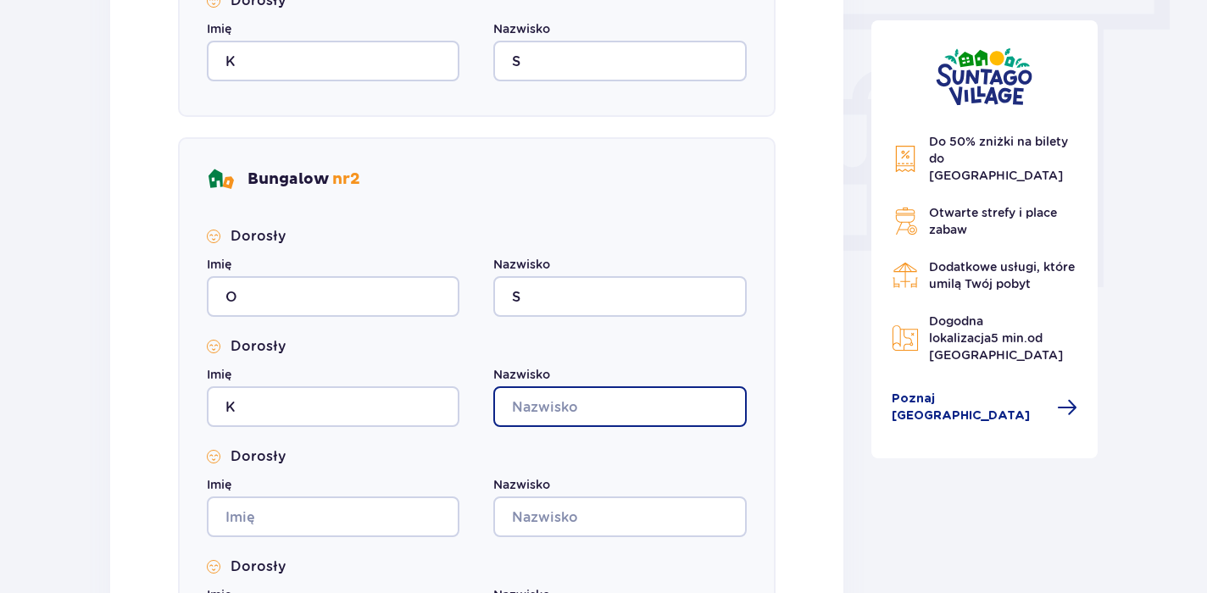
type input "O"
type input "P"
drag, startPoint x: 1206, startPoint y: 393, endPoint x: 1216, endPoint y: 363, distance: 31.9
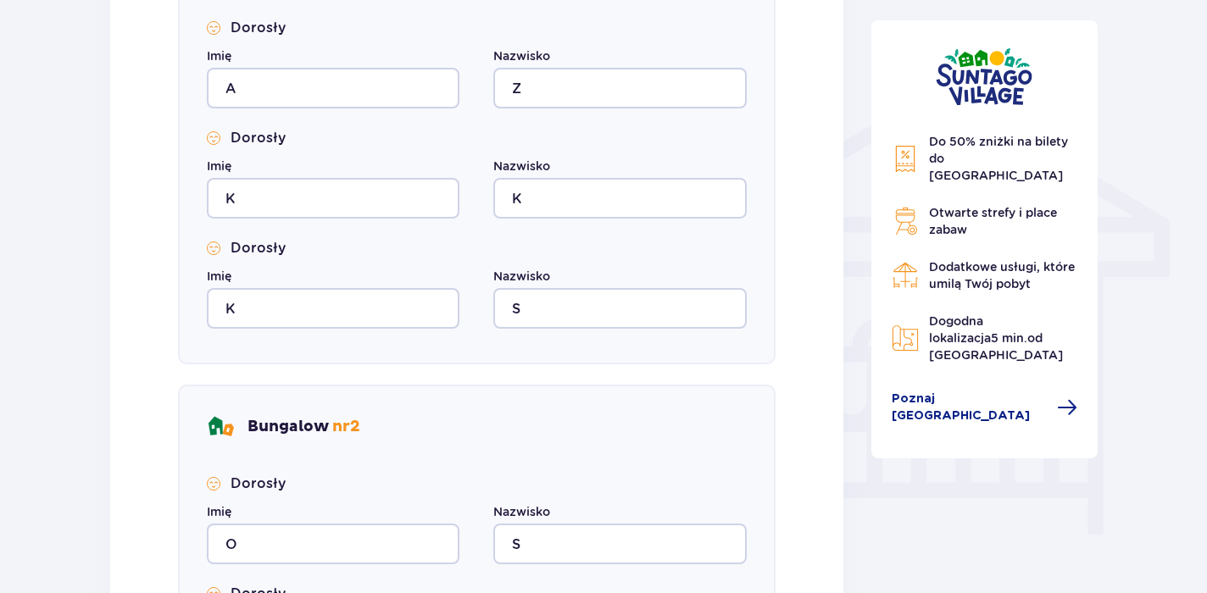
scroll to position [1300, 0]
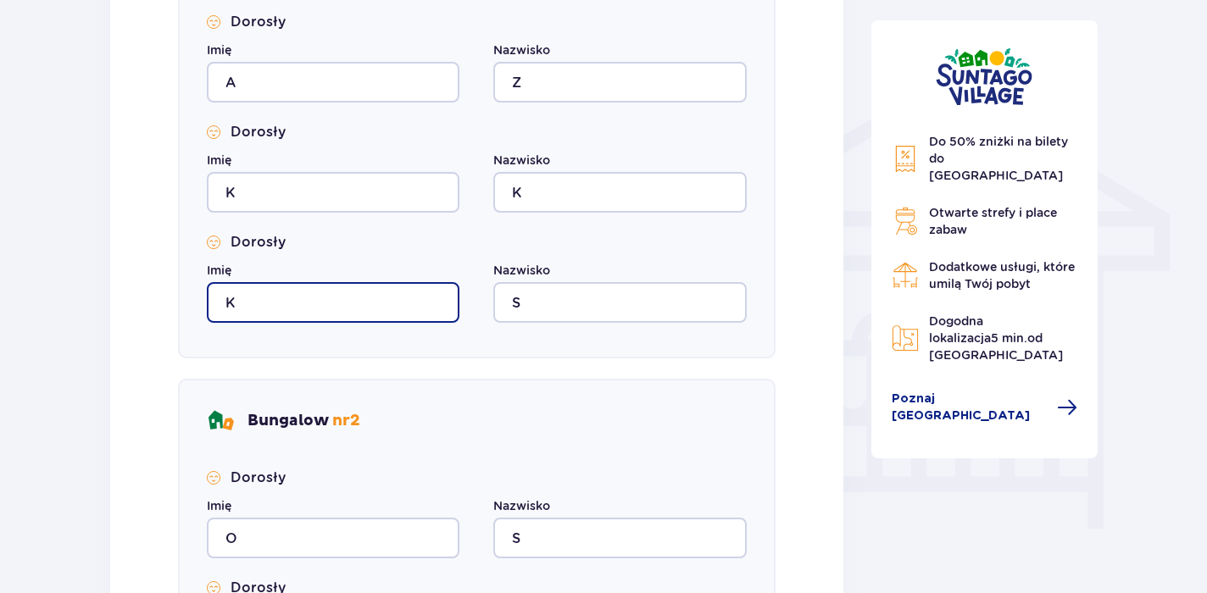
click at [395, 308] on input "K" at bounding box center [333, 302] width 253 height 41
type input "J"
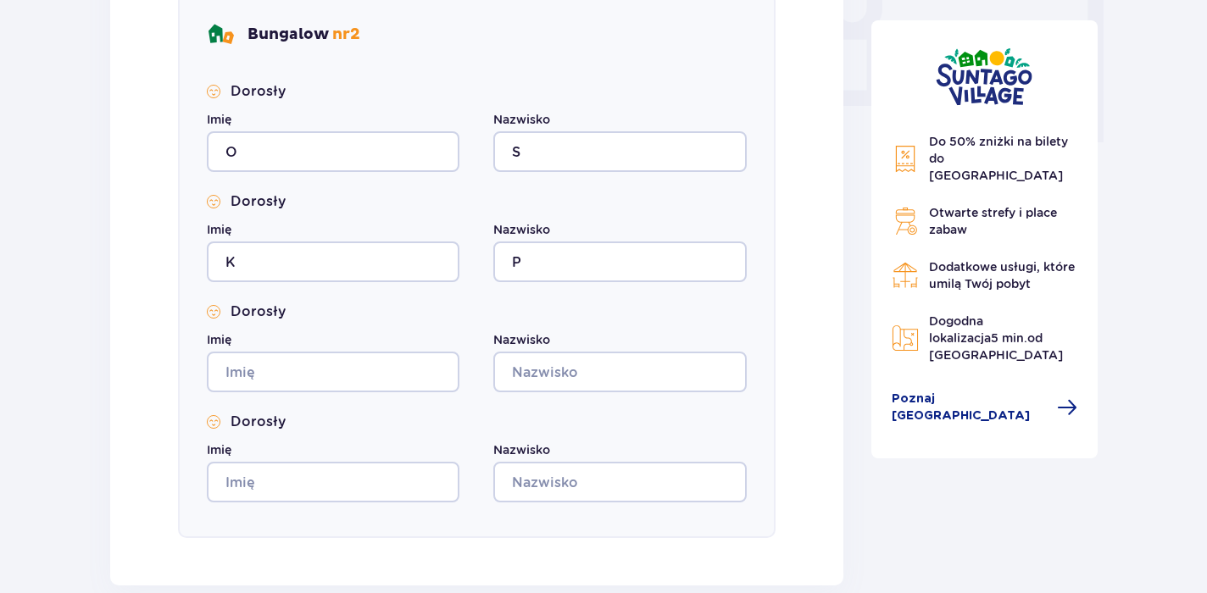
scroll to position [1699, 0]
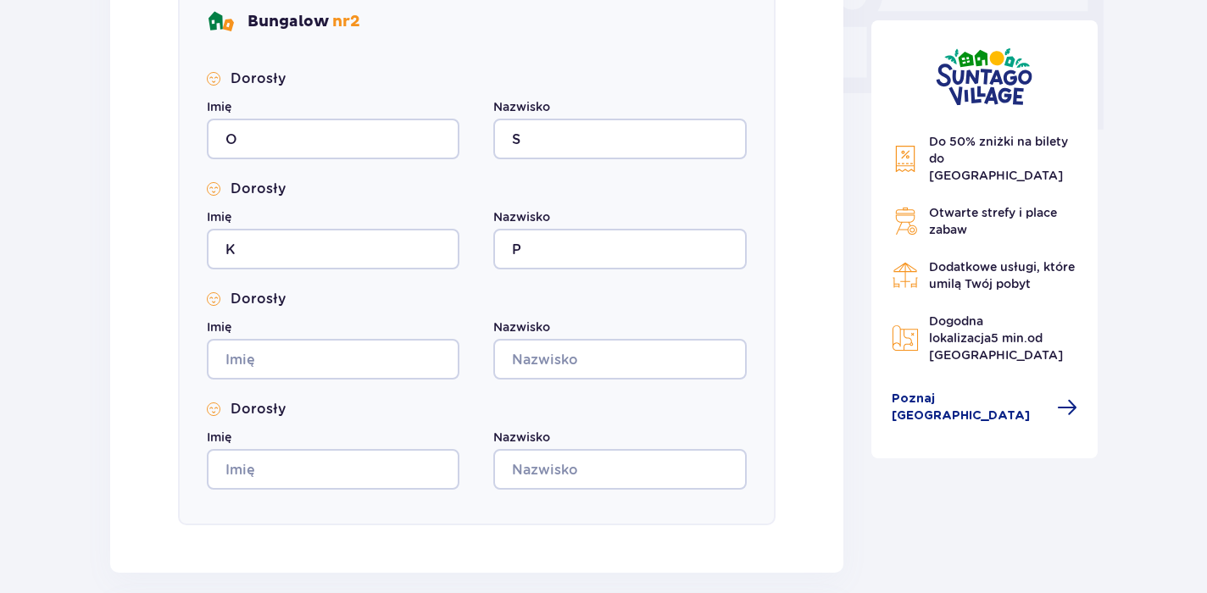
type input "R"
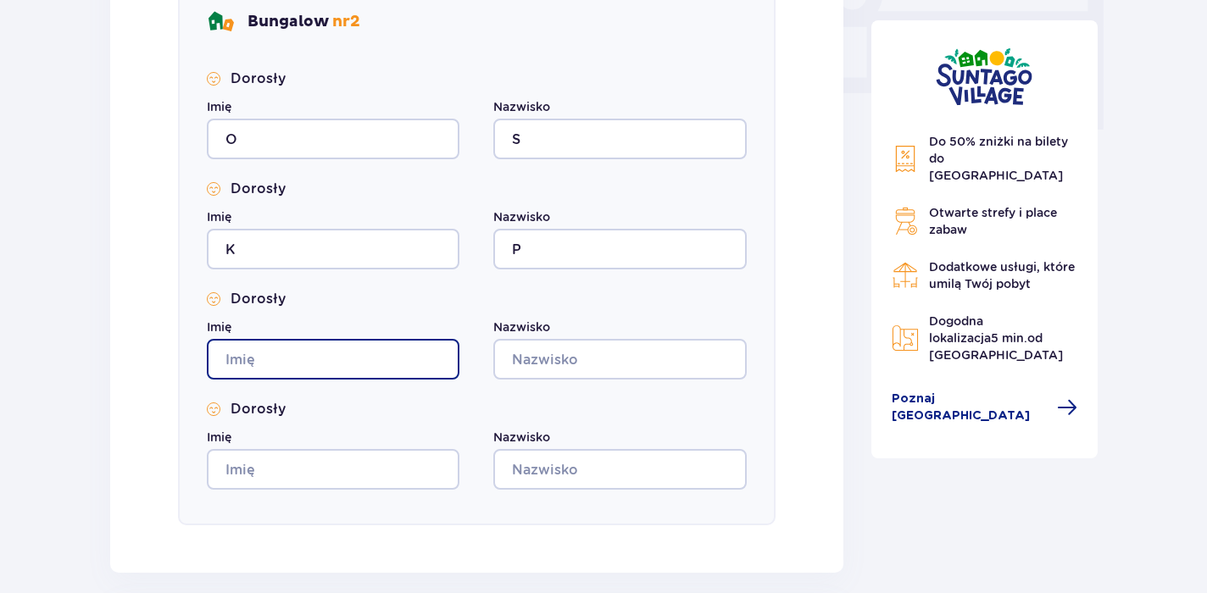
click at [300, 355] on input "Imię" at bounding box center [333, 359] width 253 height 41
type input "L"
type input "K"
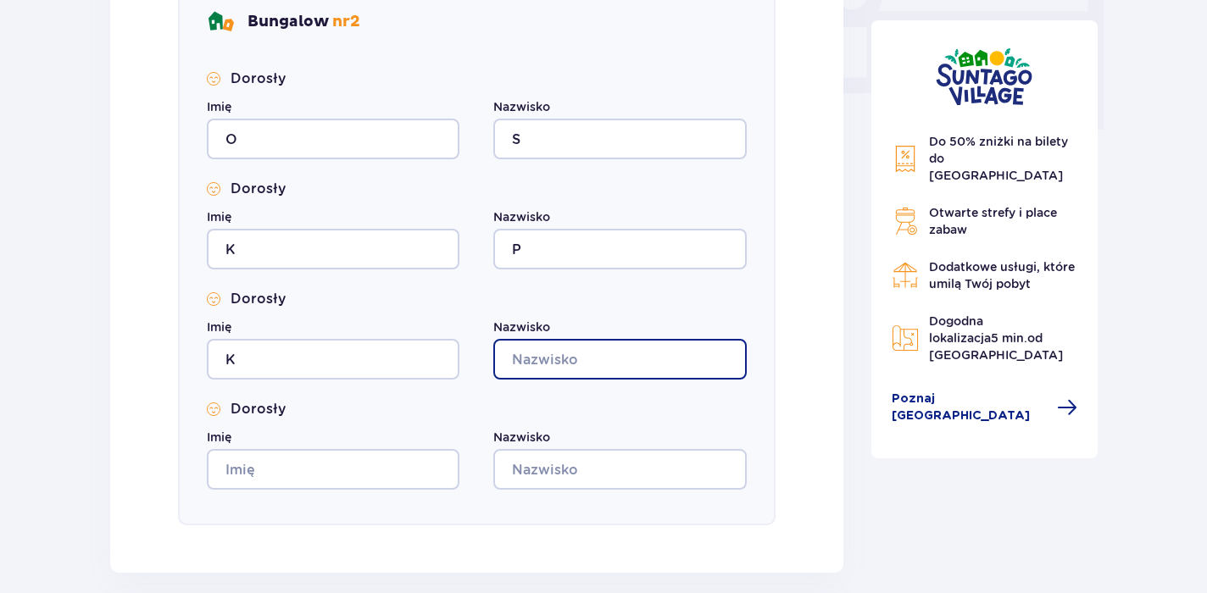
click at [557, 358] on input "Nazwisko" at bounding box center [619, 359] width 253 height 41
type input "S"
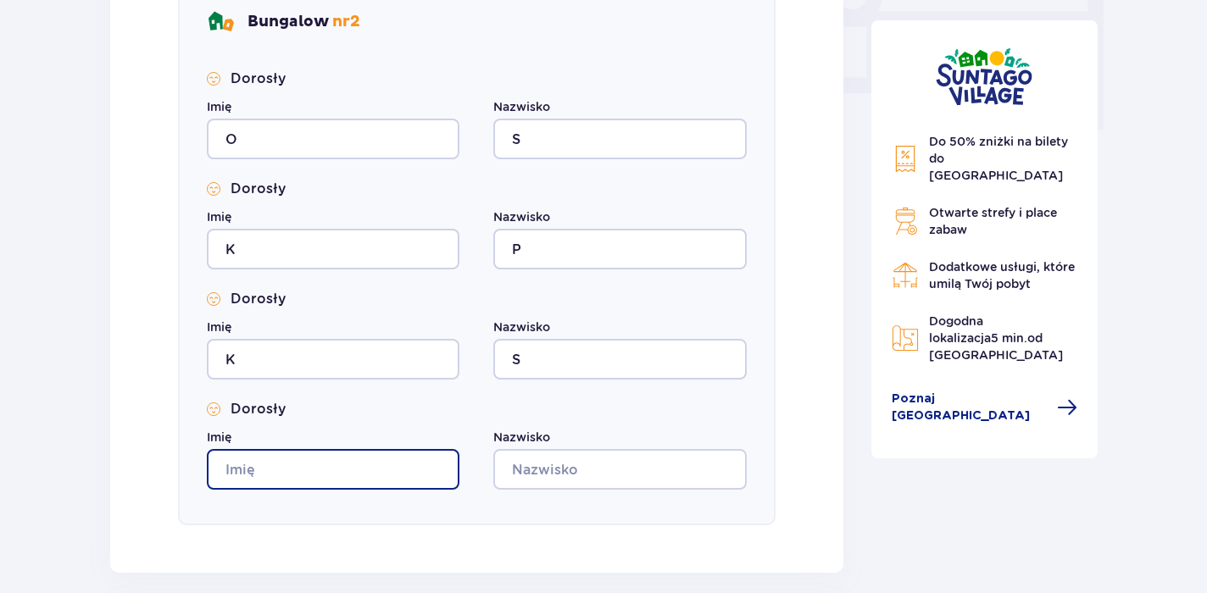
click at [398, 467] on input "Imię" at bounding box center [333, 469] width 253 height 41
type input "S"
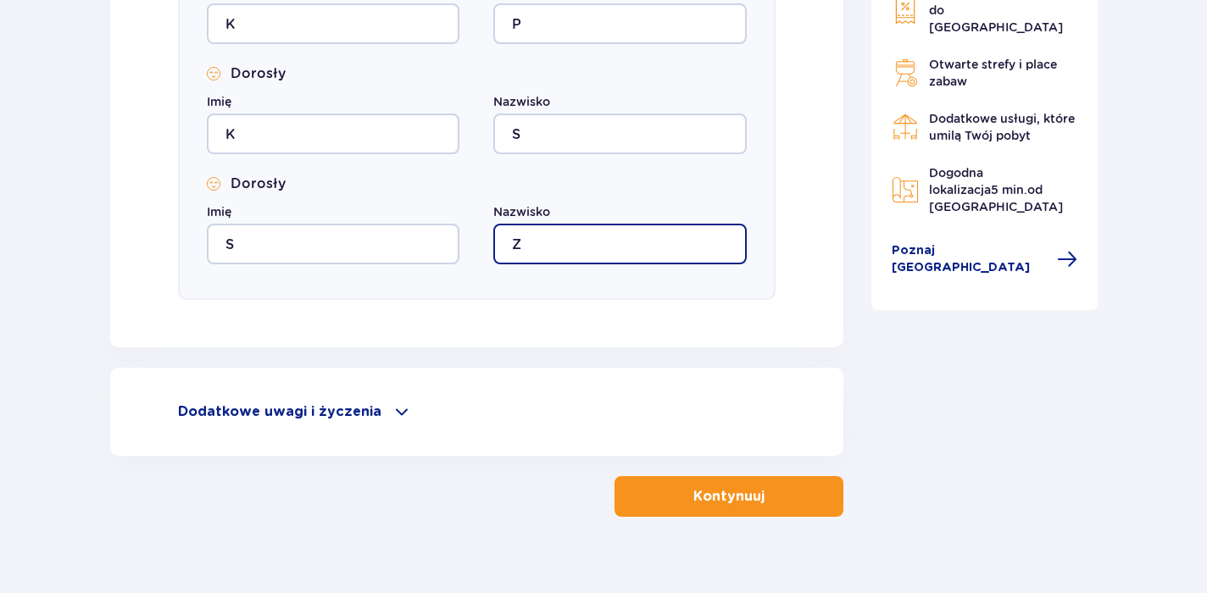
scroll to position [1928, 0]
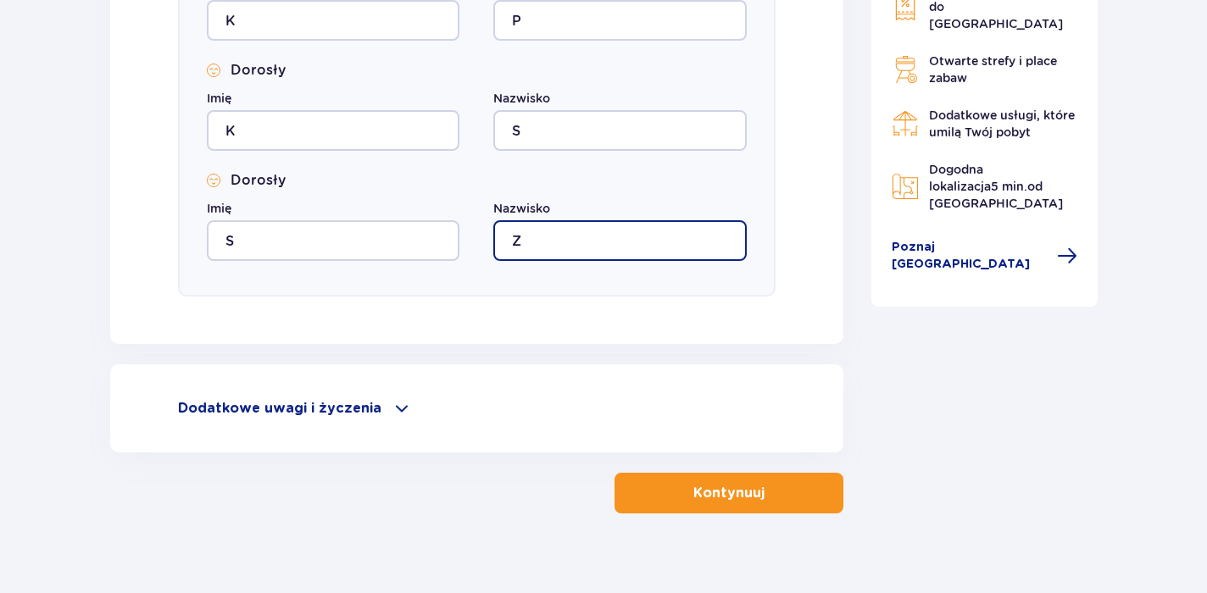
type input "Z"
click at [747, 497] on p "Kontynuuj" at bounding box center [728, 493] width 71 height 19
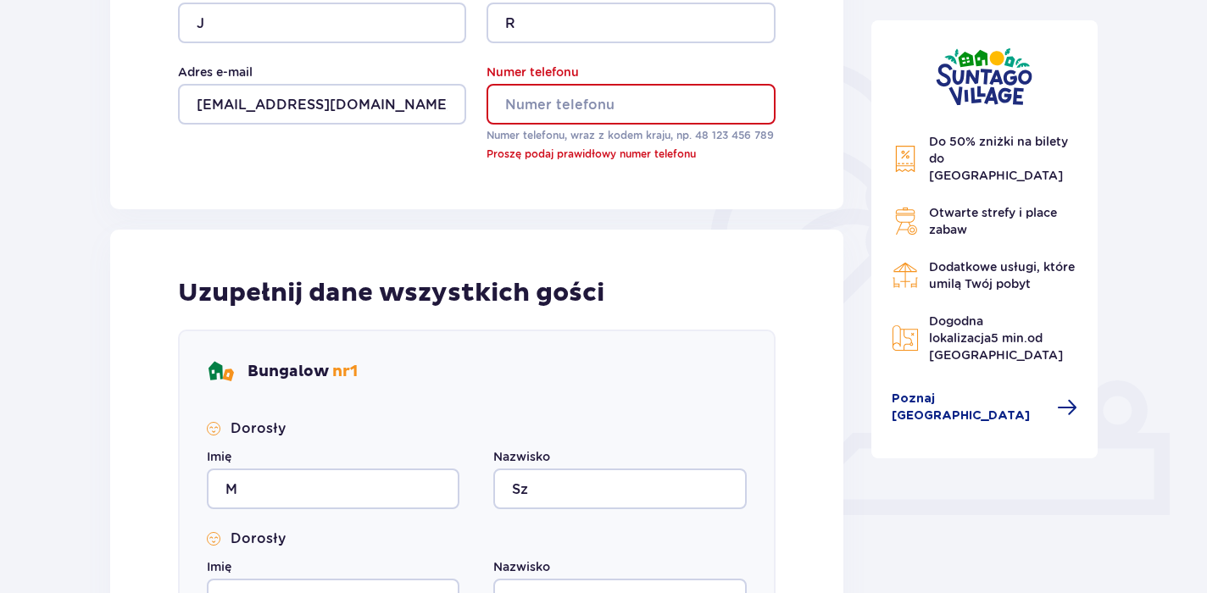
scroll to position [359, 0]
click at [624, 92] on input "Numer telefonu" at bounding box center [631, 105] width 288 height 41
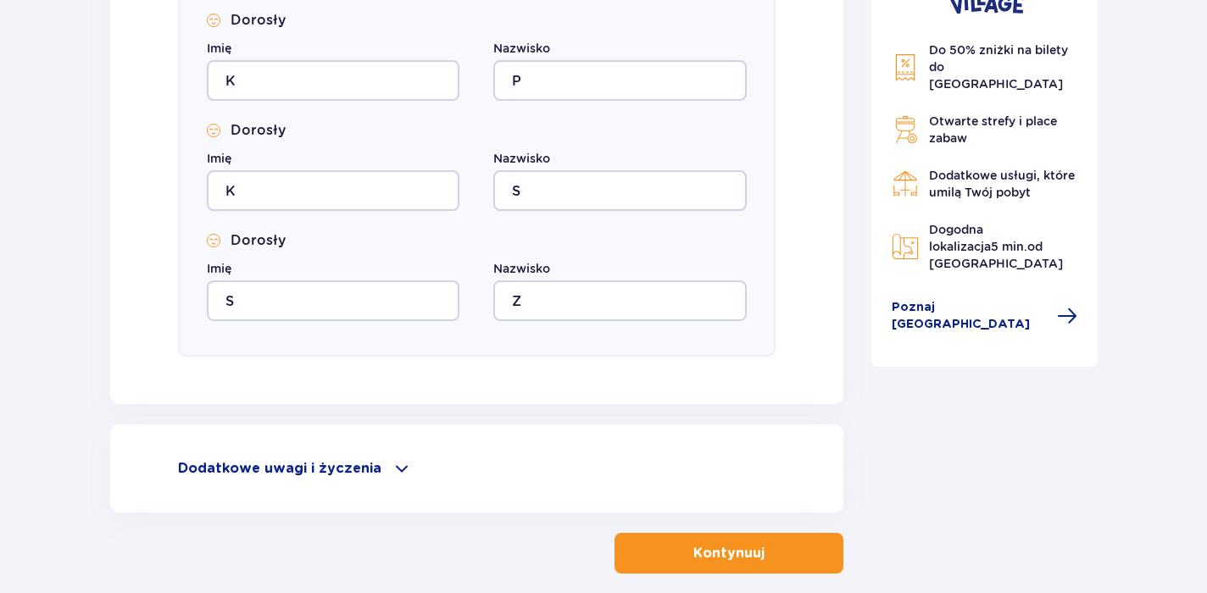
scroll to position [1950, 0]
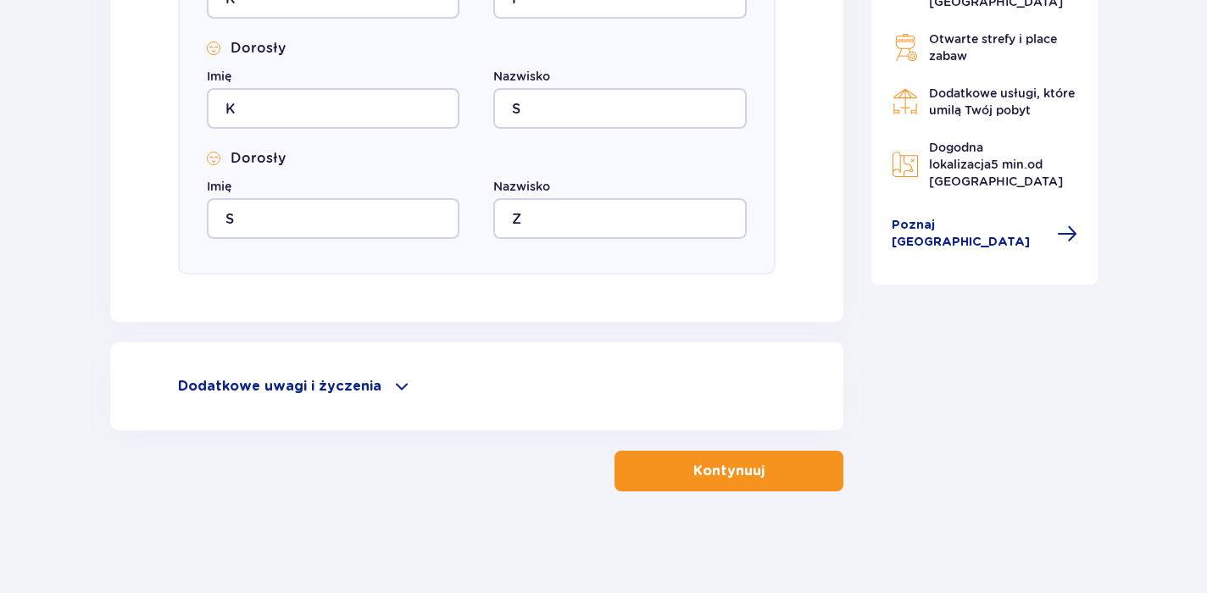
type input "510815822"
click at [716, 466] on p "Kontynuuj" at bounding box center [728, 471] width 71 height 19
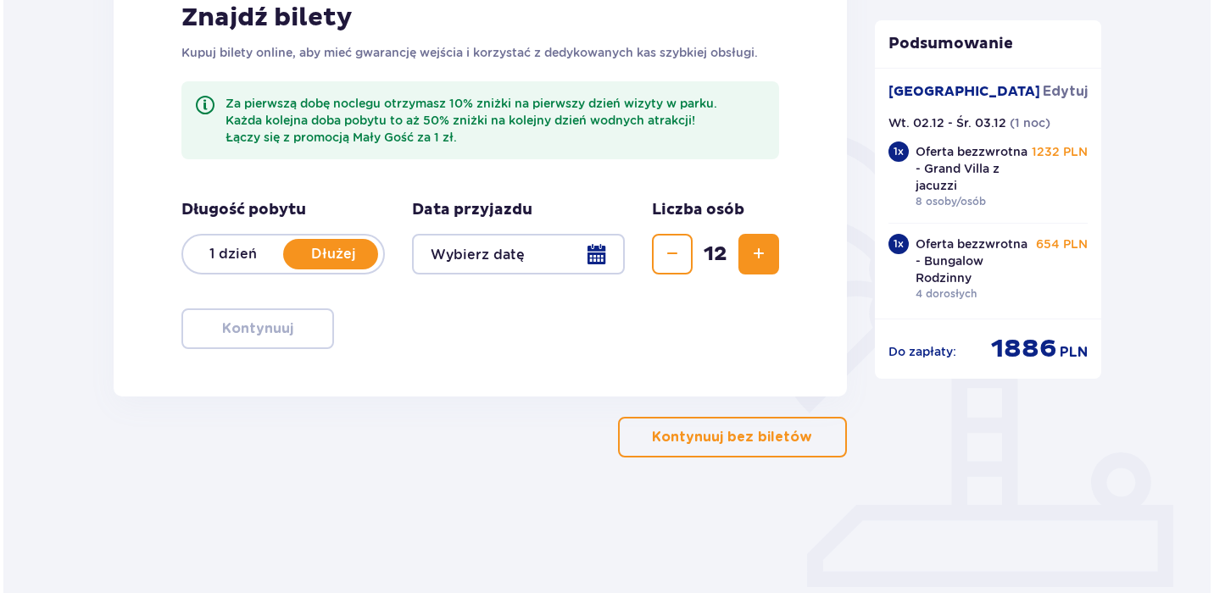
scroll to position [266, 0]
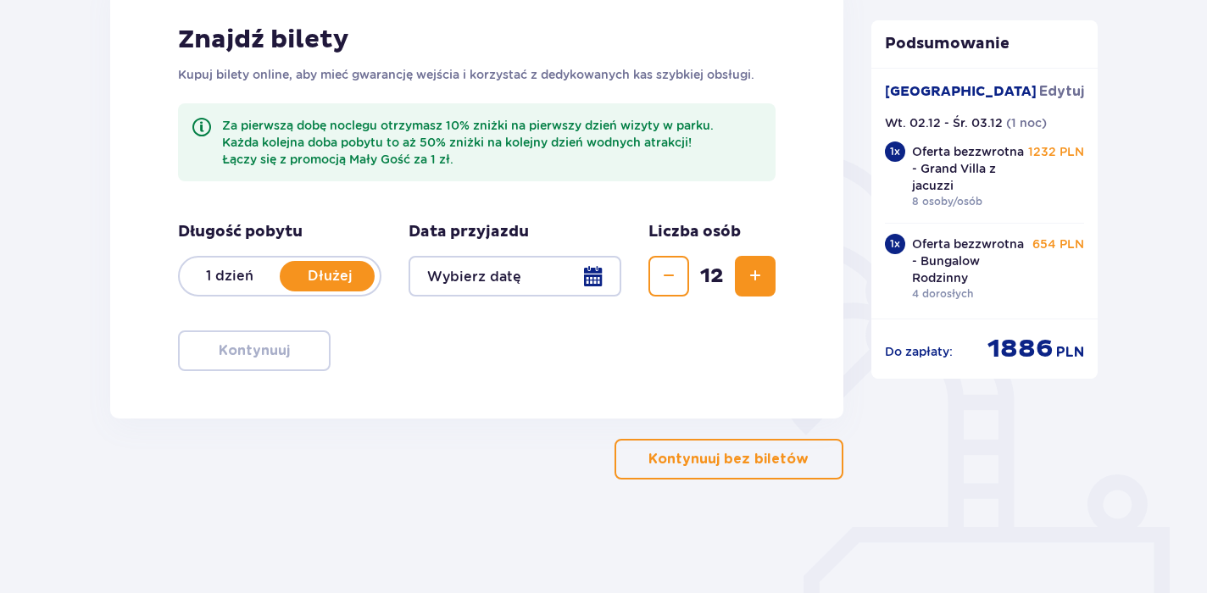
click at [596, 273] on div at bounding box center [515, 276] width 213 height 41
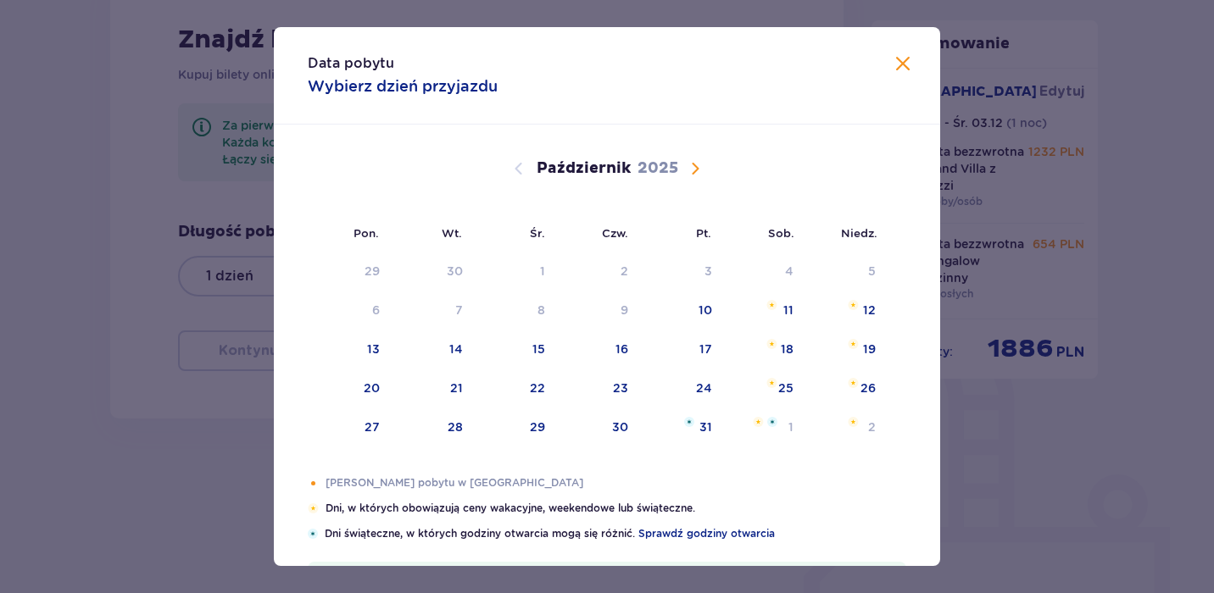
click at [688, 167] on span "Następny miesiąc" at bounding box center [695, 169] width 20 height 20
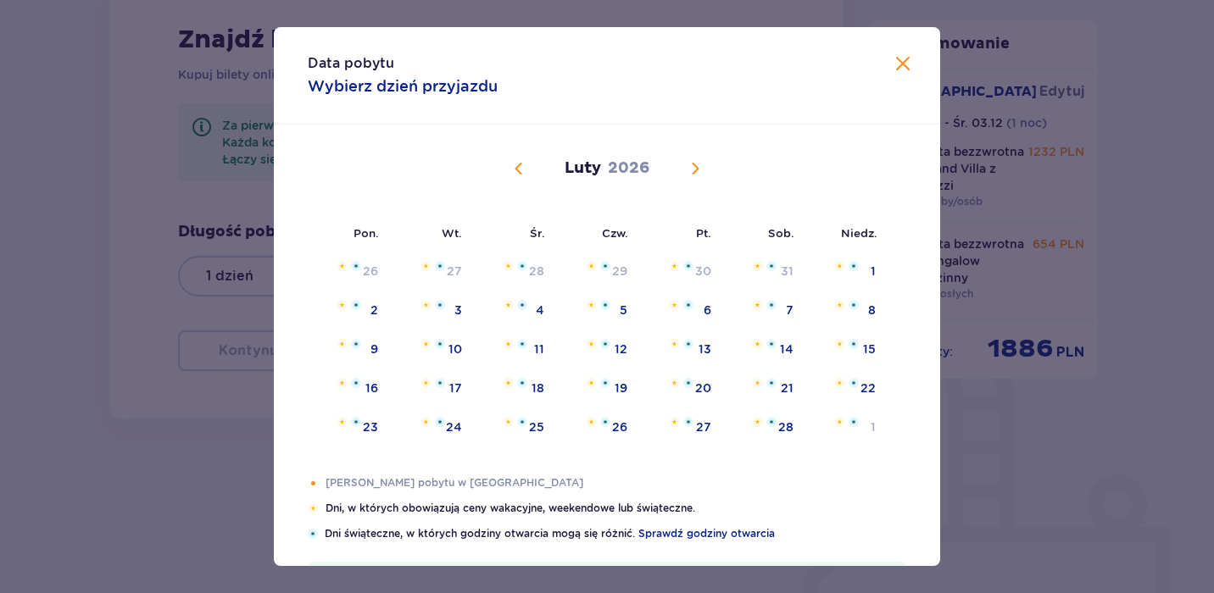
click at [695, 170] on span "Następny miesiąc" at bounding box center [695, 169] width 20 height 20
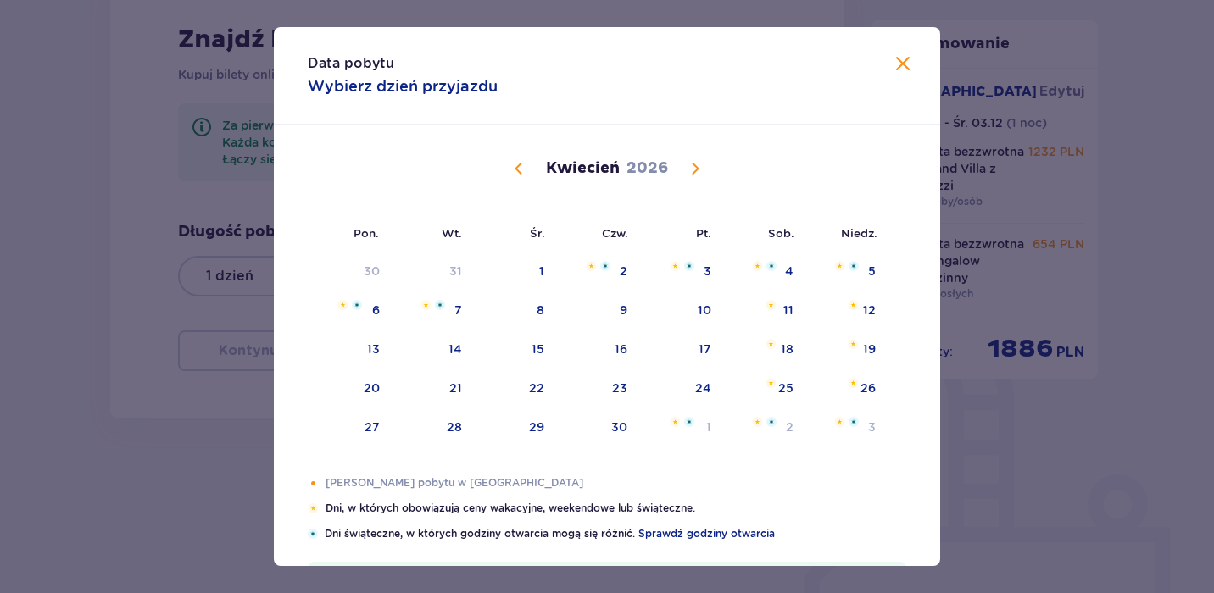
click at [509, 162] on span "Poprzedni miesiąc" at bounding box center [519, 169] width 20 height 20
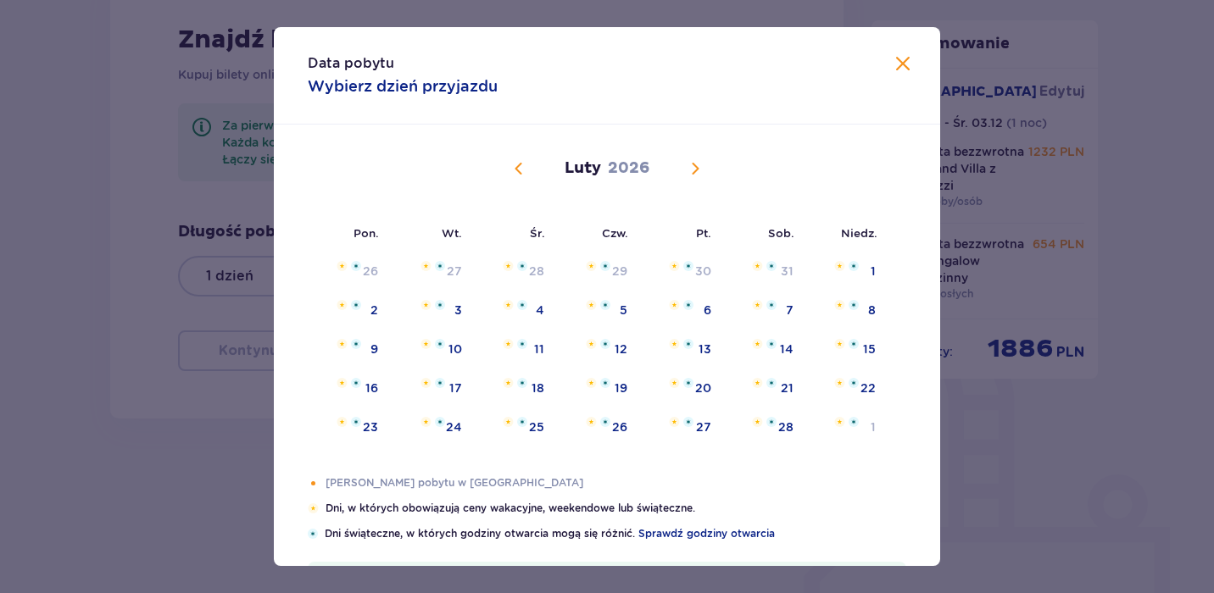
click at [513, 165] on span "Poprzedni miesiąc" at bounding box center [519, 169] width 20 height 20
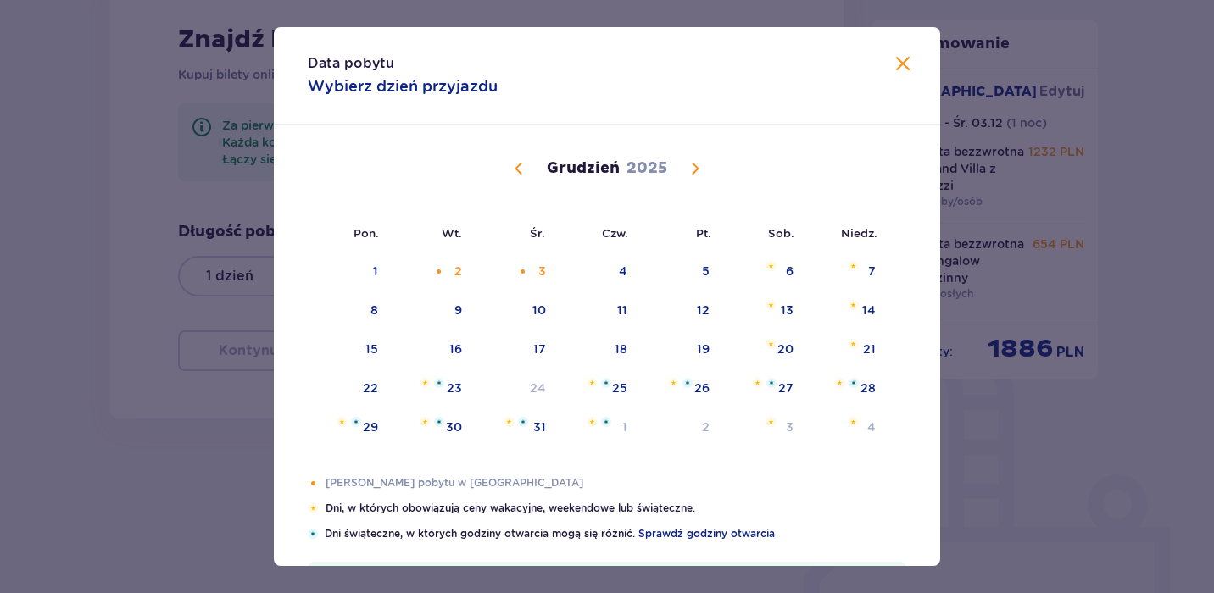
click at [513, 165] on span "Poprzedni miesiąc" at bounding box center [519, 169] width 20 height 20
click at [682, 170] on div "Listopad 2025" at bounding box center [606, 169] width 561 height 20
click at [689, 172] on span "Następny miesiąc" at bounding box center [695, 169] width 20 height 20
click at [438, 275] on div "Pomarańczowa kropka" at bounding box center [438, 271] width 11 height 11
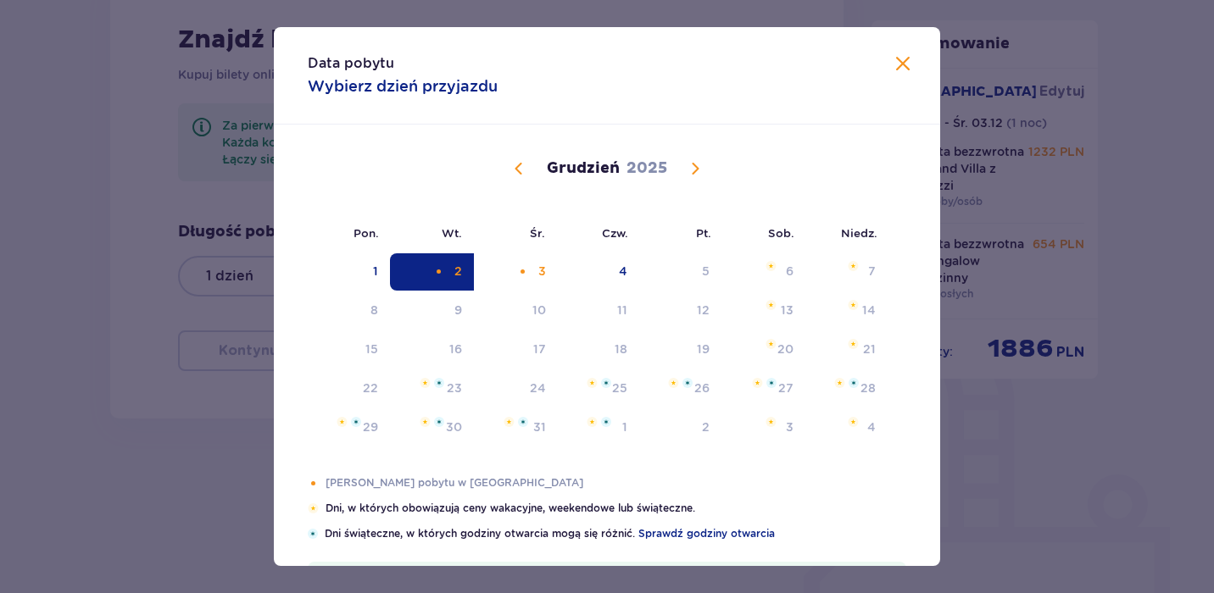
click at [897, 66] on span "Zamknij" at bounding box center [903, 64] width 20 height 20
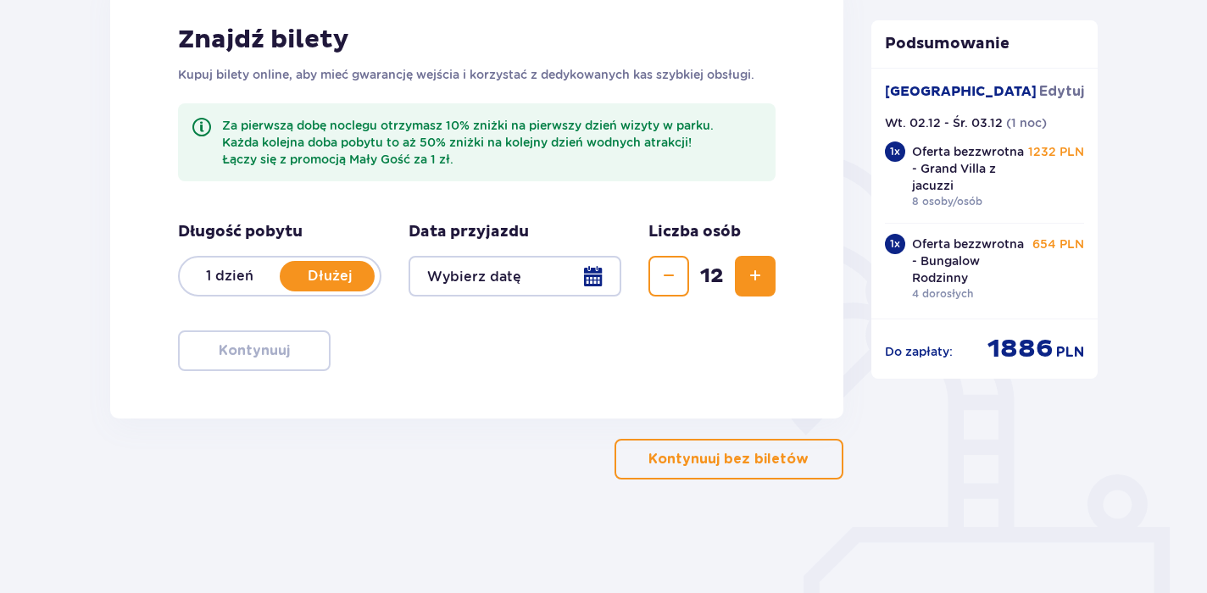
click at [589, 272] on div at bounding box center [515, 276] width 213 height 41
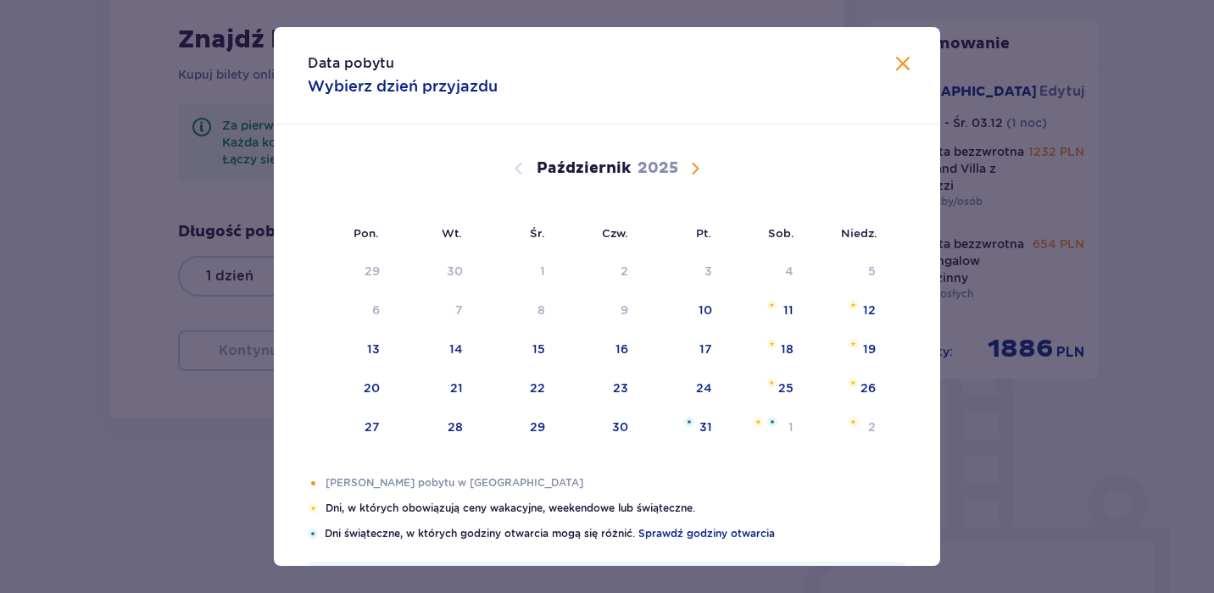
click at [693, 163] on span "Następny miesiąc" at bounding box center [695, 169] width 20 height 20
click at [692, 170] on span "Następny miesiąc" at bounding box center [695, 169] width 20 height 20
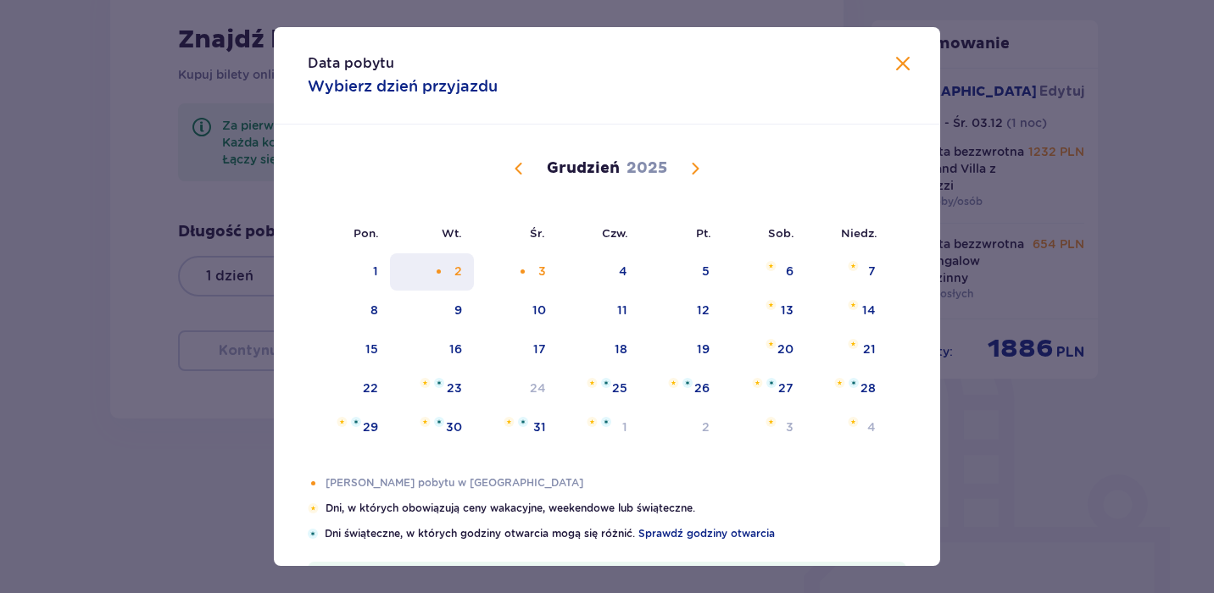
click at [458, 281] on div "2" at bounding box center [432, 271] width 84 height 37
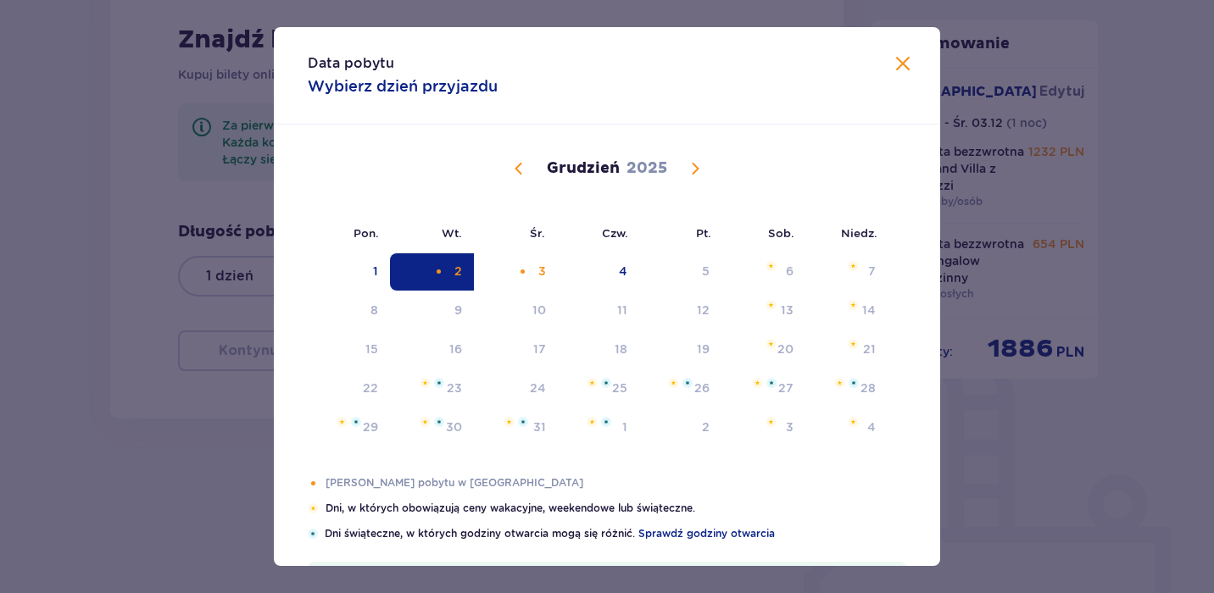
click at [462, 270] on div "2" at bounding box center [432, 271] width 84 height 37
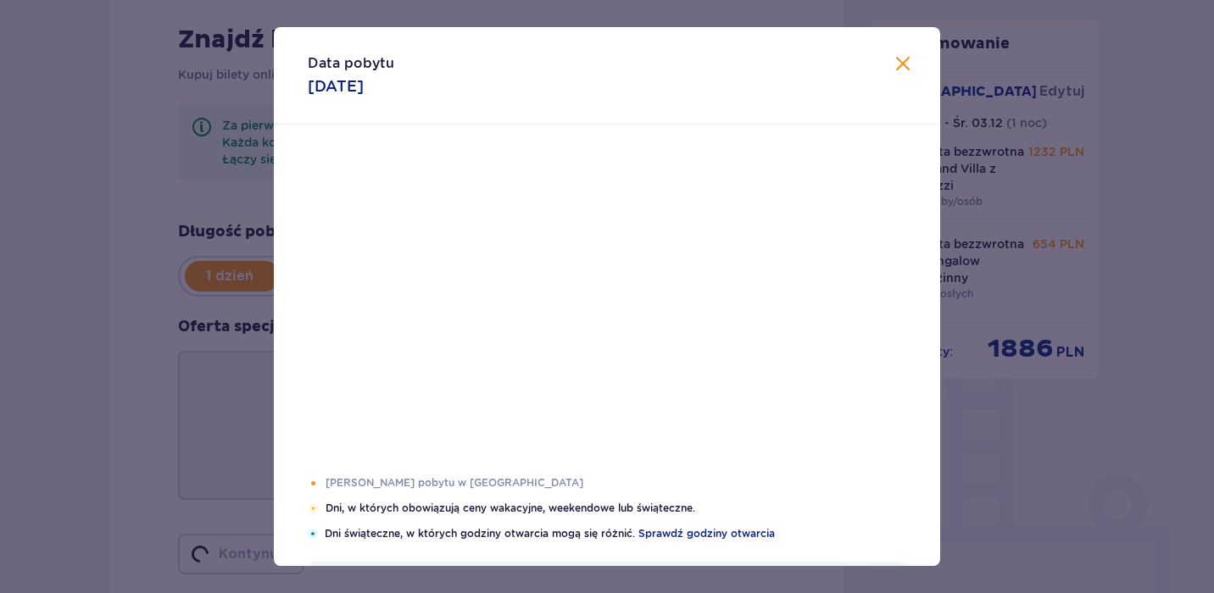
type input "[DATE]"
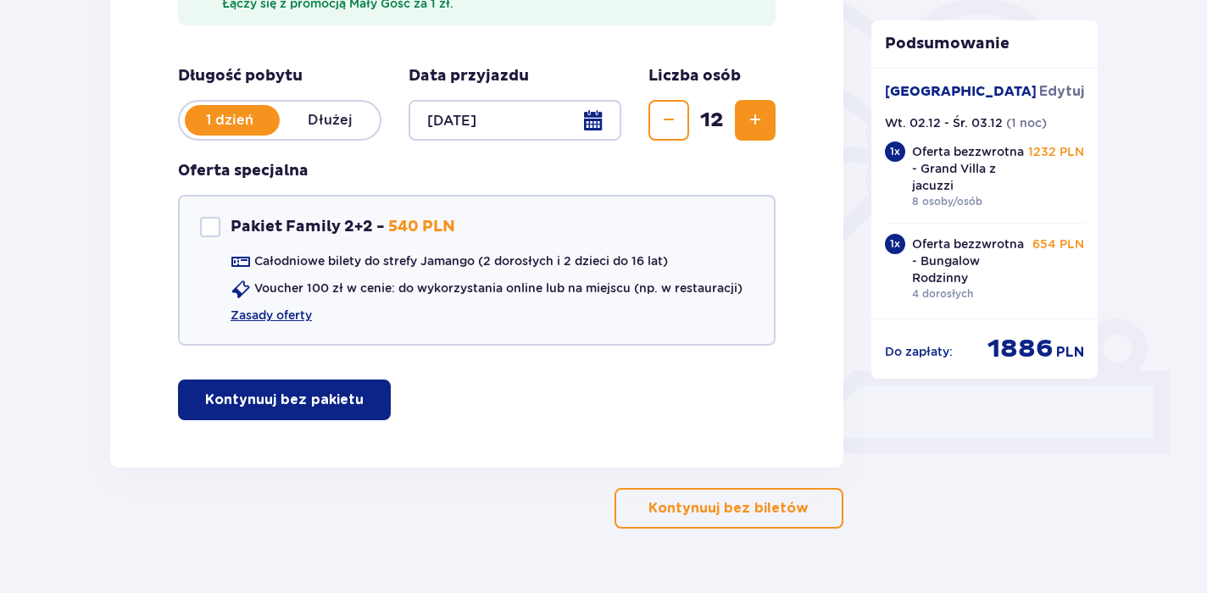
scroll to position [426, 0]
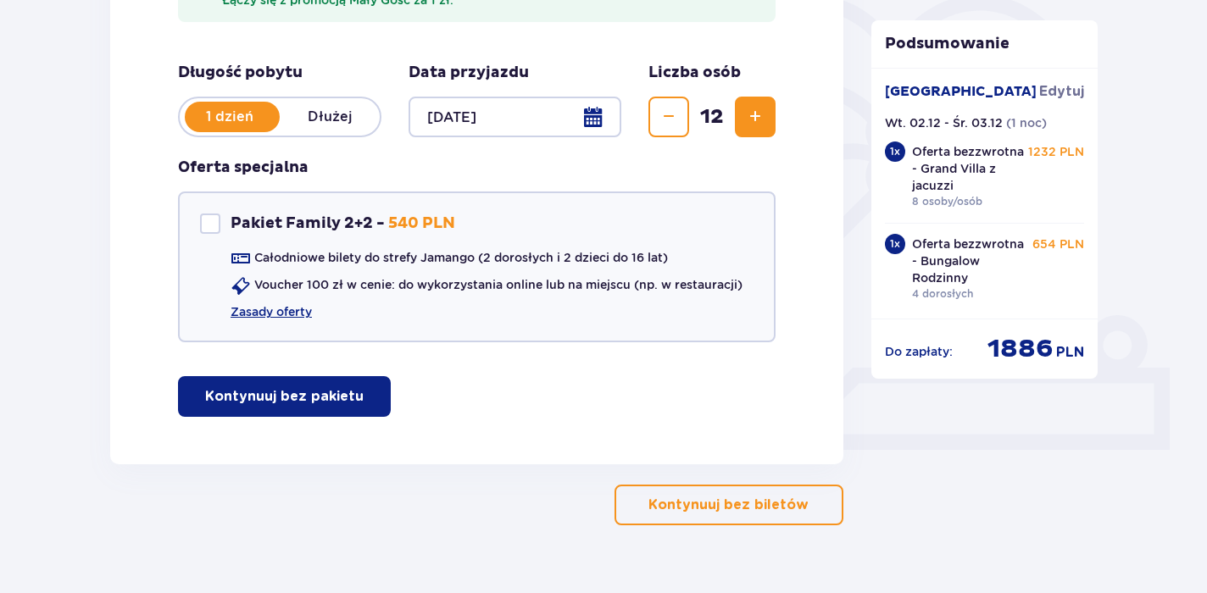
click at [325, 392] on p "Kontynuuj bez pakietu" at bounding box center [284, 396] width 159 height 19
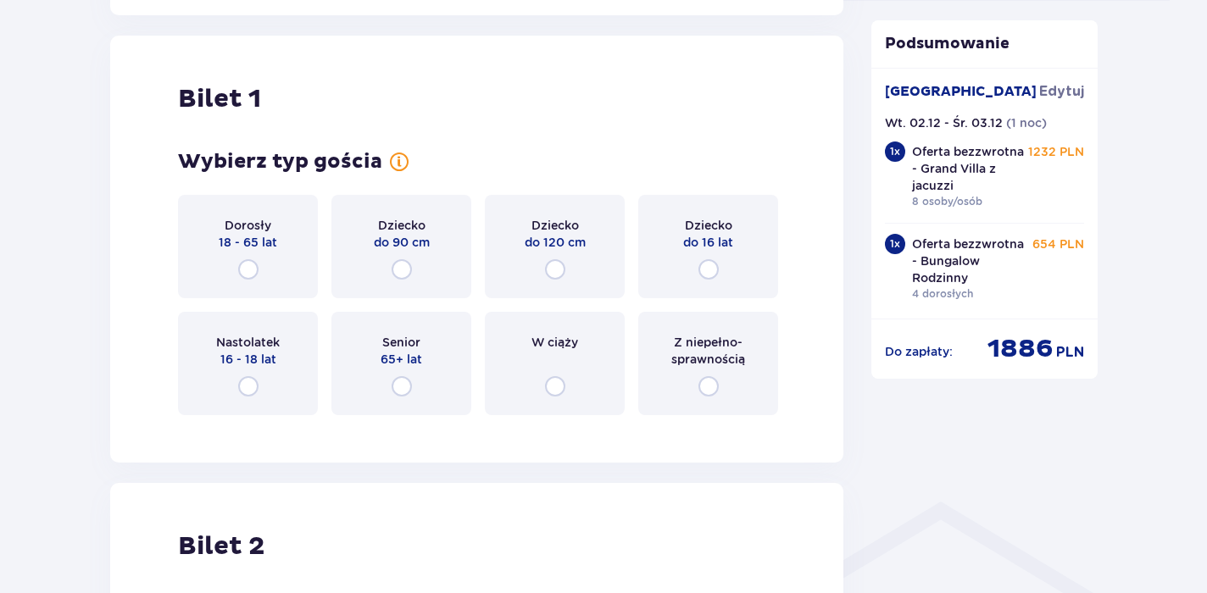
scroll to position [890, 0]
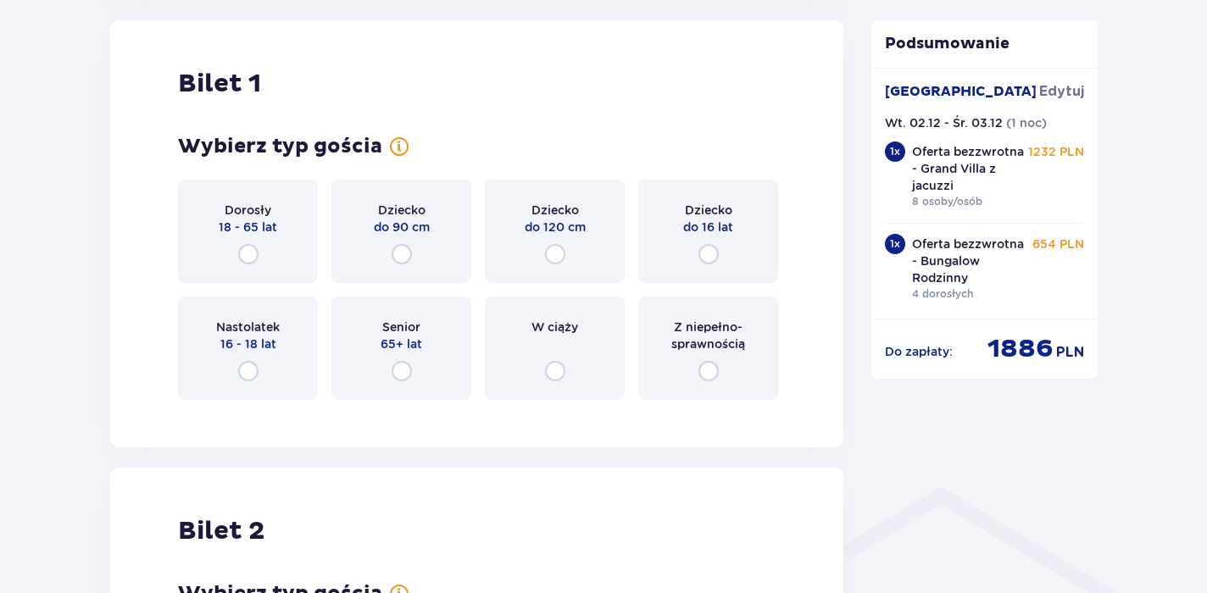
click at [251, 250] on input "radio" at bounding box center [248, 254] width 20 height 20
radio input "true"
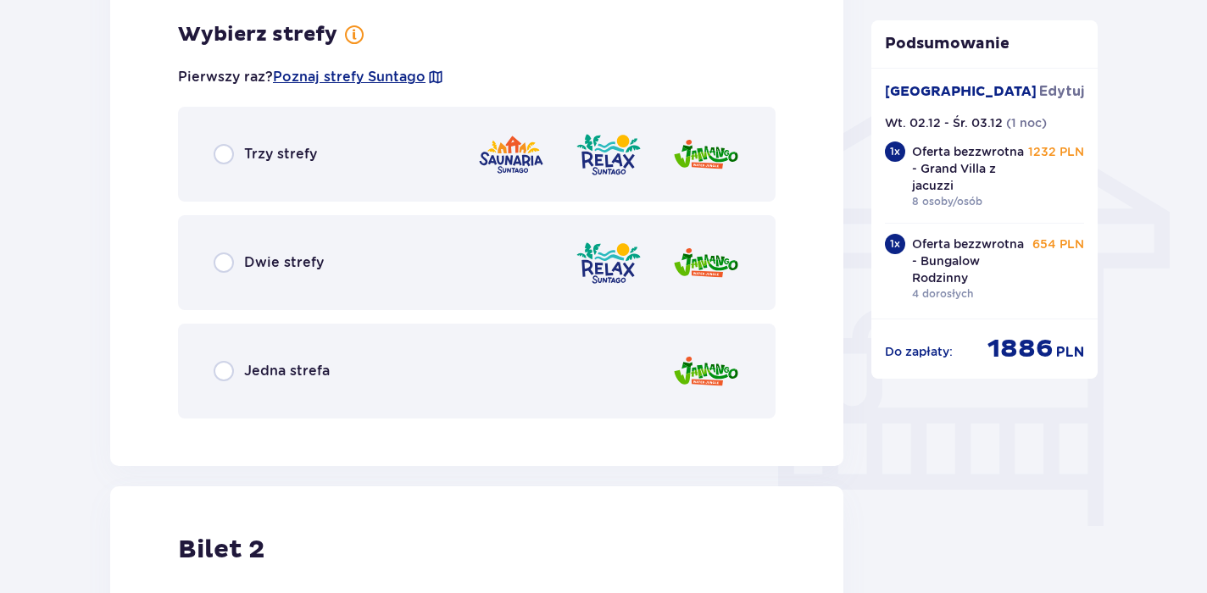
scroll to position [1304, 0]
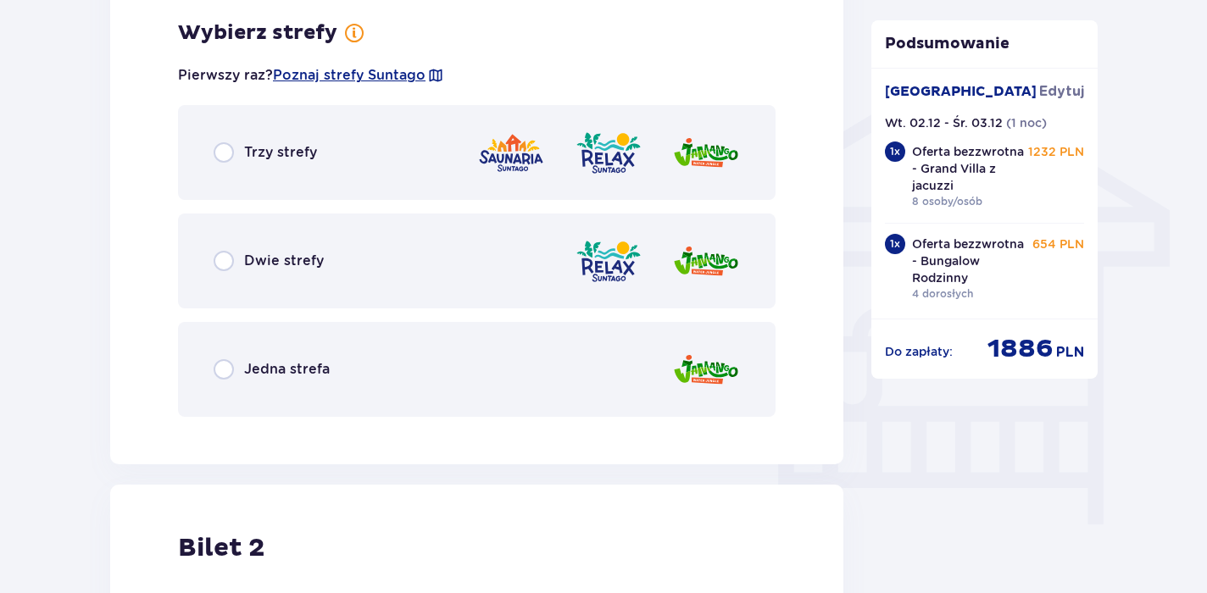
click at [257, 156] on span "Trzy strefy" at bounding box center [280, 152] width 73 height 19
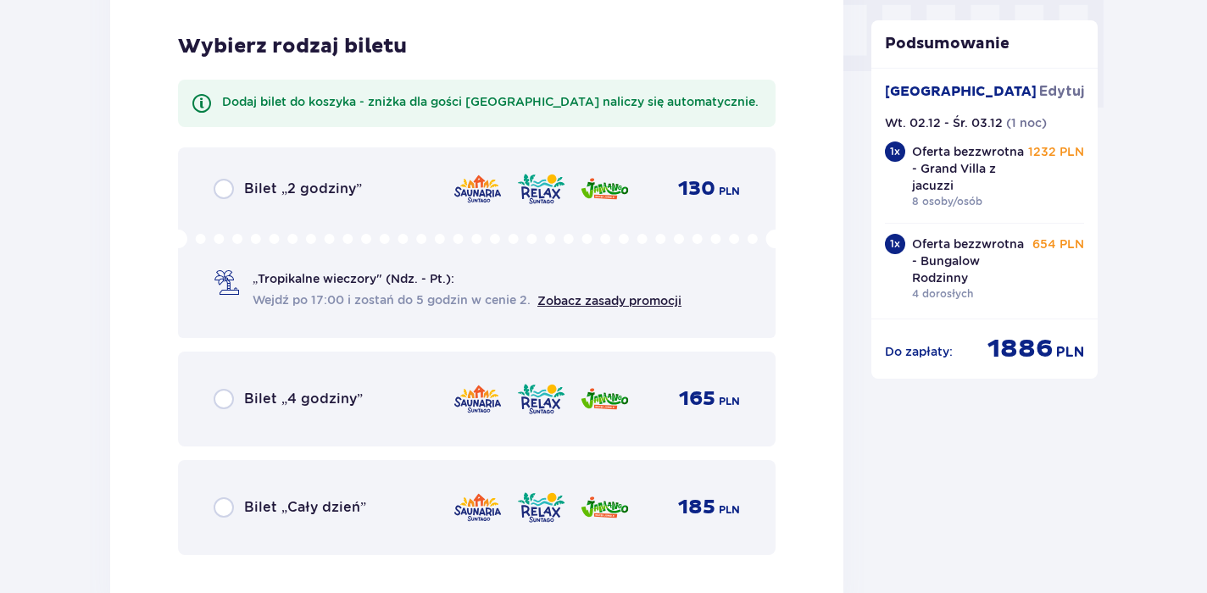
scroll to position [1734, 0]
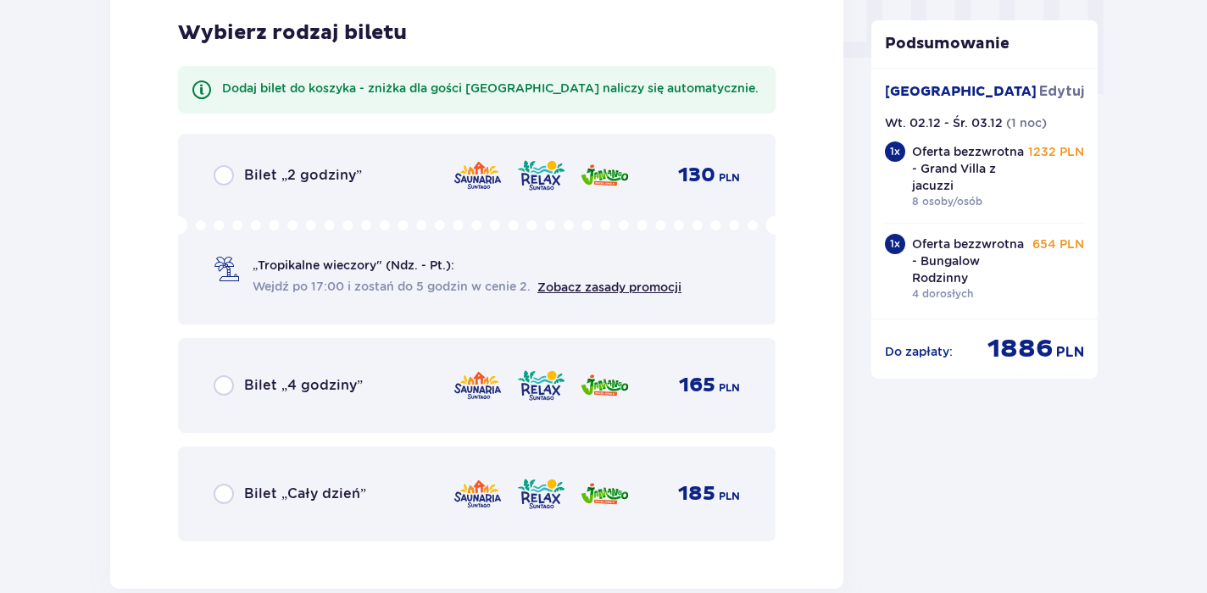
click at [261, 498] on span "Bilet „Cały dzień”" at bounding box center [305, 494] width 122 height 19
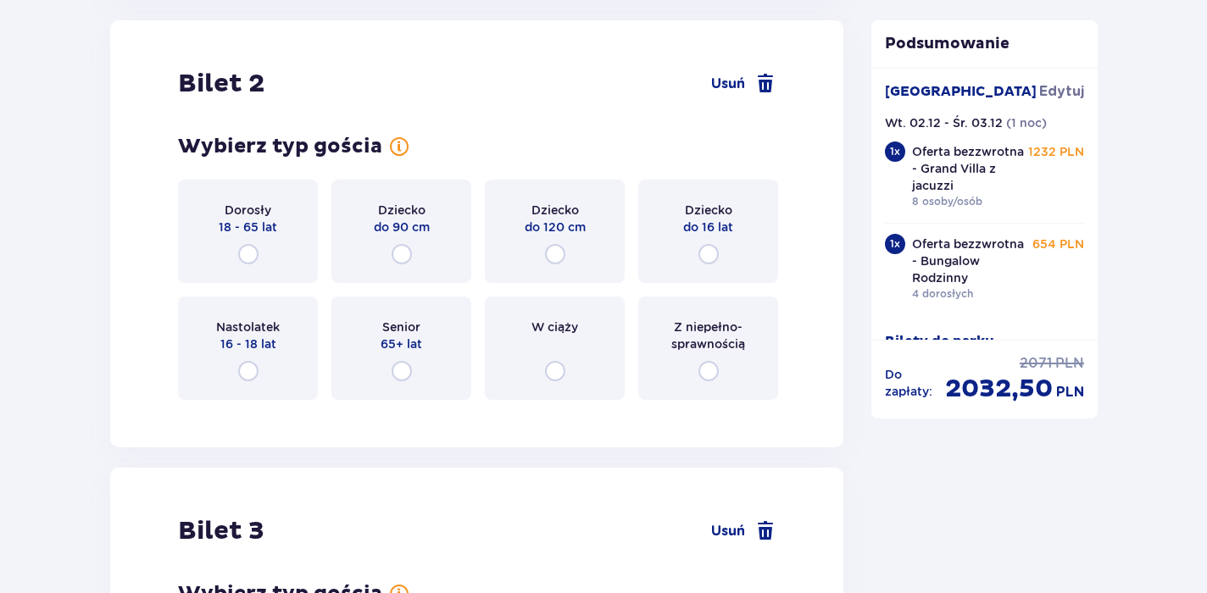
click at [251, 249] on input "radio" at bounding box center [248, 254] width 20 height 20
radio input "true"
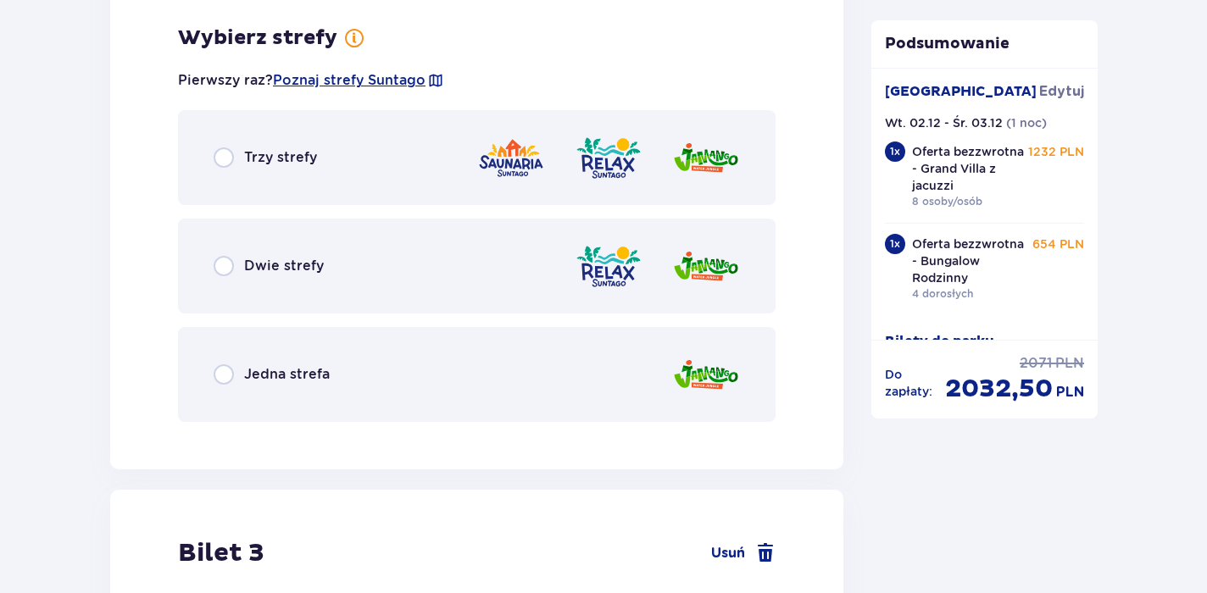
scroll to position [2737, 0]
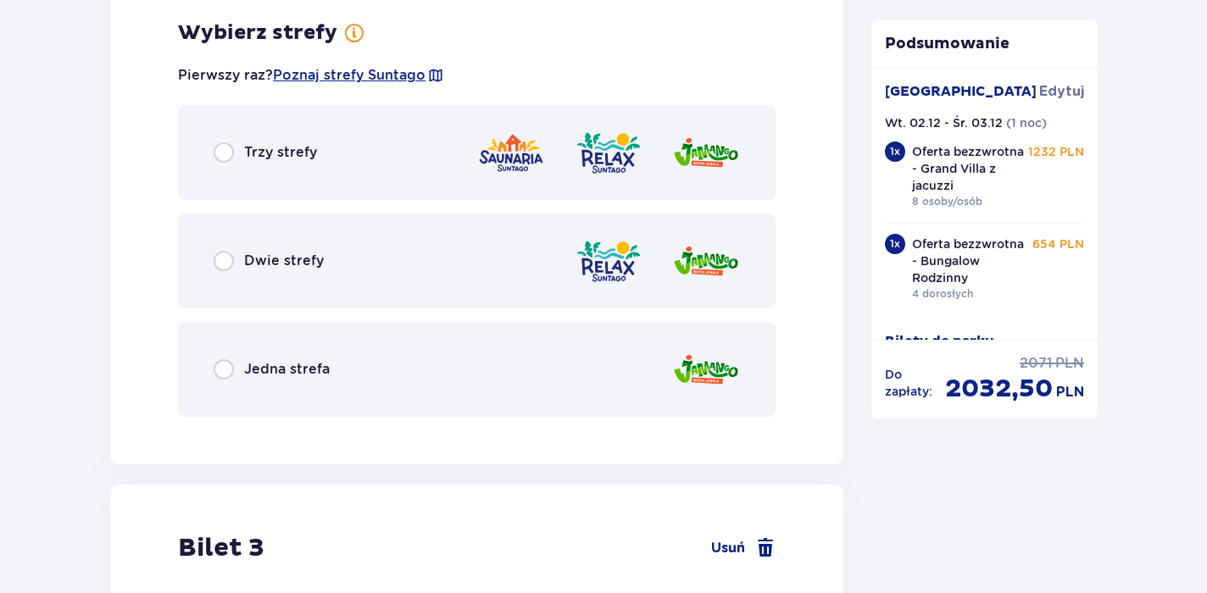
click at [260, 185] on div "Trzy strefy" at bounding box center [477, 152] width 598 height 95
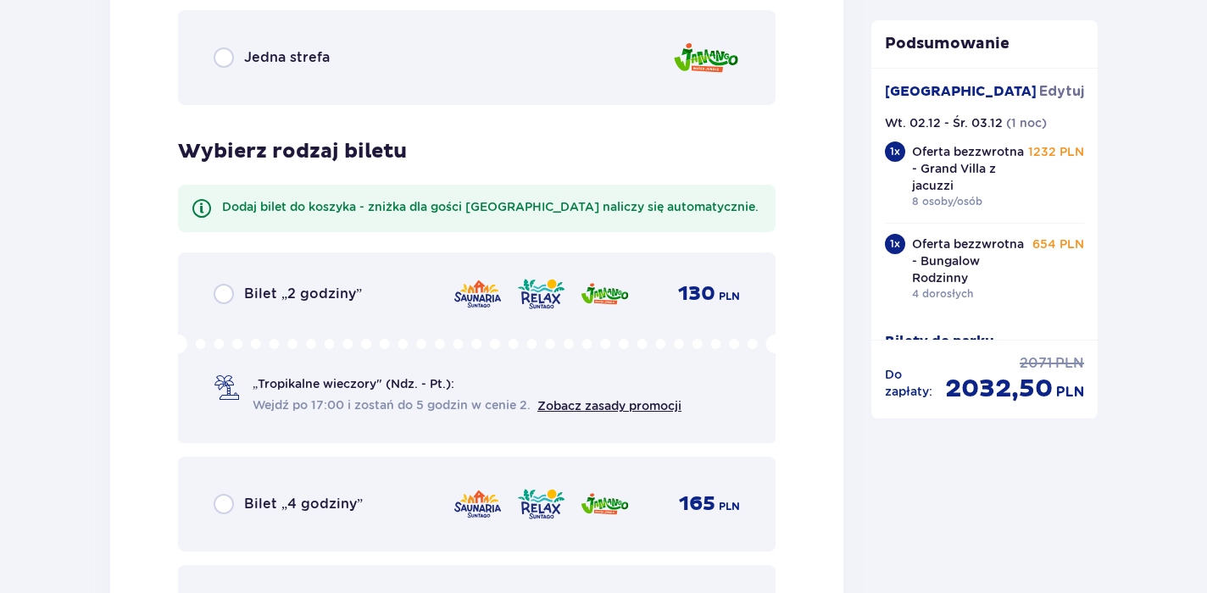
click at [254, 159] on div "Wybierz typ gościa dla biletu o numerze 2 Dorosły 18 - 65 lat Dziecko do 90 cm …" at bounding box center [477, 34] width 598 height 1252
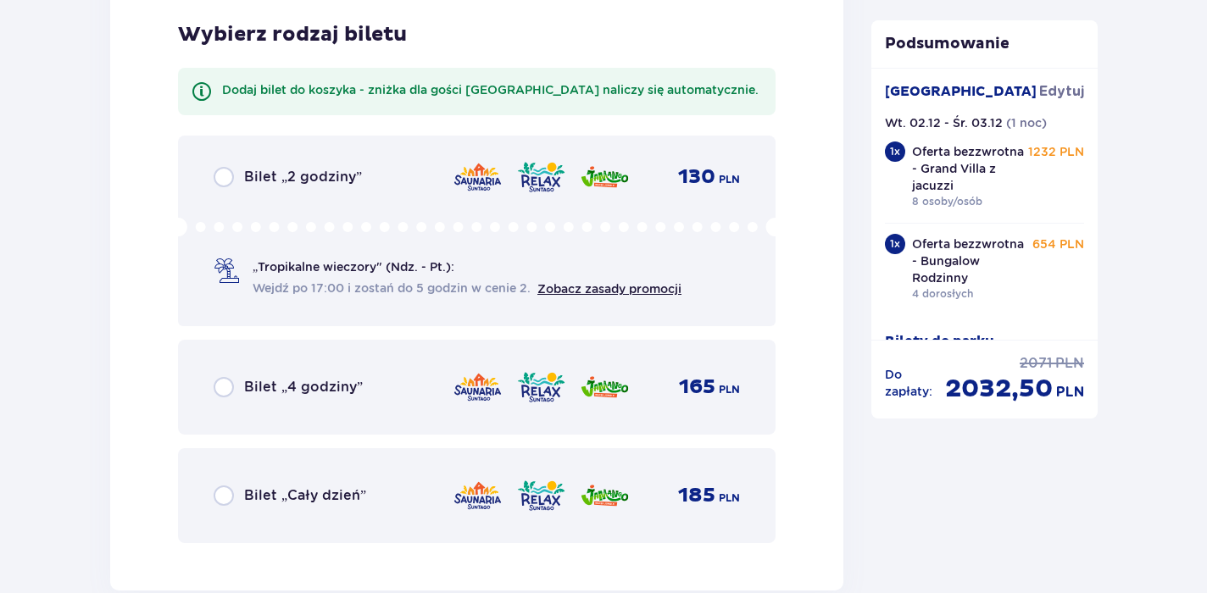
scroll to position [3168, 0]
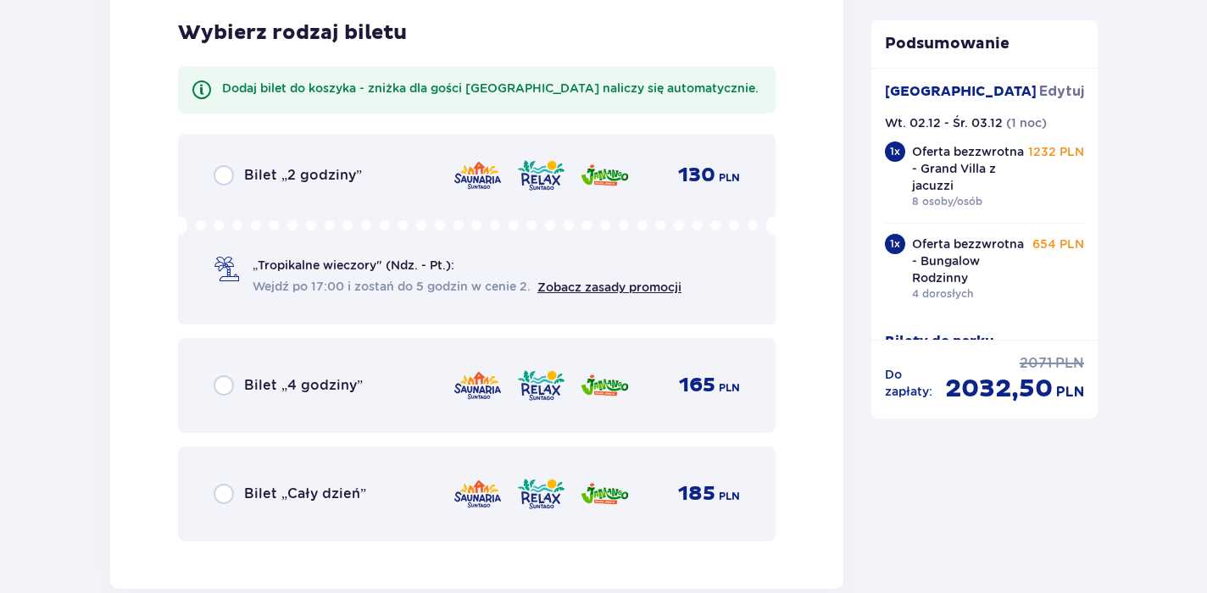
click at [293, 487] on span "Bilet „Cały dzień”" at bounding box center [305, 494] width 122 height 19
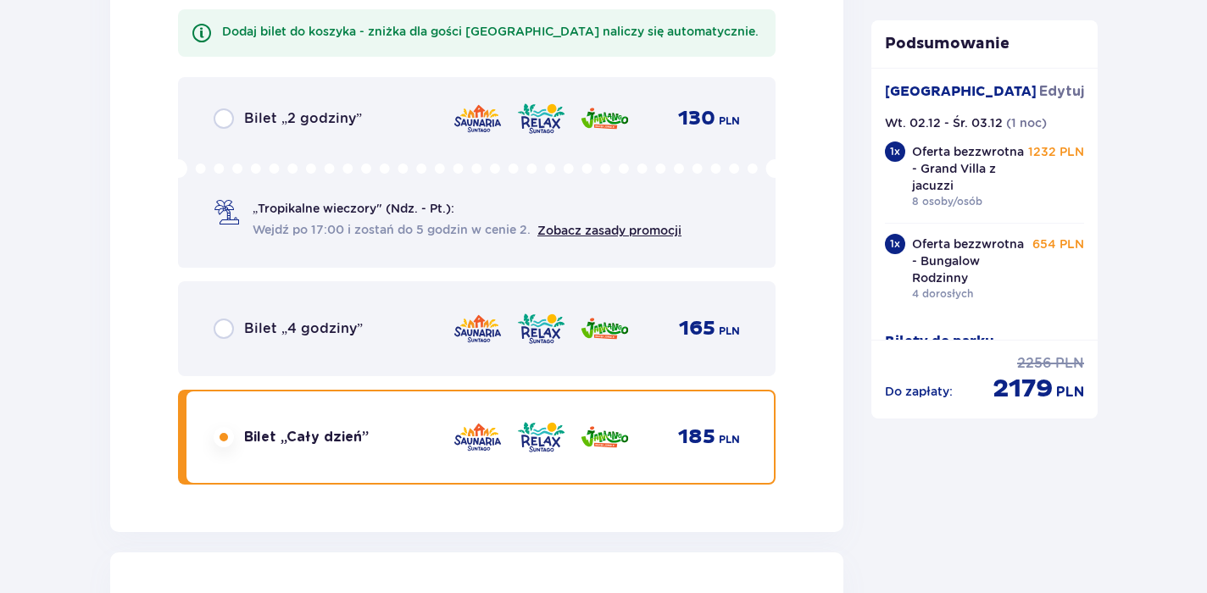
scroll to position [3757, 0]
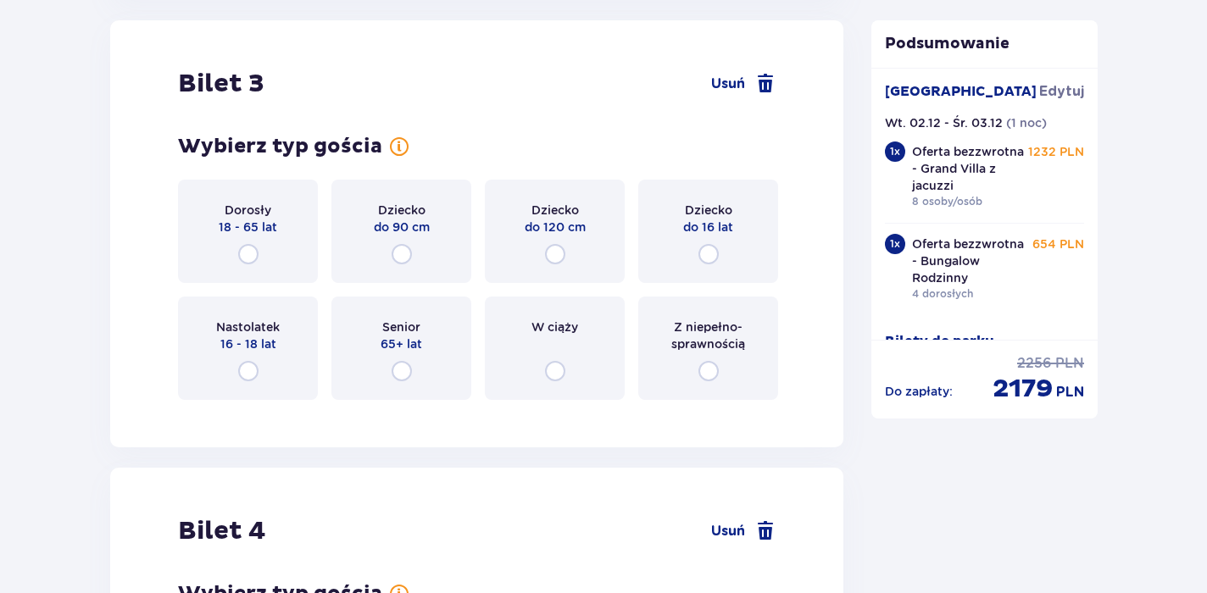
click at [251, 249] on input "radio" at bounding box center [248, 254] width 20 height 20
radio input "true"
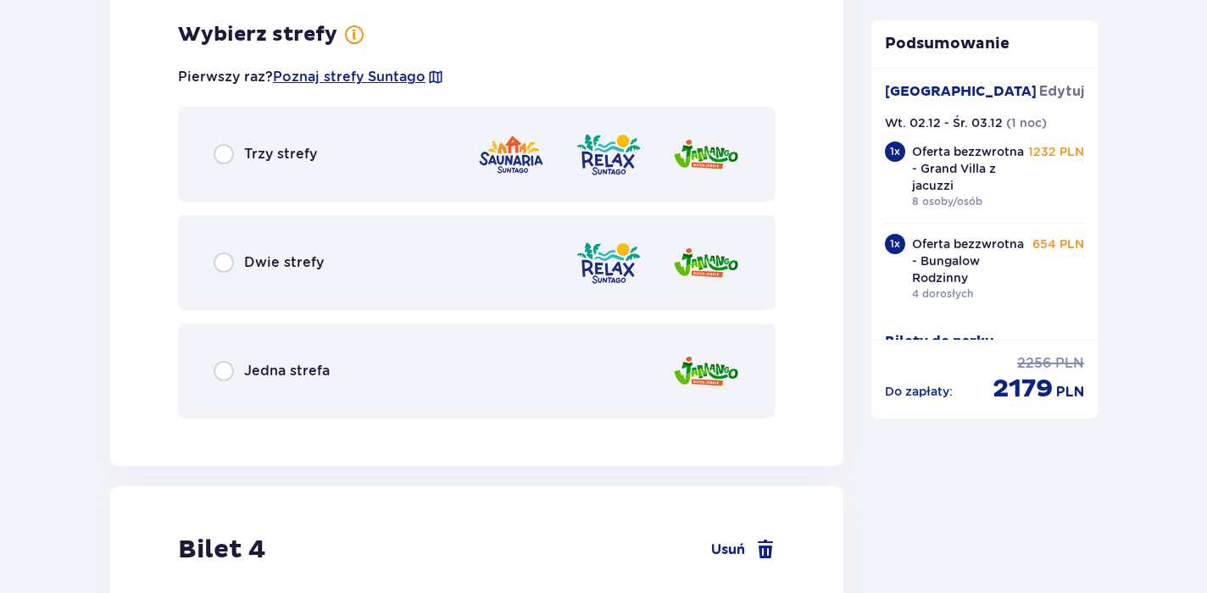
scroll to position [4171, 0]
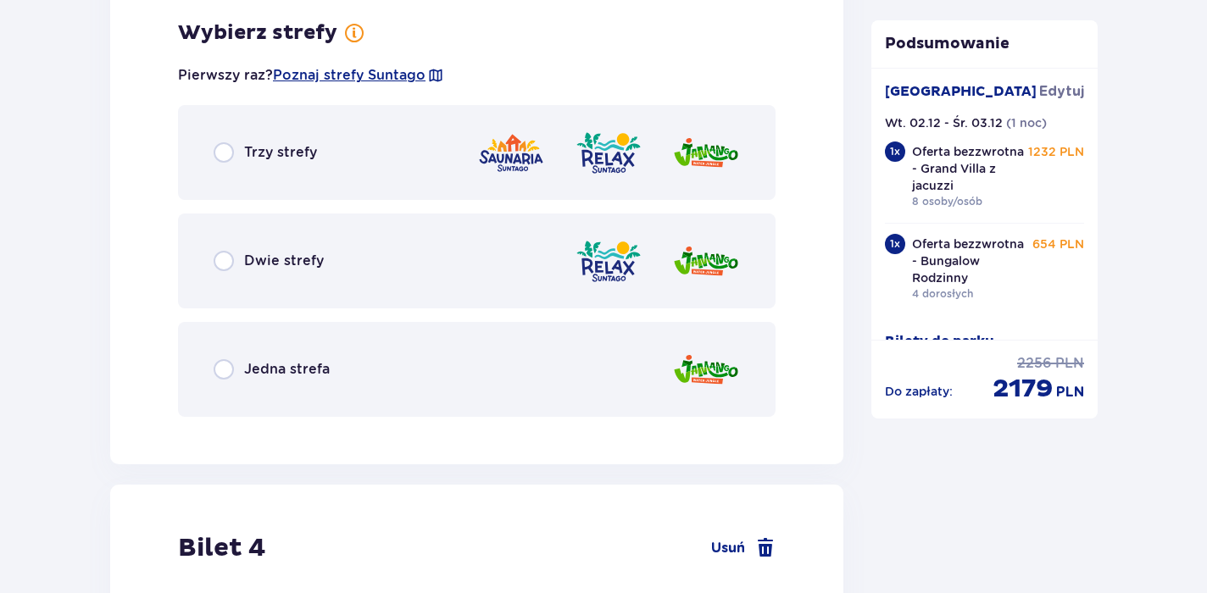
click at [267, 156] on span "Trzy strefy" at bounding box center [280, 152] width 73 height 19
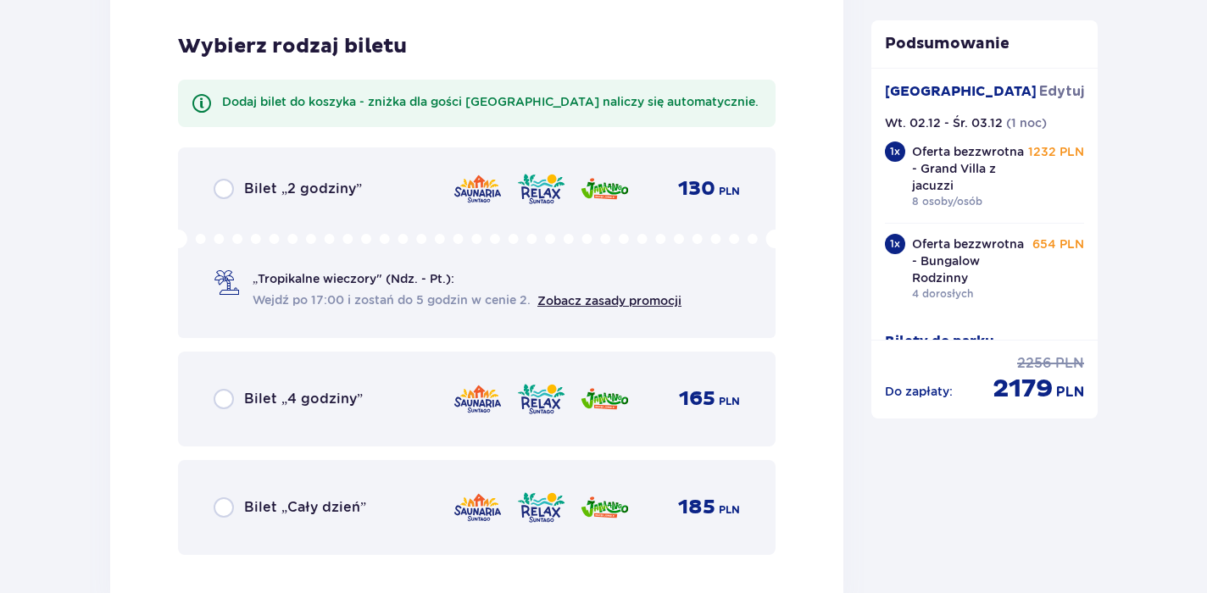
scroll to position [4601, 0]
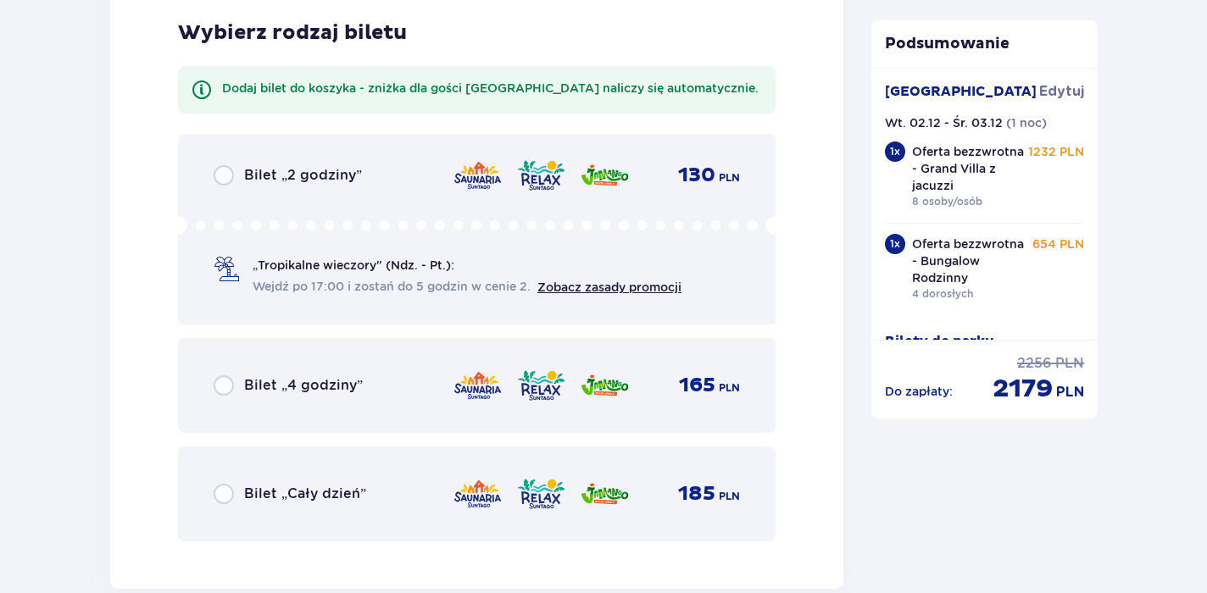
click at [272, 494] on span "Bilet „Cały dzień”" at bounding box center [305, 494] width 122 height 19
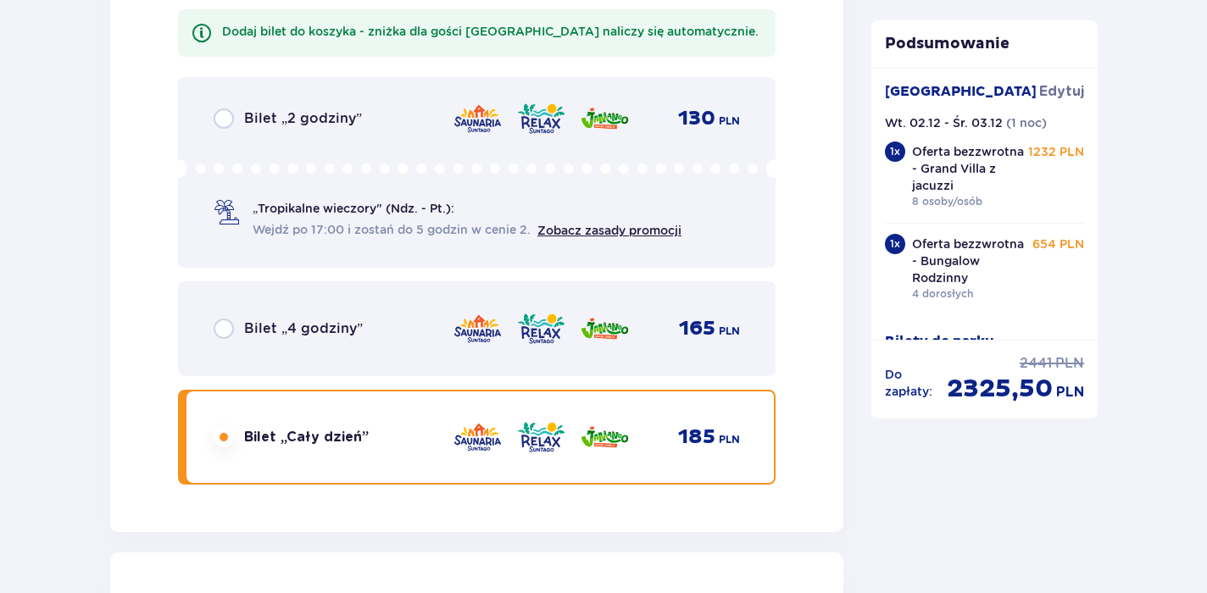
scroll to position [5190, 0]
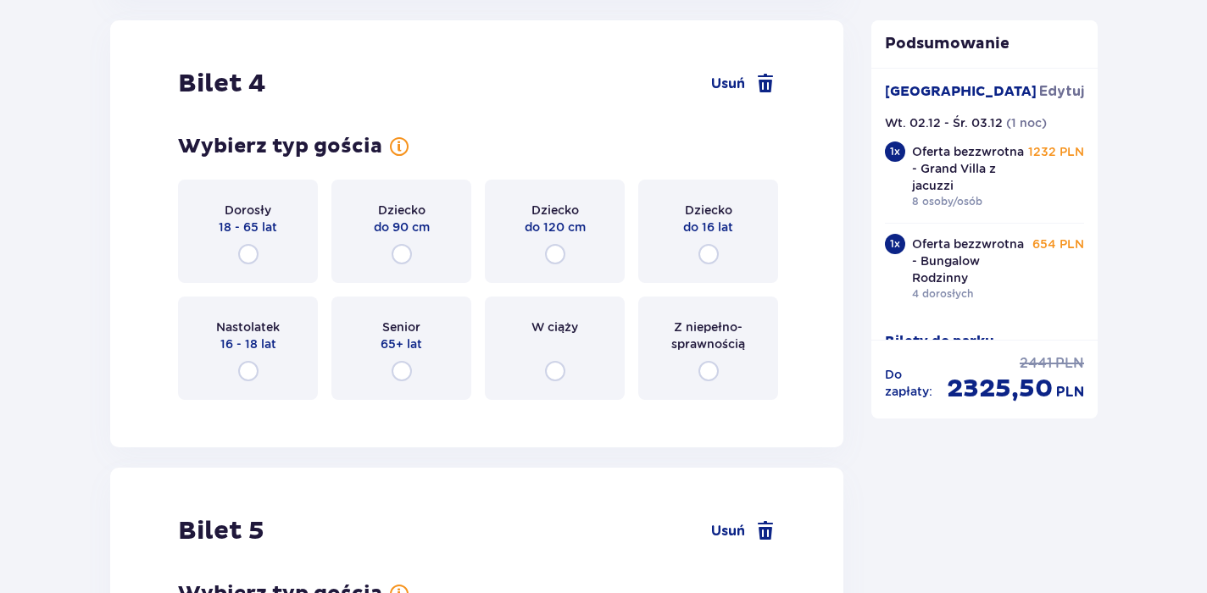
click at [253, 253] on input "radio" at bounding box center [248, 254] width 20 height 20
radio input "true"
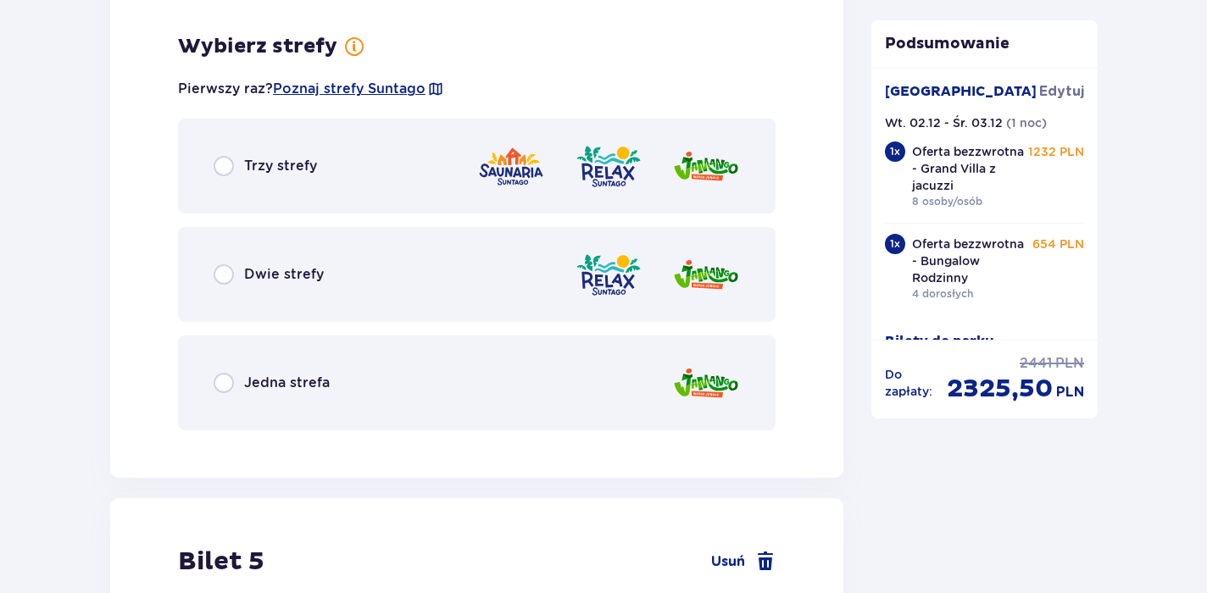
scroll to position [5604, 0]
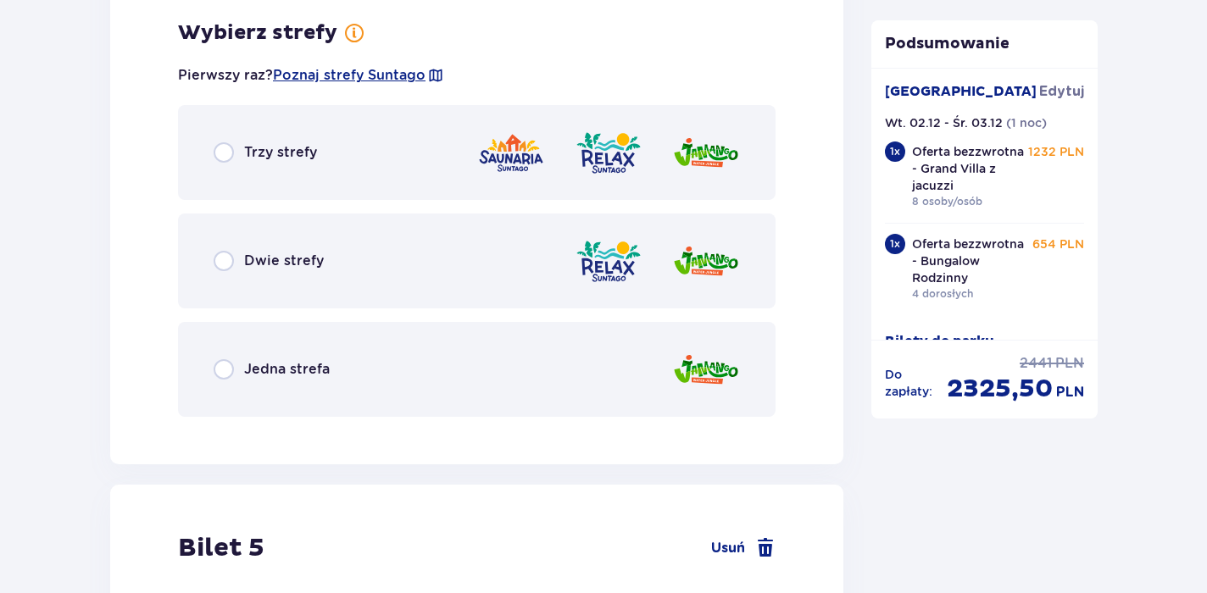
click at [264, 155] on span "Trzy strefy" at bounding box center [280, 152] width 73 height 19
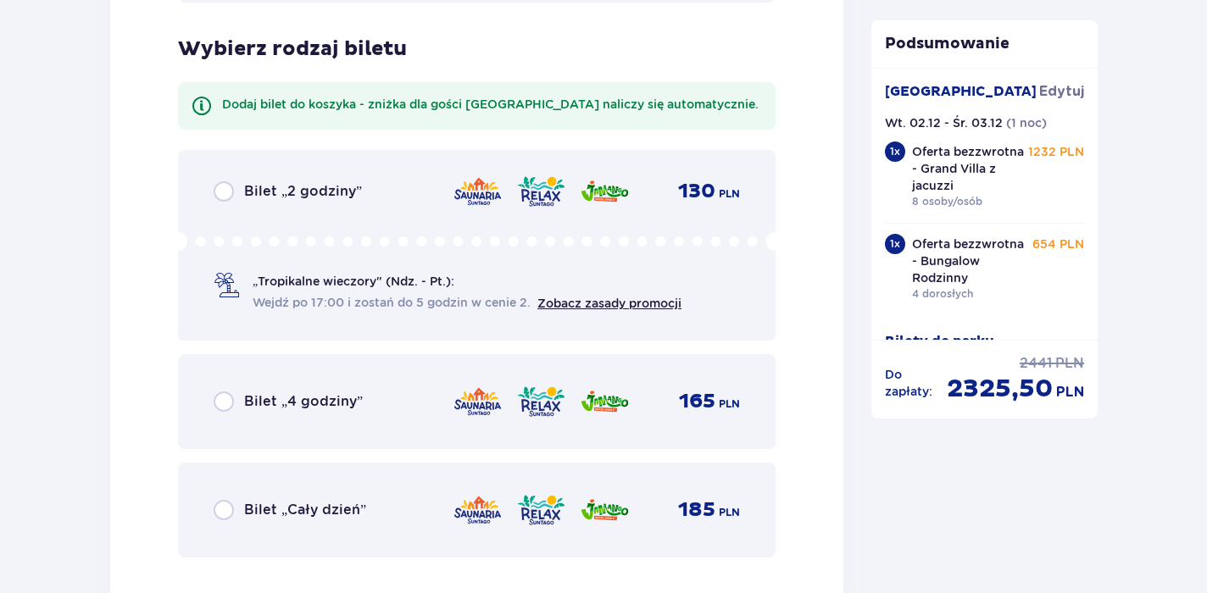
scroll to position [6035, 0]
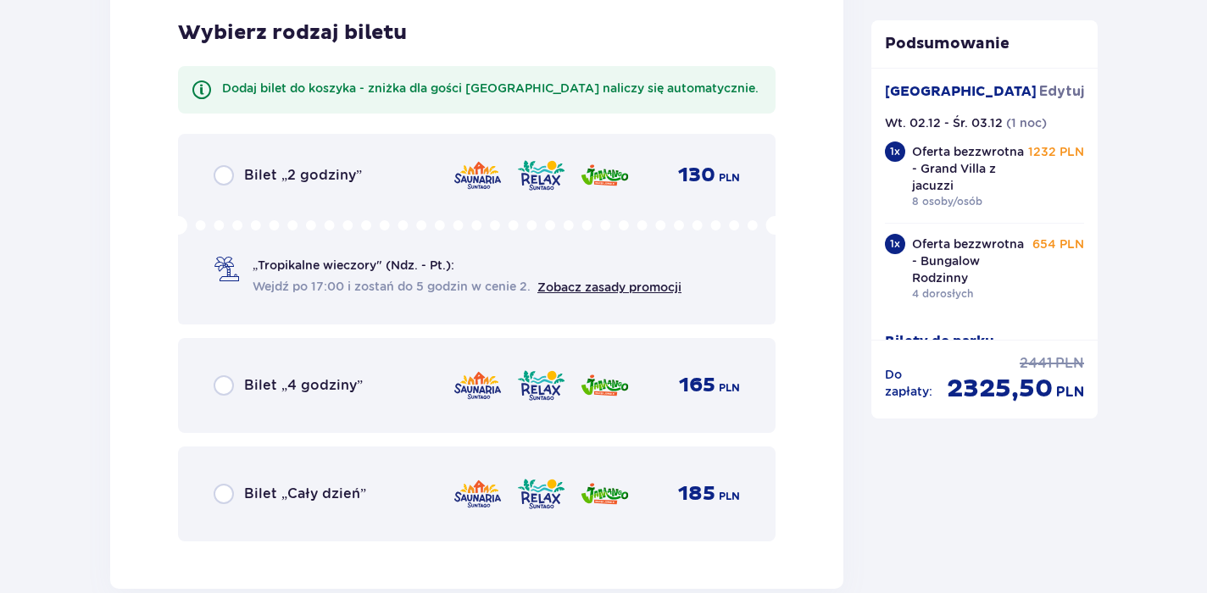
click at [295, 480] on div "Bilet „Cały dzień” 185 PLN" at bounding box center [477, 494] width 526 height 36
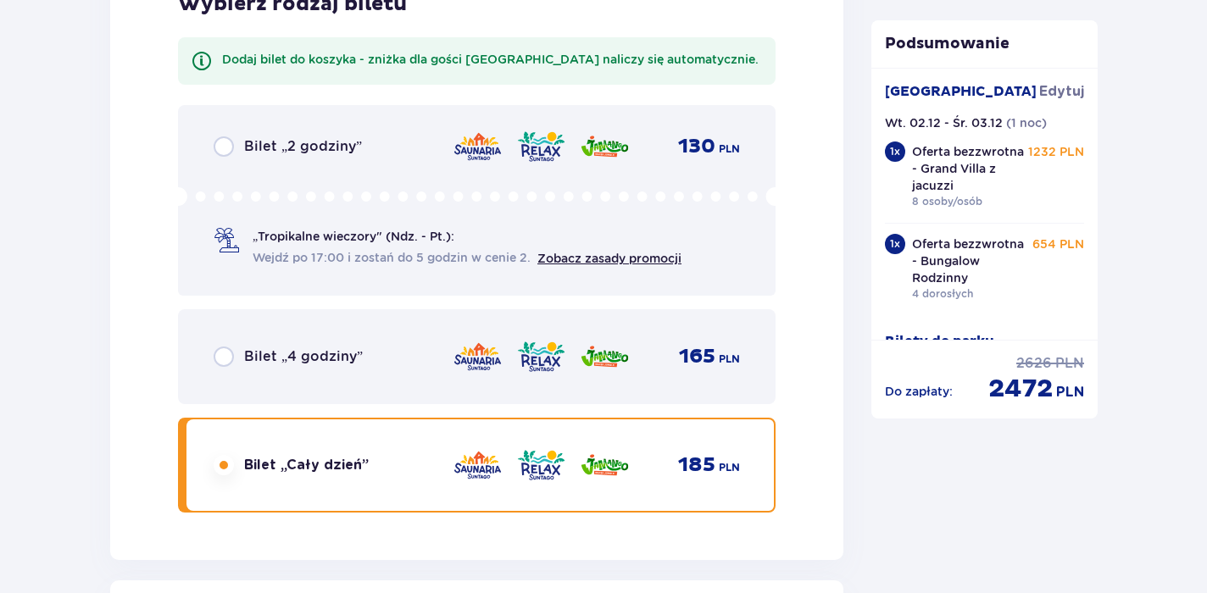
scroll to position [6624, 0]
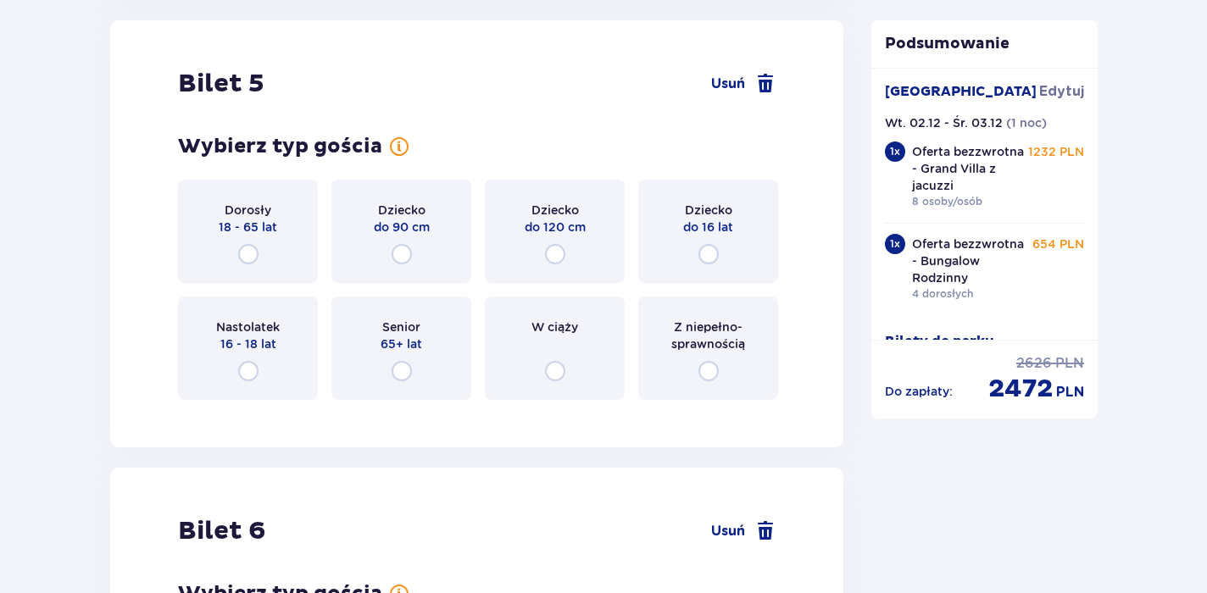
click at [248, 256] on input "radio" at bounding box center [248, 254] width 20 height 20
radio input "true"
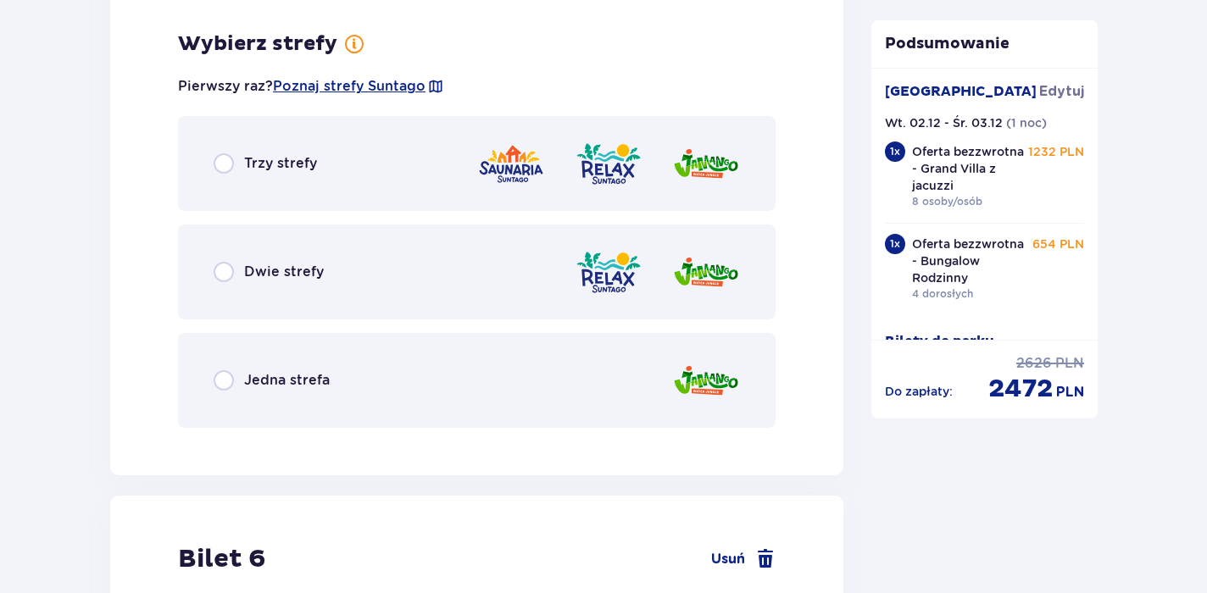
scroll to position [7038, 0]
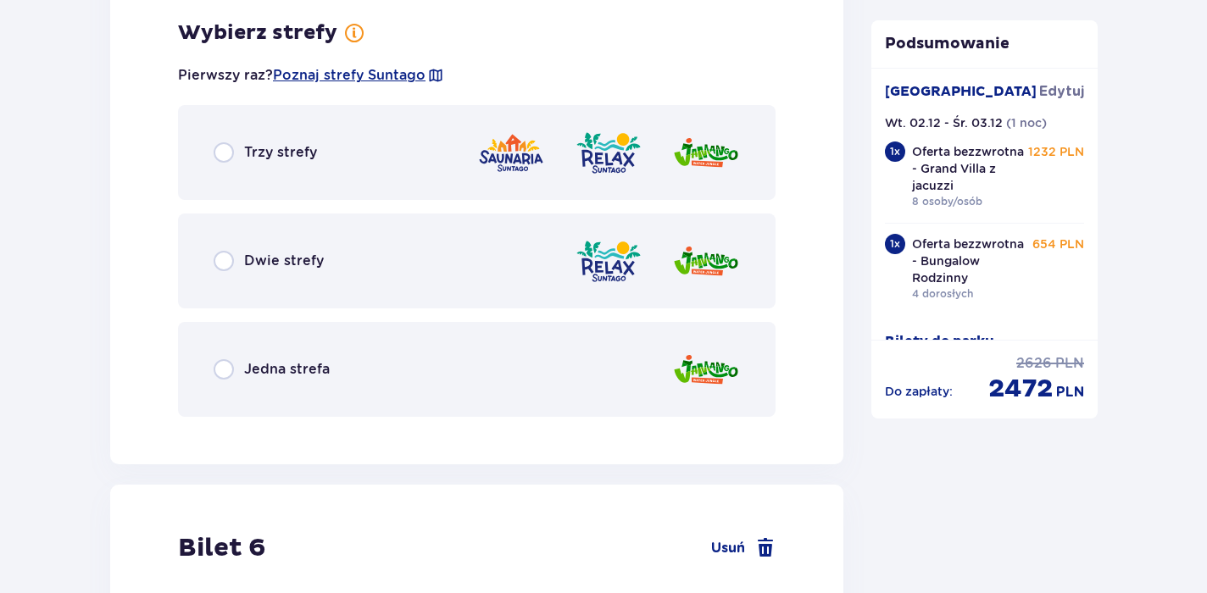
click at [303, 148] on span "Trzy strefy" at bounding box center [280, 152] width 73 height 19
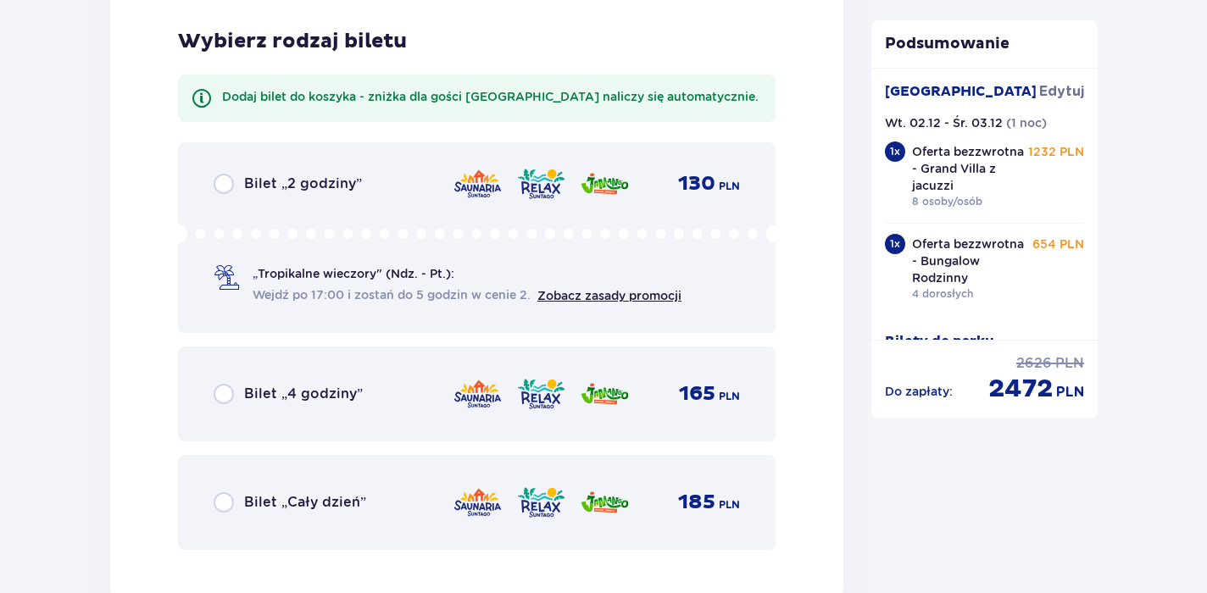
scroll to position [7468, 0]
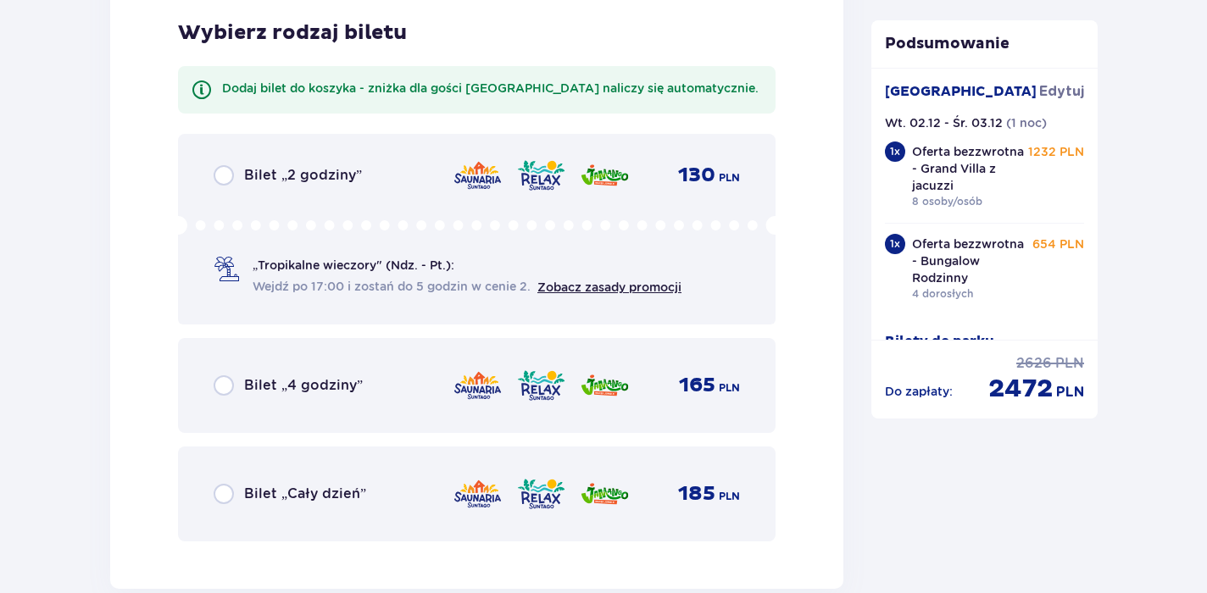
click at [309, 494] on span "Bilet „Cały dzień”" at bounding box center [305, 494] width 122 height 19
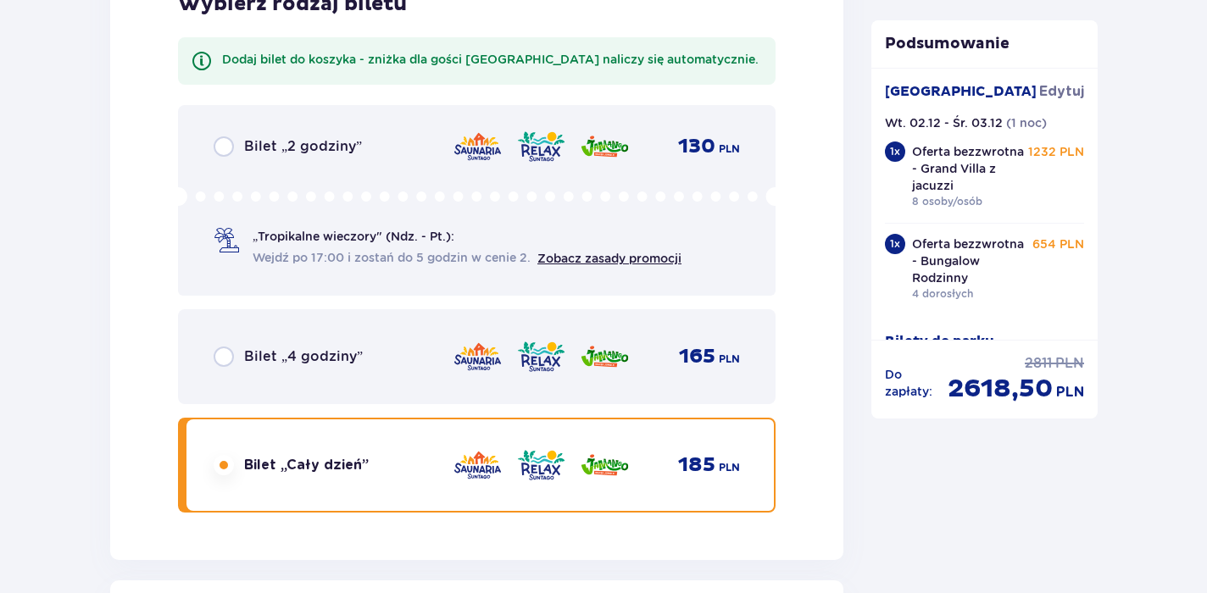
scroll to position [8057, 0]
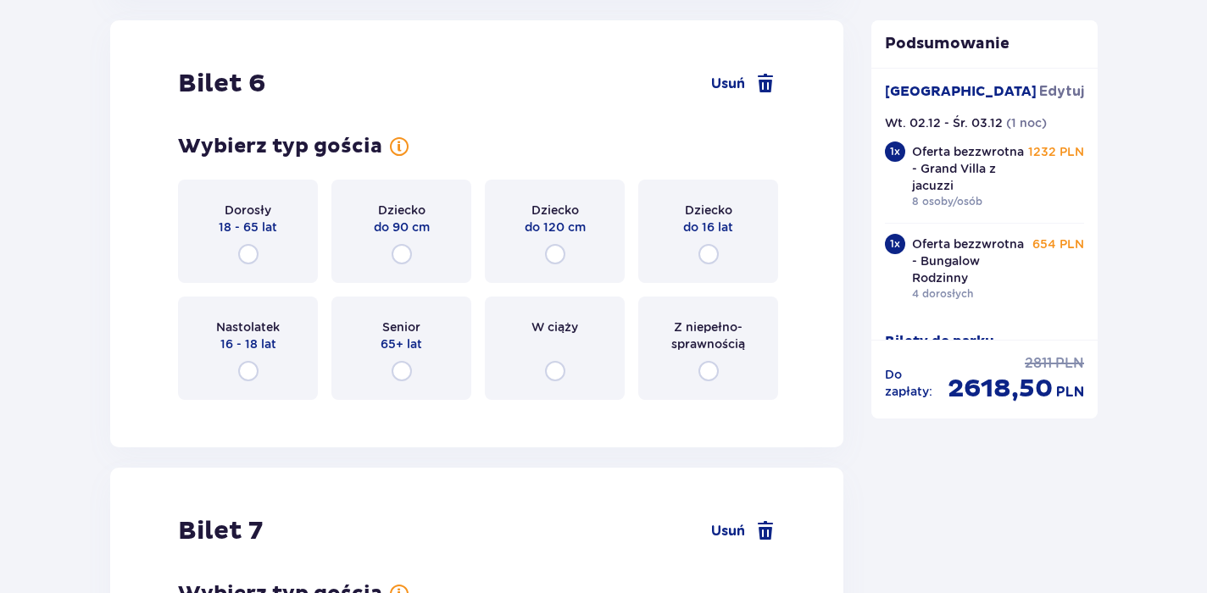
click at [247, 248] on input "radio" at bounding box center [248, 254] width 20 height 20
radio input "true"
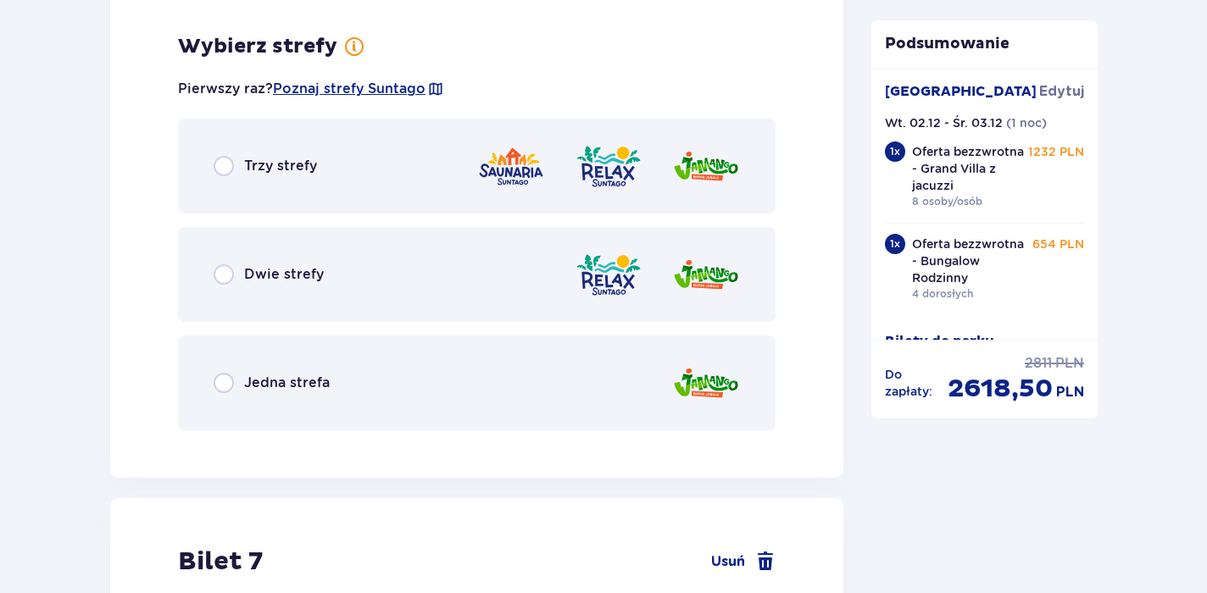
scroll to position [8471, 0]
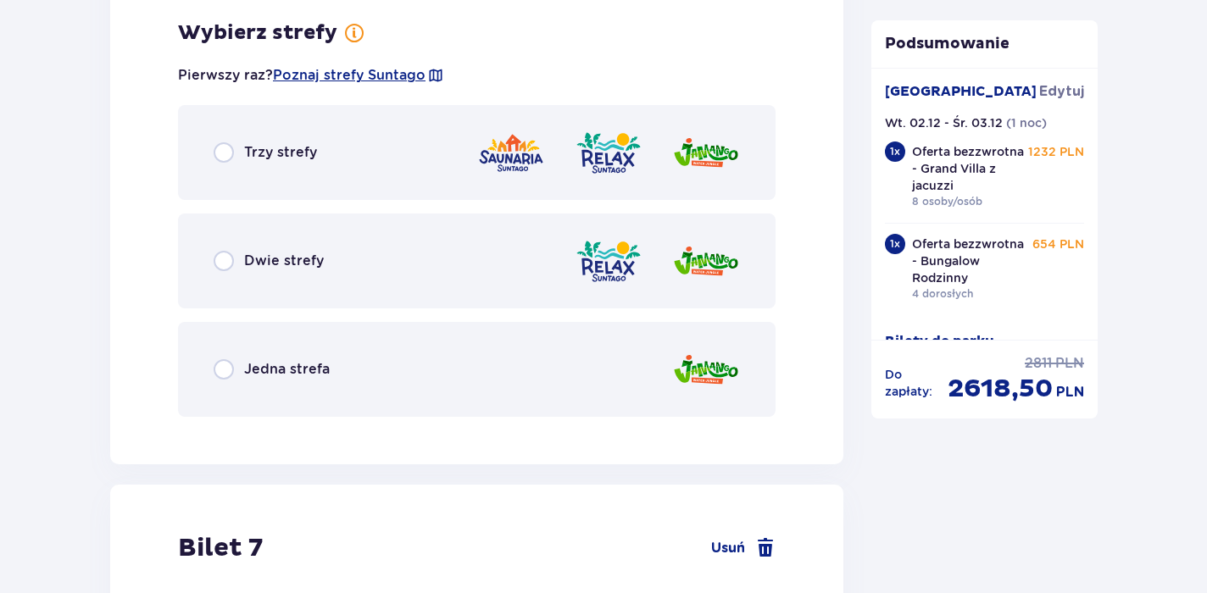
click at [276, 159] on span "Trzy strefy" at bounding box center [280, 152] width 73 height 19
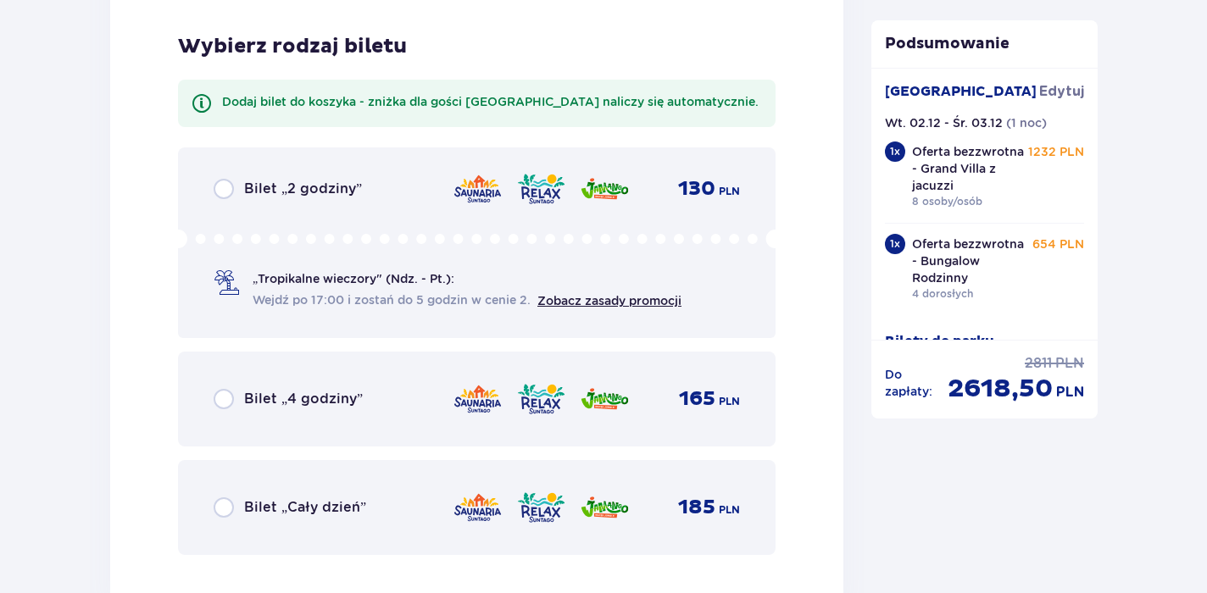
scroll to position [8902, 0]
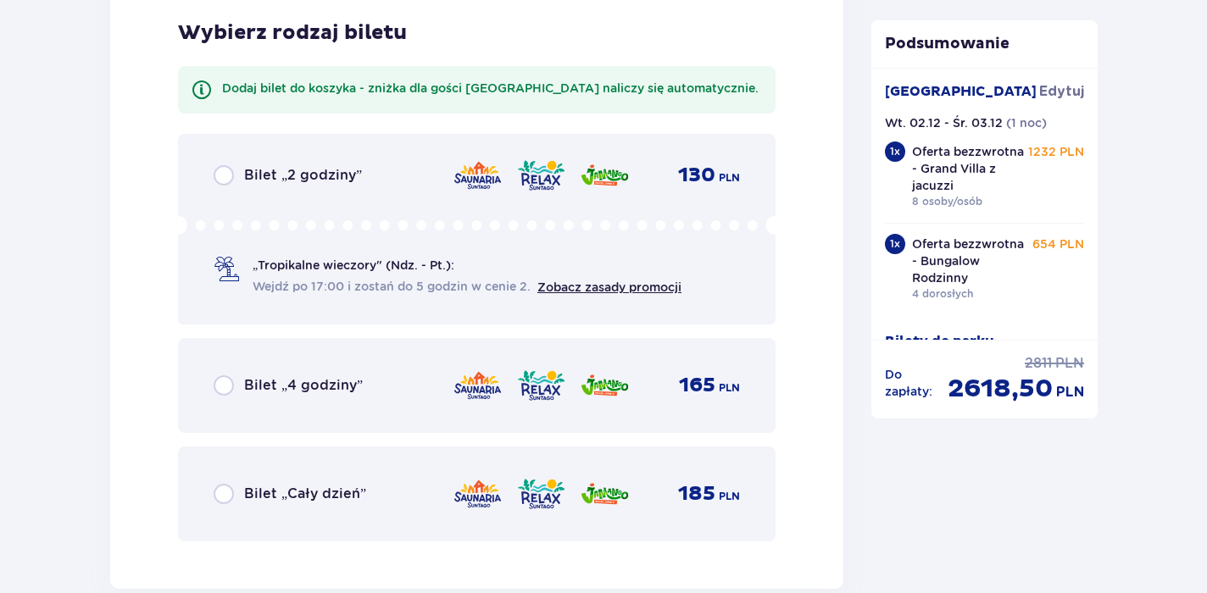
click at [305, 502] on span "Bilet „Cały dzień”" at bounding box center [305, 494] width 122 height 19
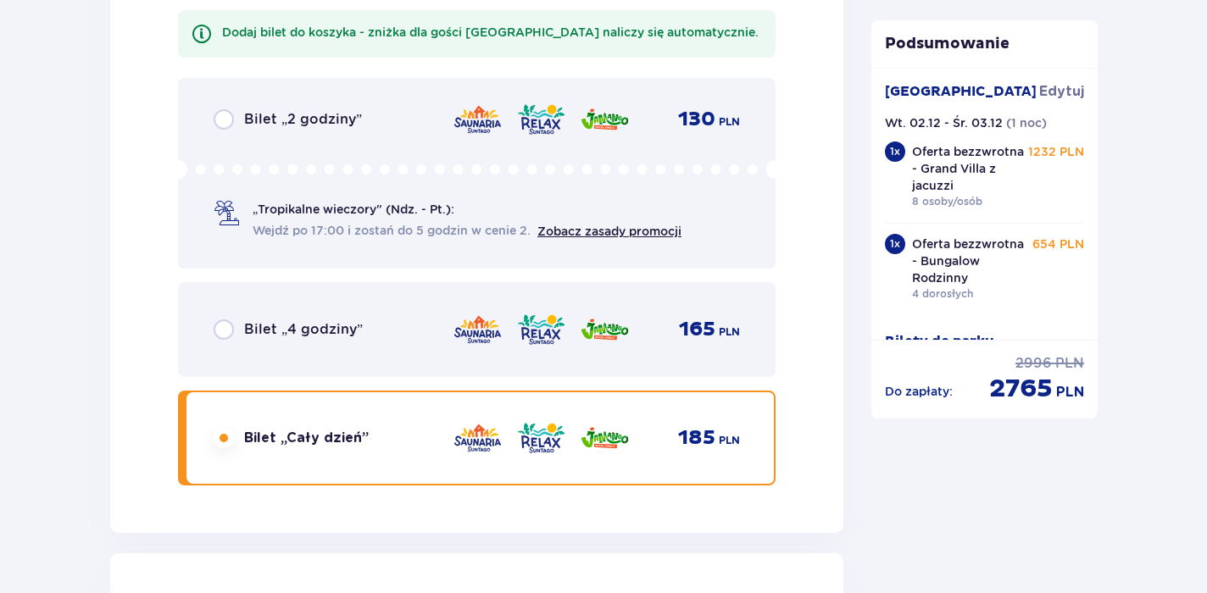
scroll to position [9491, 0]
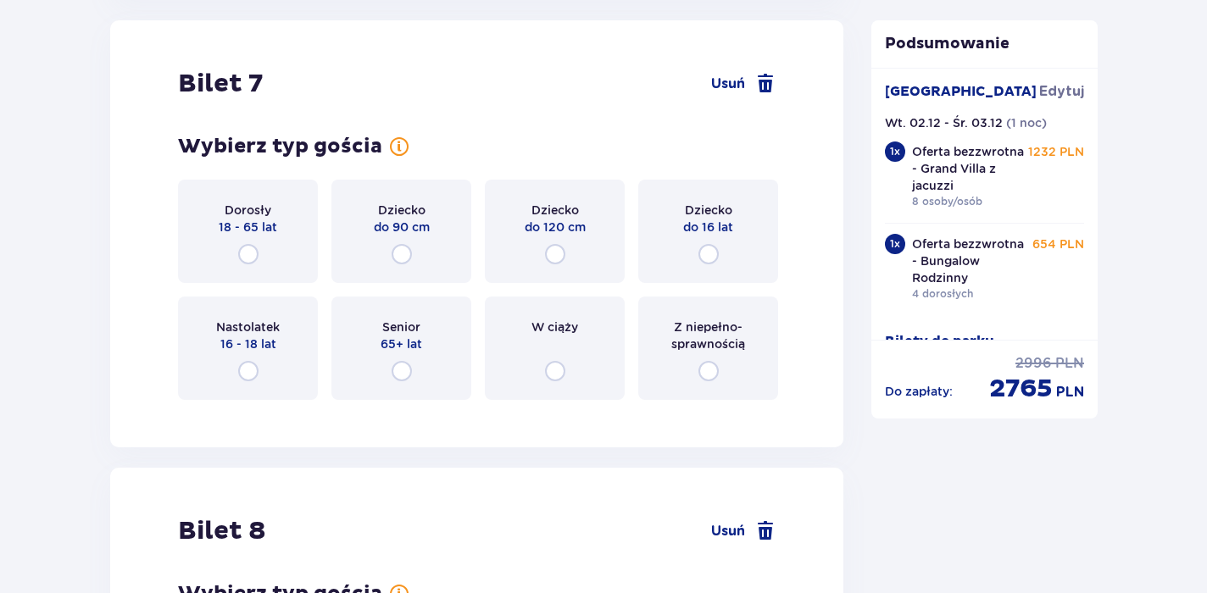
click at [242, 252] on input "radio" at bounding box center [248, 254] width 20 height 20
radio input "true"
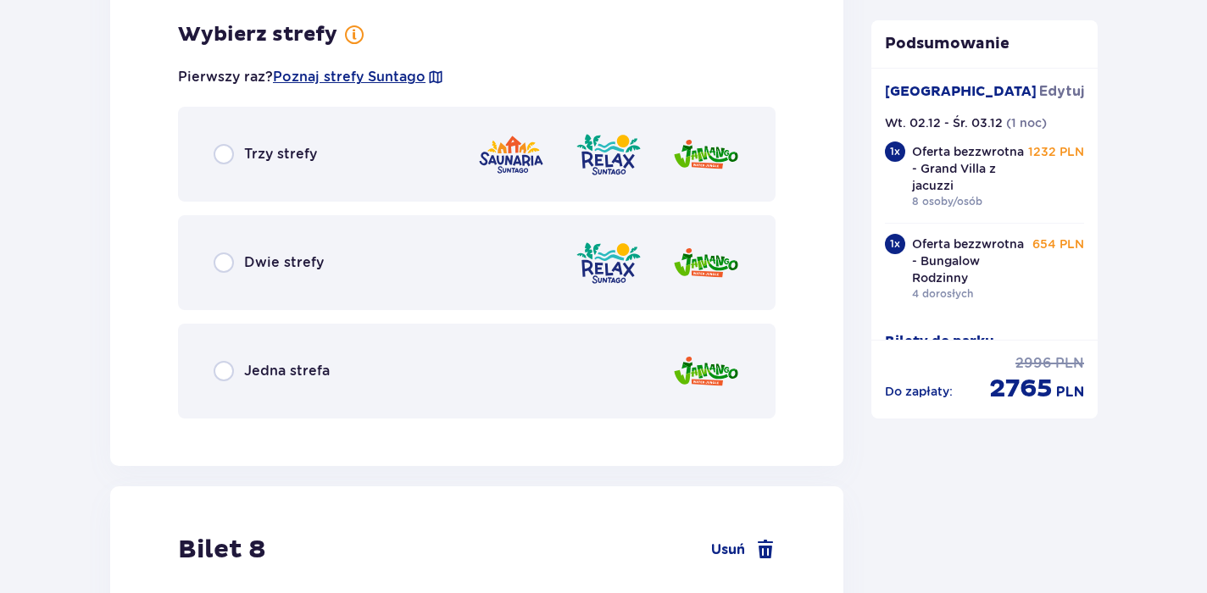
scroll to position [9905, 0]
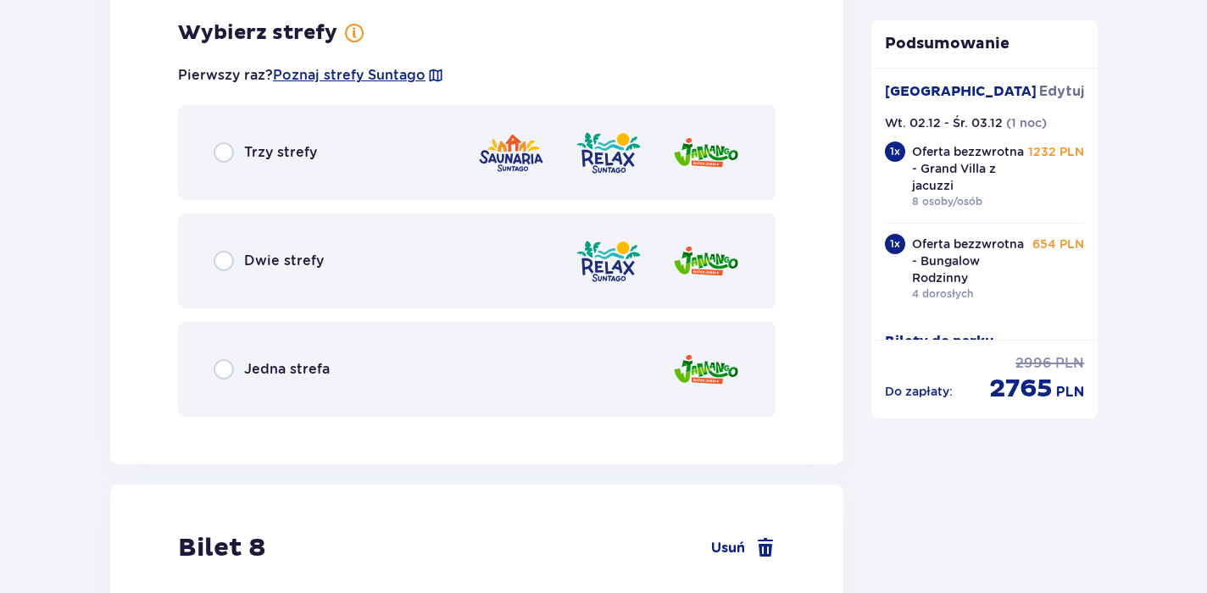
click at [284, 145] on span "Trzy strefy" at bounding box center [280, 152] width 73 height 19
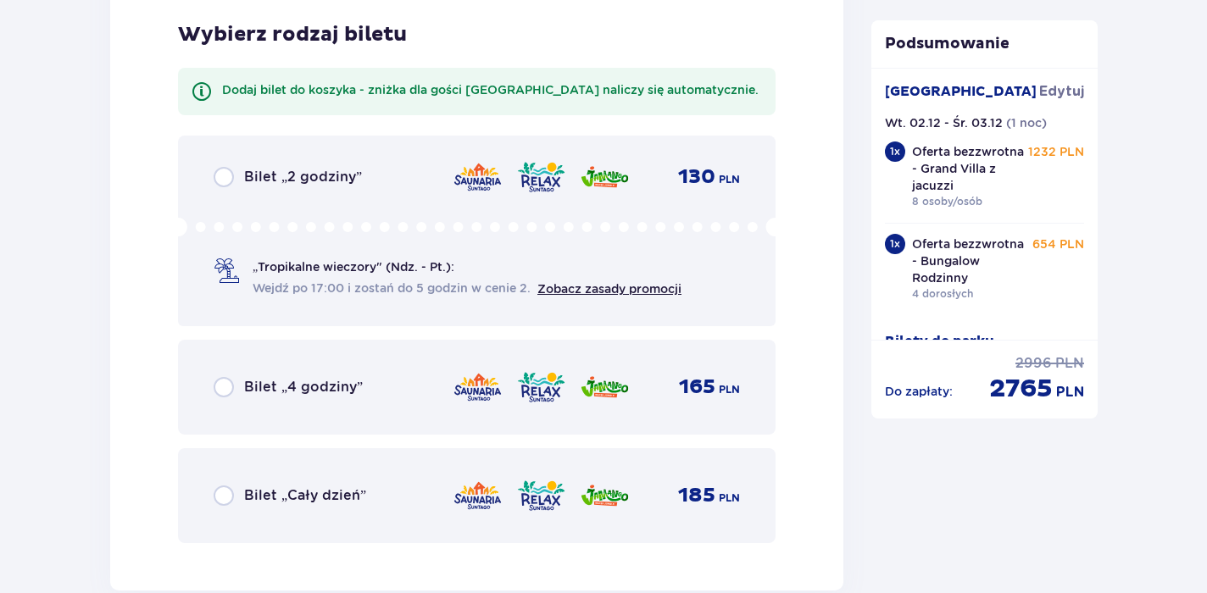
scroll to position [10335, 0]
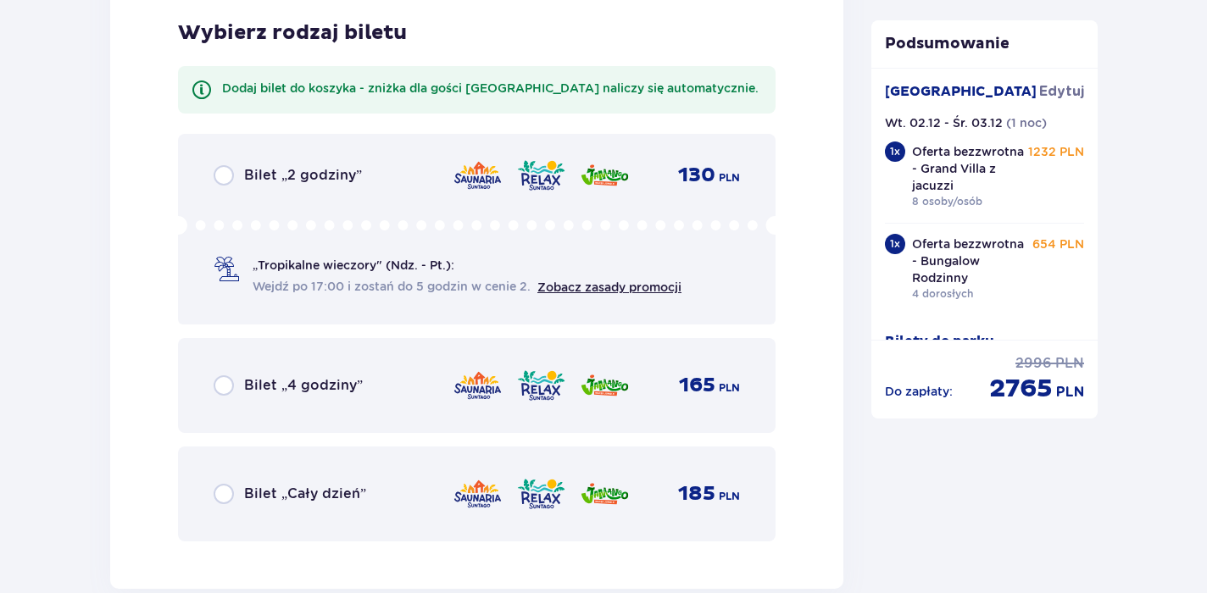
click at [298, 164] on div "Bilet „2 godziny” 130 PLN „Tropikalne wieczory" (Ndz. - Pt.): Wejdź po 17:00 i …" at bounding box center [477, 229] width 598 height 191
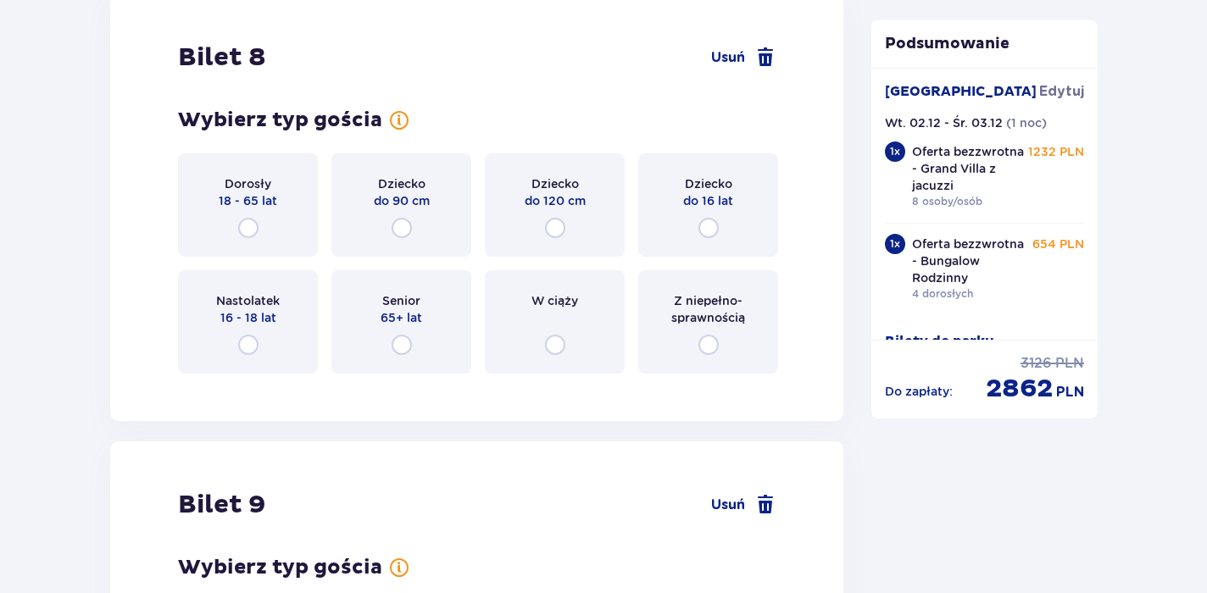
scroll to position [10903, 0]
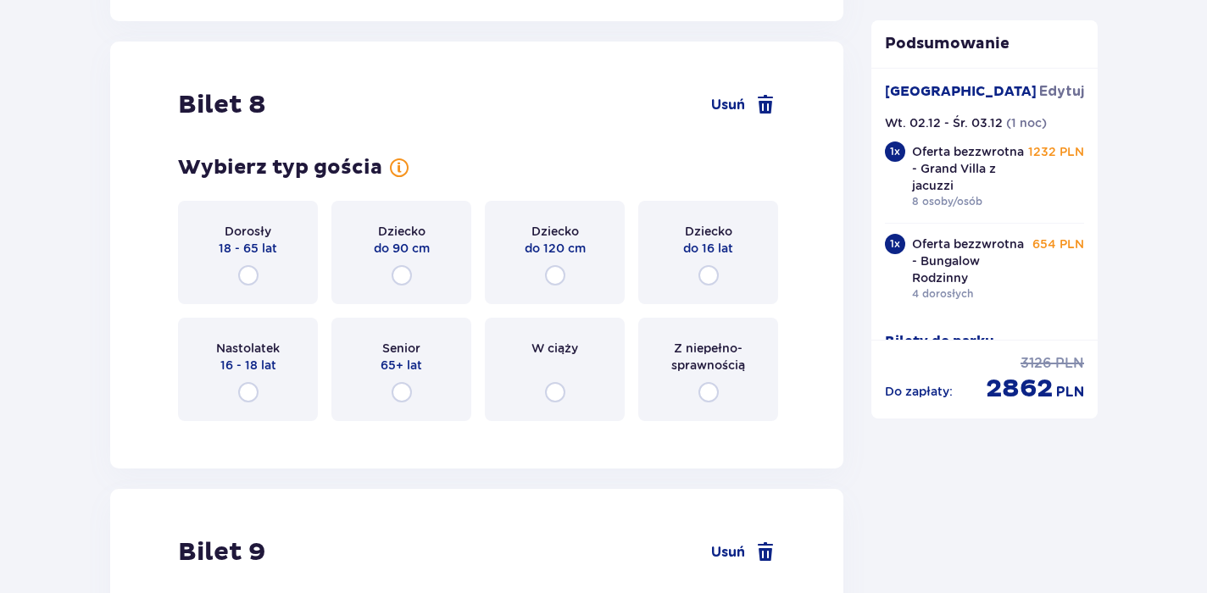
click at [250, 272] on input "radio" at bounding box center [248, 275] width 20 height 20
radio input "true"
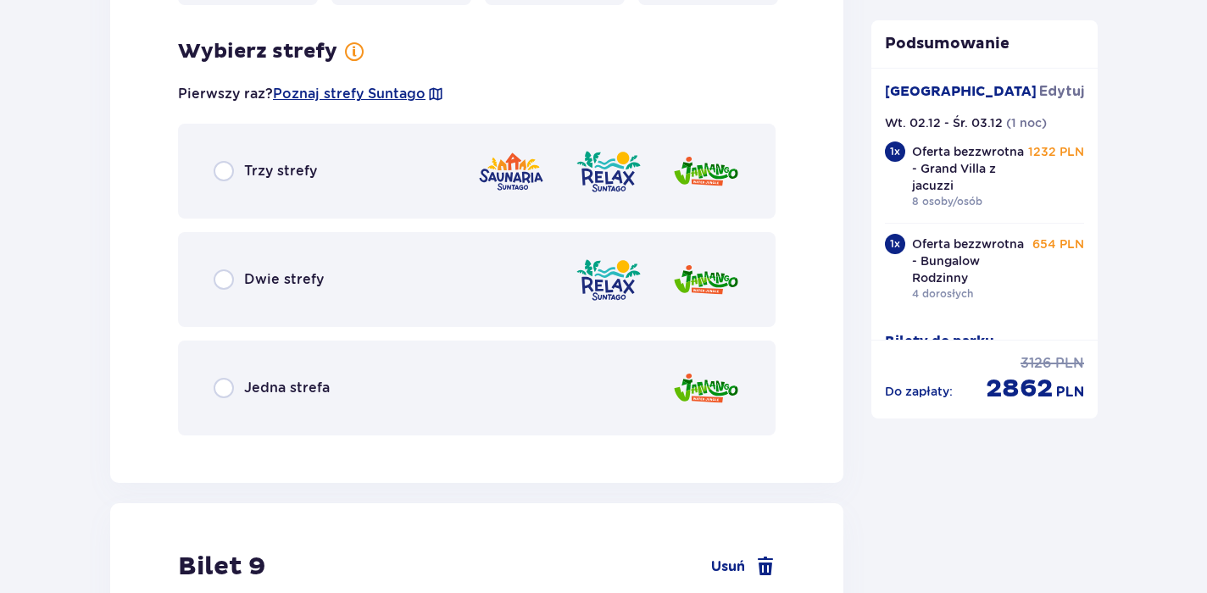
scroll to position [11338, 0]
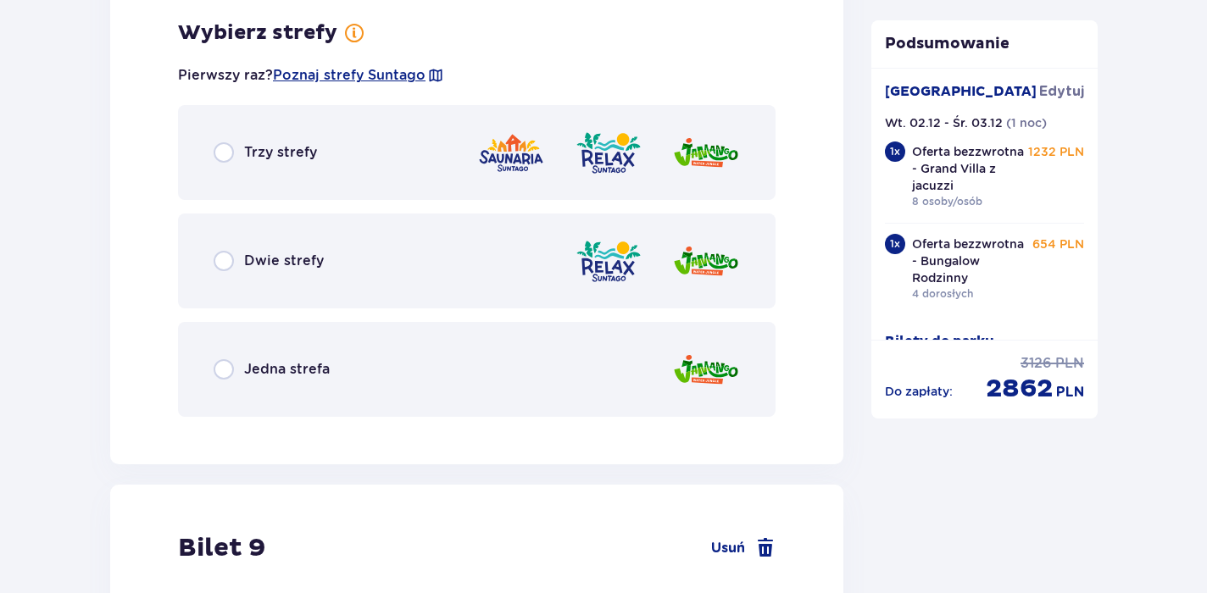
click at [297, 153] on span "Trzy strefy" at bounding box center [280, 152] width 73 height 19
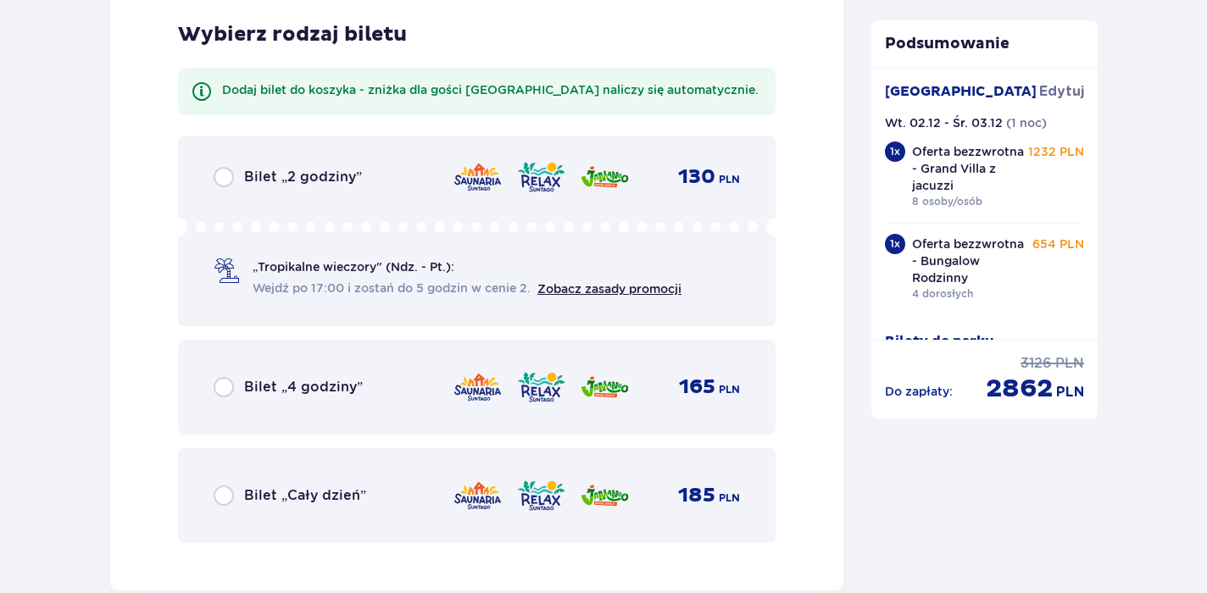
scroll to position [11769, 0]
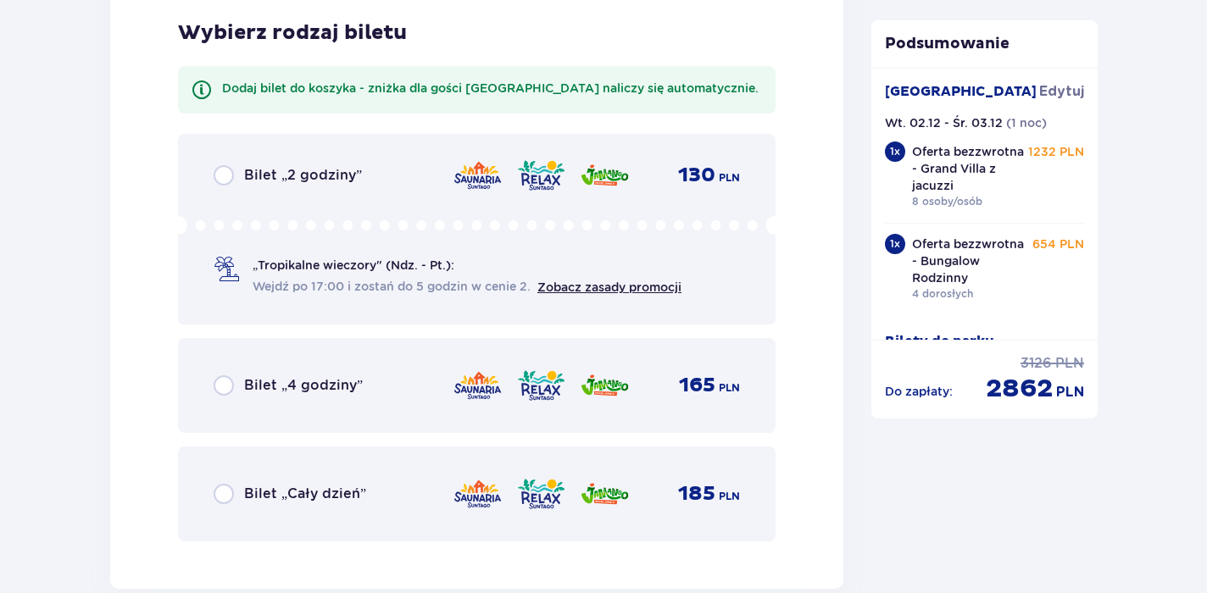
click at [292, 493] on span "Bilet „Cały dzień”" at bounding box center [305, 494] width 122 height 19
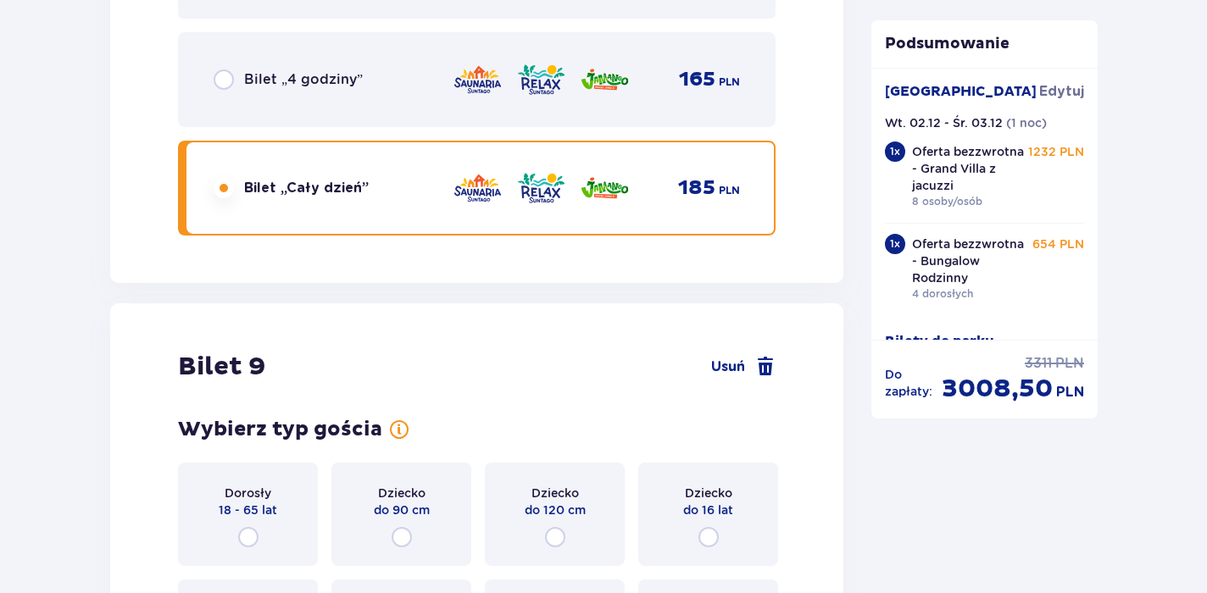
scroll to position [12358, 0]
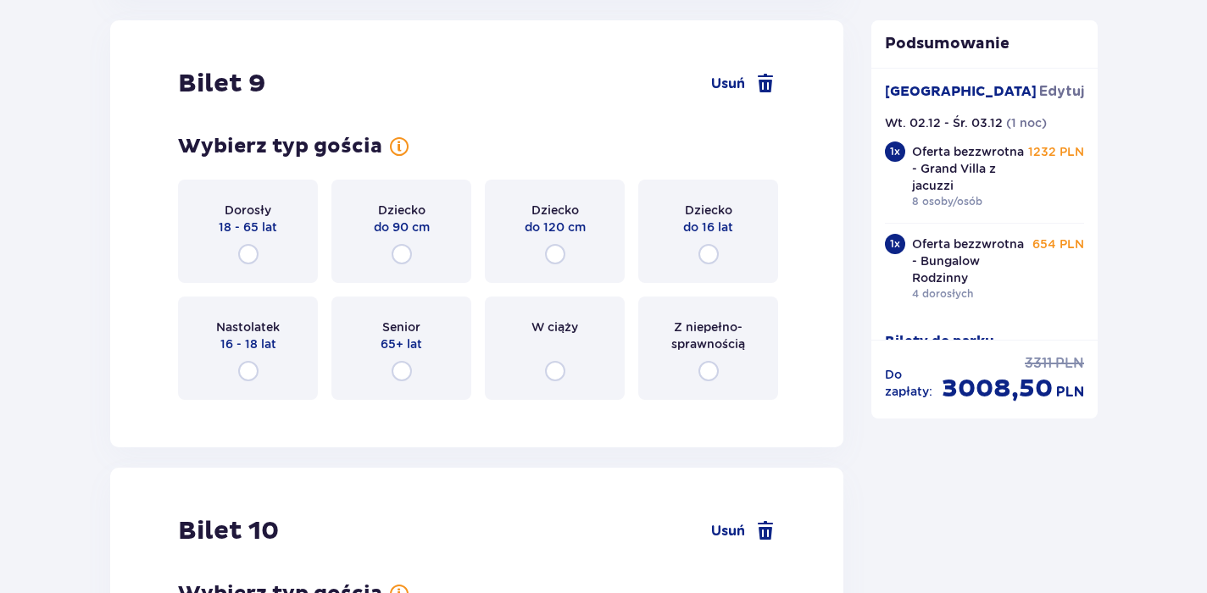
click at [251, 256] on input "radio" at bounding box center [248, 254] width 20 height 20
radio input "true"
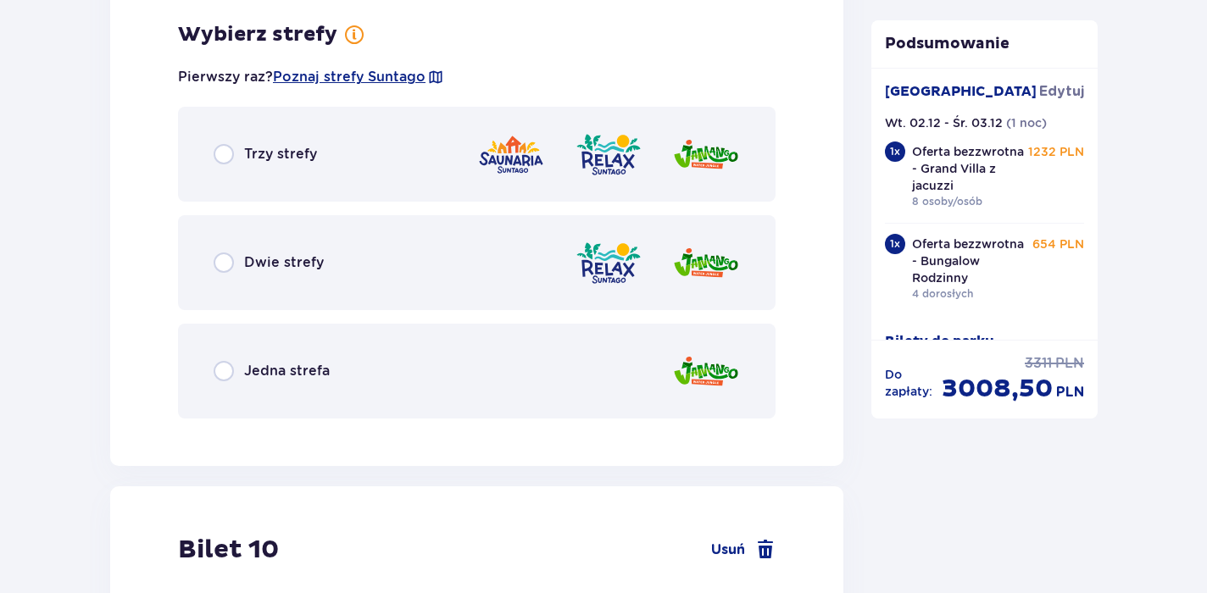
scroll to position [12771, 0]
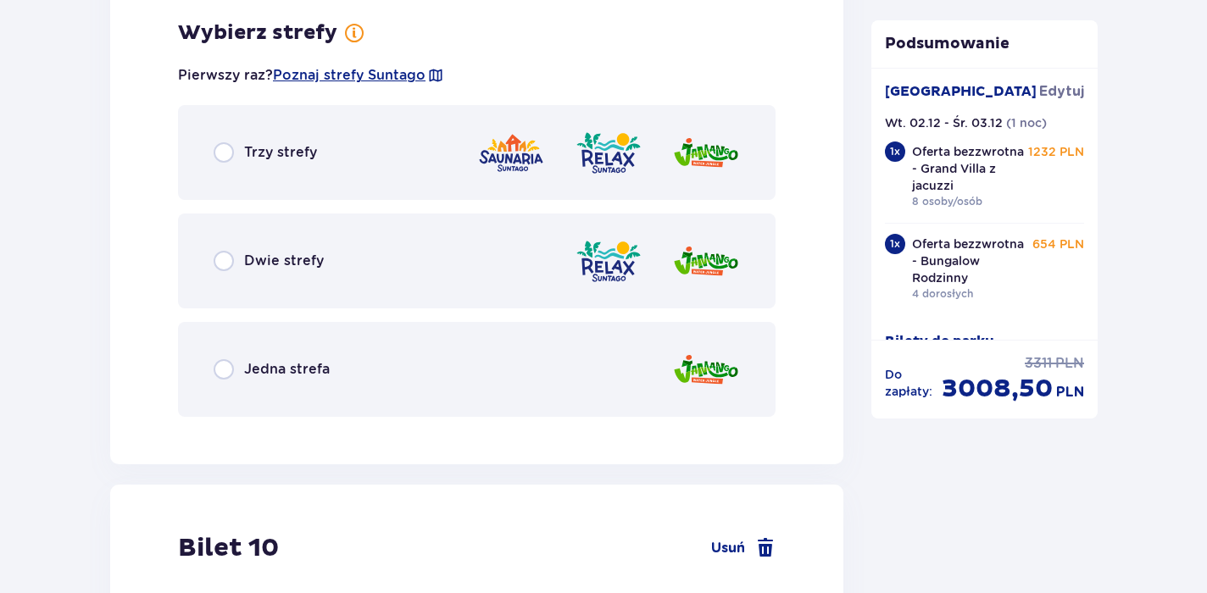
click at [270, 164] on div "Trzy strefy" at bounding box center [477, 152] width 598 height 95
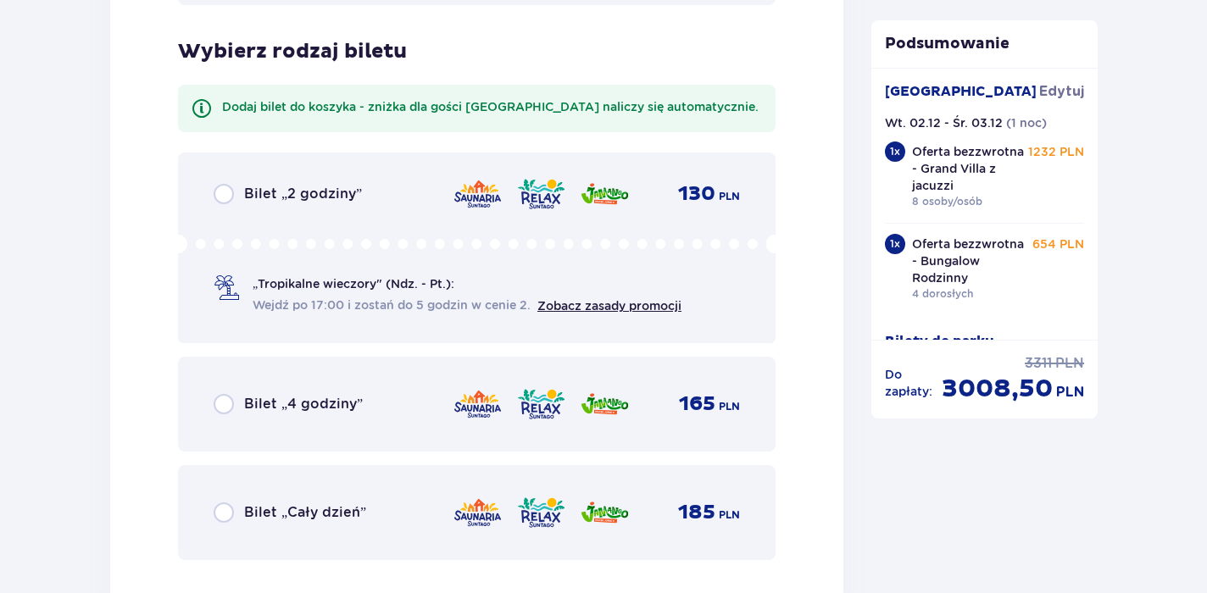
scroll to position [13202, 0]
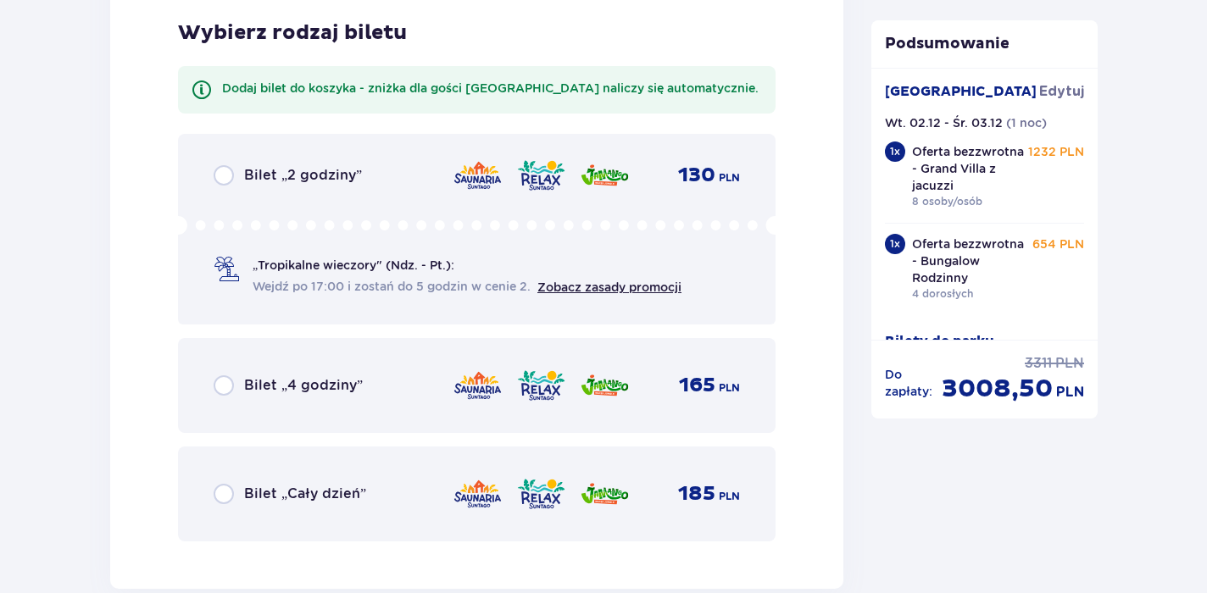
click at [287, 487] on span "Bilet „Cały dzień”" at bounding box center [305, 494] width 122 height 19
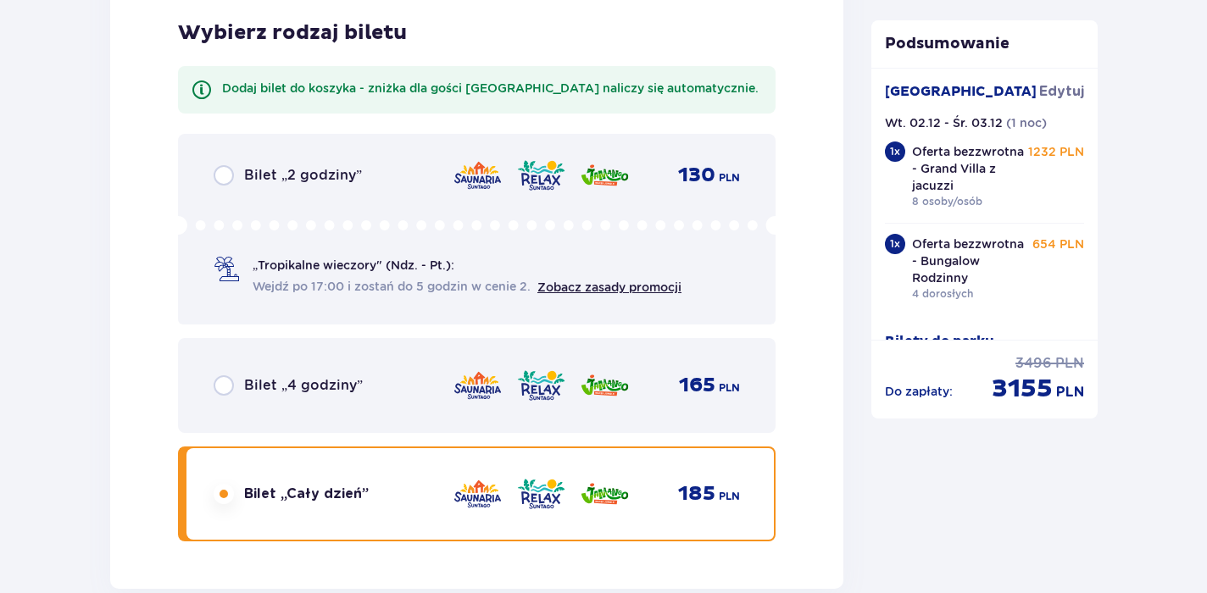
scroll to position [13791, 0]
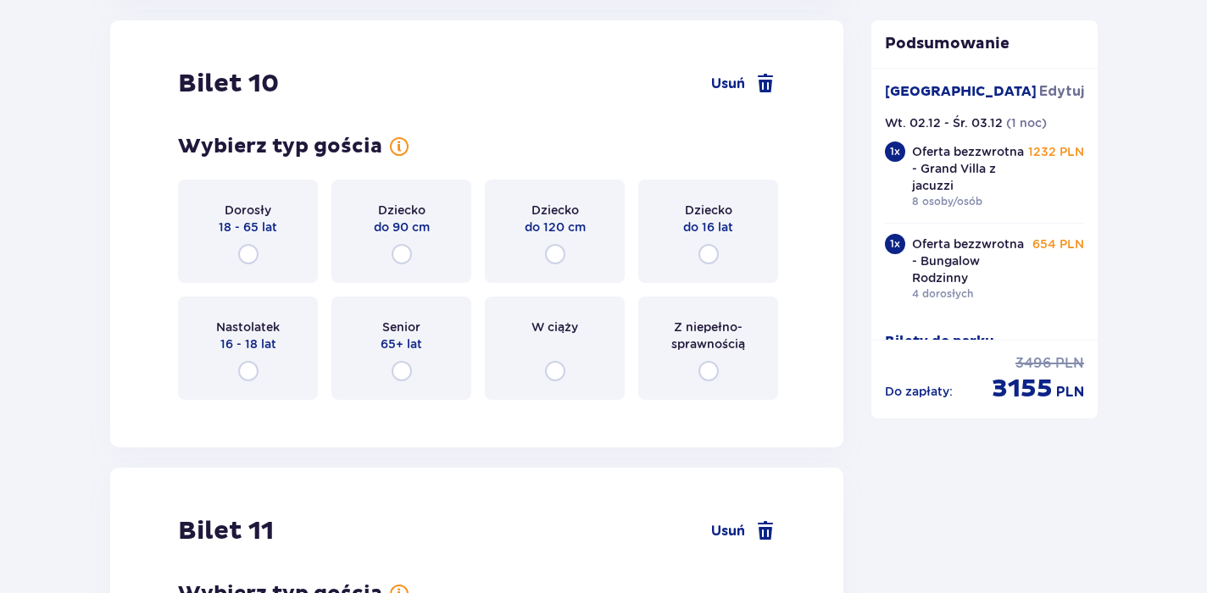
click at [259, 258] on div "Dorosły 18 - 65 lat" at bounding box center [248, 231] width 140 height 103
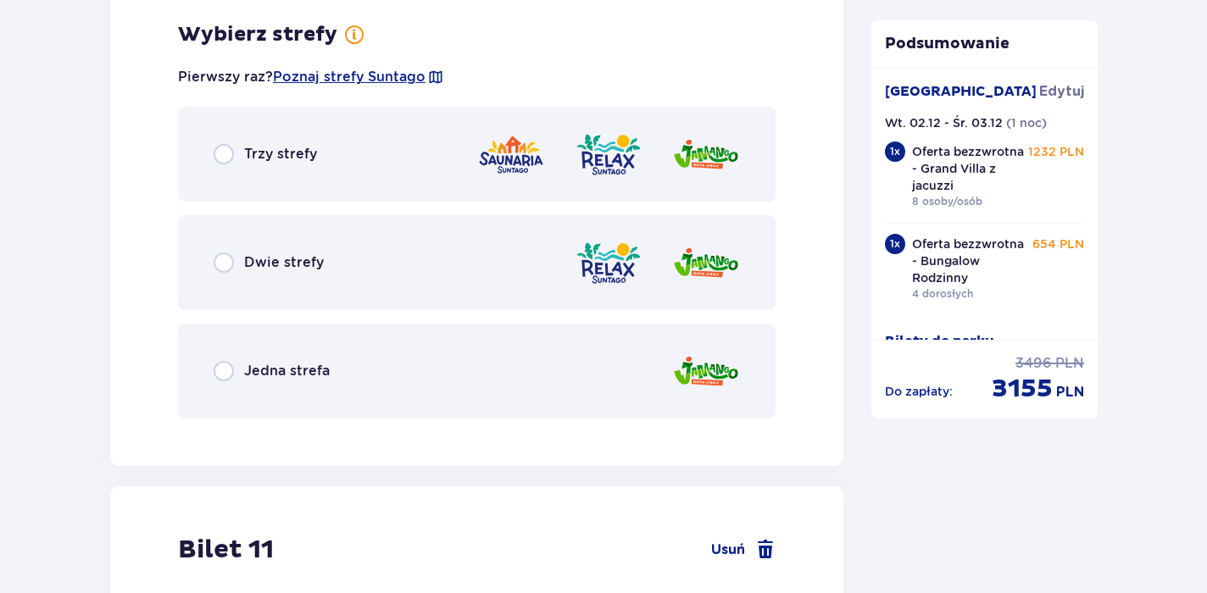
scroll to position [14205, 0]
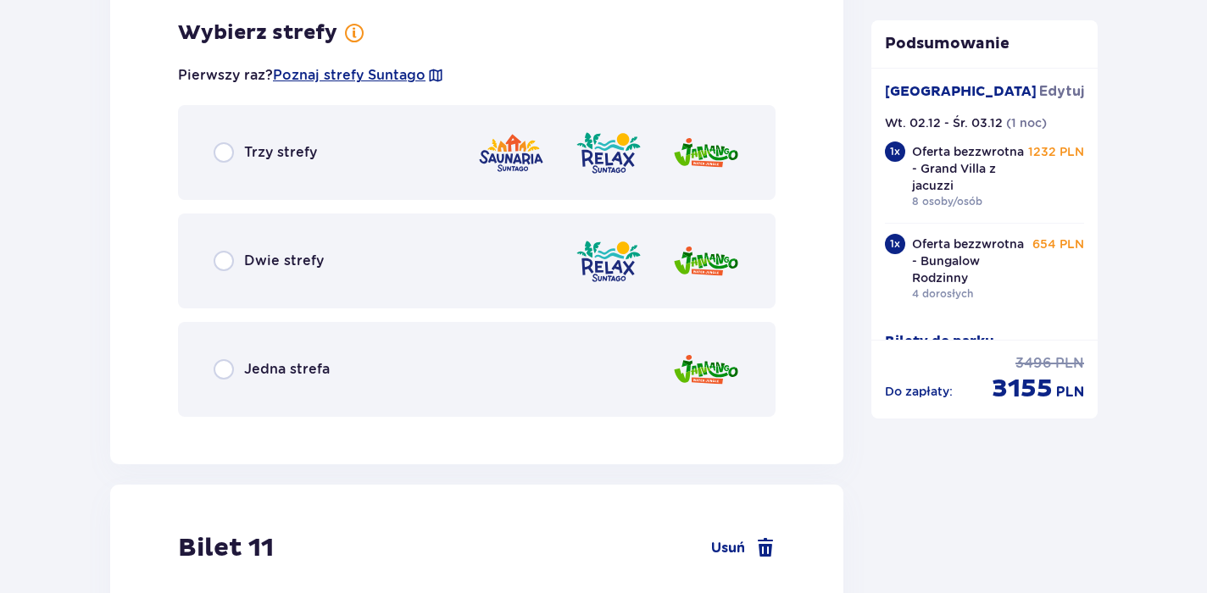
drag, startPoint x: 259, startPoint y: 258, endPoint x: 224, endPoint y: 152, distance: 111.8
click at [224, 152] on input "radio" at bounding box center [224, 152] width 20 height 20
radio input "true"
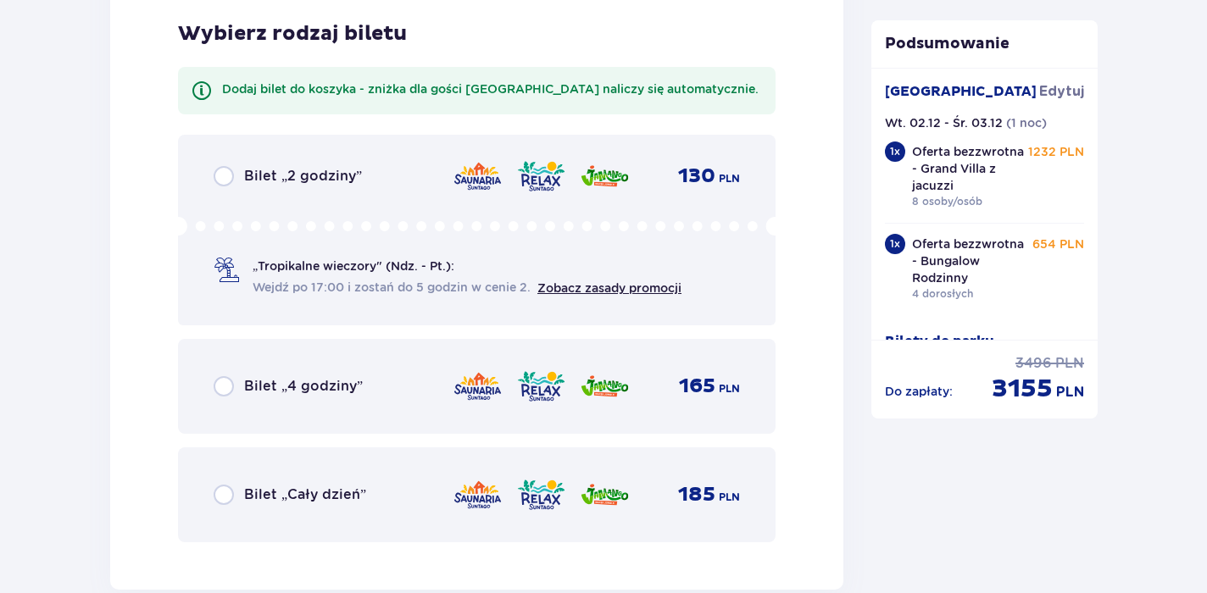
scroll to position [14636, 0]
click at [299, 498] on span "Bilet „Cały dzień”" at bounding box center [305, 494] width 122 height 19
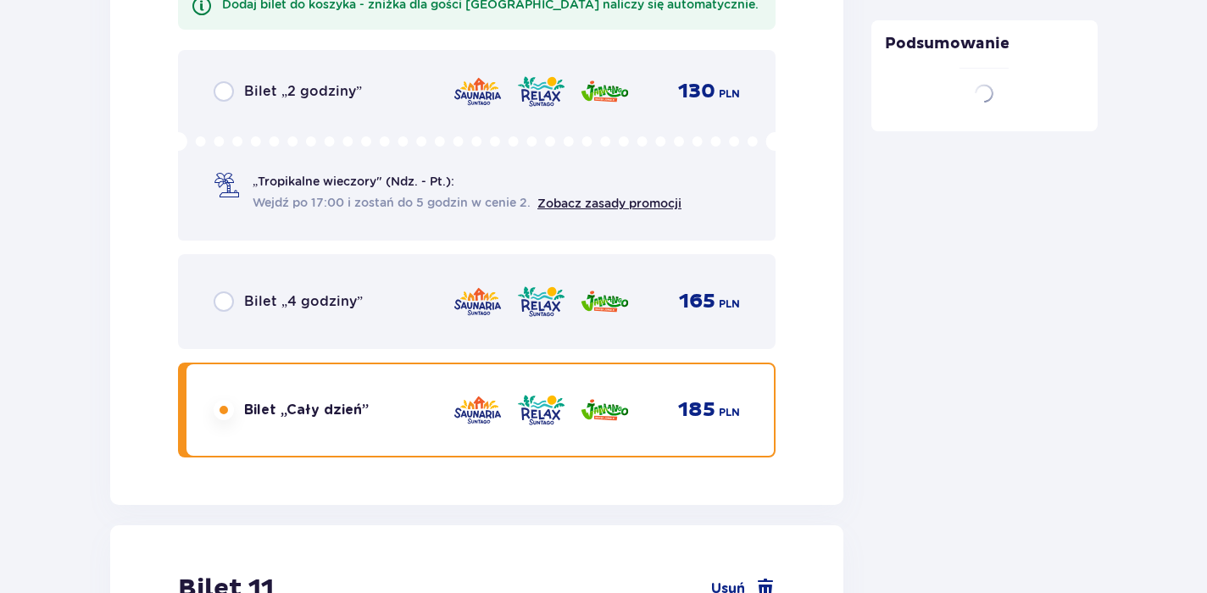
scroll to position [15211, 0]
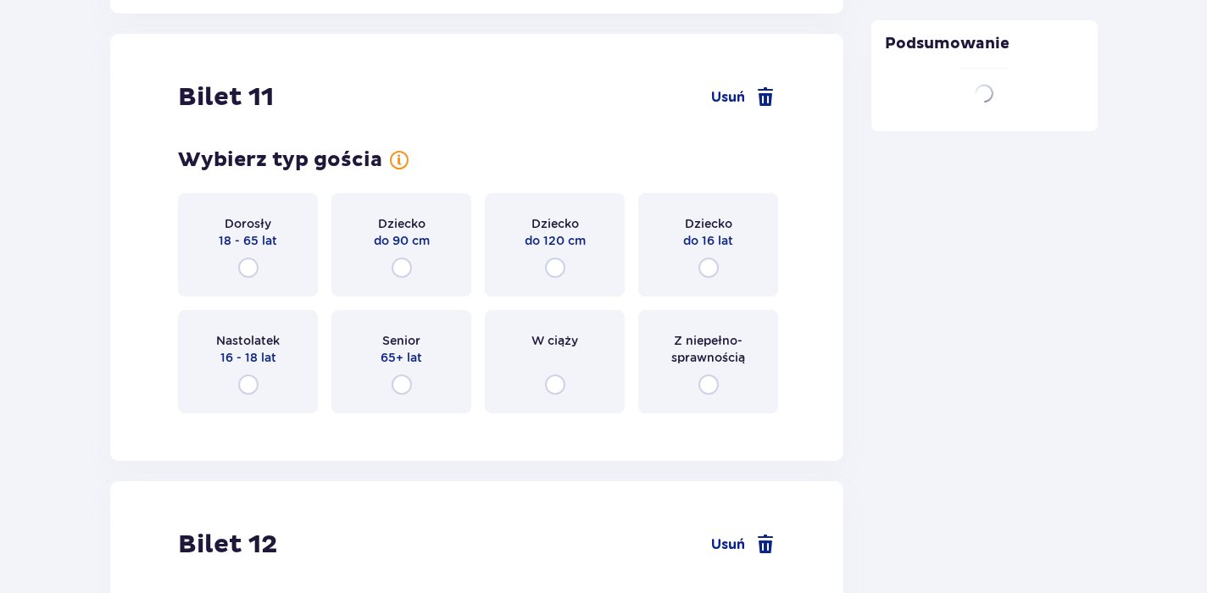
click at [249, 270] on input "radio" at bounding box center [248, 268] width 20 height 20
radio input "true"
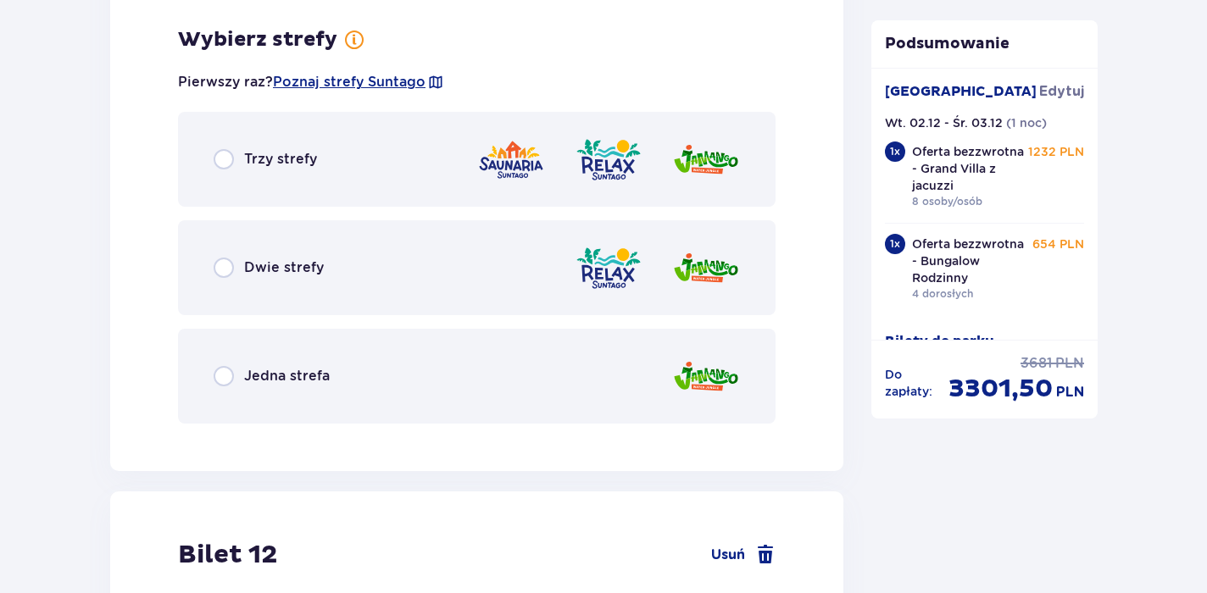
scroll to position [15638, 0]
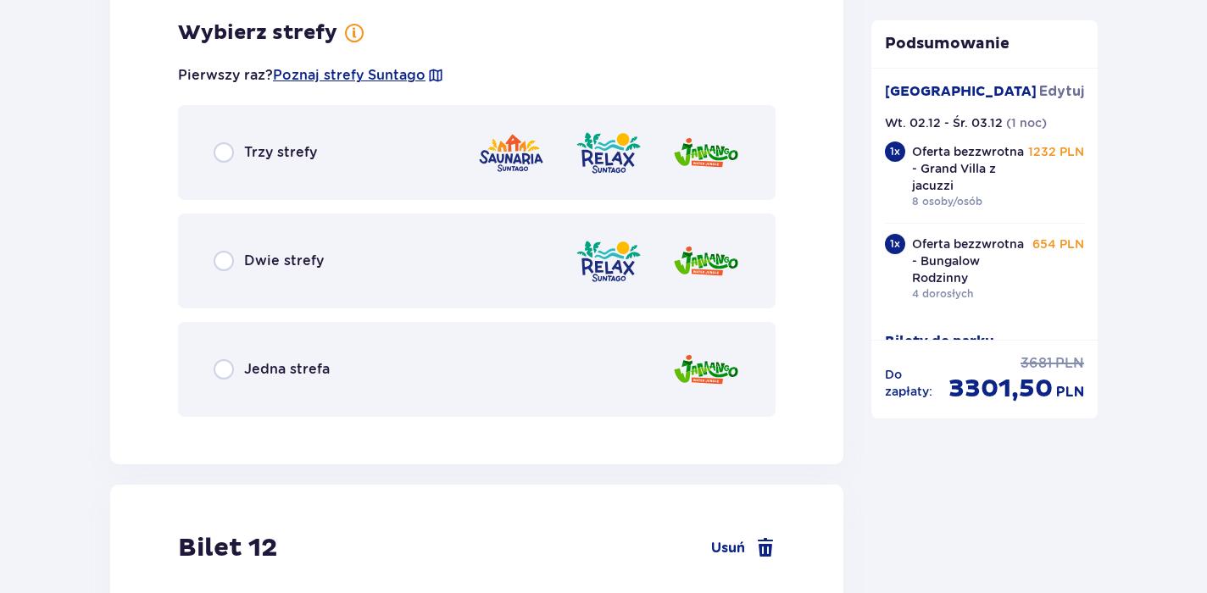
click at [265, 165] on div "Trzy strefy" at bounding box center [477, 152] width 598 height 95
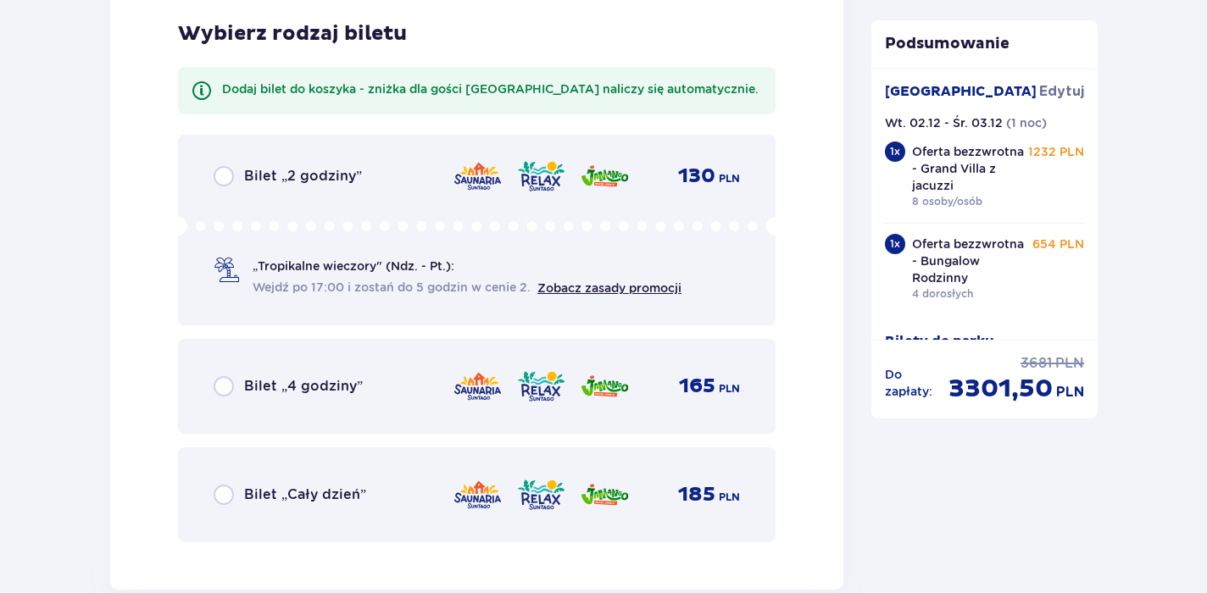
scroll to position [16069, 0]
click at [276, 498] on span "Bilet „Cały dzień”" at bounding box center [305, 494] width 122 height 19
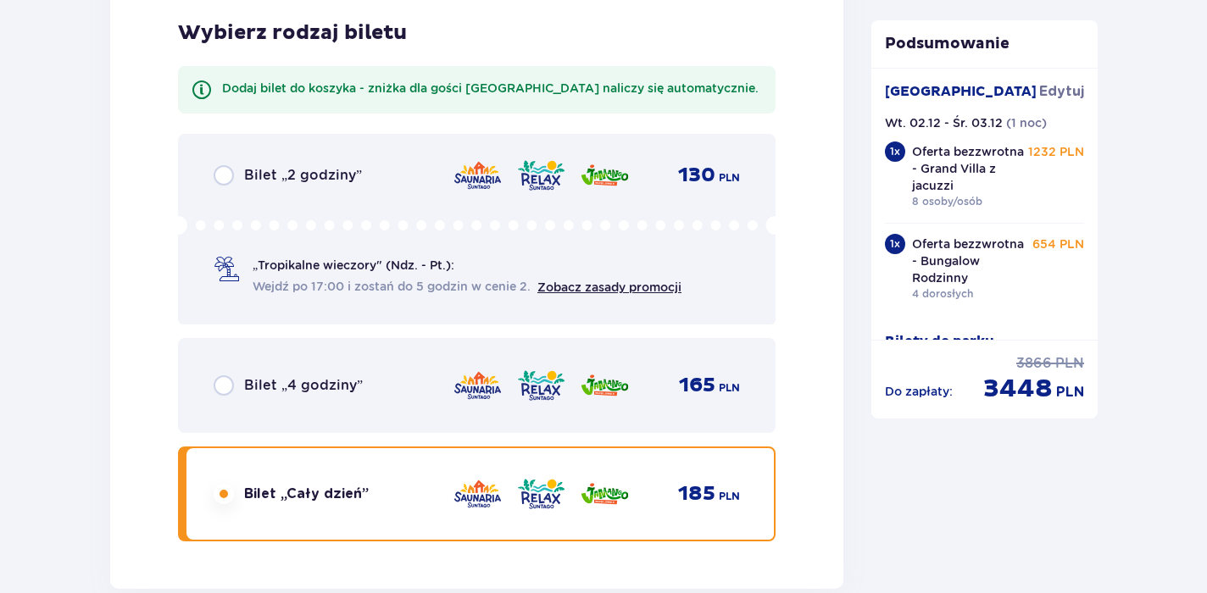
scroll to position [16695, 0]
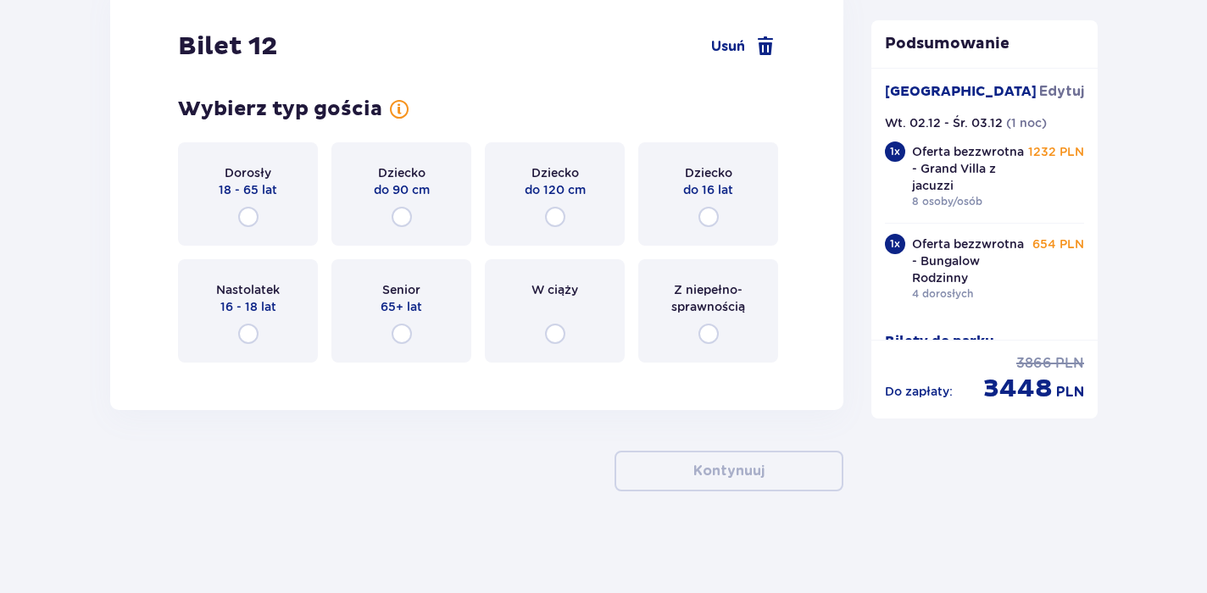
click at [248, 222] on input "radio" at bounding box center [248, 217] width 20 height 20
radio input "true"
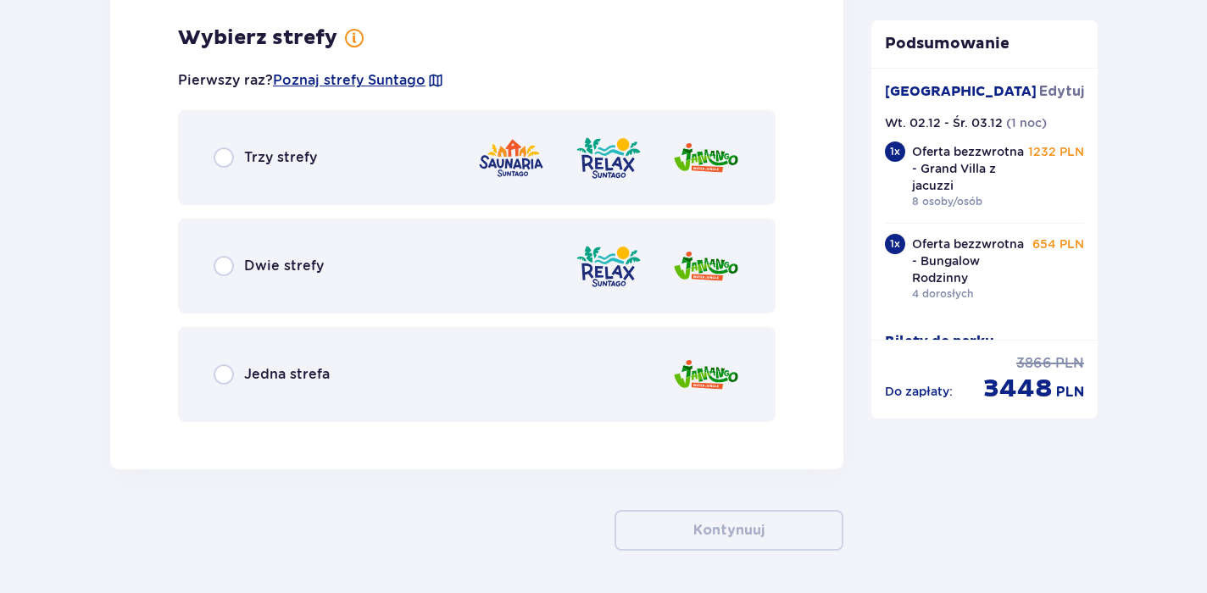
scroll to position [17072, 0]
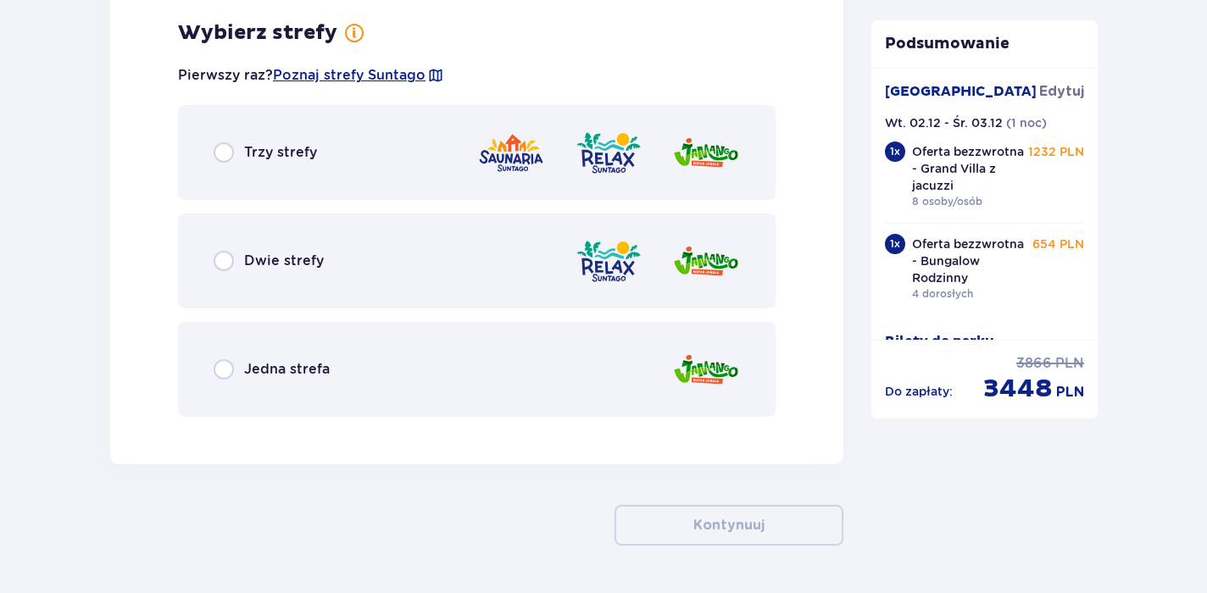
click at [244, 148] on span "Trzy strefy" at bounding box center [280, 152] width 73 height 19
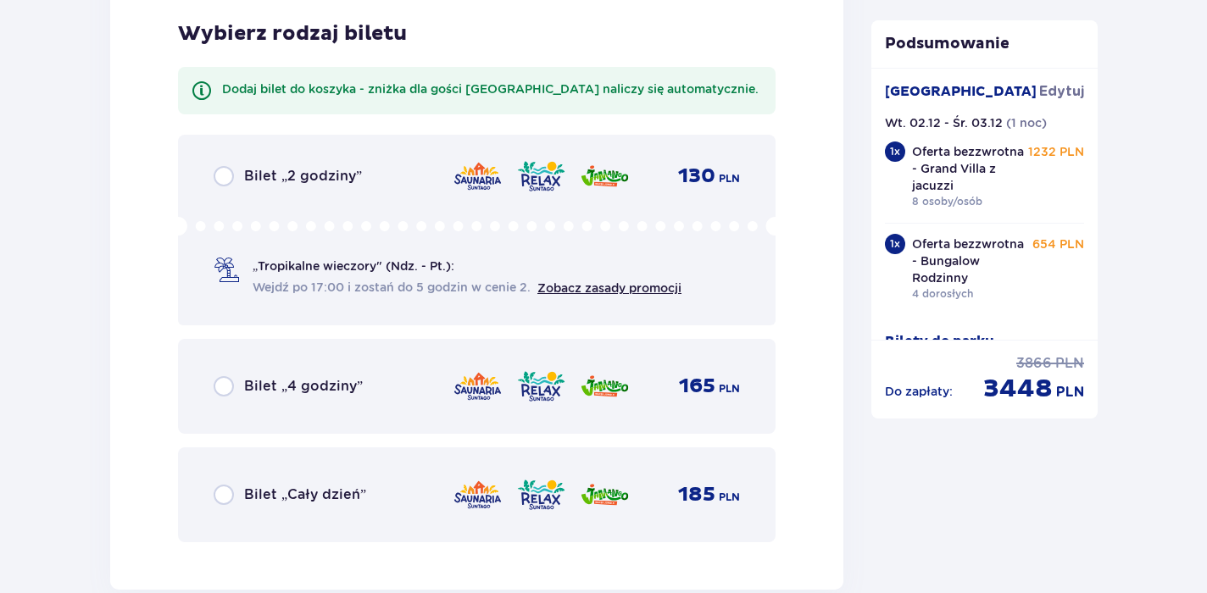
scroll to position [17502, 0]
click at [303, 486] on span "Bilet „Cały dzień”" at bounding box center [305, 494] width 122 height 19
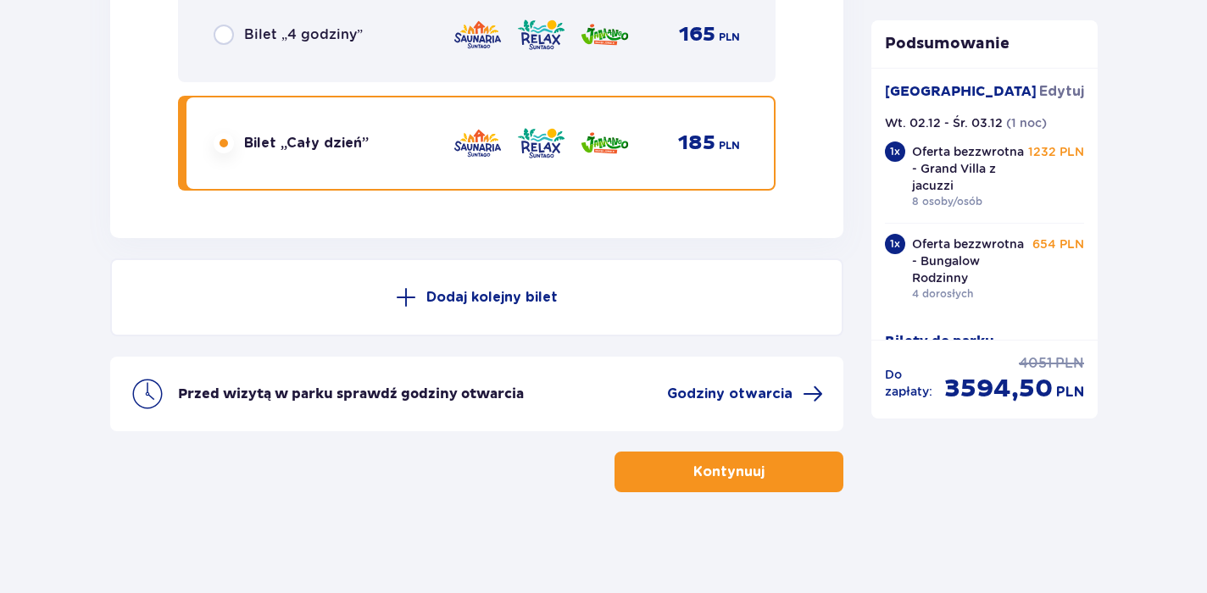
scroll to position [17854, 0]
drag, startPoint x: 946, startPoint y: 389, endPoint x: 1084, endPoint y: 402, distance: 138.8
click at [1084, 402] on div "Do zapłaty : cena regularna 4051 PLN cena po obniżce 3594,50 PLN" at bounding box center [984, 372] width 227 height 65
copy div "3594,50 PLN"
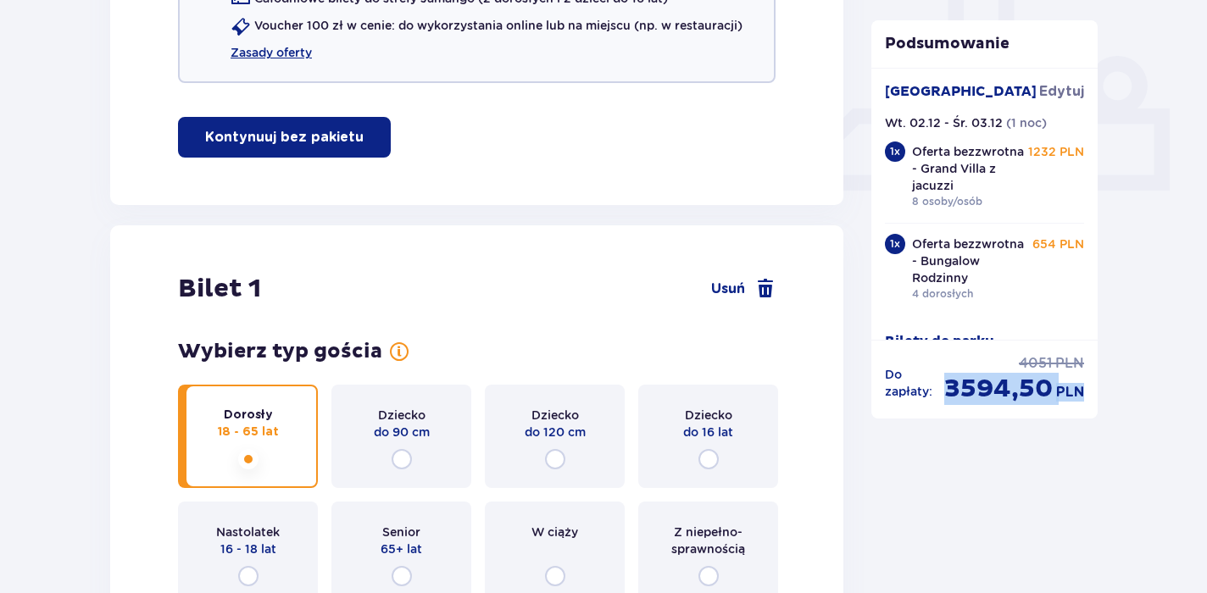
scroll to position [0, 0]
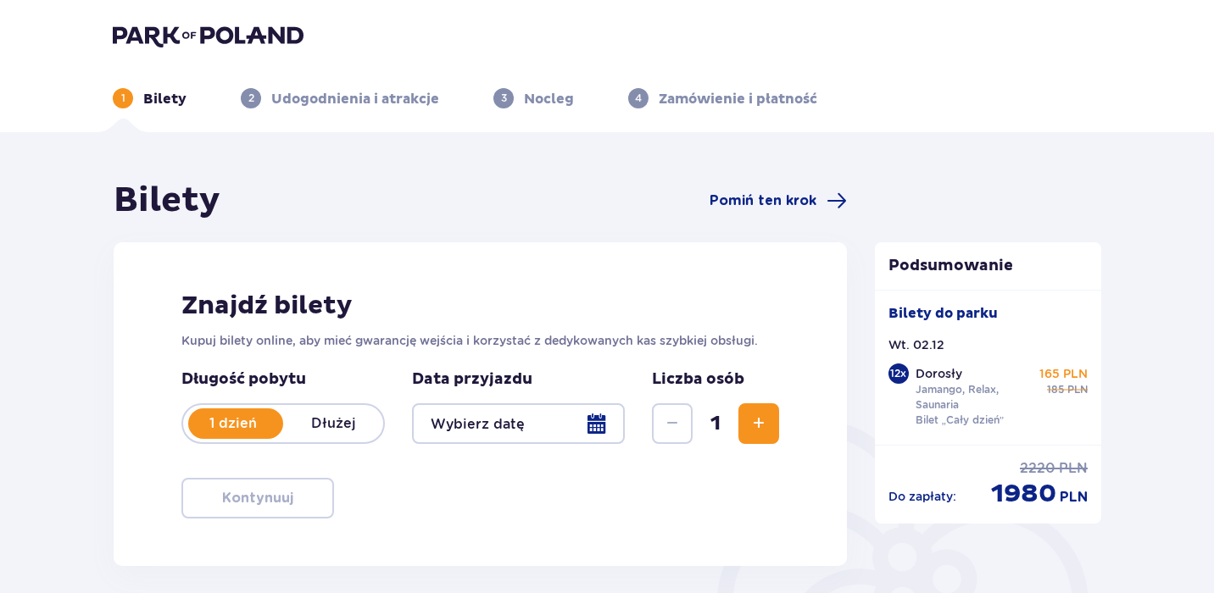
click at [541, 438] on div at bounding box center [518, 424] width 213 height 41
type input "[DATE]"
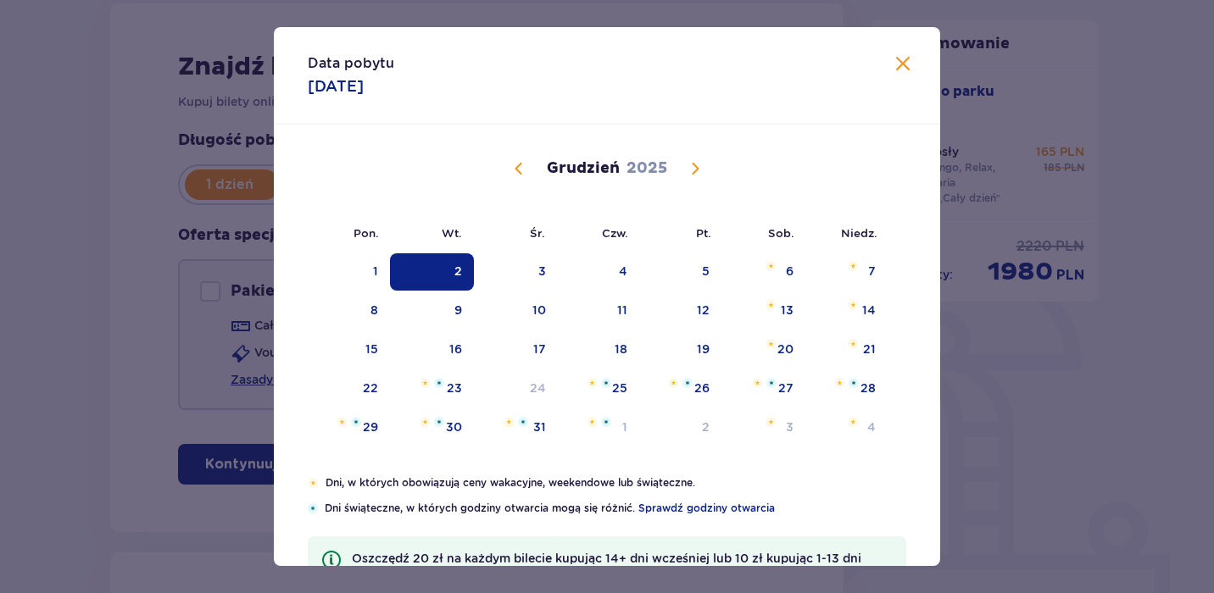
click at [447, 259] on div "2" at bounding box center [432, 271] width 84 height 37
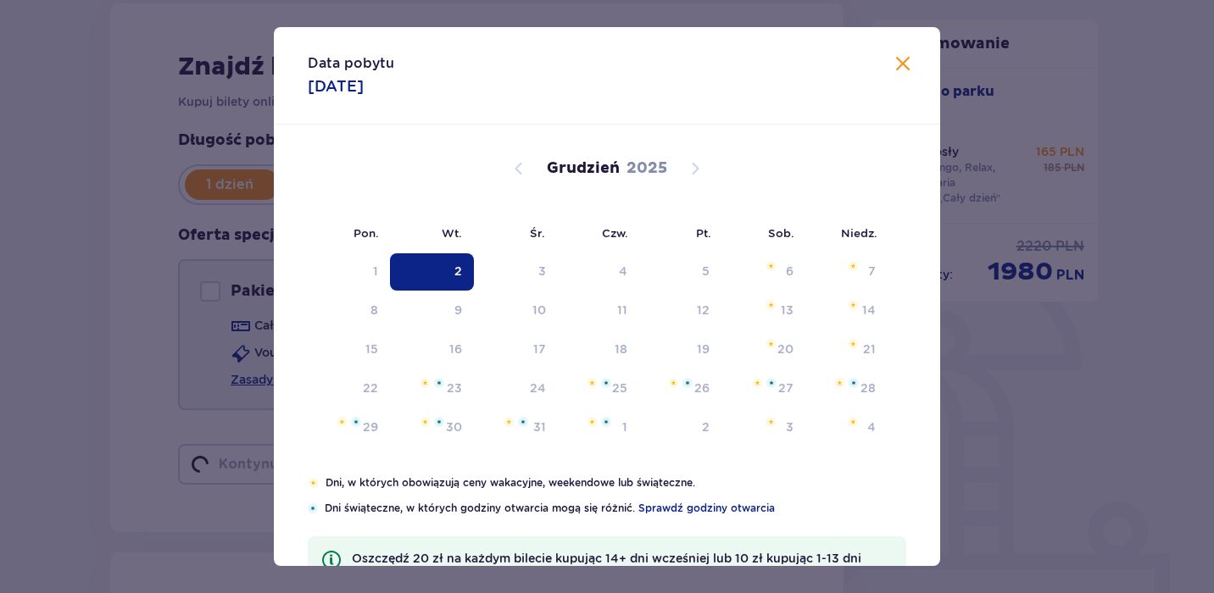
click at [453, 270] on div "Pakiet Family 2+2 Pakiet Family 2+2 - 540 PLN Całodniowe bilety do strefy Jaman…" at bounding box center [477, 334] width 598 height 151
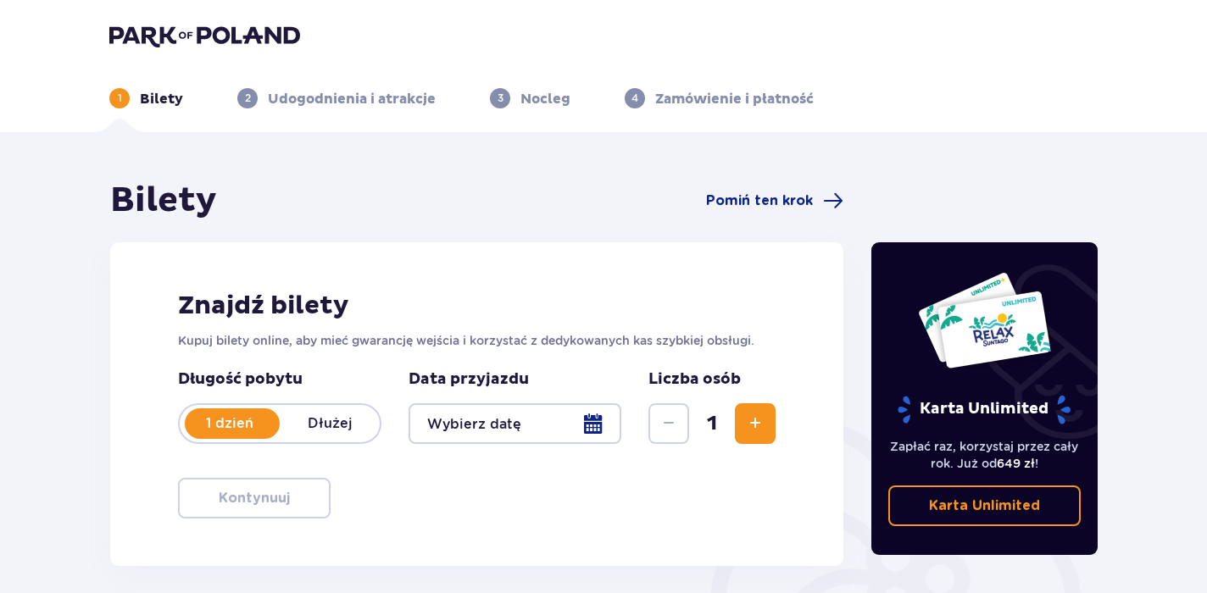
click at [764, 426] on span "Zwiększ" at bounding box center [755, 424] width 20 height 20
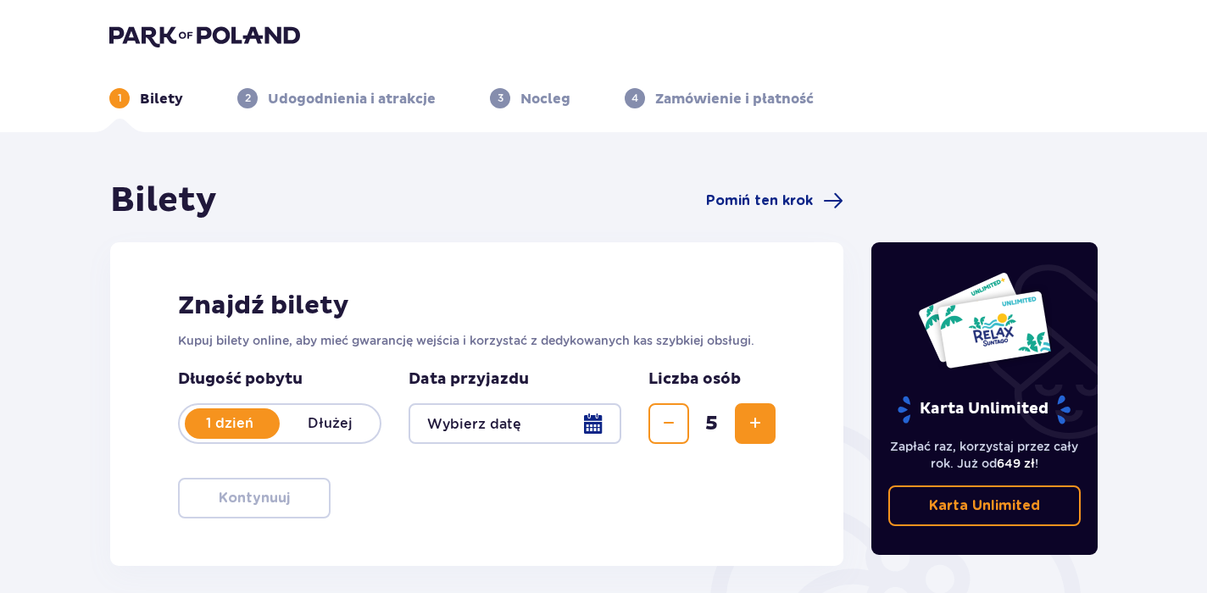
click at [764, 426] on span "Zwiększ" at bounding box center [755, 424] width 20 height 20
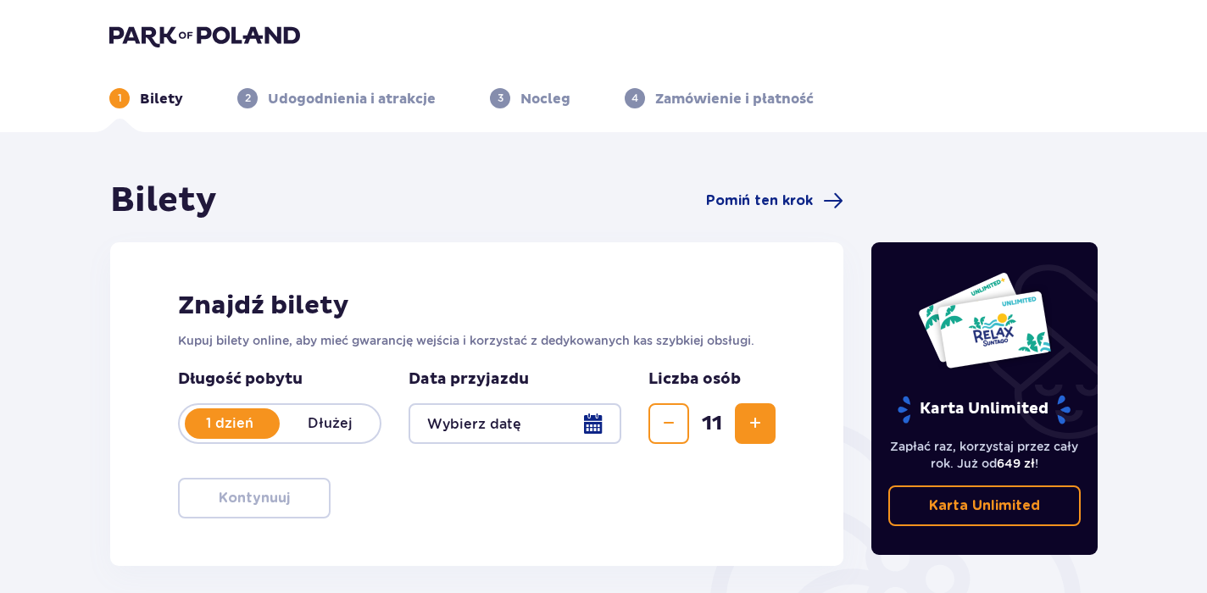
click at [764, 426] on span "Zwiększ" at bounding box center [755, 424] width 20 height 20
click at [734, 491] on div "Znajdź bilety Kupuj bilety online, aby mieć gwarancję wejścia i korzystać z ded…" at bounding box center [476, 404] width 733 height 324
click at [446, 501] on div "Znajdź bilety Kupuj bilety online, aby mieć gwarancję wejścia i korzystać z ded…" at bounding box center [476, 404] width 733 height 324
click at [596, 433] on div at bounding box center [515, 424] width 213 height 41
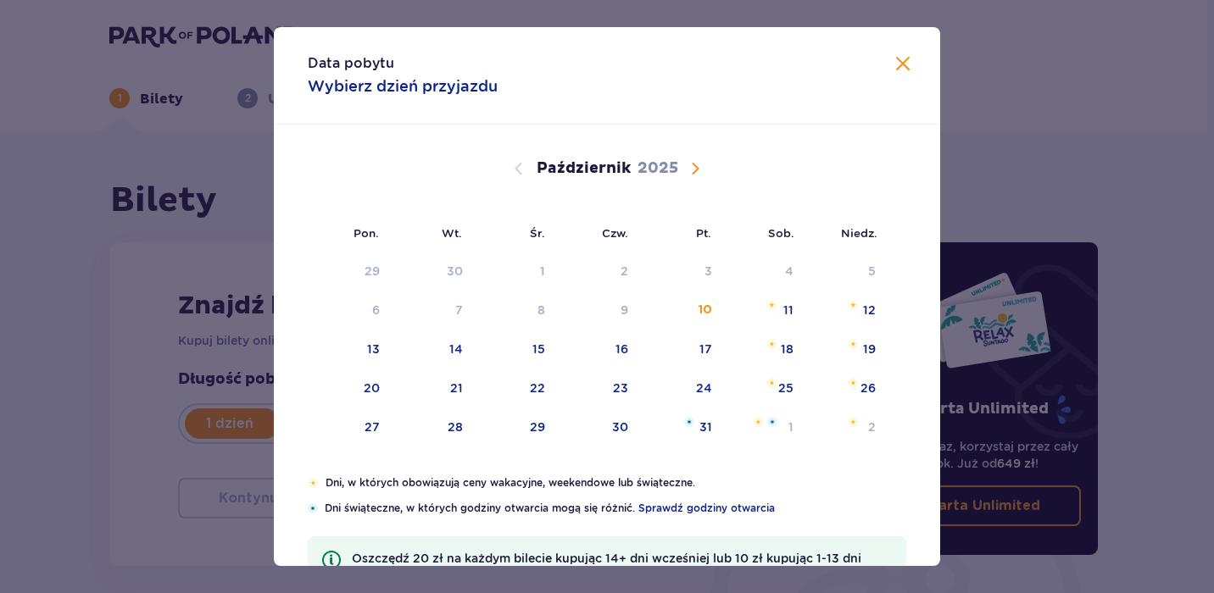
click at [691, 177] on span "Następny miesiąc" at bounding box center [695, 169] width 20 height 20
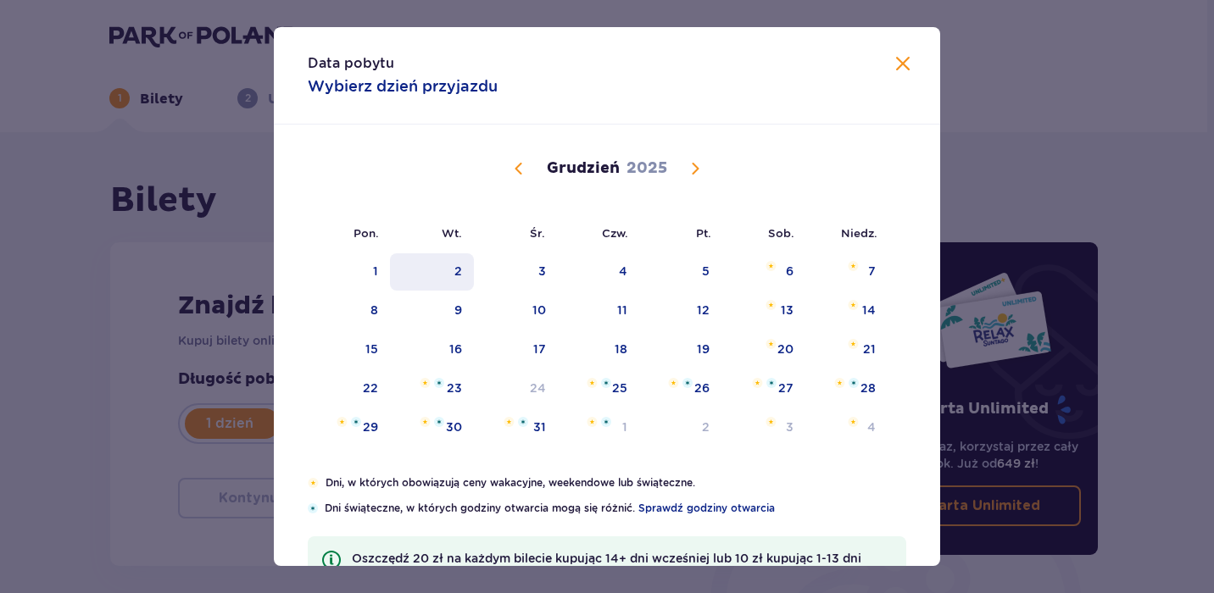
click at [470, 264] on div "2" at bounding box center [432, 271] width 84 height 37
type input "[DATE]"
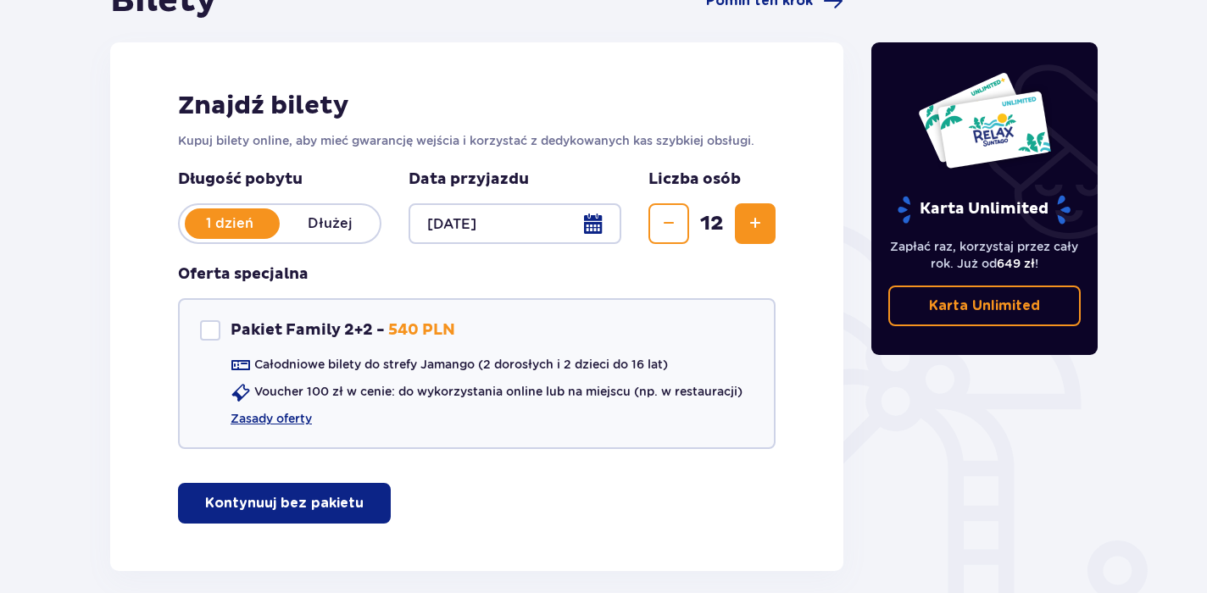
scroll to position [219, 0]
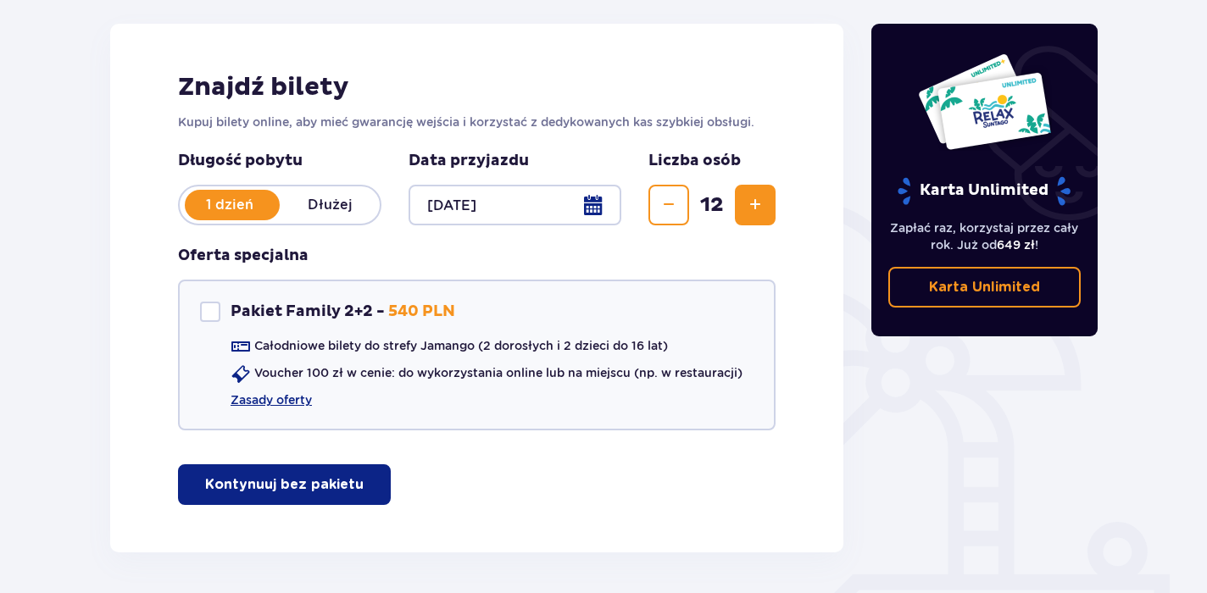
click at [311, 491] on p "Kontynuuj bez pakietu" at bounding box center [284, 485] width 159 height 19
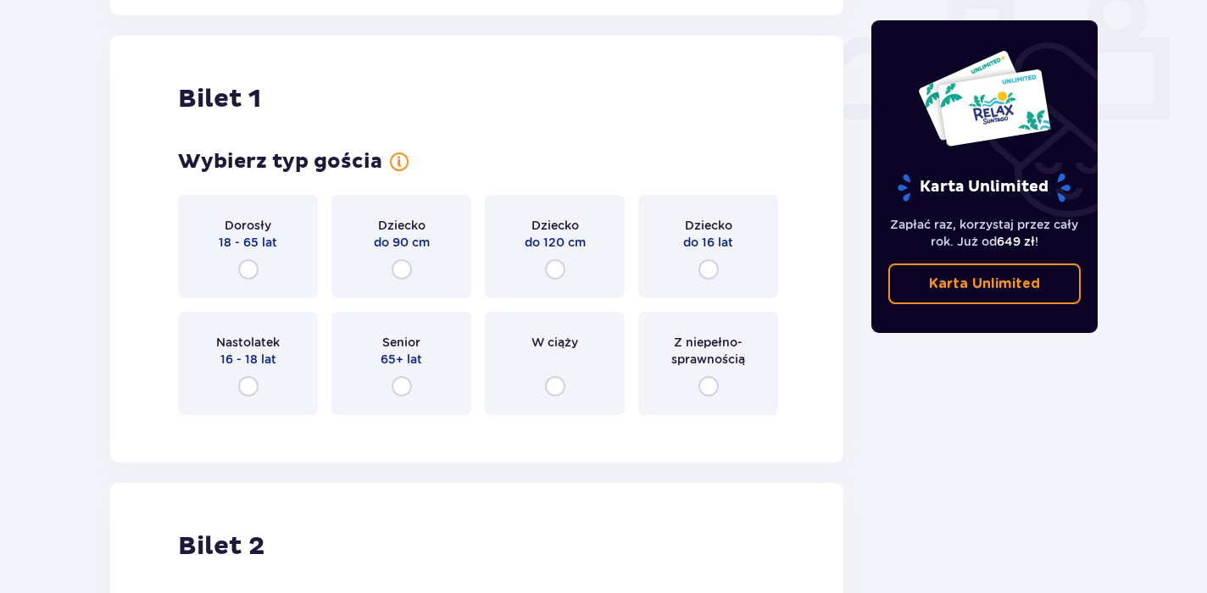
scroll to position [771, 0]
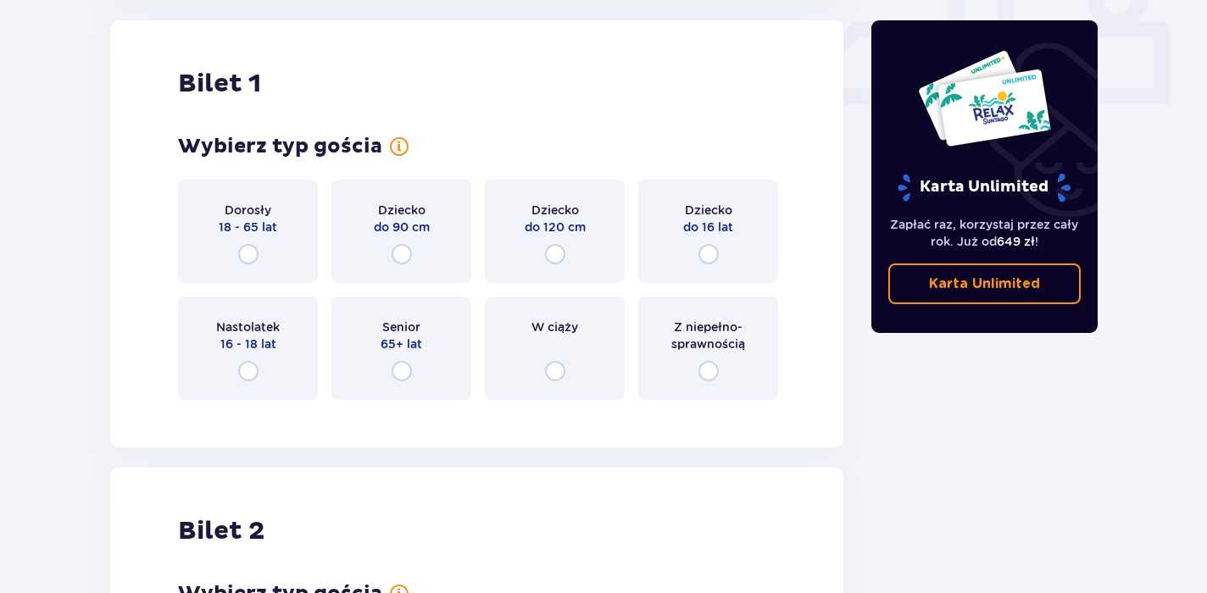
click at [246, 260] on input "radio" at bounding box center [248, 254] width 20 height 20
radio input "true"
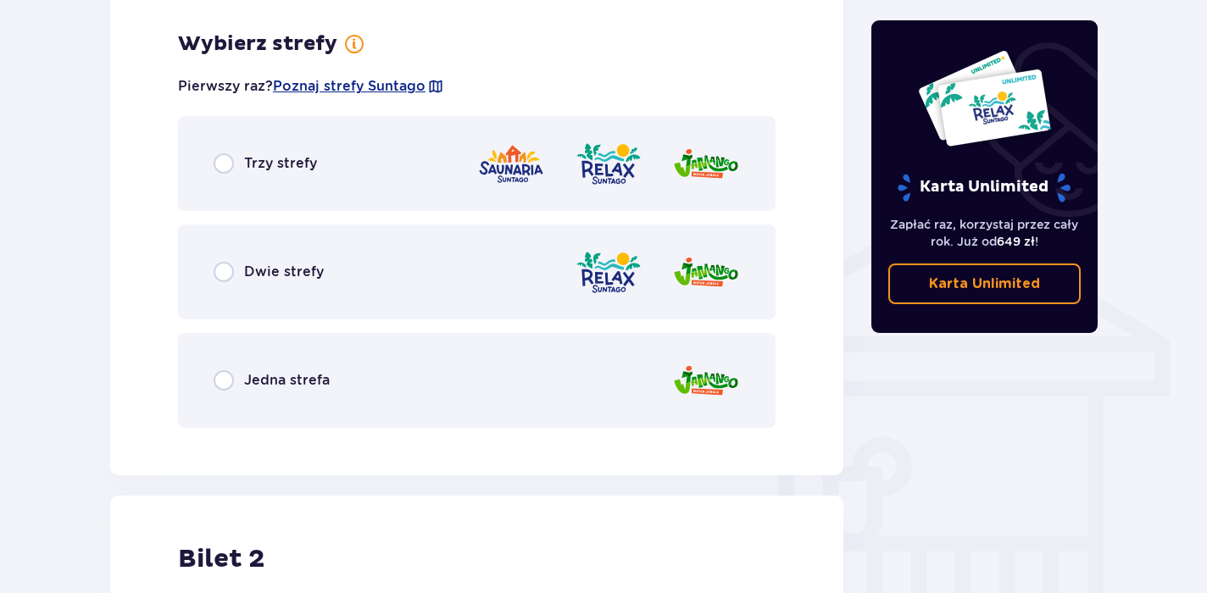
scroll to position [1185, 0]
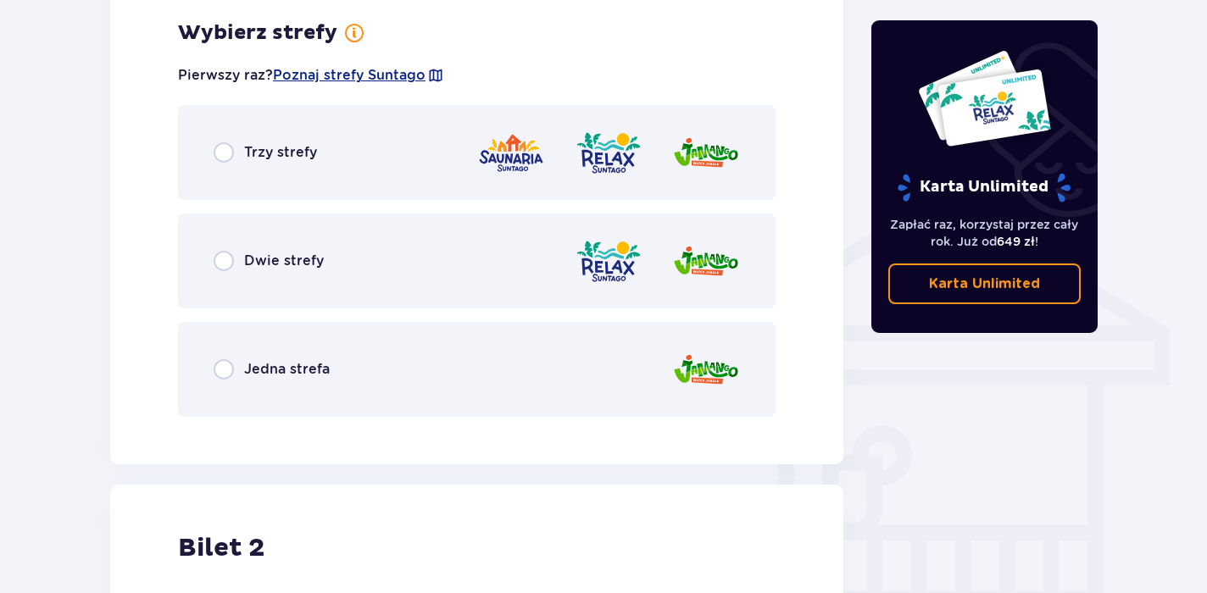
click at [226, 164] on div "Trzy strefy" at bounding box center [477, 152] width 598 height 95
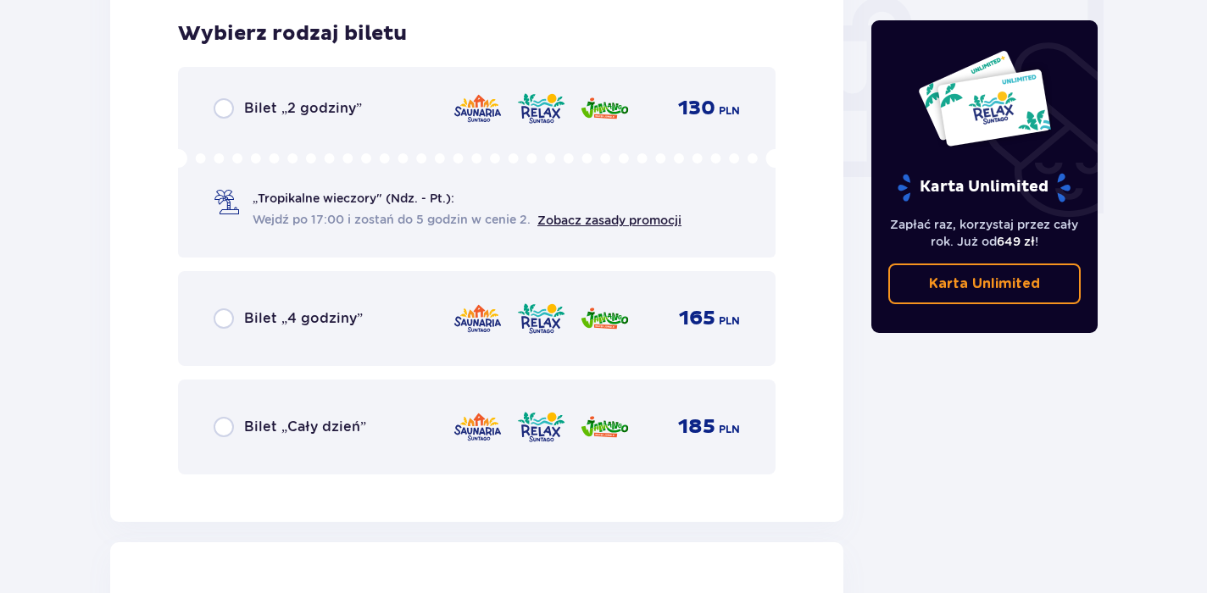
scroll to position [1616, 0]
click at [303, 426] on span "Bilet „Cały dzień”" at bounding box center [305, 426] width 122 height 19
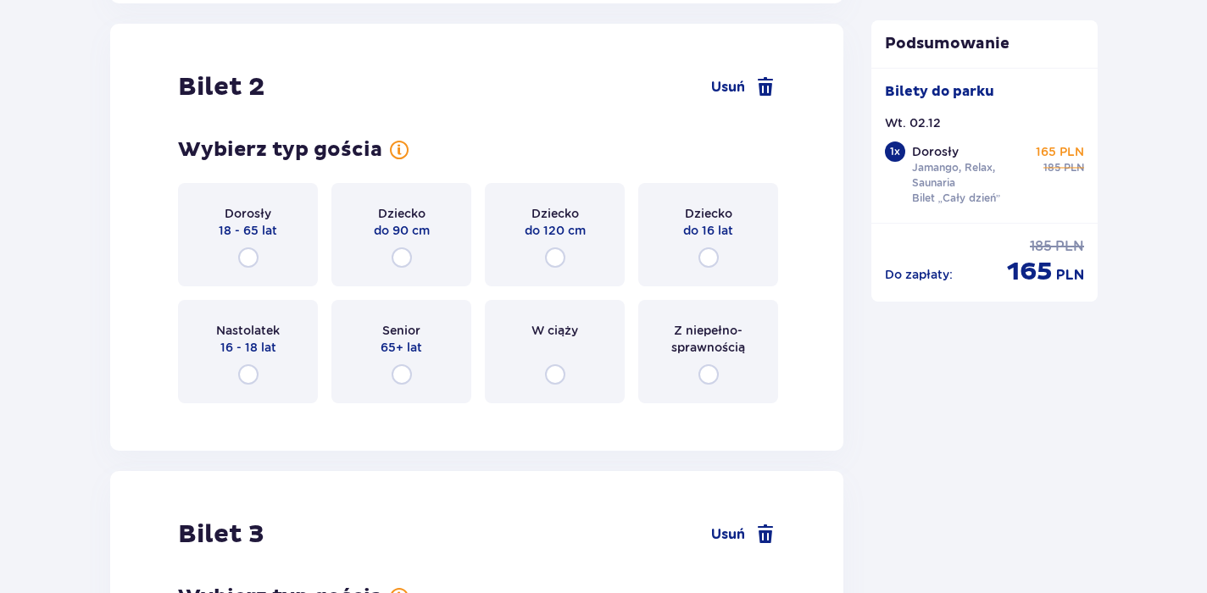
scroll to position [2137, 0]
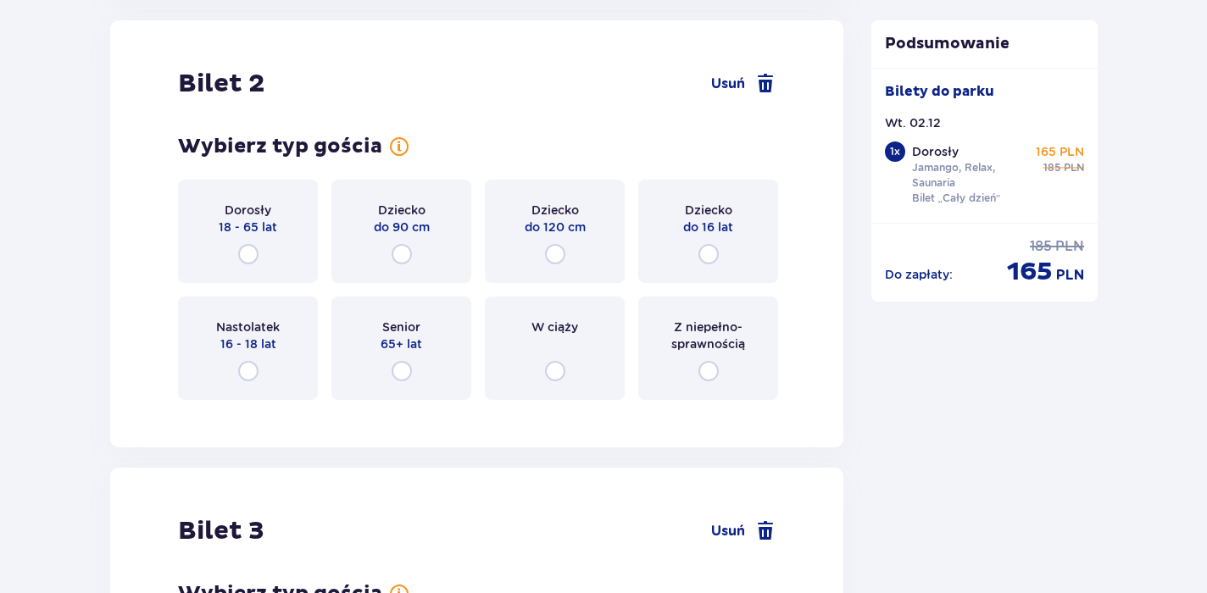
click at [253, 251] on input "radio" at bounding box center [248, 254] width 20 height 20
radio input "true"
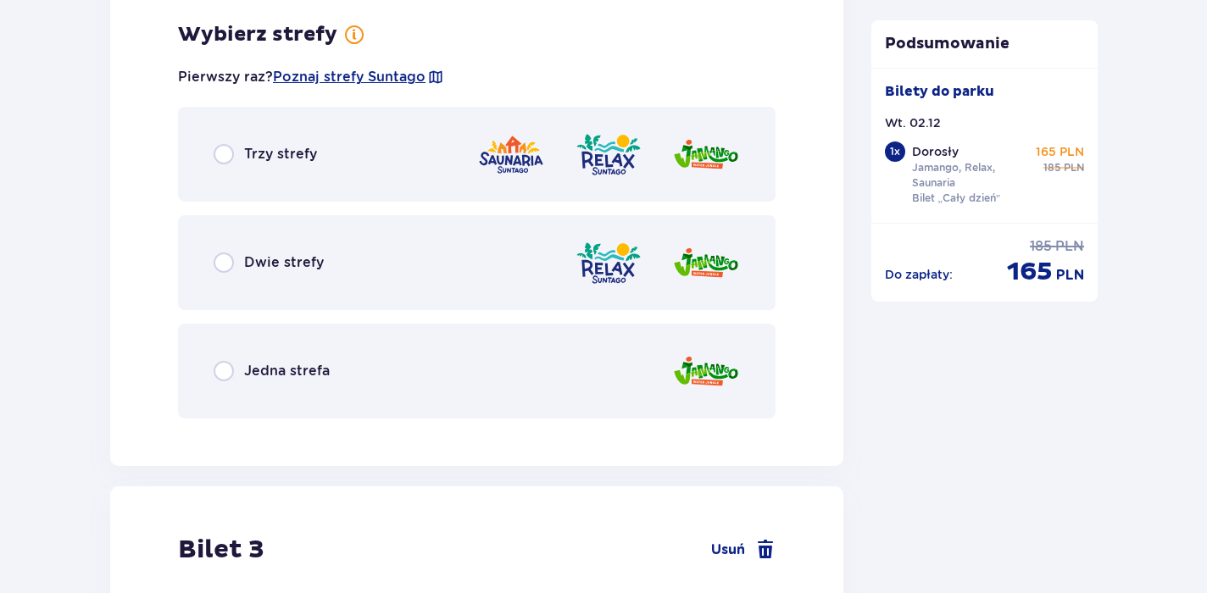
scroll to position [2551, 0]
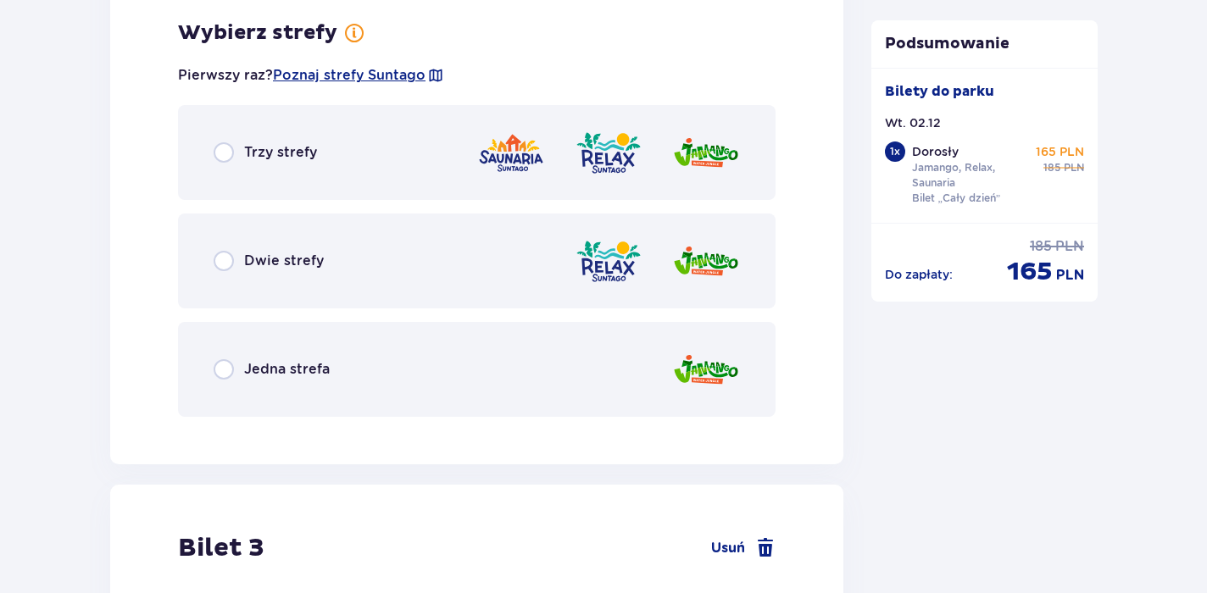
click at [422, 250] on div "Dwie strefy" at bounding box center [477, 261] width 598 height 95
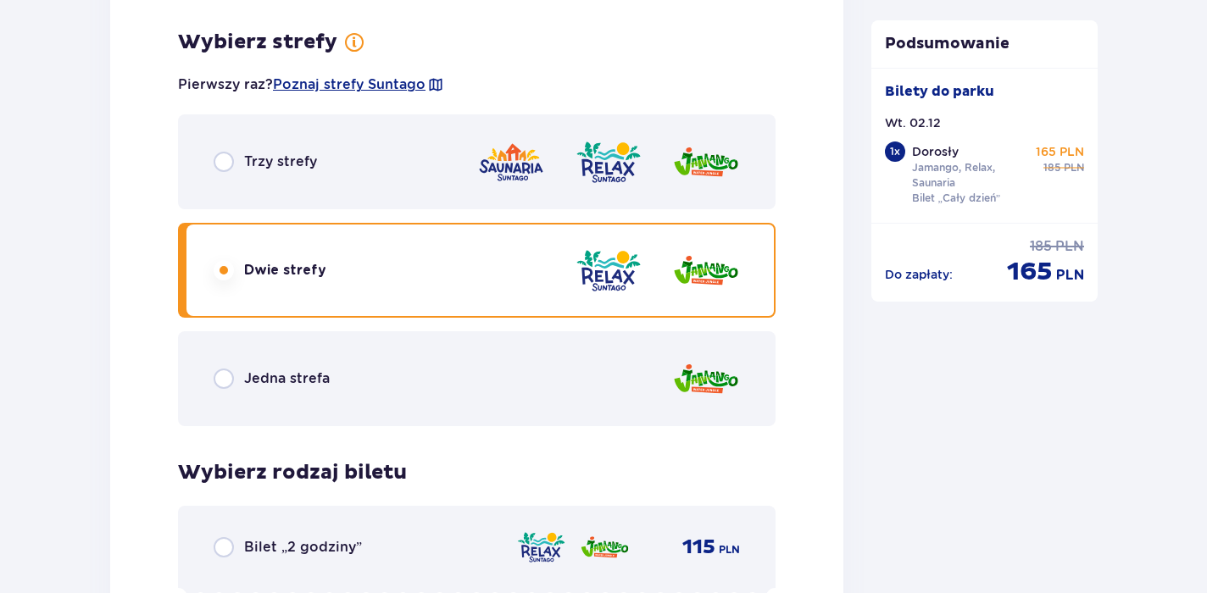
scroll to position [2524, 0]
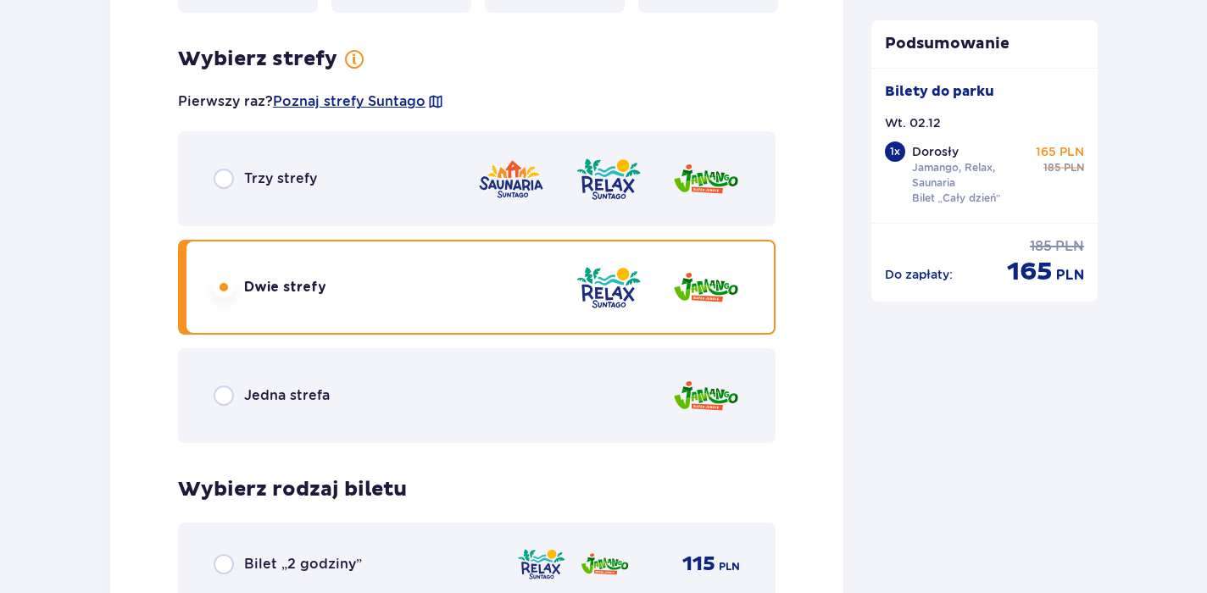
click at [259, 175] on span "Trzy strefy" at bounding box center [280, 179] width 73 height 19
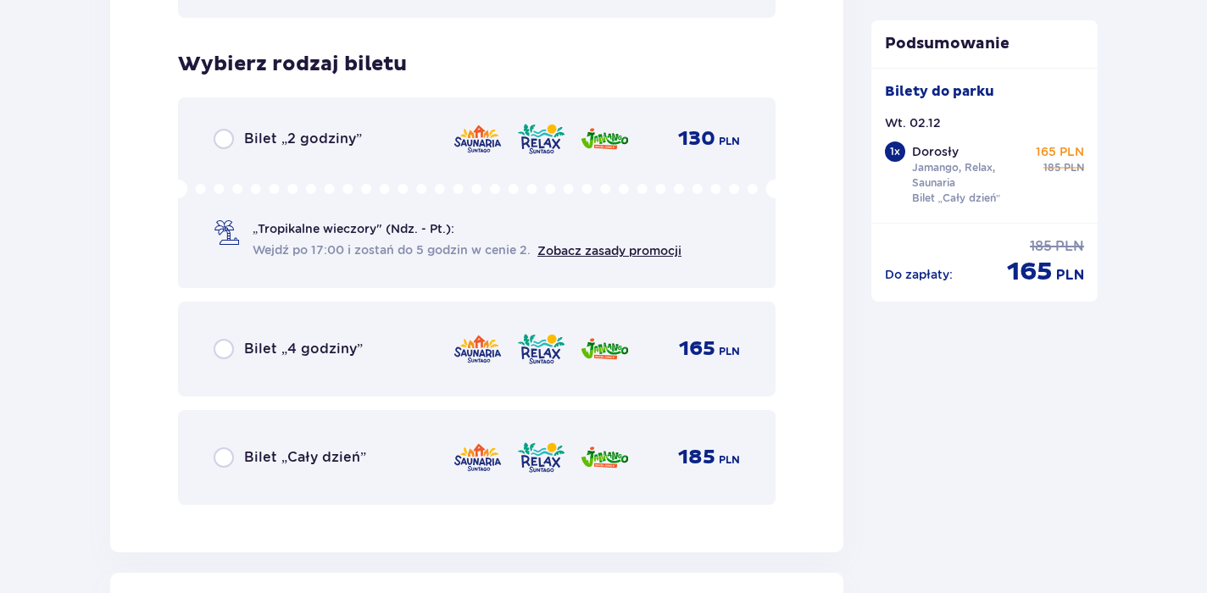
scroll to position [3055, 0]
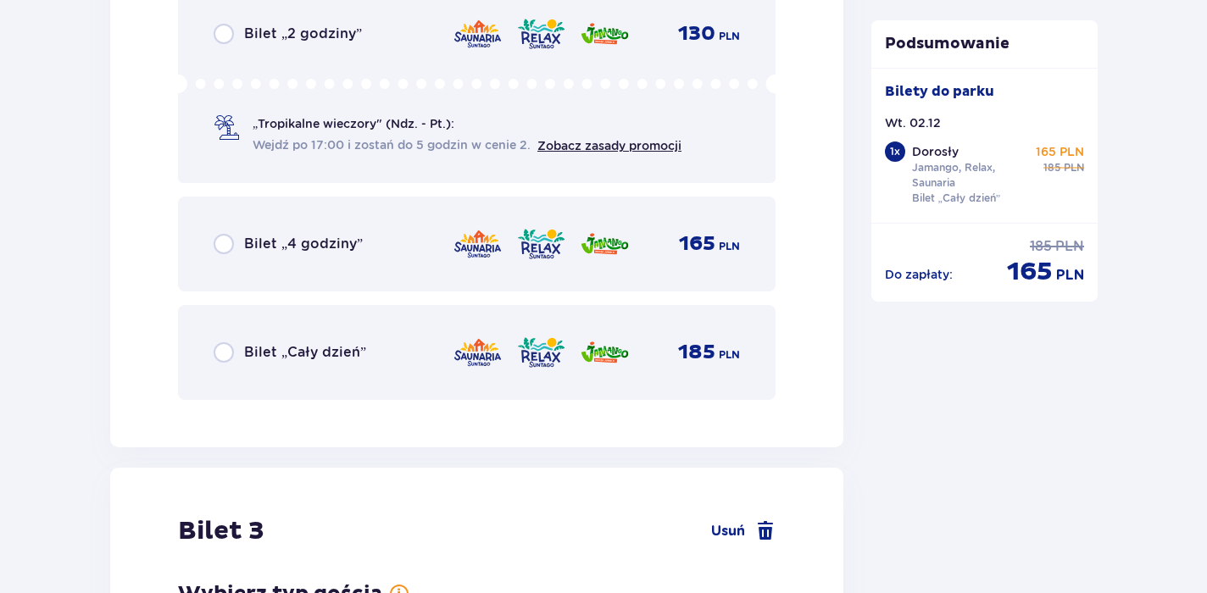
click at [357, 352] on span "Bilet „Cały dzień”" at bounding box center [305, 352] width 122 height 19
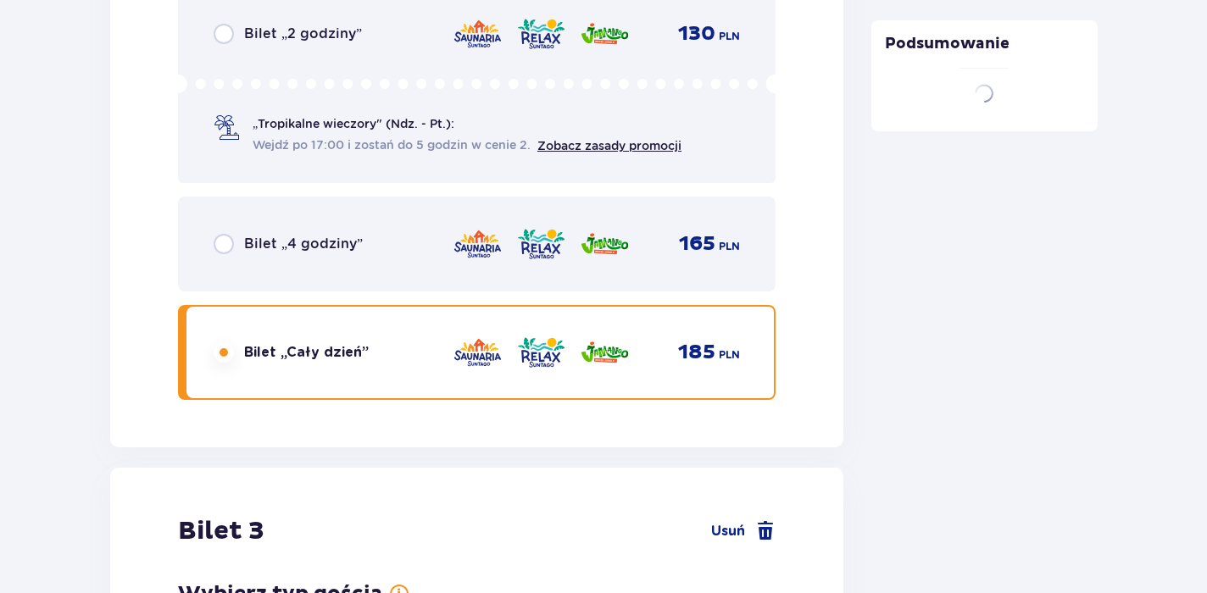
scroll to position [3077, 0]
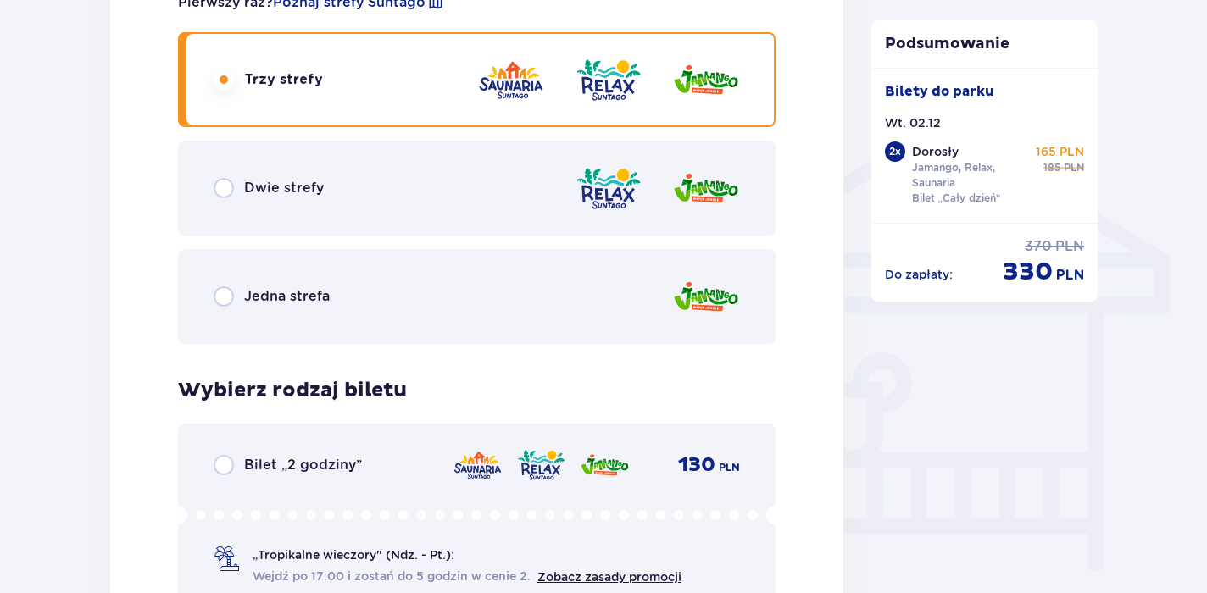
scroll to position [1246, 0]
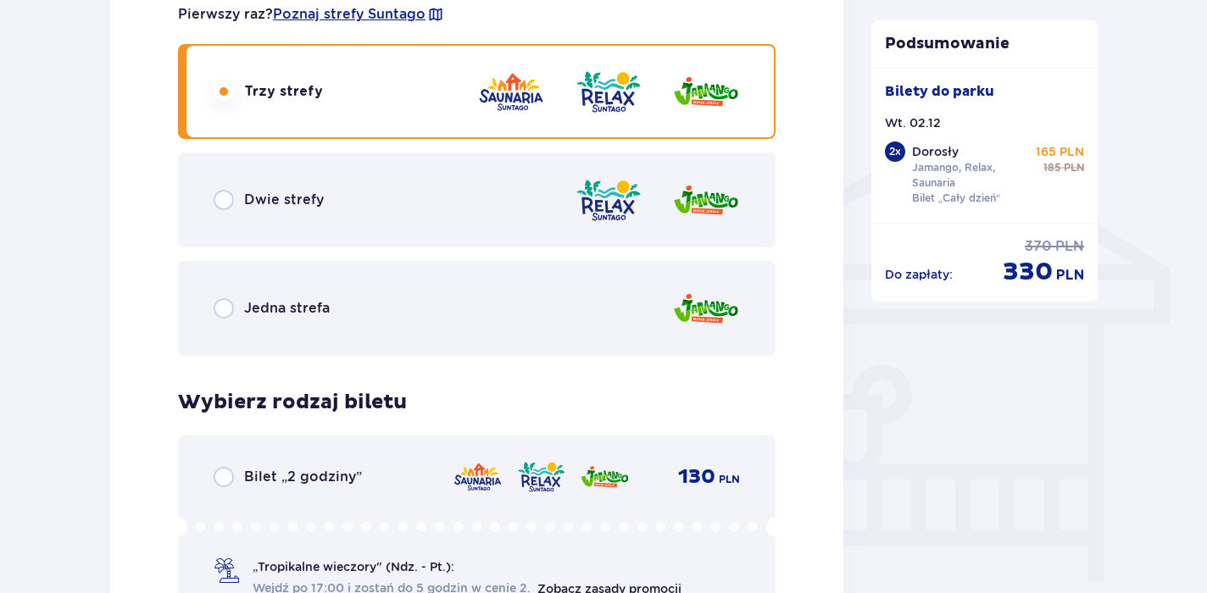
click at [313, 205] on span "Dwie strefy" at bounding box center [284, 200] width 80 height 19
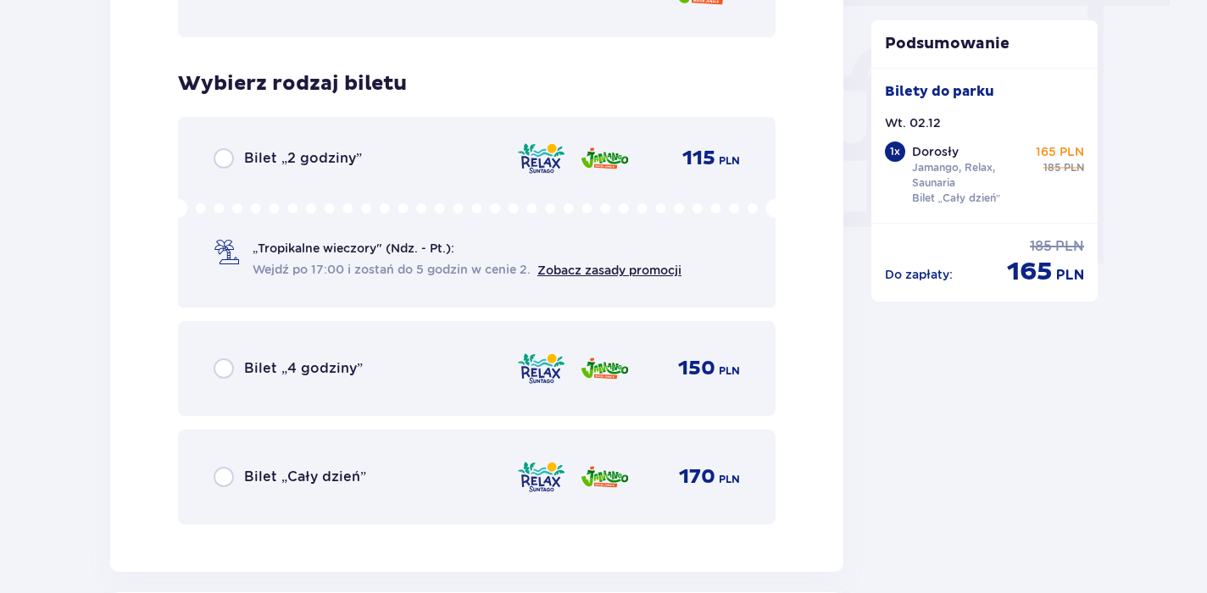
scroll to position [1596, 0]
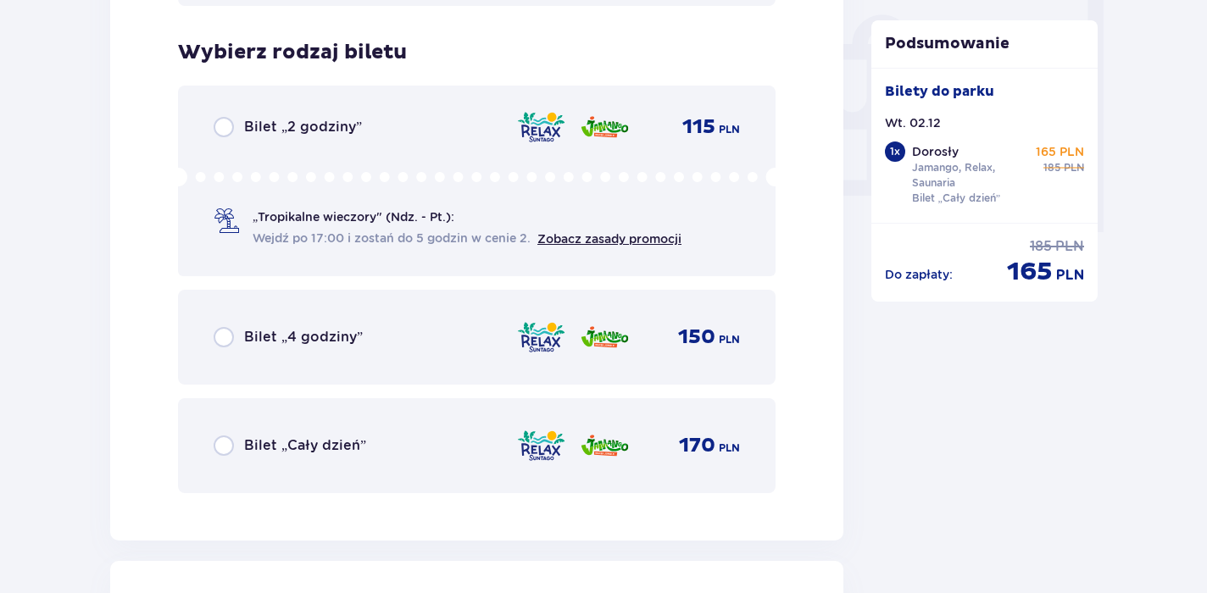
click at [331, 441] on span "Bilet „Cały dzień”" at bounding box center [305, 446] width 122 height 19
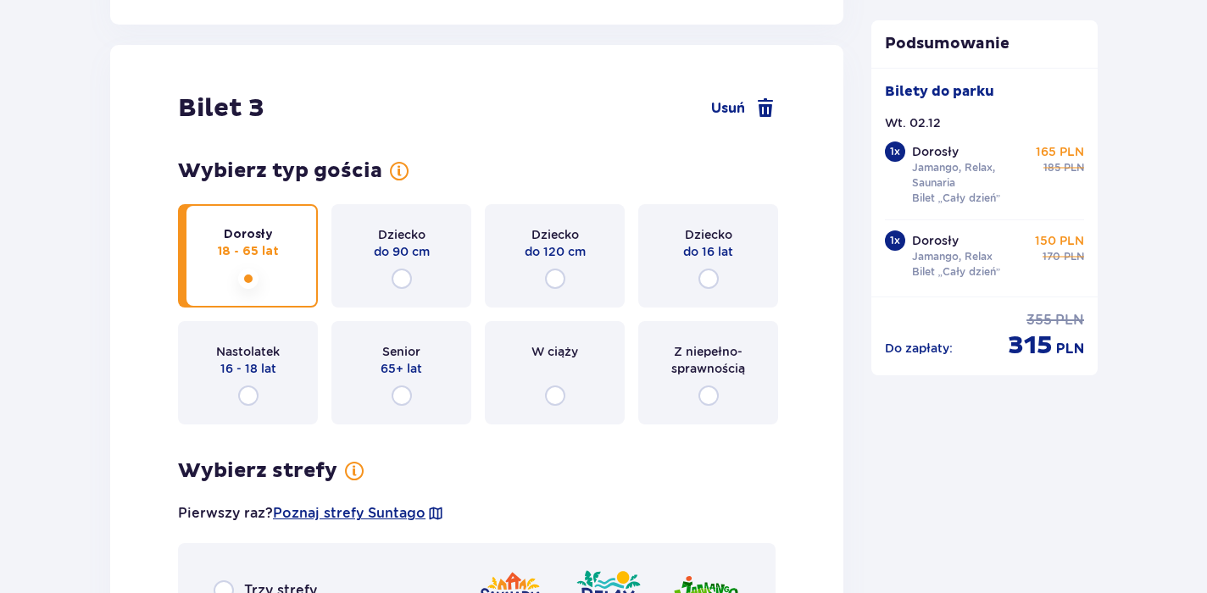
scroll to position [3503, 0]
